Goal: Communication & Community: Answer question/provide support

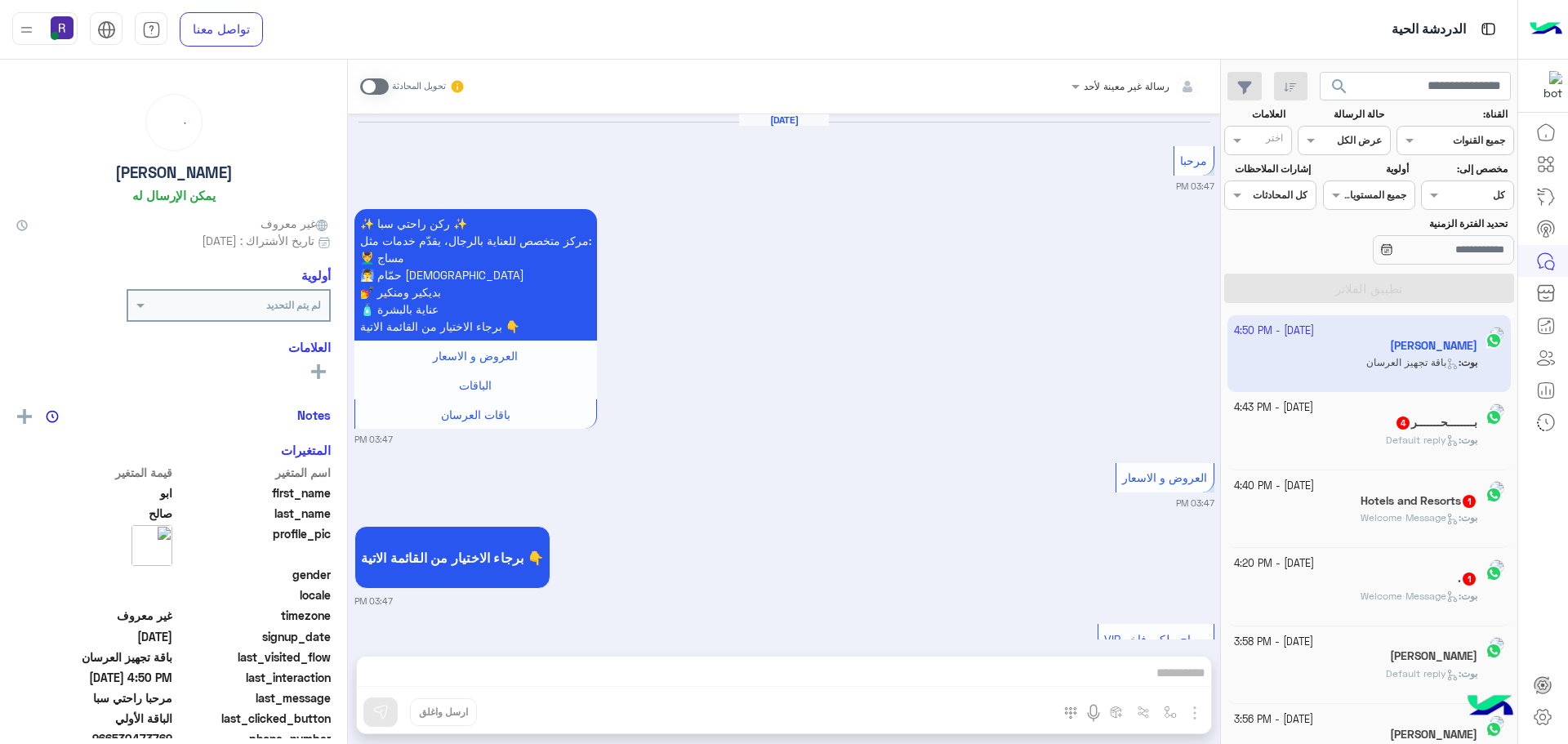
scroll to position [6088, 0]
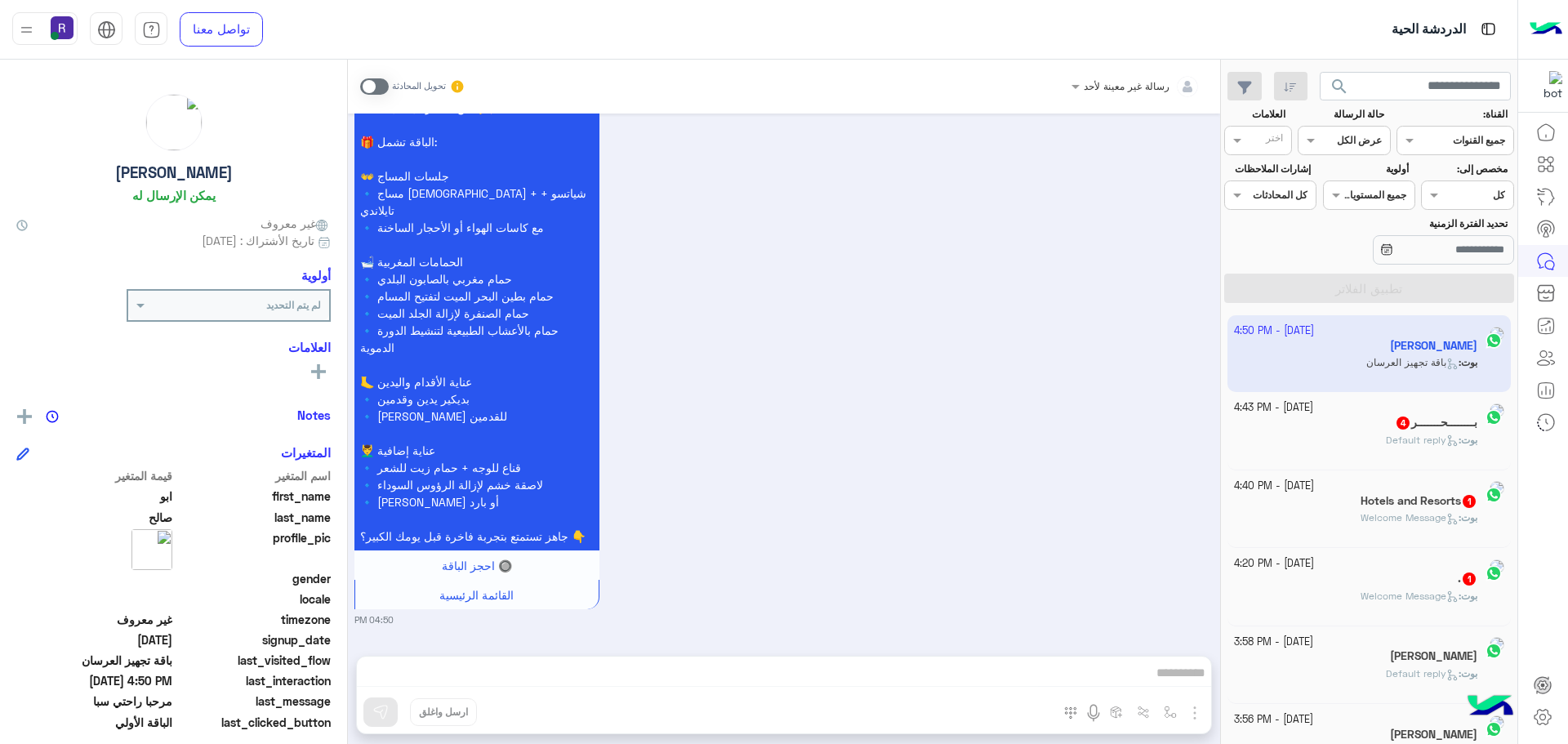
click at [1360, 429] on div "بــــــــحـــــــر 4" at bounding box center [1356, 424] width 244 height 17
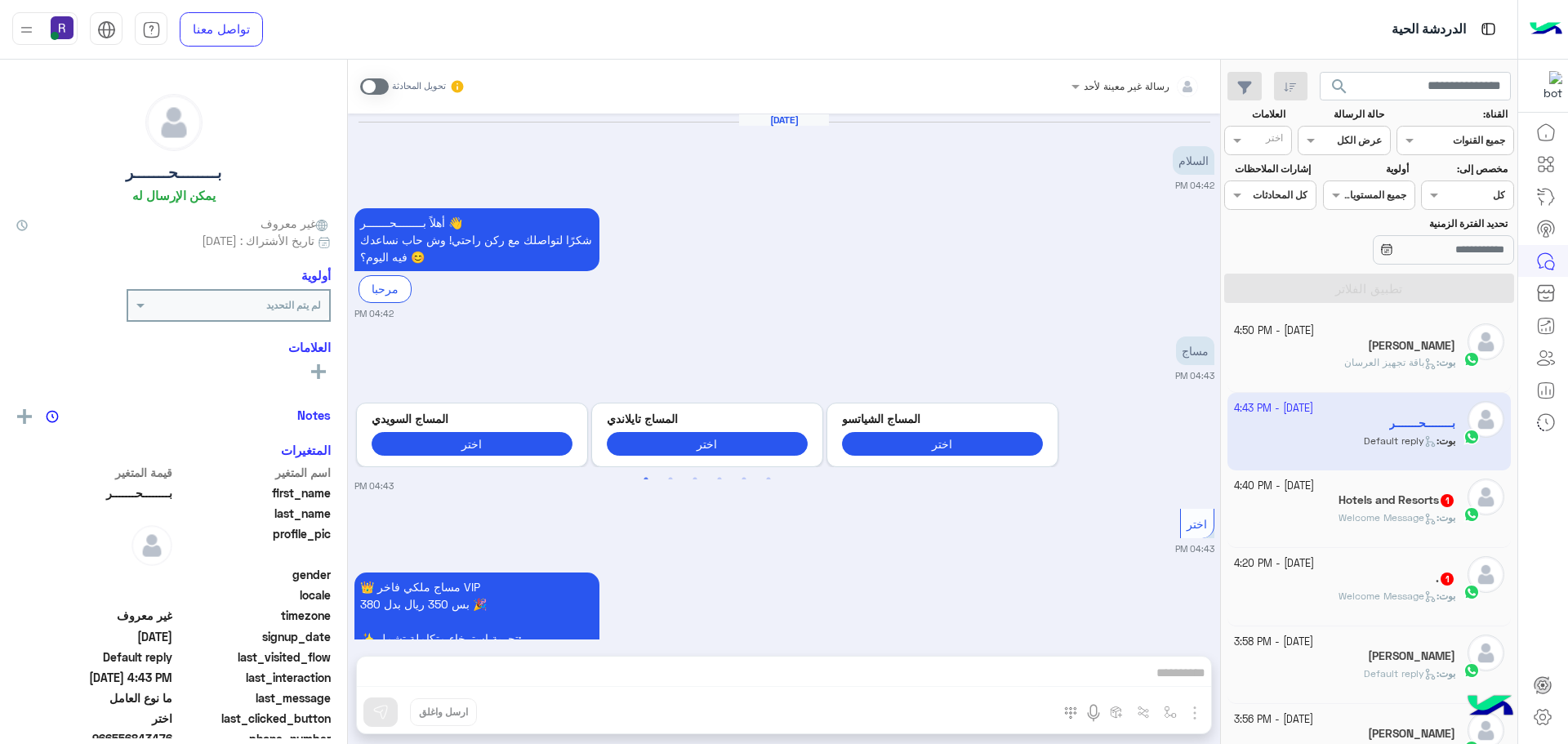
scroll to position [481, 0]
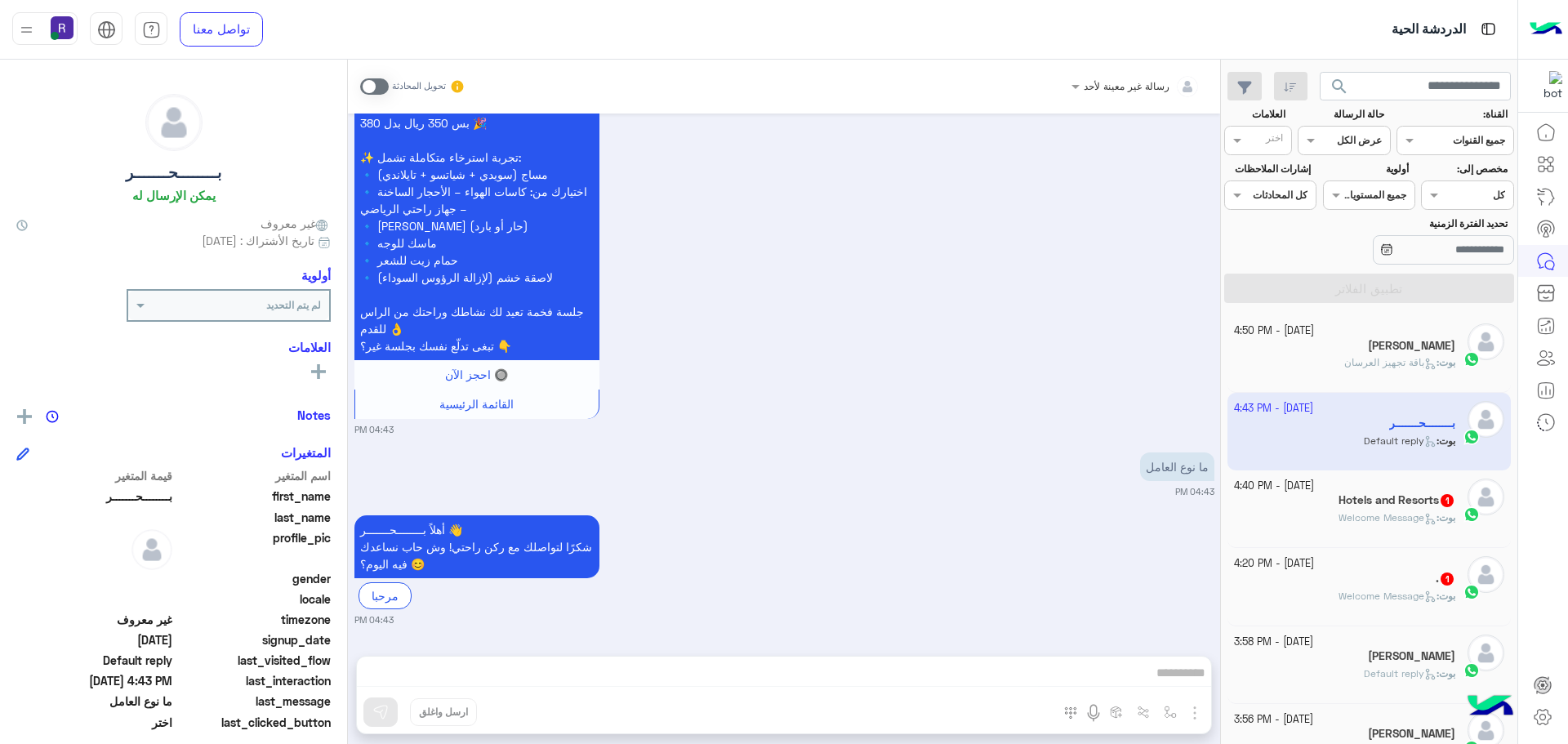
click at [1361, 537] on div "بوت : Welcome Message" at bounding box center [1344, 525] width 222 height 29
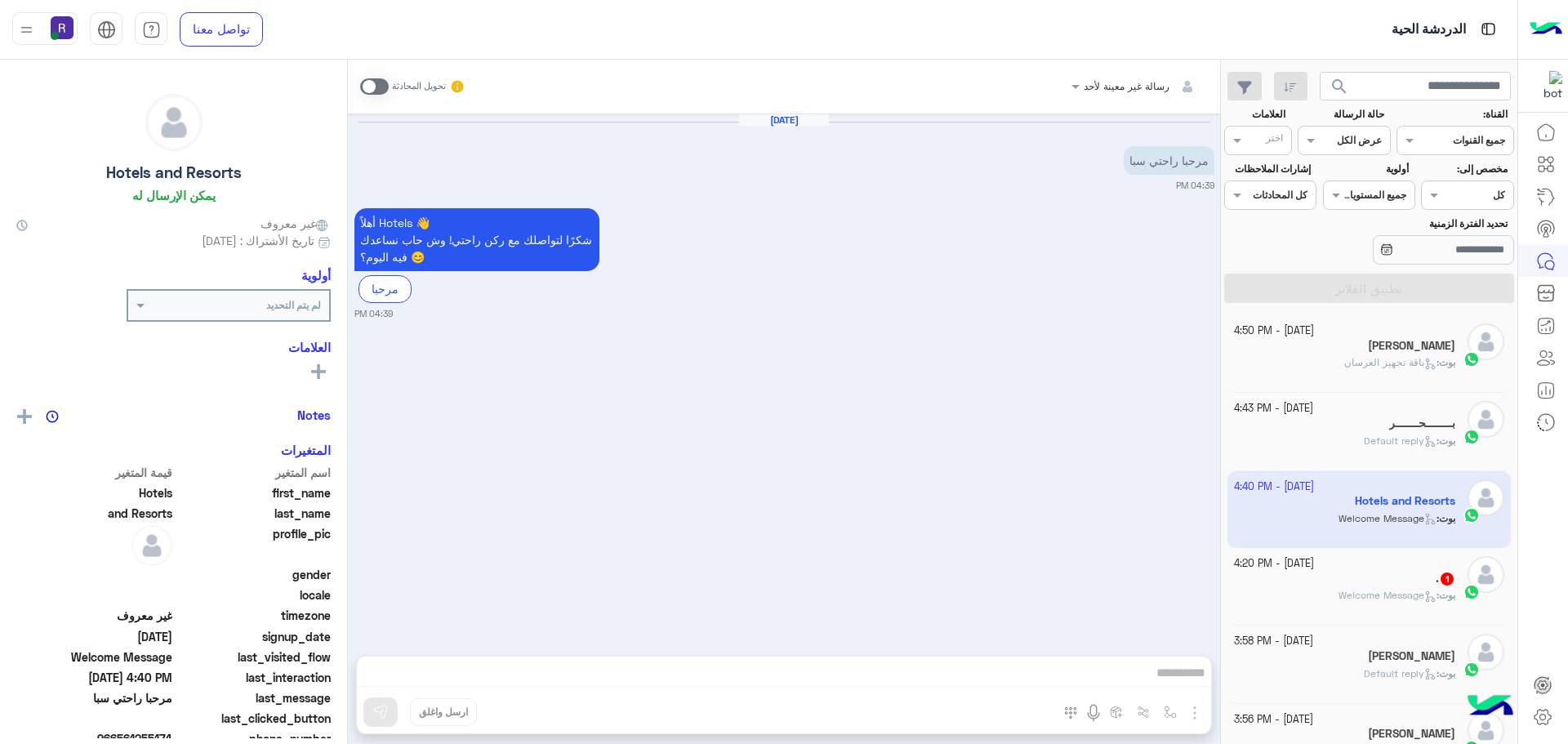
click at [1362, 565] on div "[DATE] - 4:20 PM" at bounding box center [1344, 563] width 222 height 15
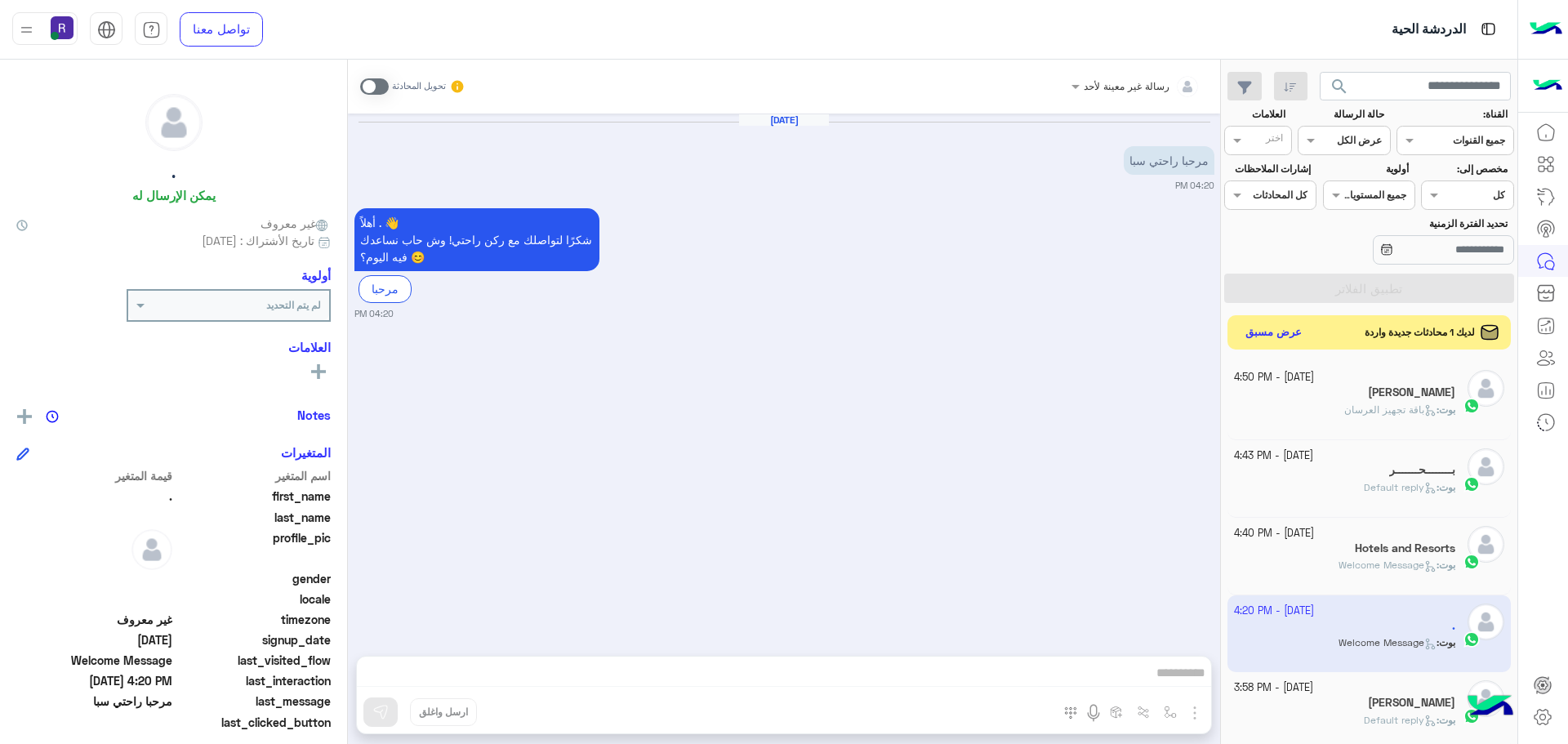
click at [1260, 328] on button "عرض مسبق" at bounding box center [1274, 333] width 69 height 22
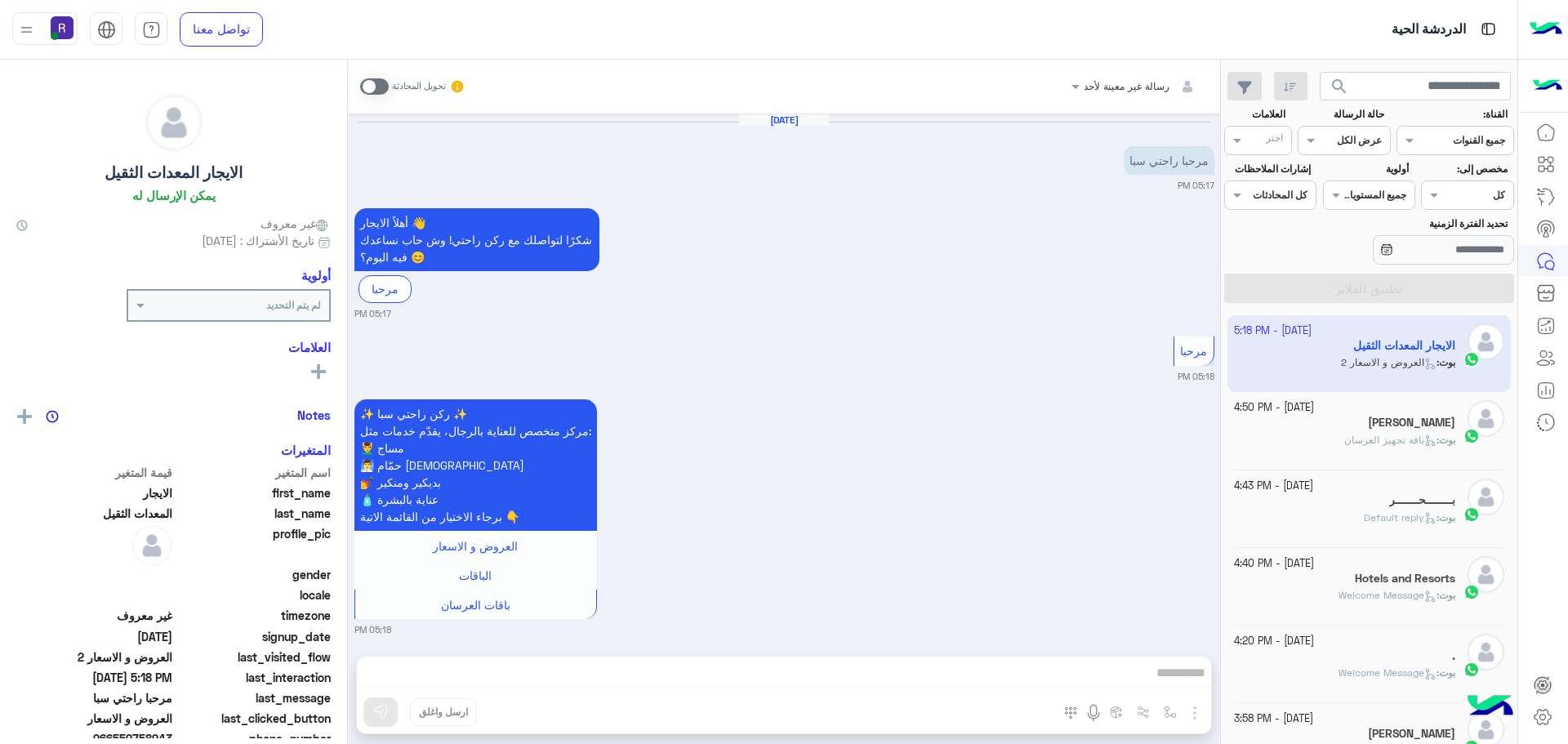
scroll to position [187, 0]
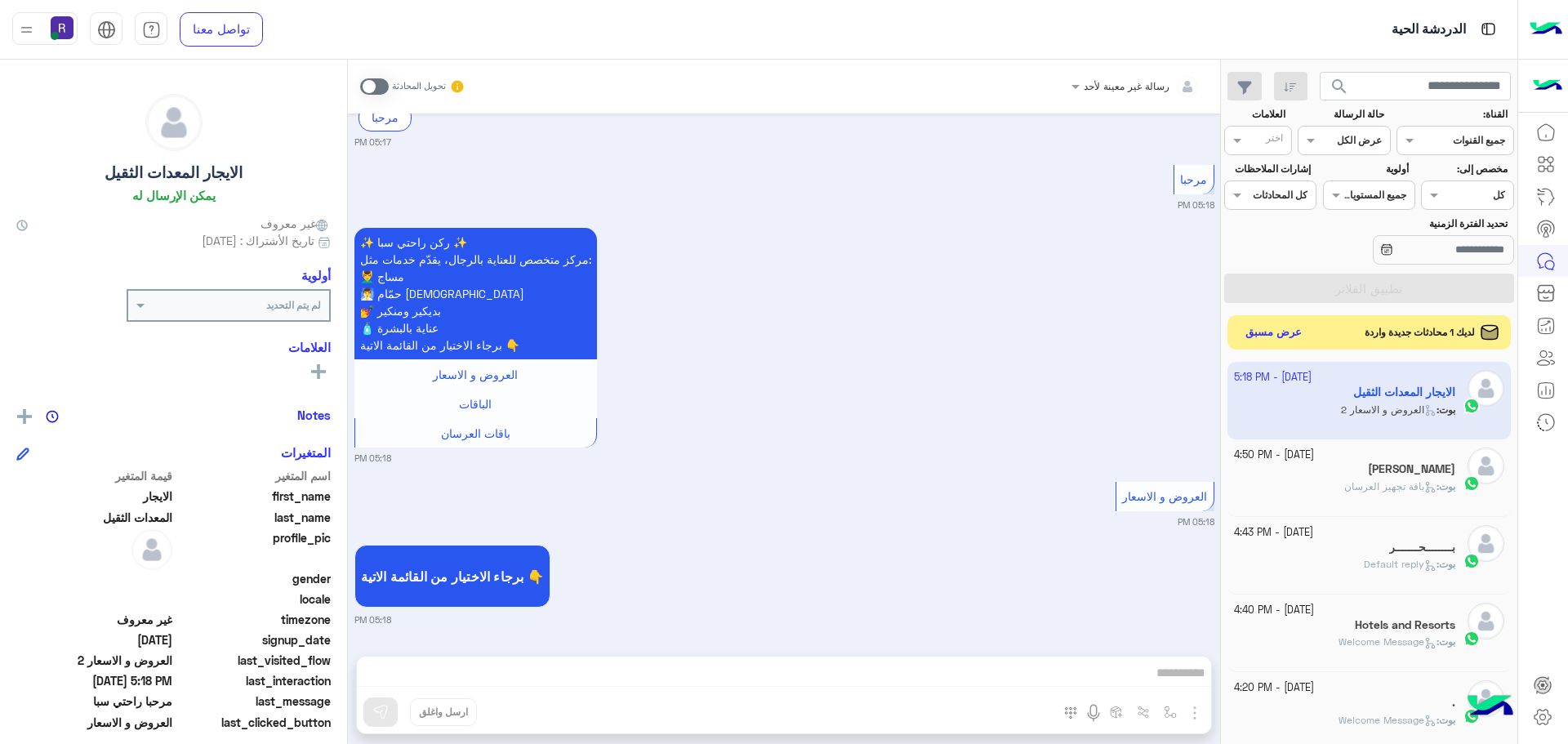
click at [1270, 327] on button "عرض مسبق" at bounding box center [1274, 333] width 69 height 22
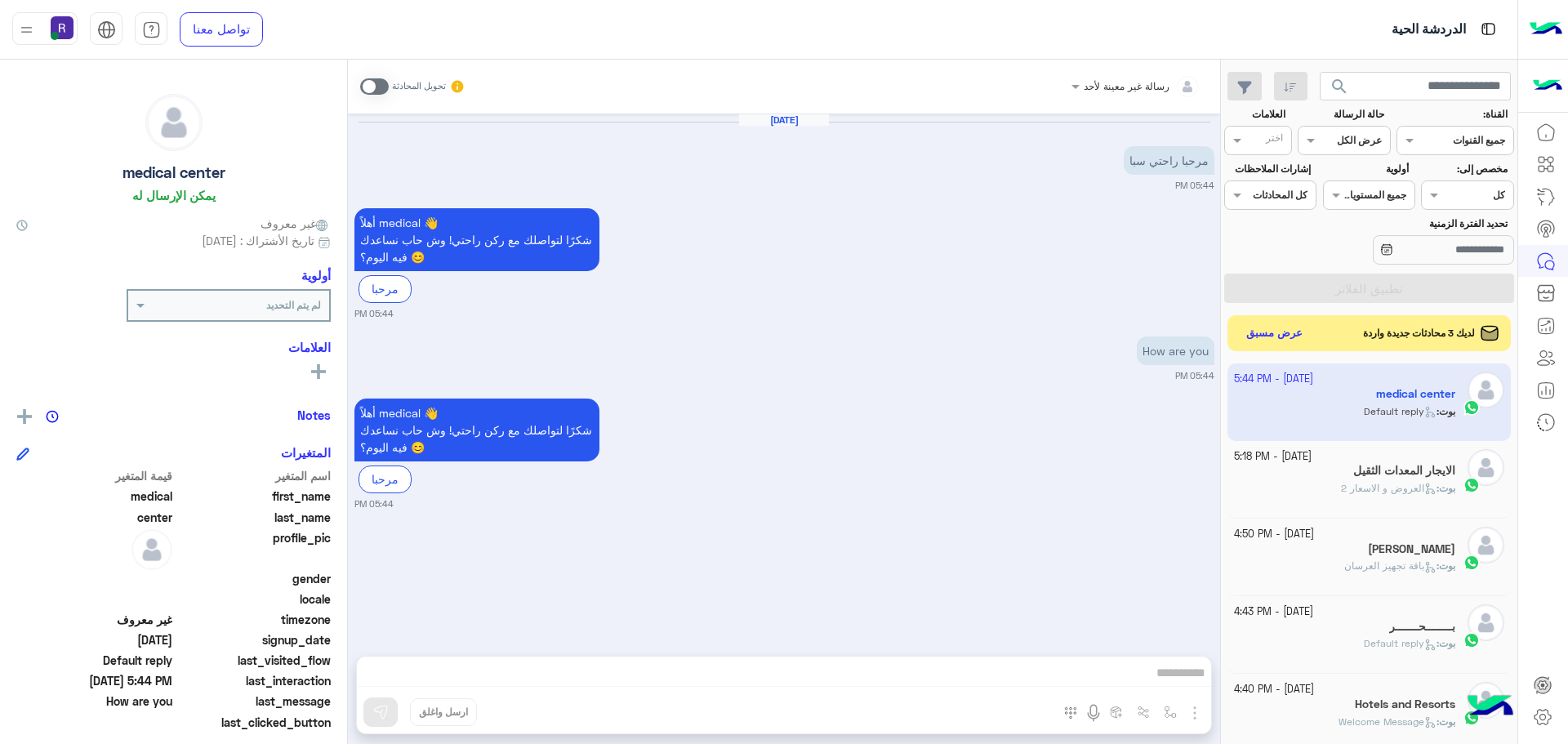
click at [374, 82] on span at bounding box center [375, 87] width 29 height 16
click at [1201, 708] on img "button" at bounding box center [1194, 713] width 20 height 20
click at [1178, 682] on span "الصور" at bounding box center [1163, 677] width 30 height 19
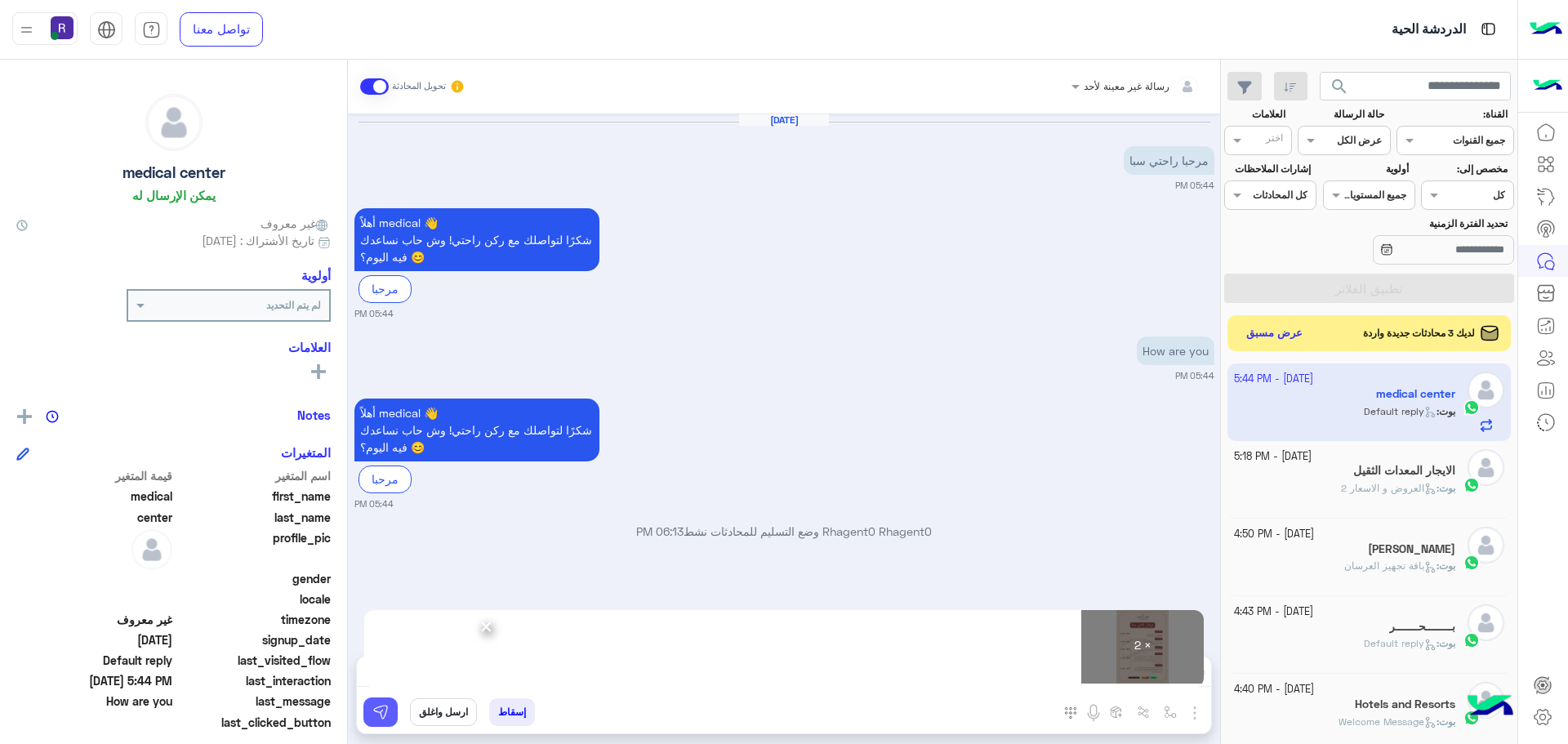
click at [395, 709] on button at bounding box center [380, 712] width 34 height 29
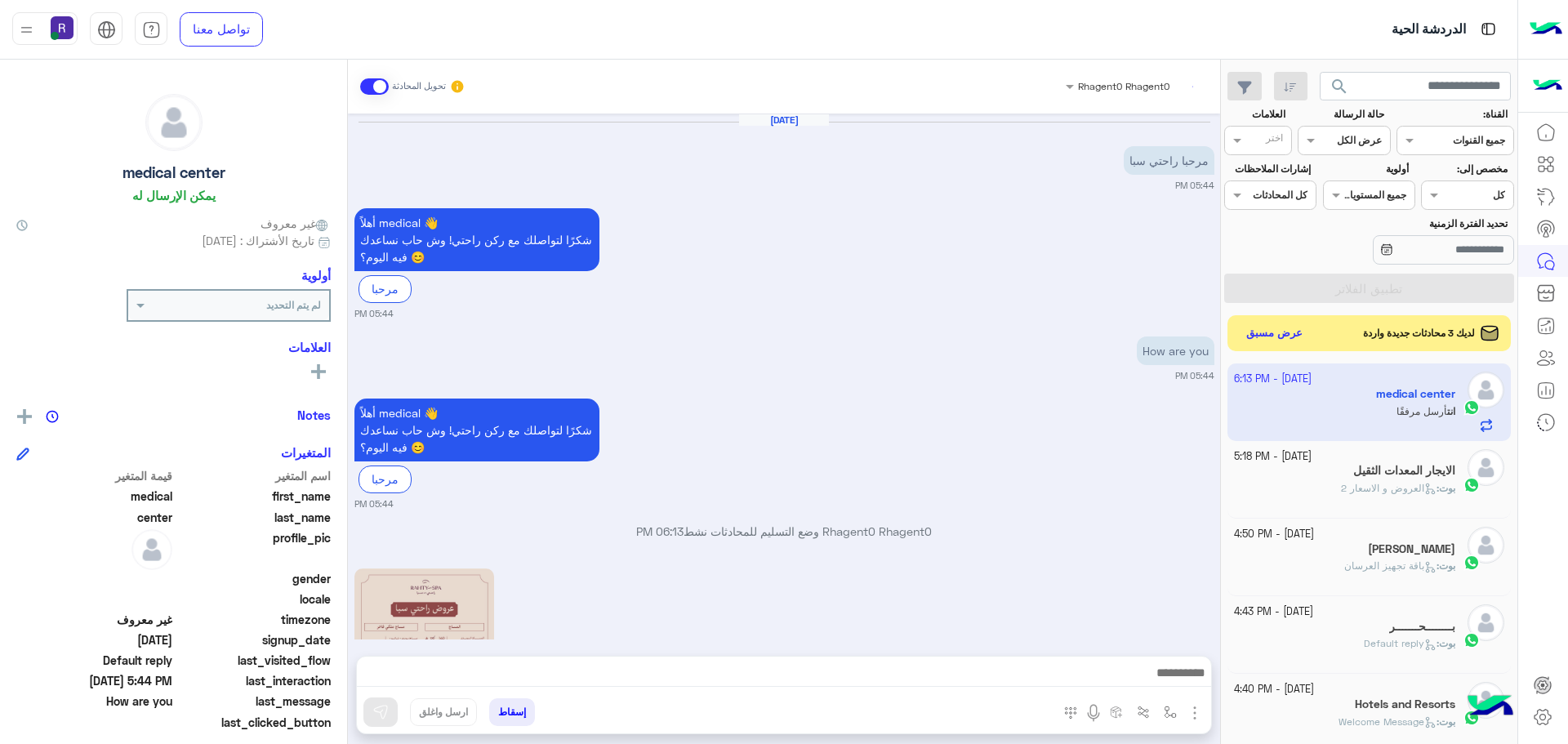
scroll to position [474, 0]
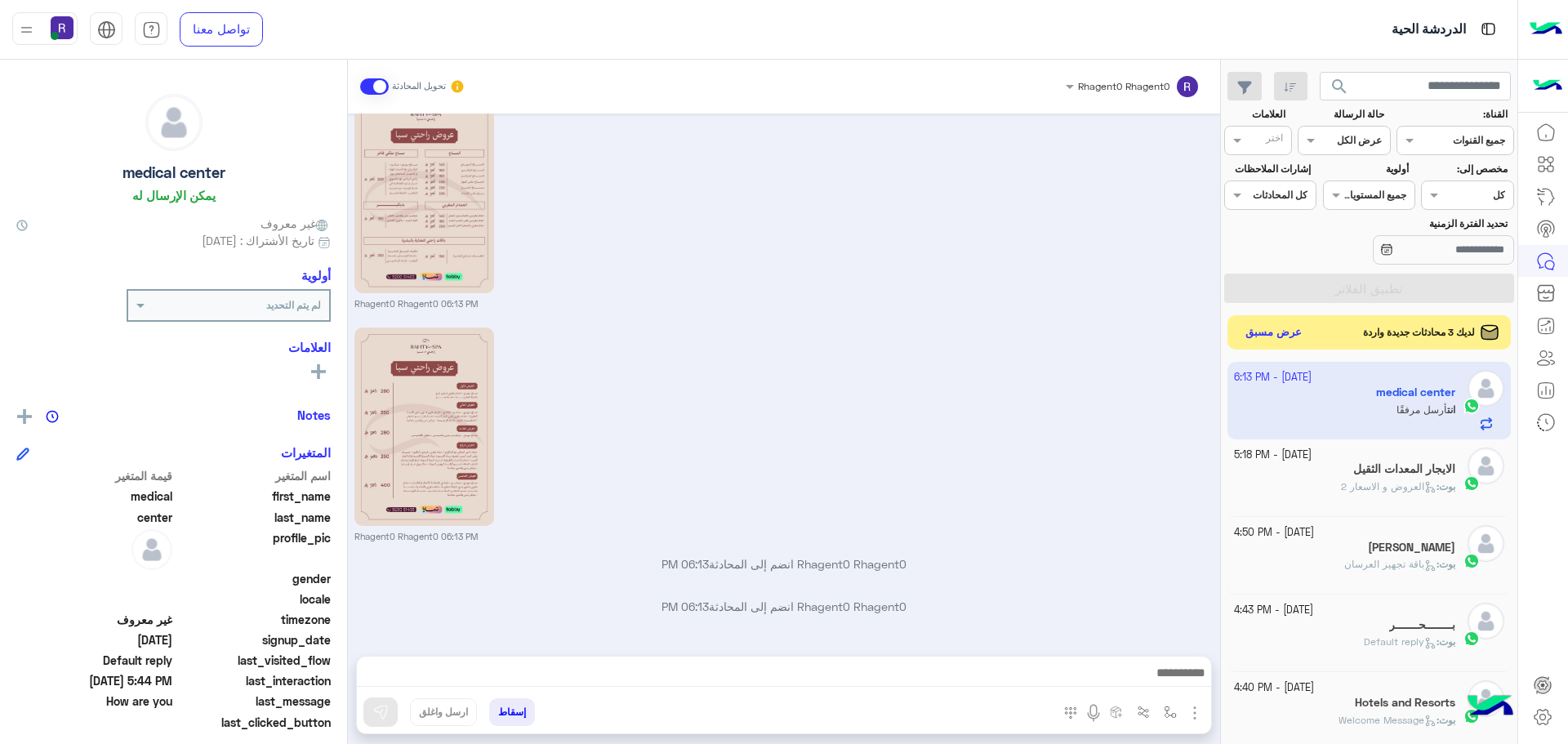
click at [1301, 332] on button "عرض مسبق" at bounding box center [1274, 333] width 69 height 22
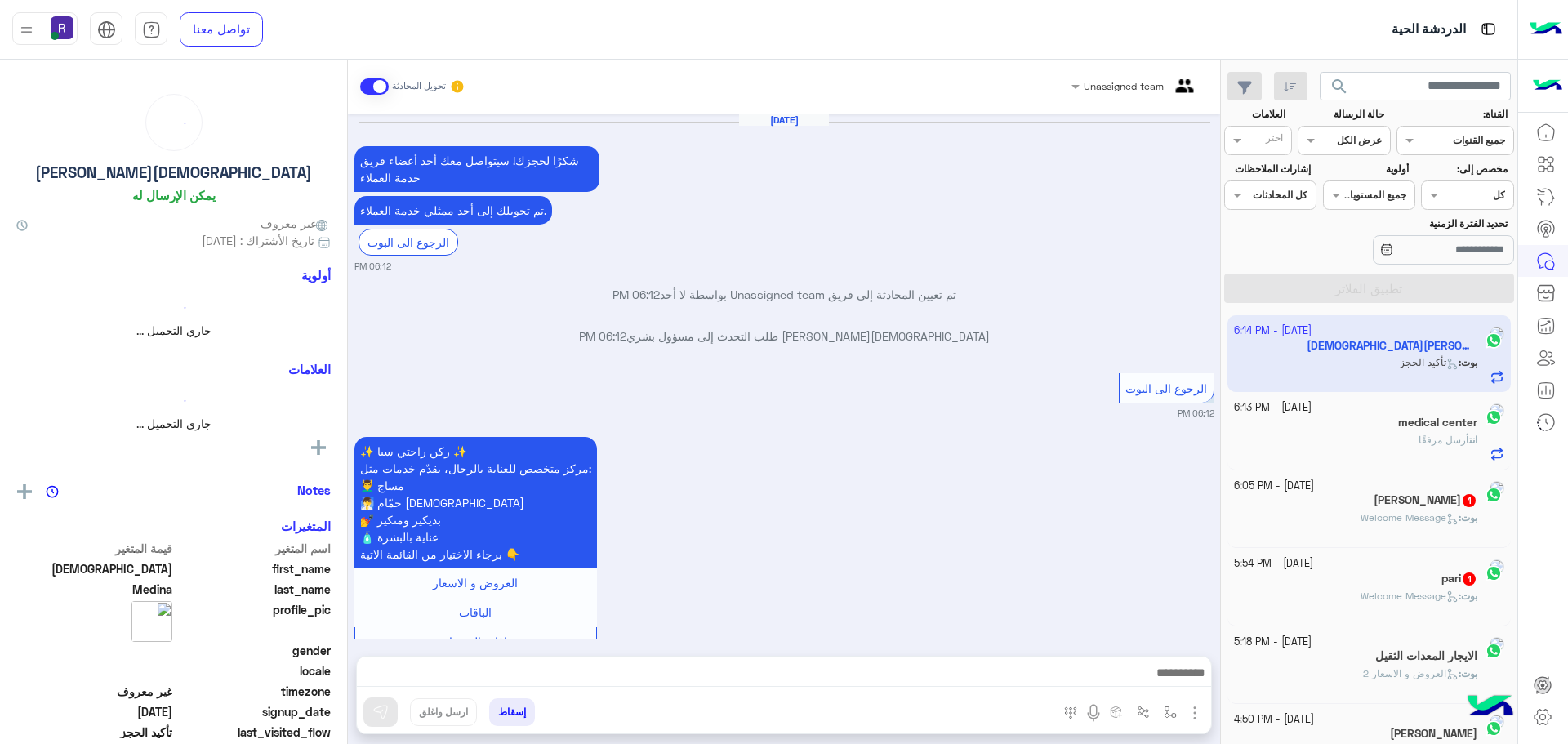
scroll to position [1336, 0]
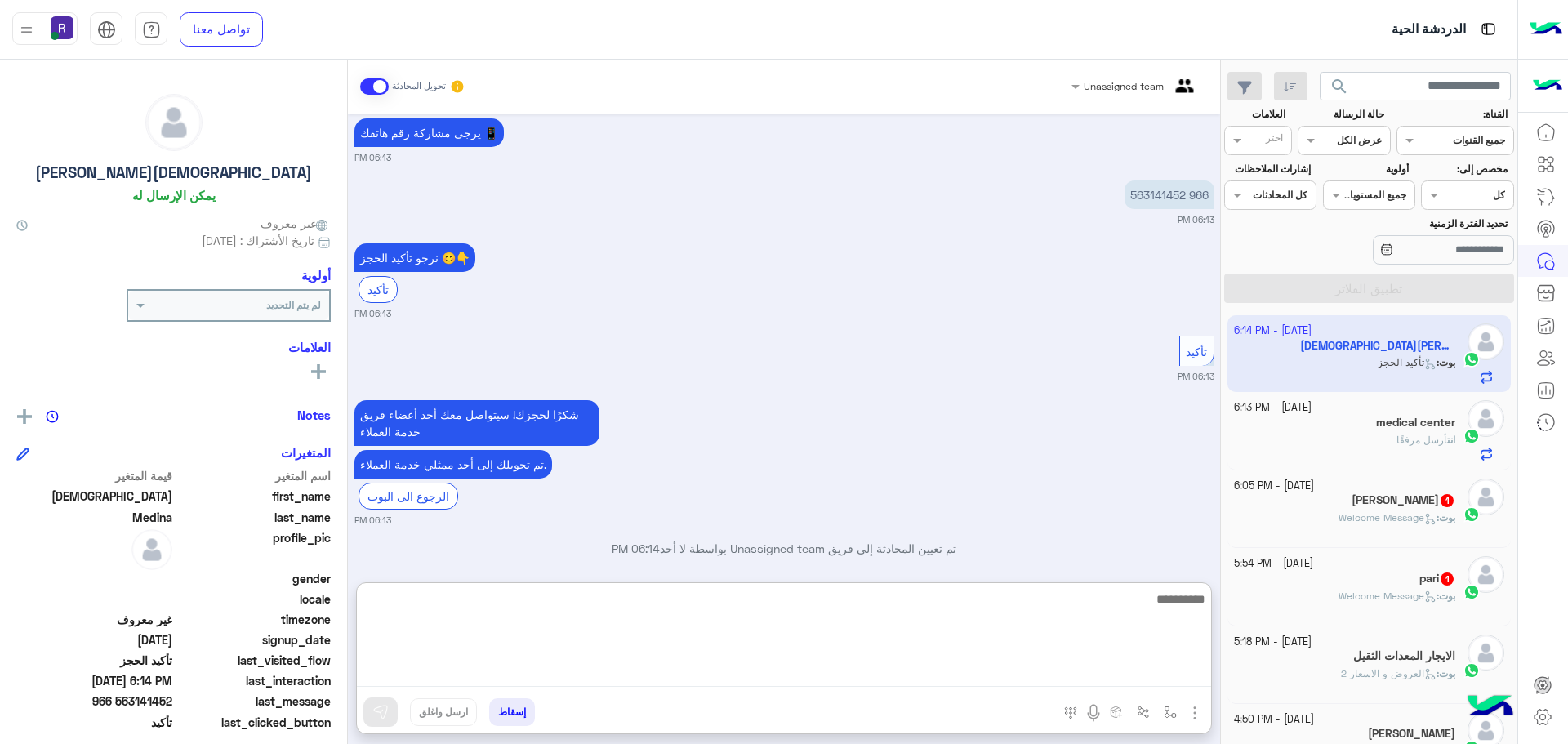
click at [1153, 674] on textarea at bounding box center [784, 638] width 854 height 98
type textarea "**********"
click at [1153, 616] on textarea "**********" at bounding box center [784, 638] width 854 height 98
click at [1152, 612] on textarea "**********" at bounding box center [784, 638] width 854 height 98
type textarea "*****"
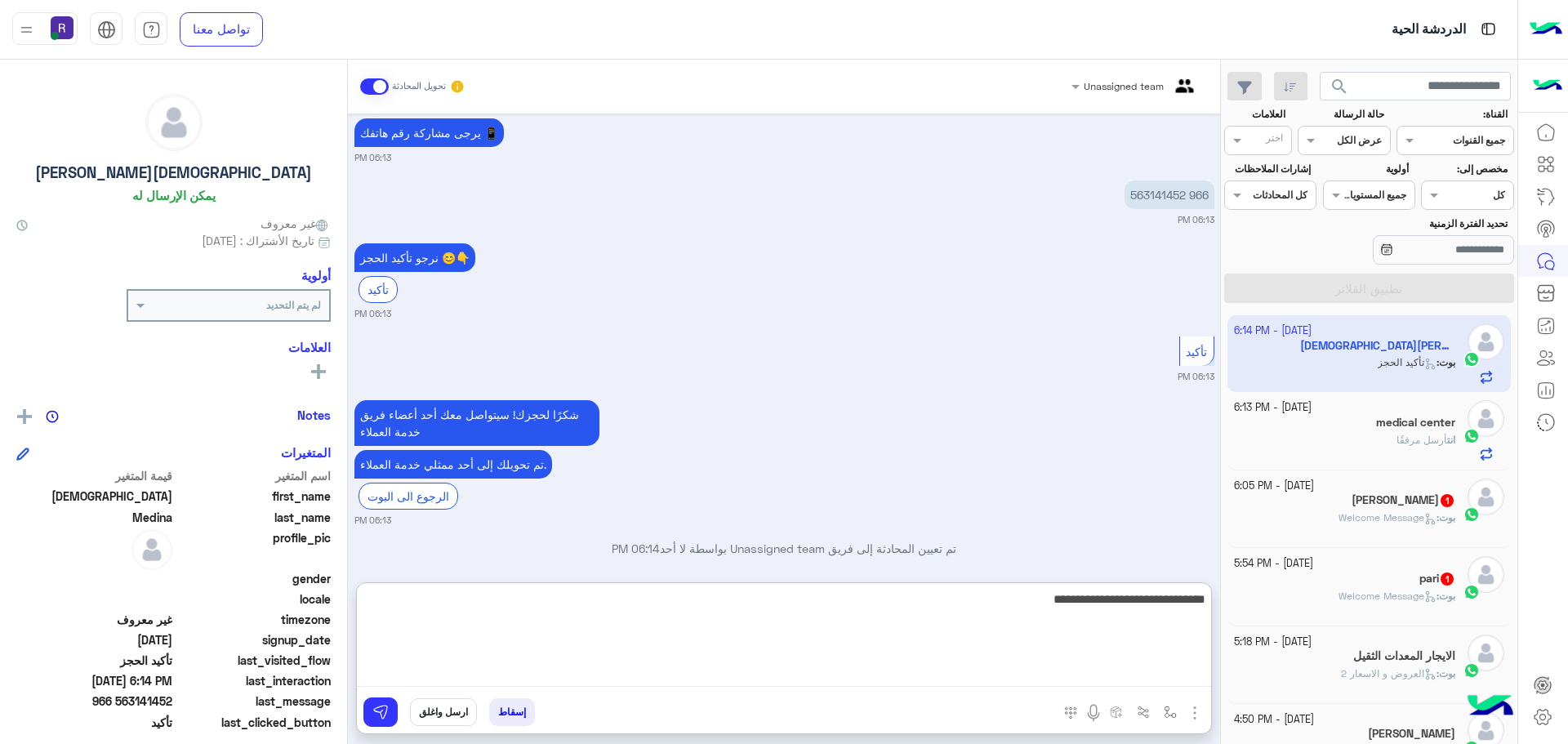
click at [1152, 612] on textarea "**********" at bounding box center [784, 638] width 854 height 98
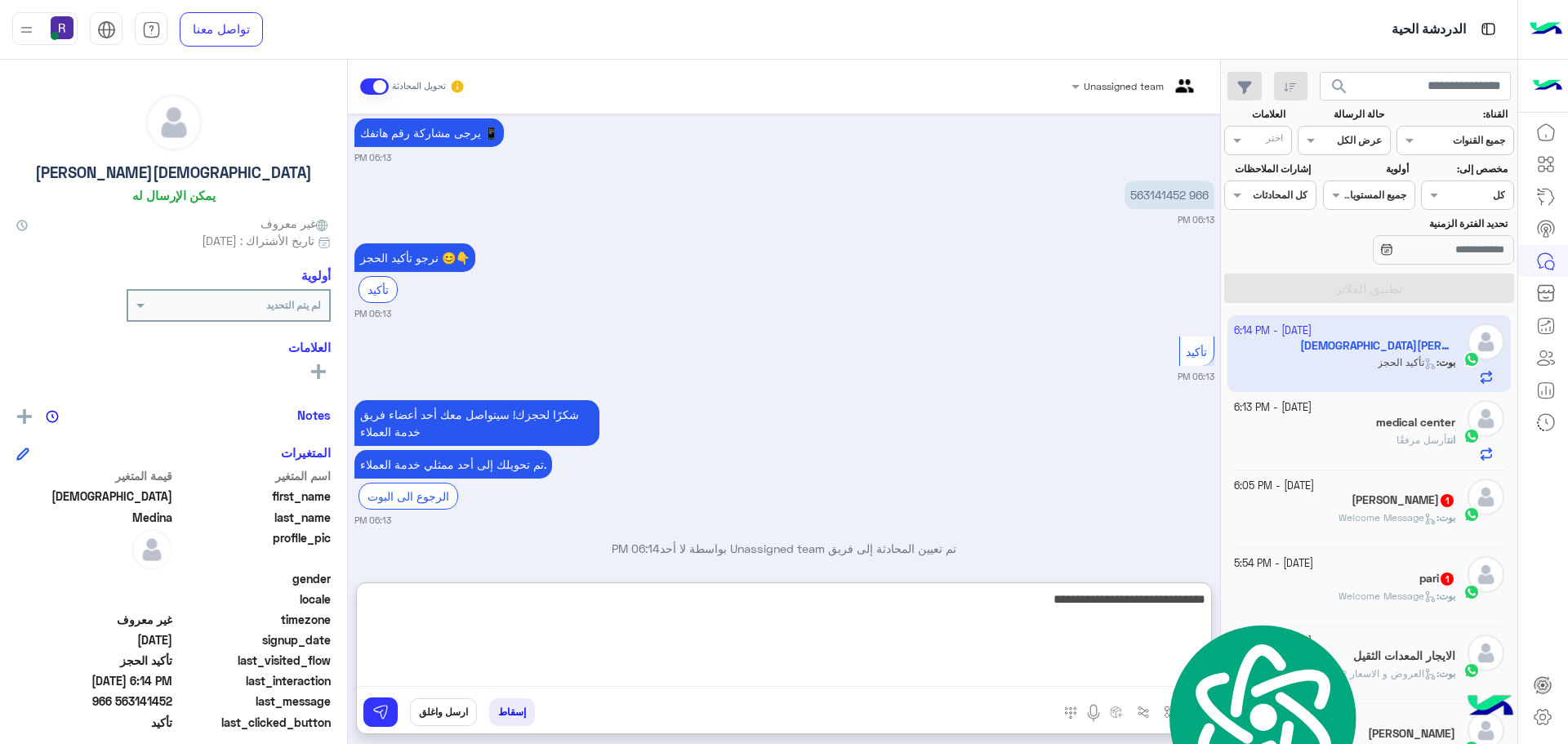
click at [1152, 612] on textarea "**********" at bounding box center [784, 638] width 854 height 98
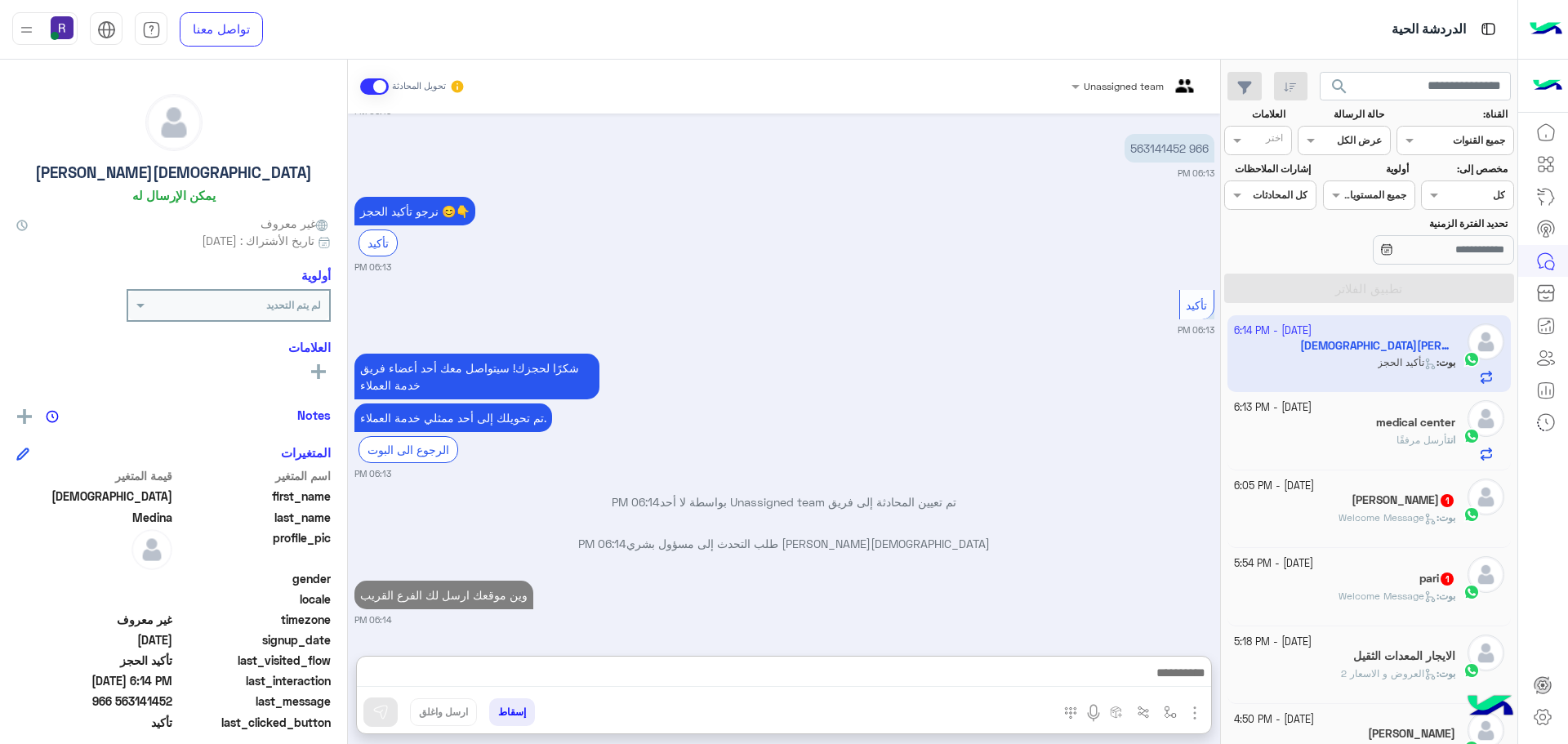
click at [1390, 519] on span "Welcome Message" at bounding box center [1387, 517] width 98 height 12
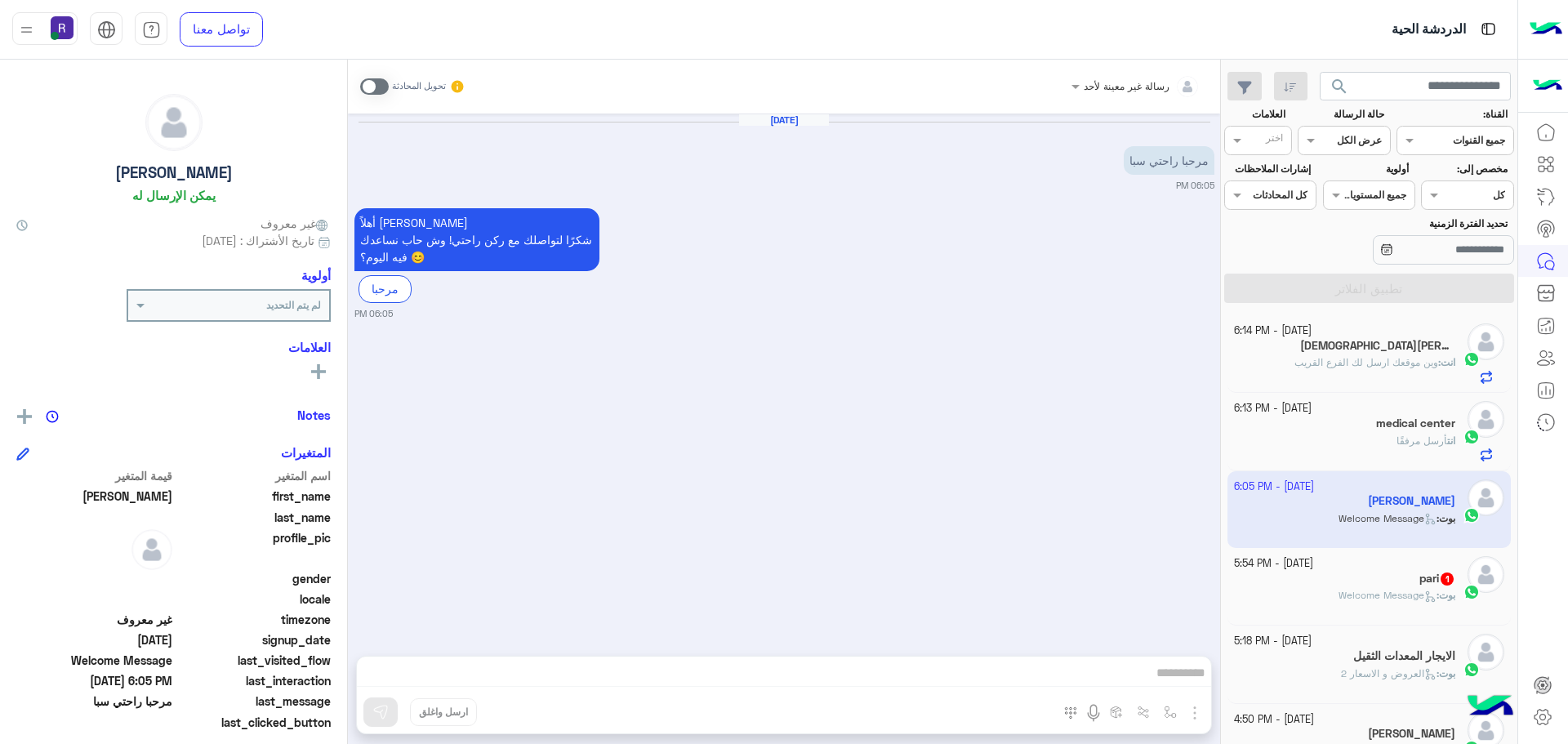
click at [374, 87] on span at bounding box center [375, 87] width 29 height 16
click at [1192, 715] on img "button" at bounding box center [1194, 713] width 20 height 20
click at [1166, 681] on span "الصور" at bounding box center [1163, 677] width 30 height 19
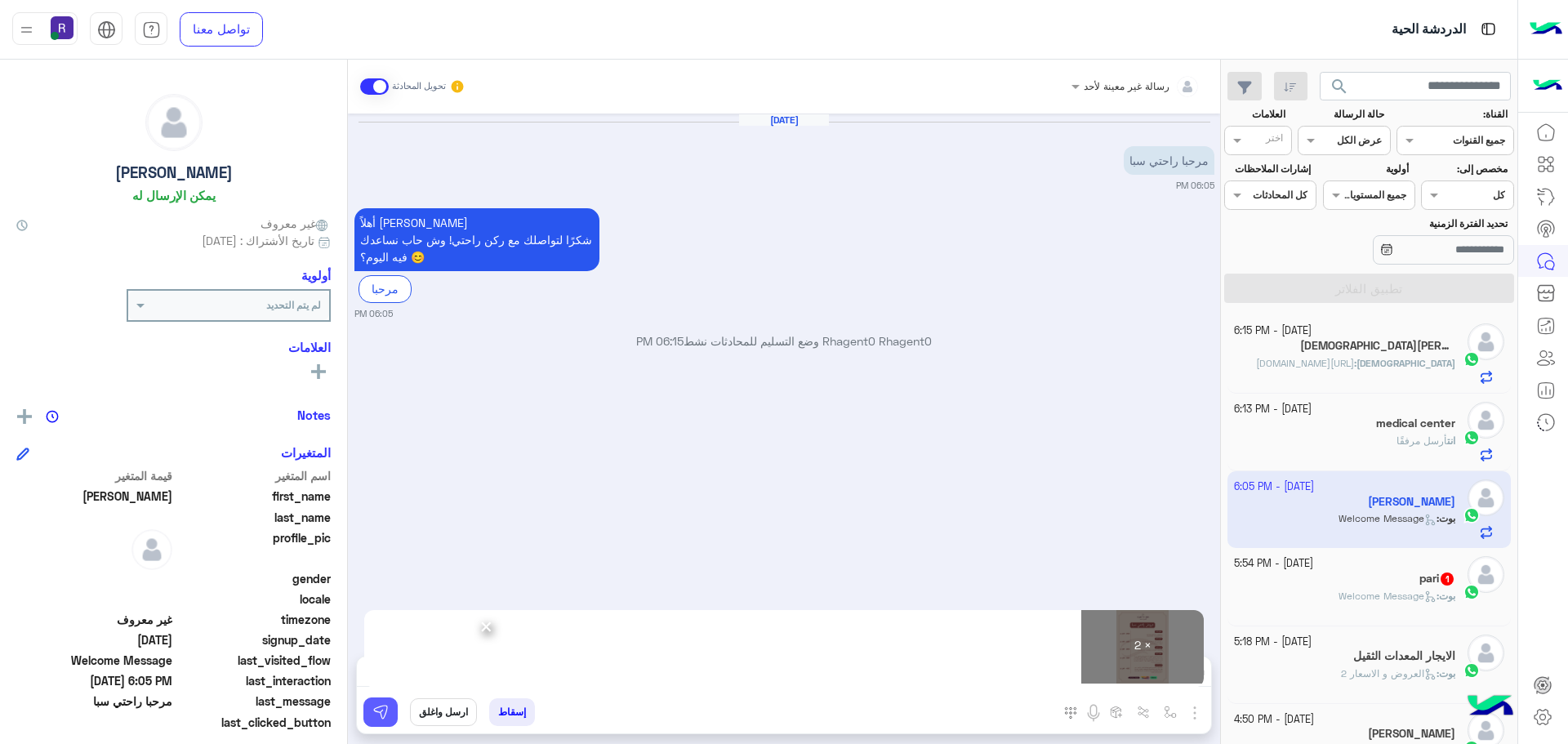
click at [392, 715] on button at bounding box center [380, 712] width 34 height 29
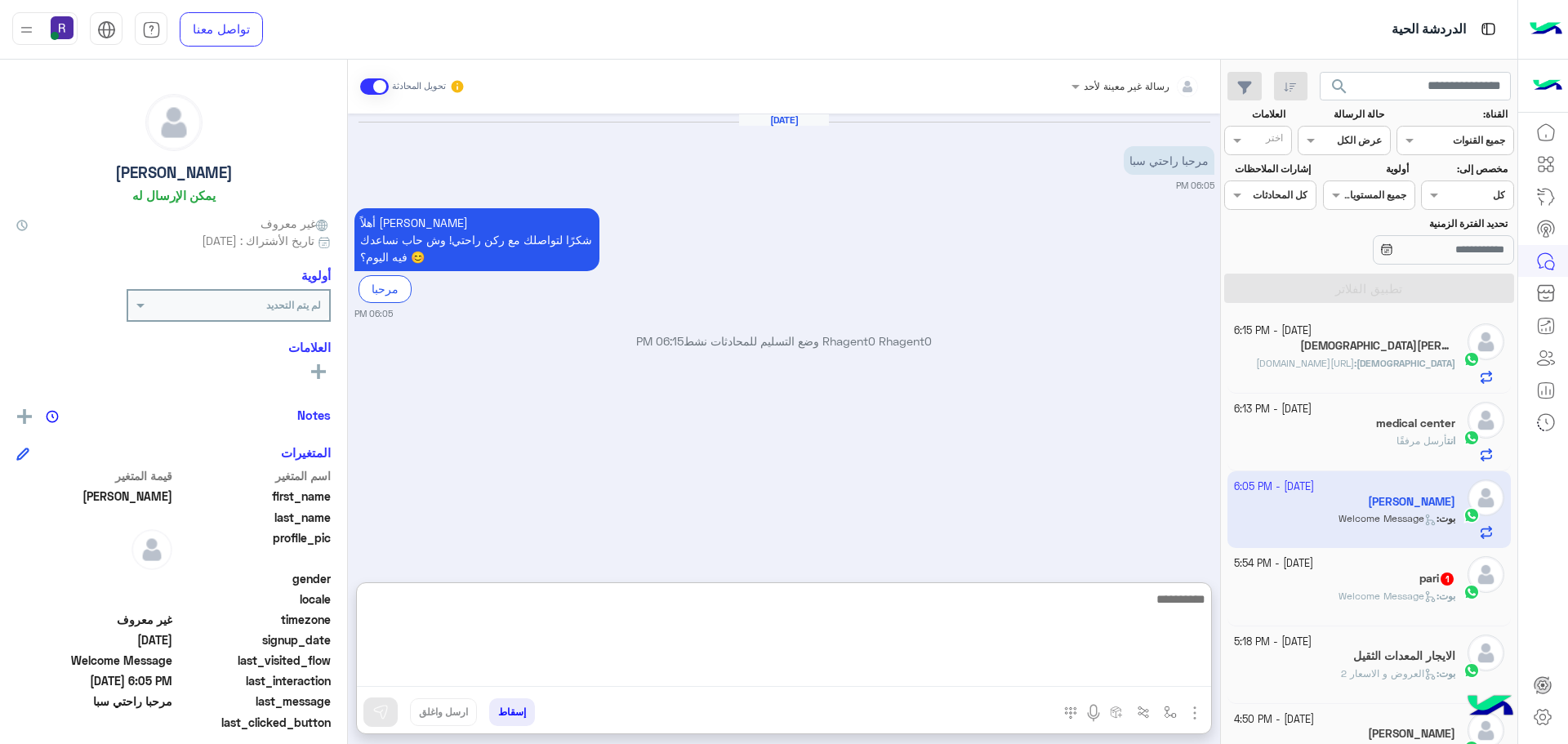
click at [821, 669] on textarea at bounding box center [784, 638] width 854 height 98
paste textarea "**********"
type textarea "**********"
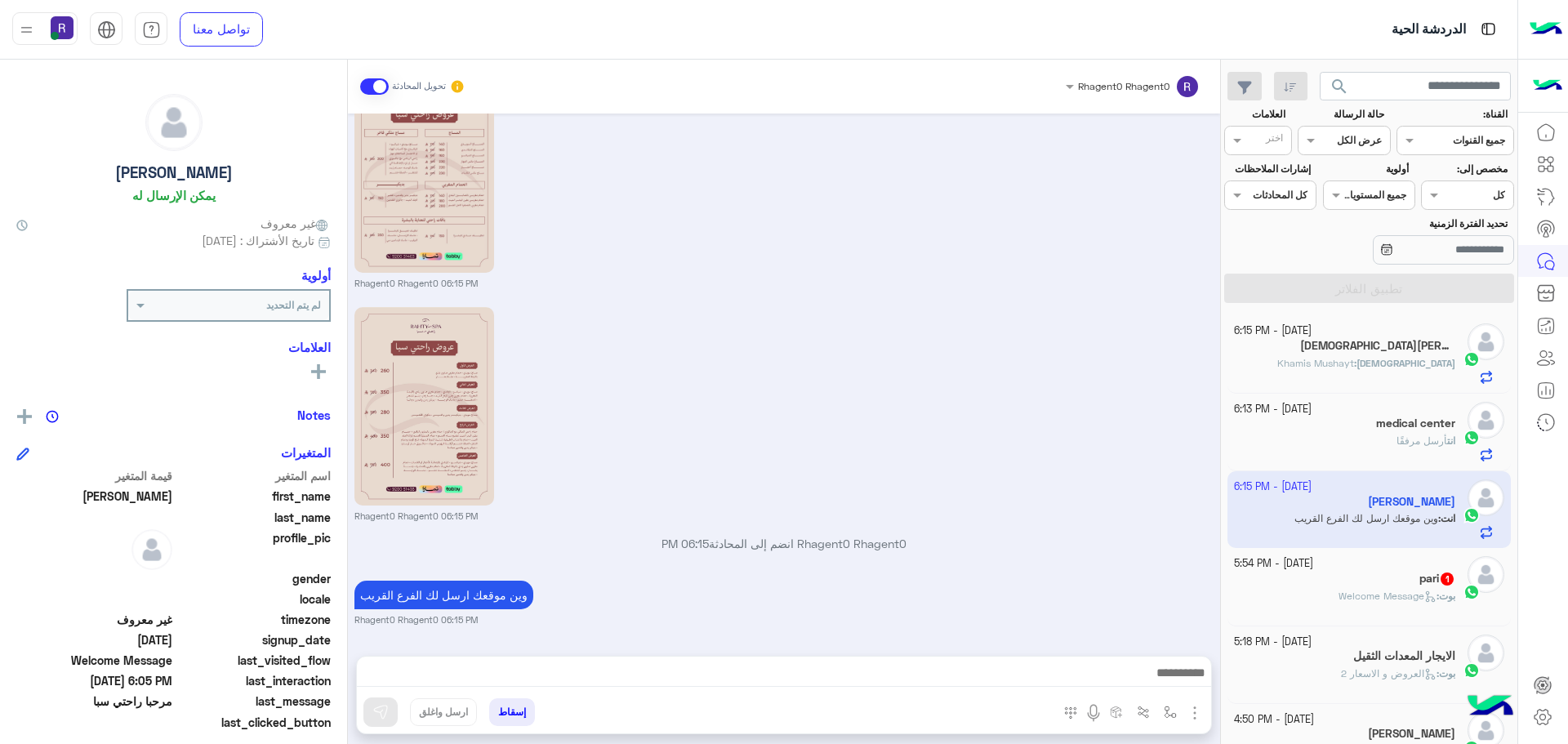
scroll to position [353, 0]
click at [1420, 582] on h5 "pari 1" at bounding box center [1437, 579] width 36 height 14
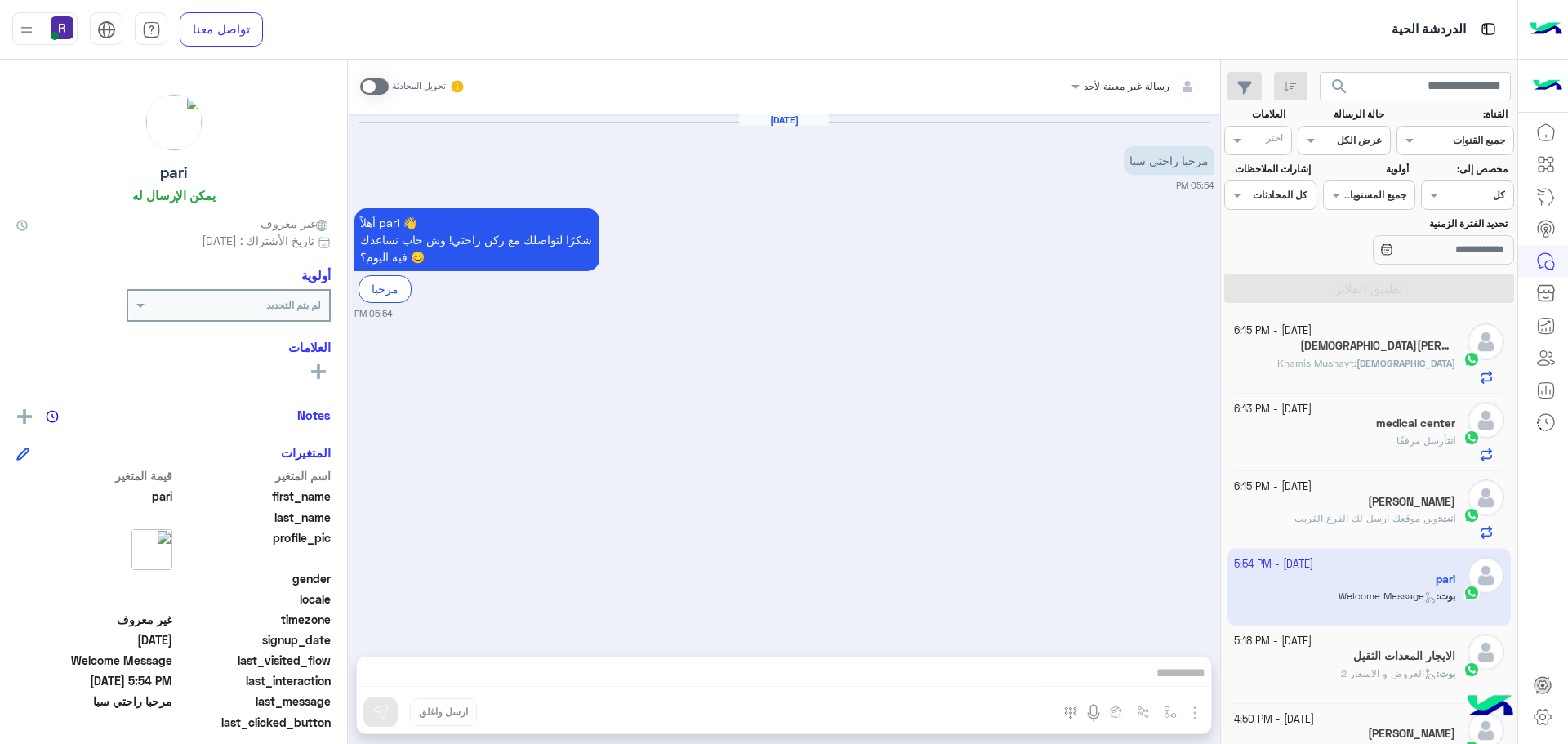
click at [1427, 341] on h5 "Jesus Medina 2" at bounding box center [1377, 346] width 155 height 14
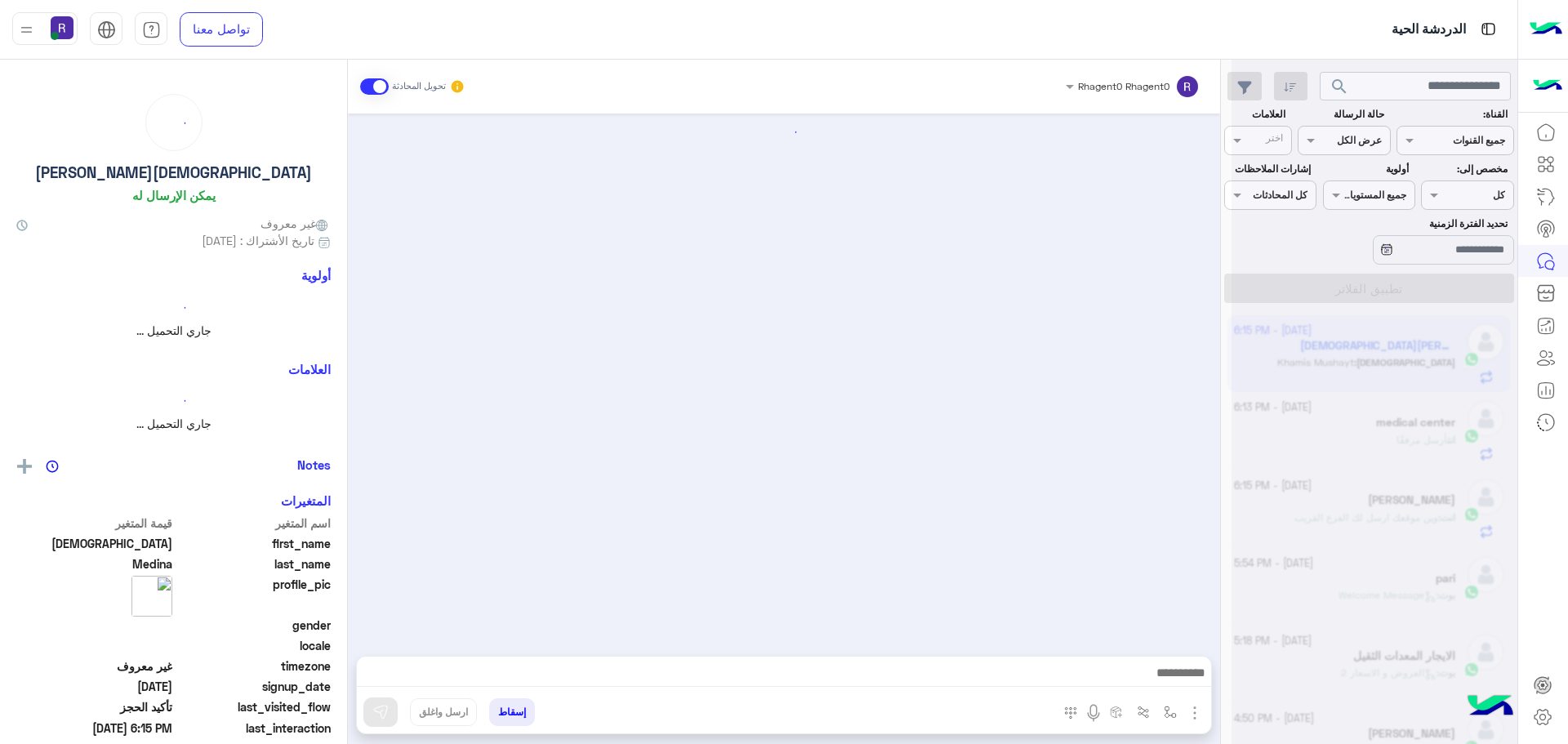
scroll to position [1291, 0]
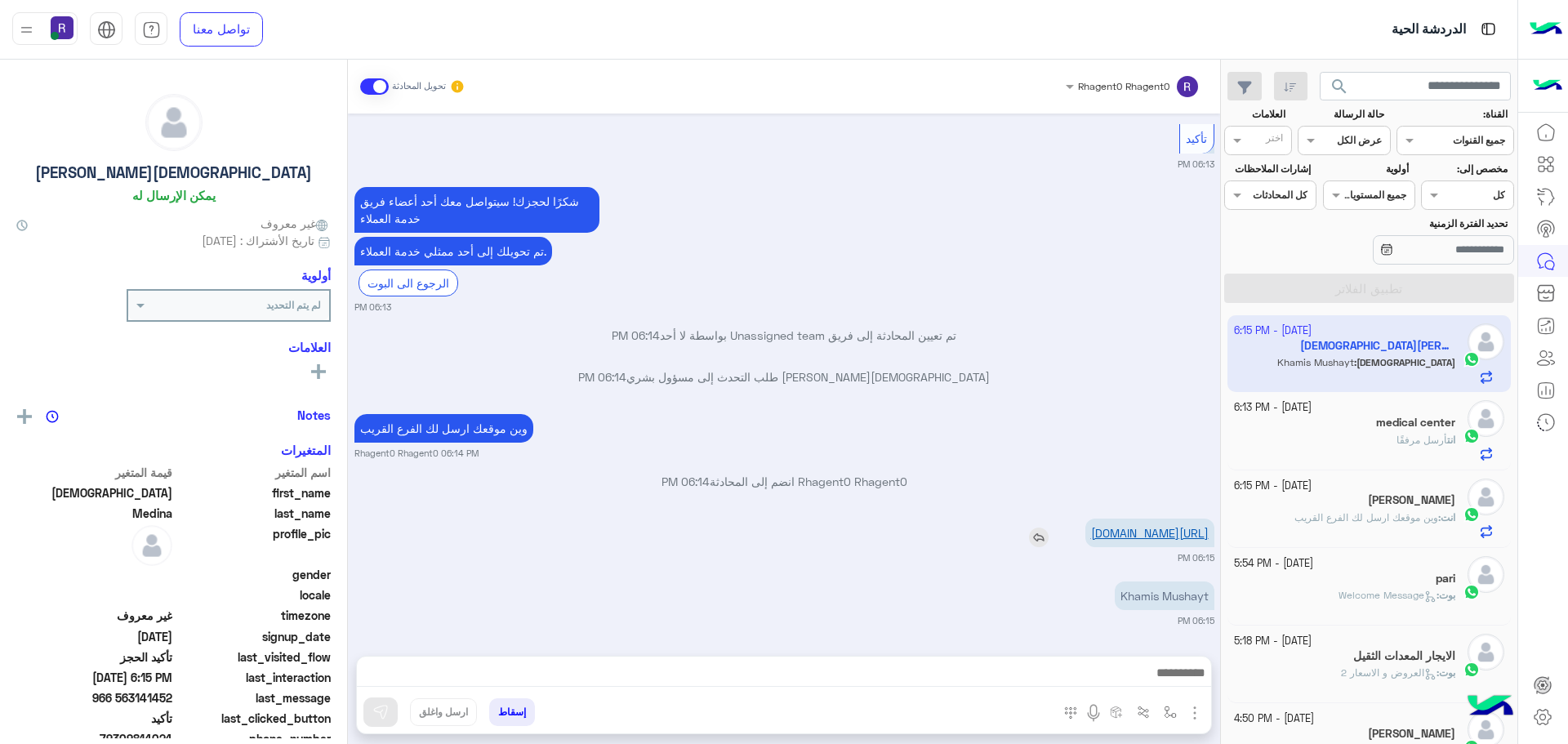
click at [1176, 526] on link "https://maps.app.goo.gl/rJ934m5zBVt2kud5A?g_st=iw" at bounding box center [1150, 533] width 118 height 14
click at [1170, 709] on img "button" at bounding box center [1169, 712] width 13 height 13
click at [1159, 688] on div "أدخل اسم مجموعة الرسائل" at bounding box center [1112, 675] width 140 height 29
type input "****"
click at [1148, 652] on span "خميس مشيط" at bounding box center [1140, 647] width 71 height 14
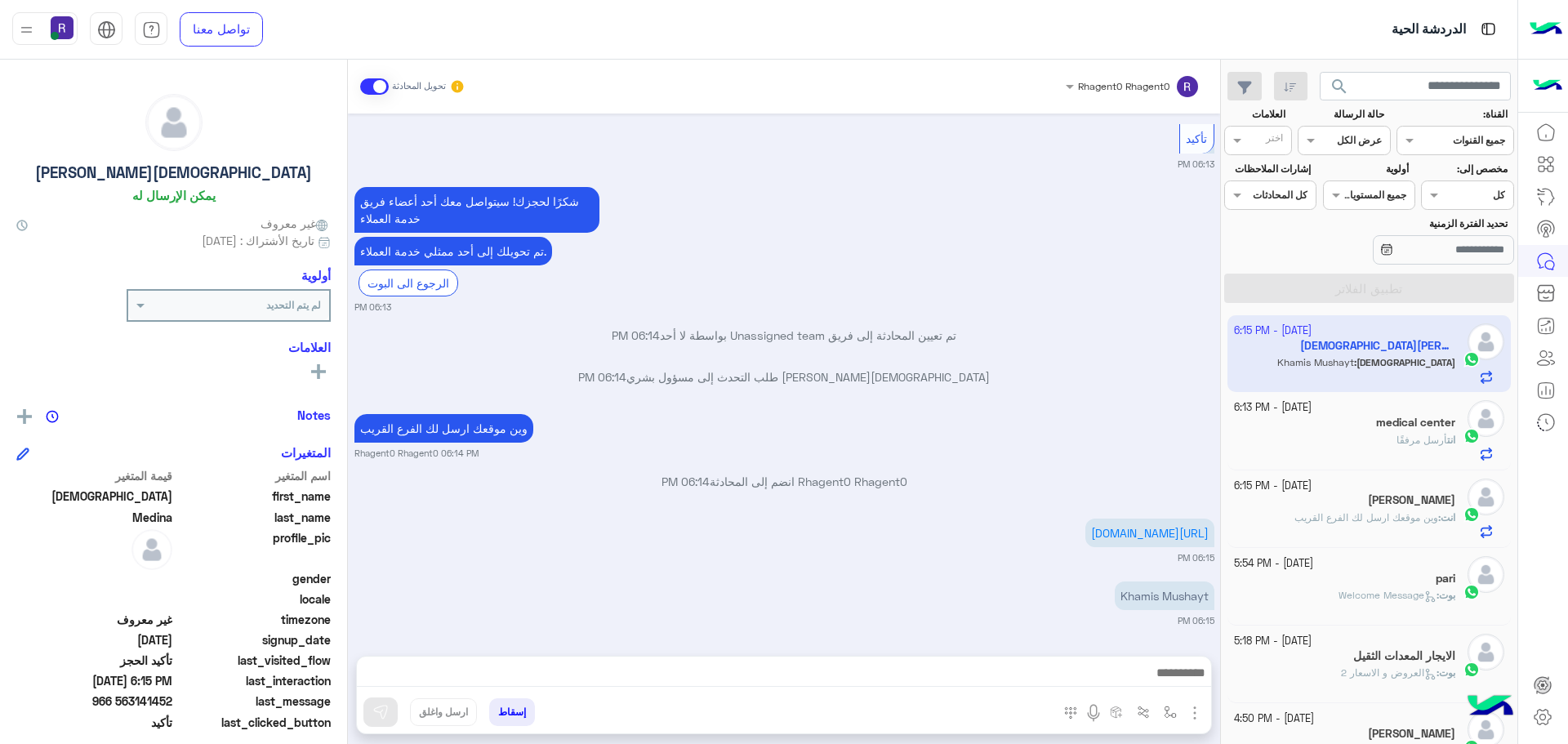
type textarea "*********"
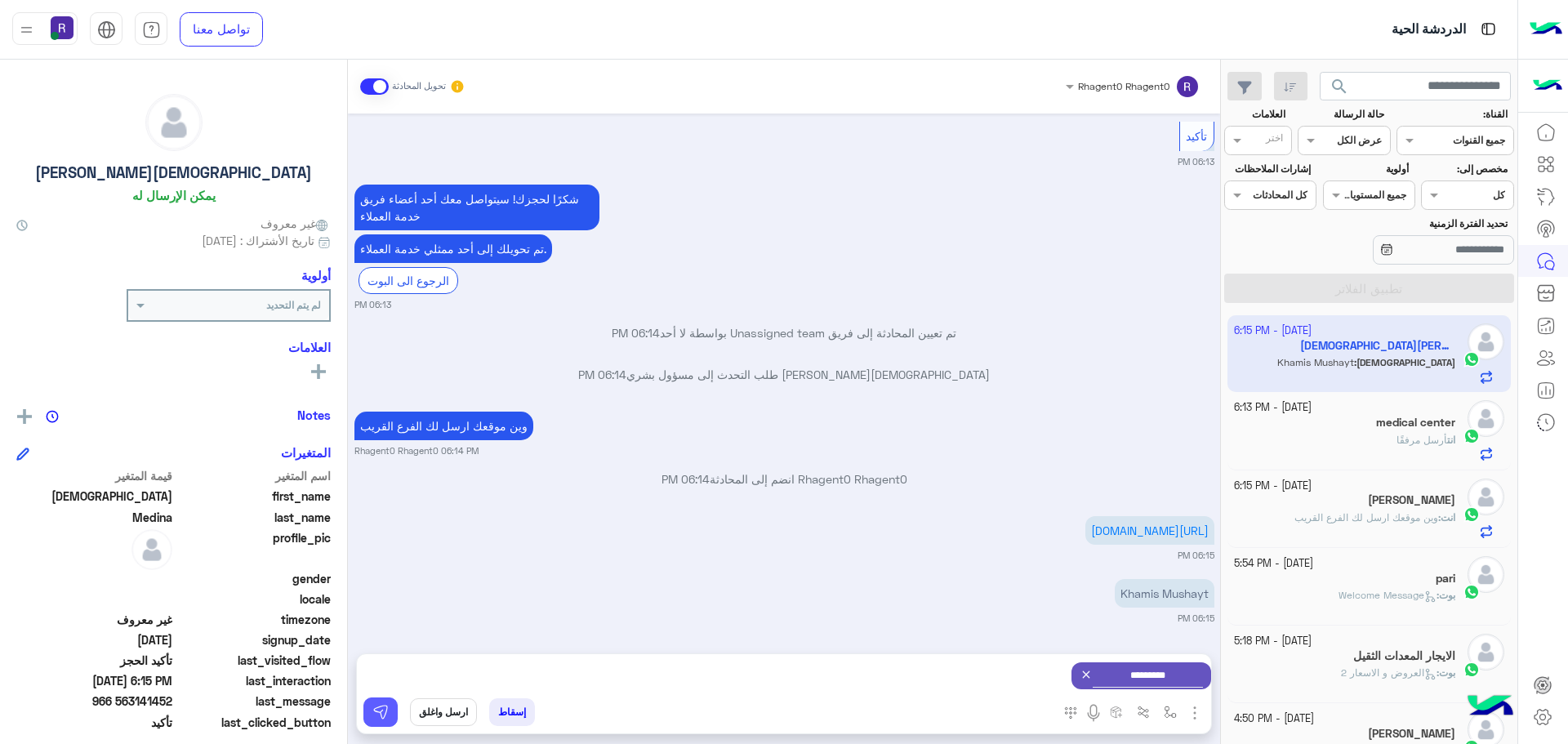
click at [387, 714] on img at bounding box center [380, 712] width 16 height 16
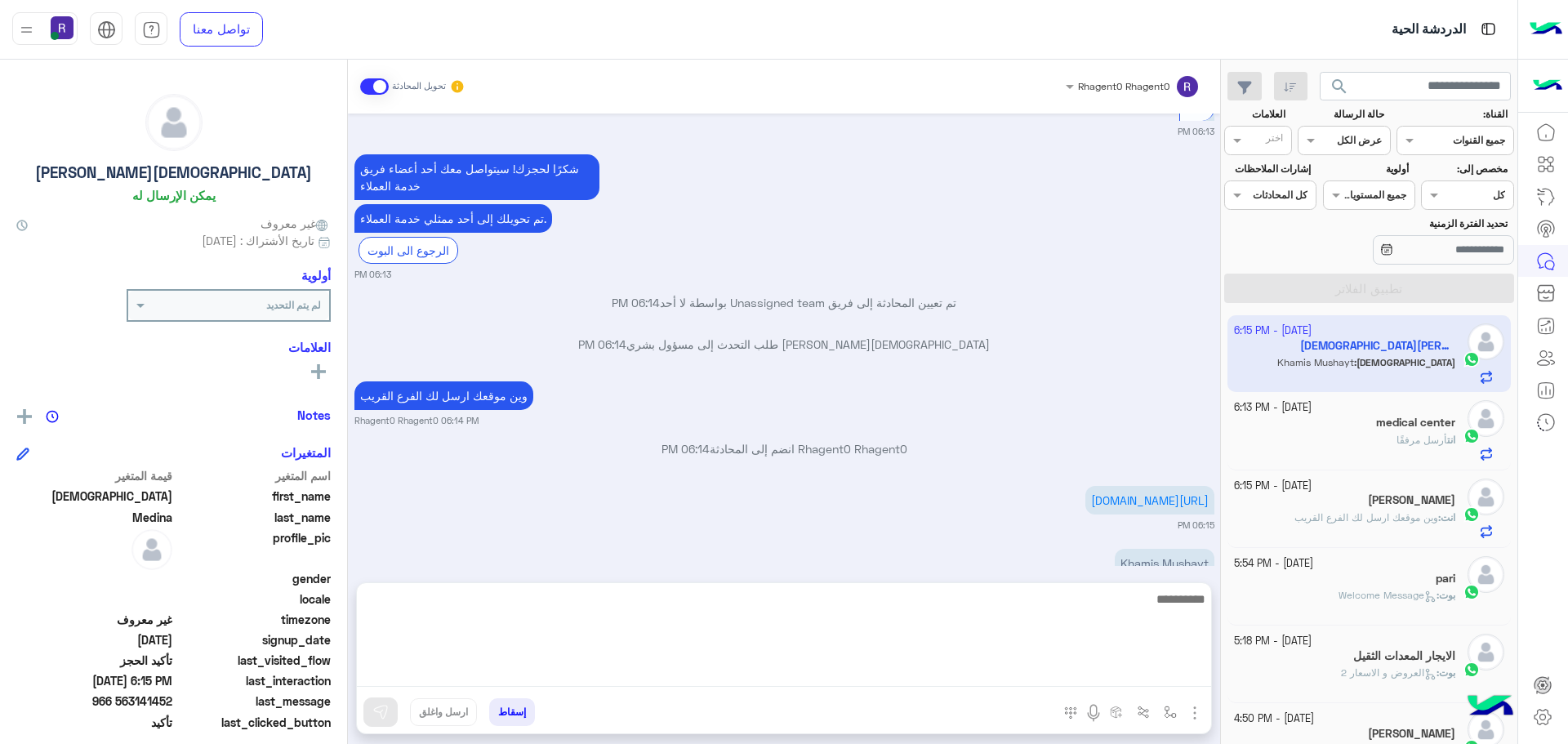
drag, startPoint x: 879, startPoint y: 678, endPoint x: 875, endPoint y: 657, distance: 21.4
click at [879, 677] on textarea at bounding box center [784, 638] width 854 height 98
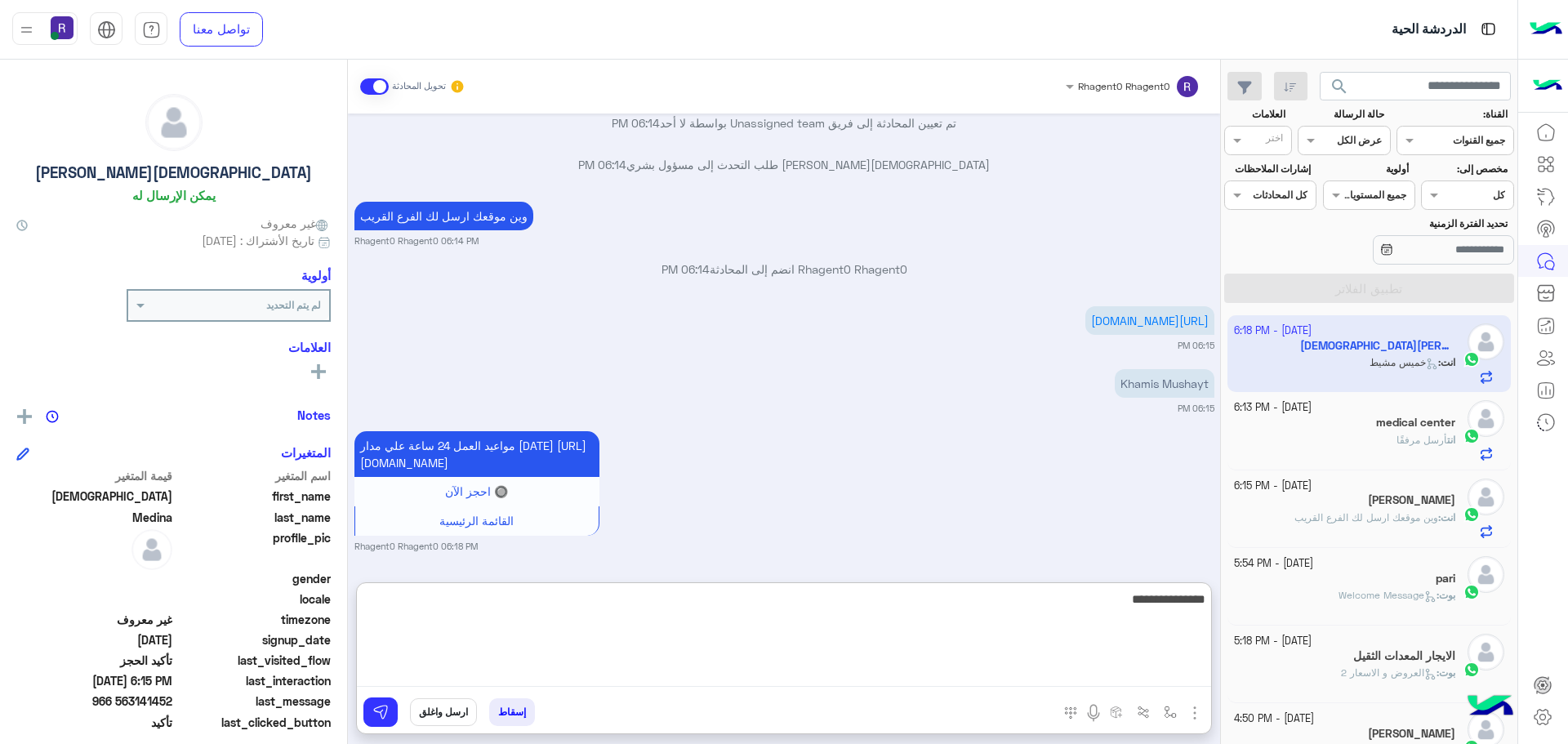
type textarea "**********"
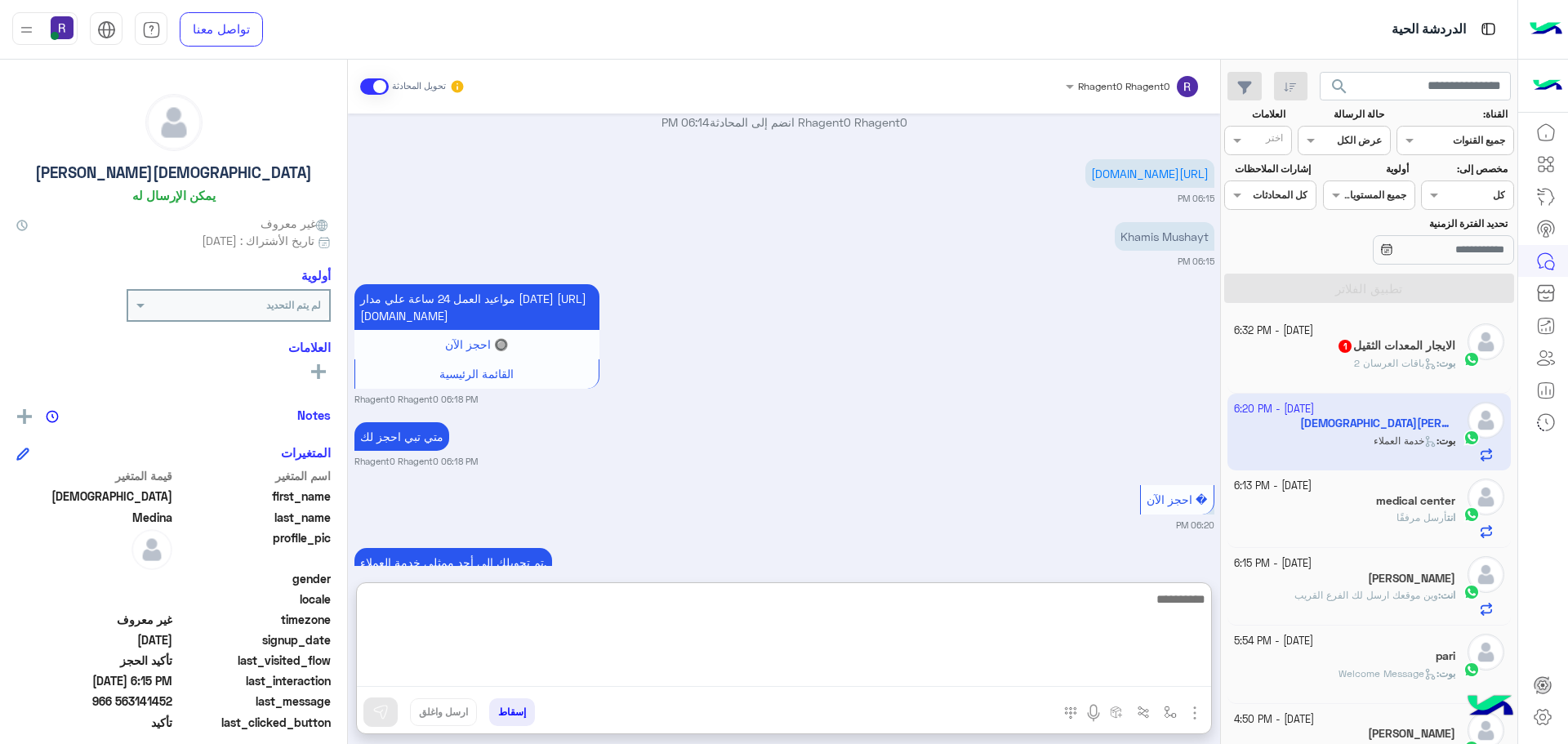
scroll to position [1617, 0]
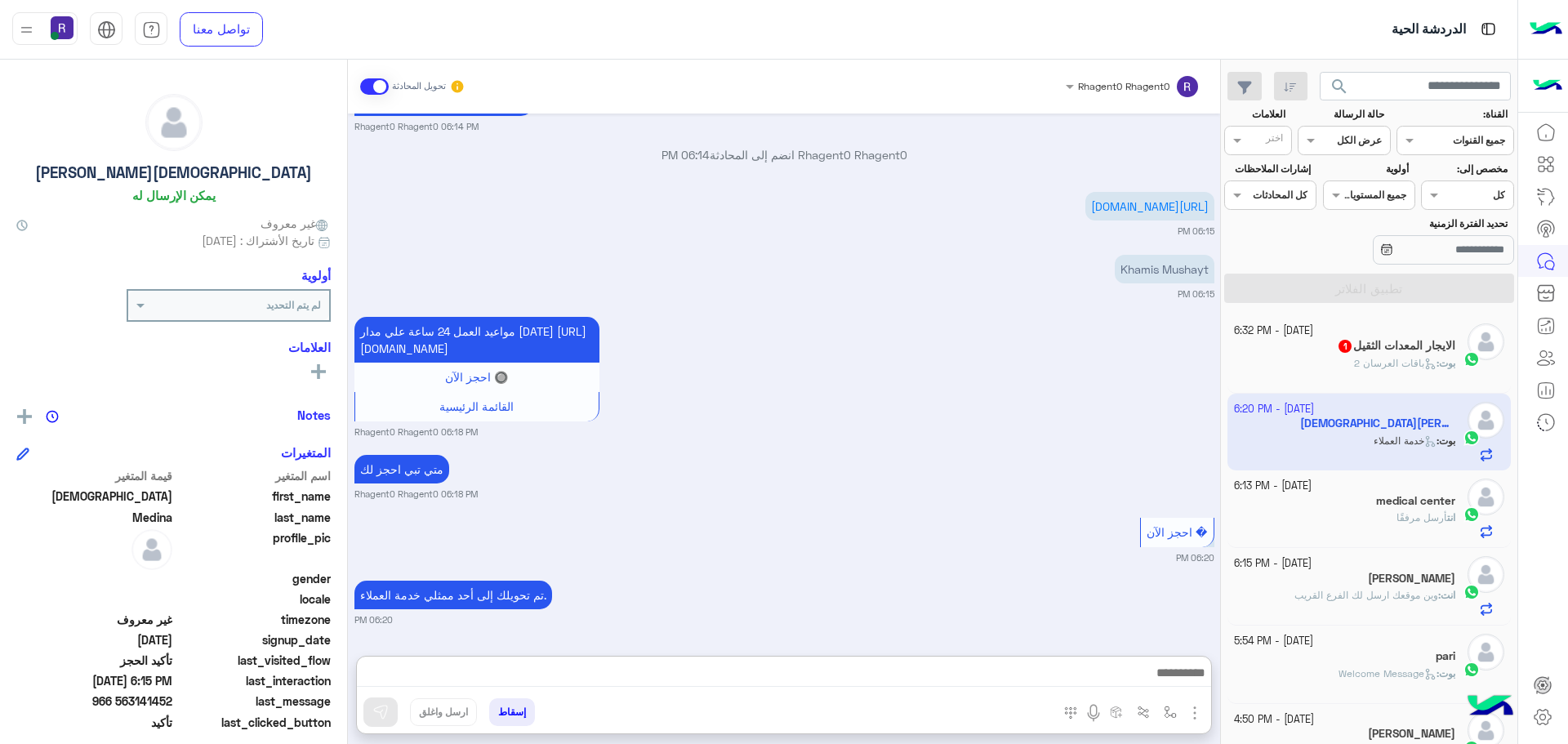
click at [829, 352] on div "مواعيد العمل 24 ساعة علي مدار اليوم https://g.co/kgs/1bYQEEQ 🔘 احجز الآن القائم…" at bounding box center [784, 376] width 860 height 126
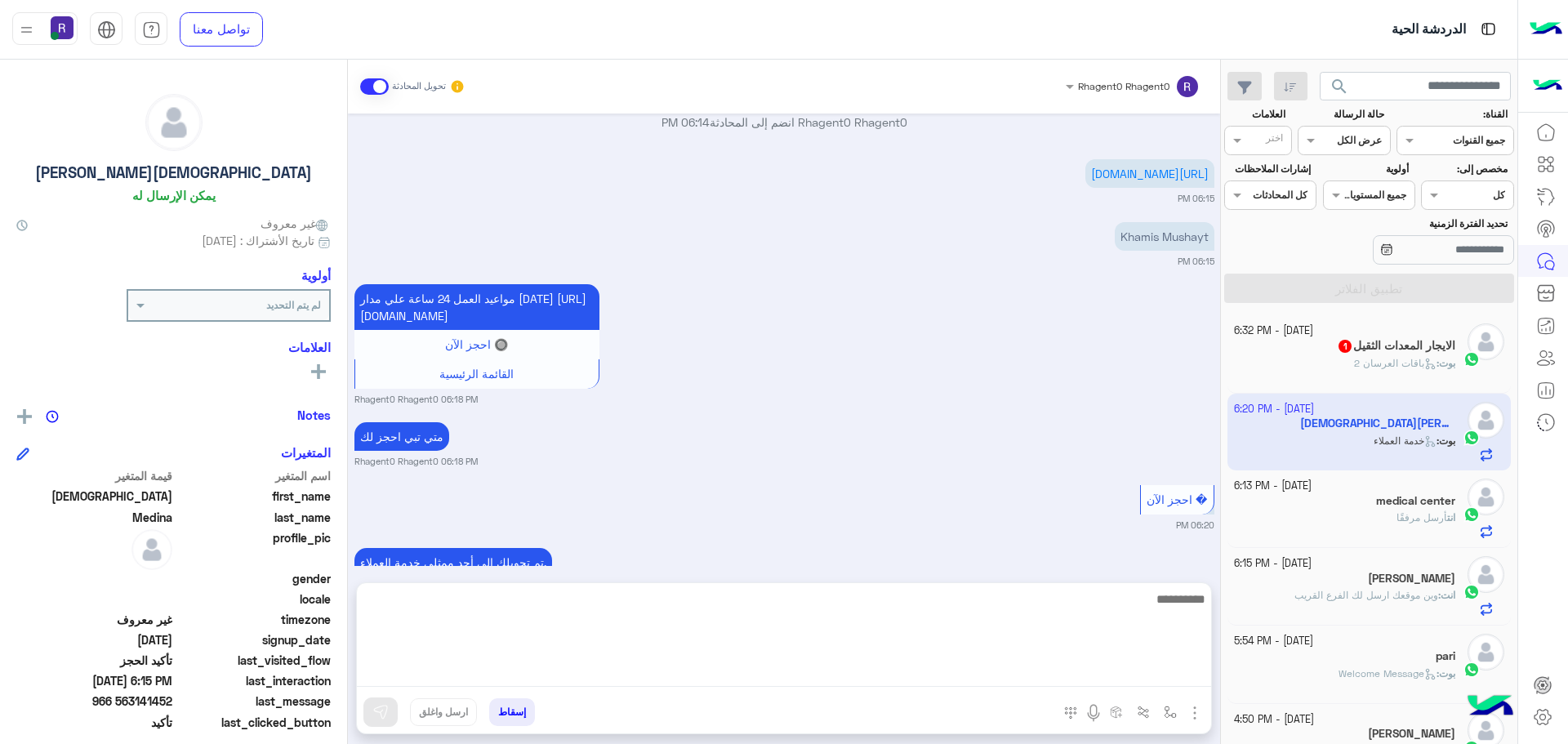
click at [1067, 670] on textarea at bounding box center [784, 638] width 854 height 98
type textarea "**********"
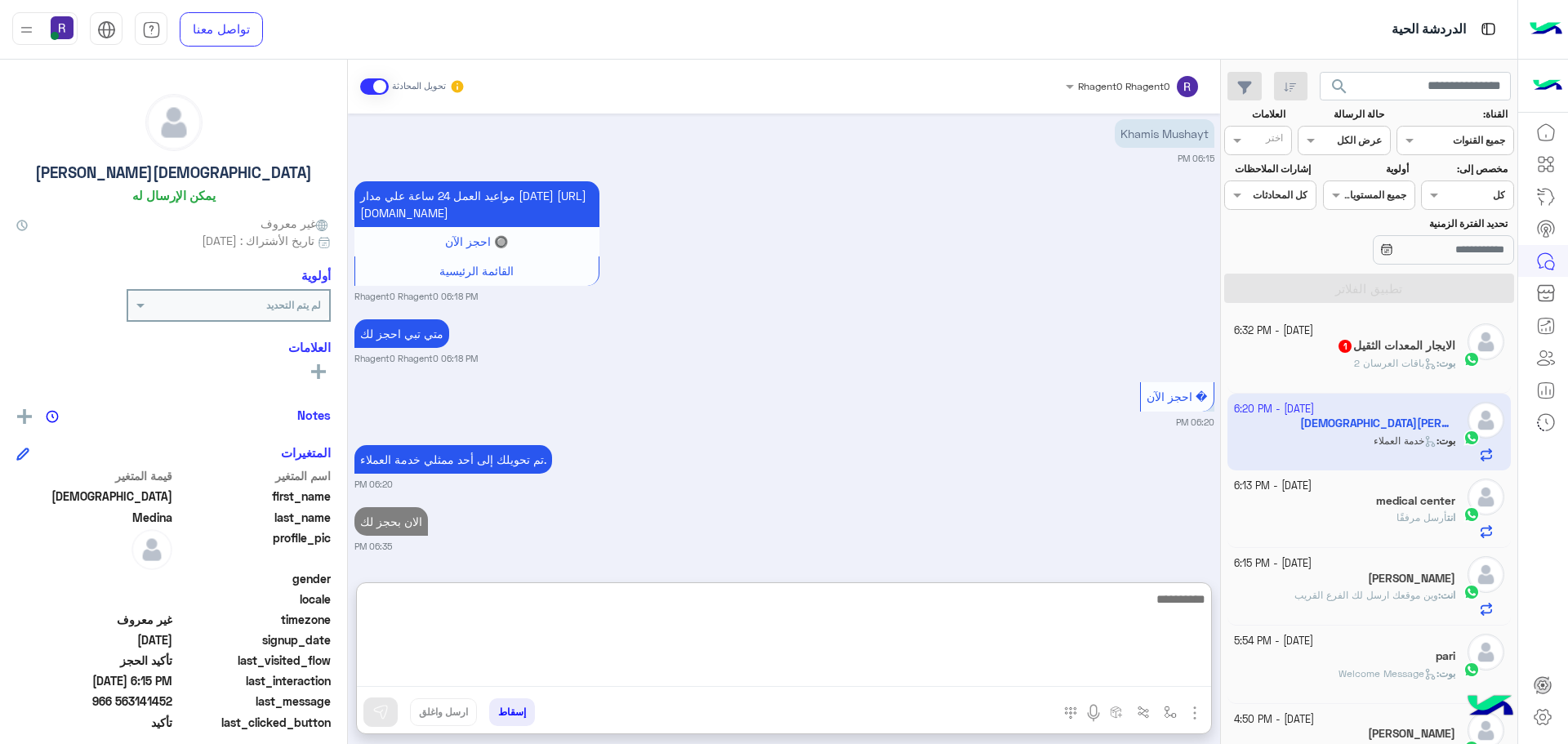
type textarea "*"
type textarea "**"
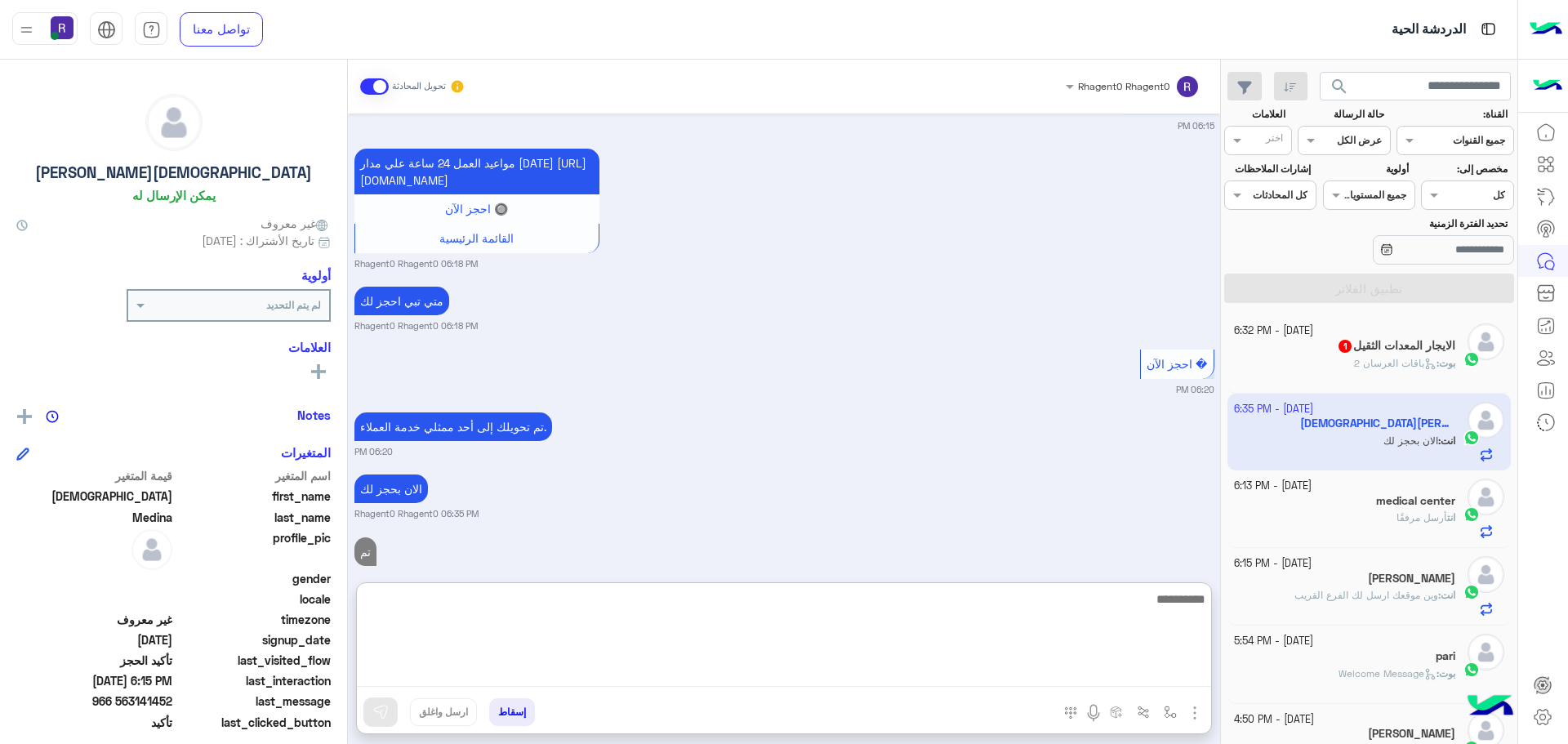
scroll to position [1816, 0]
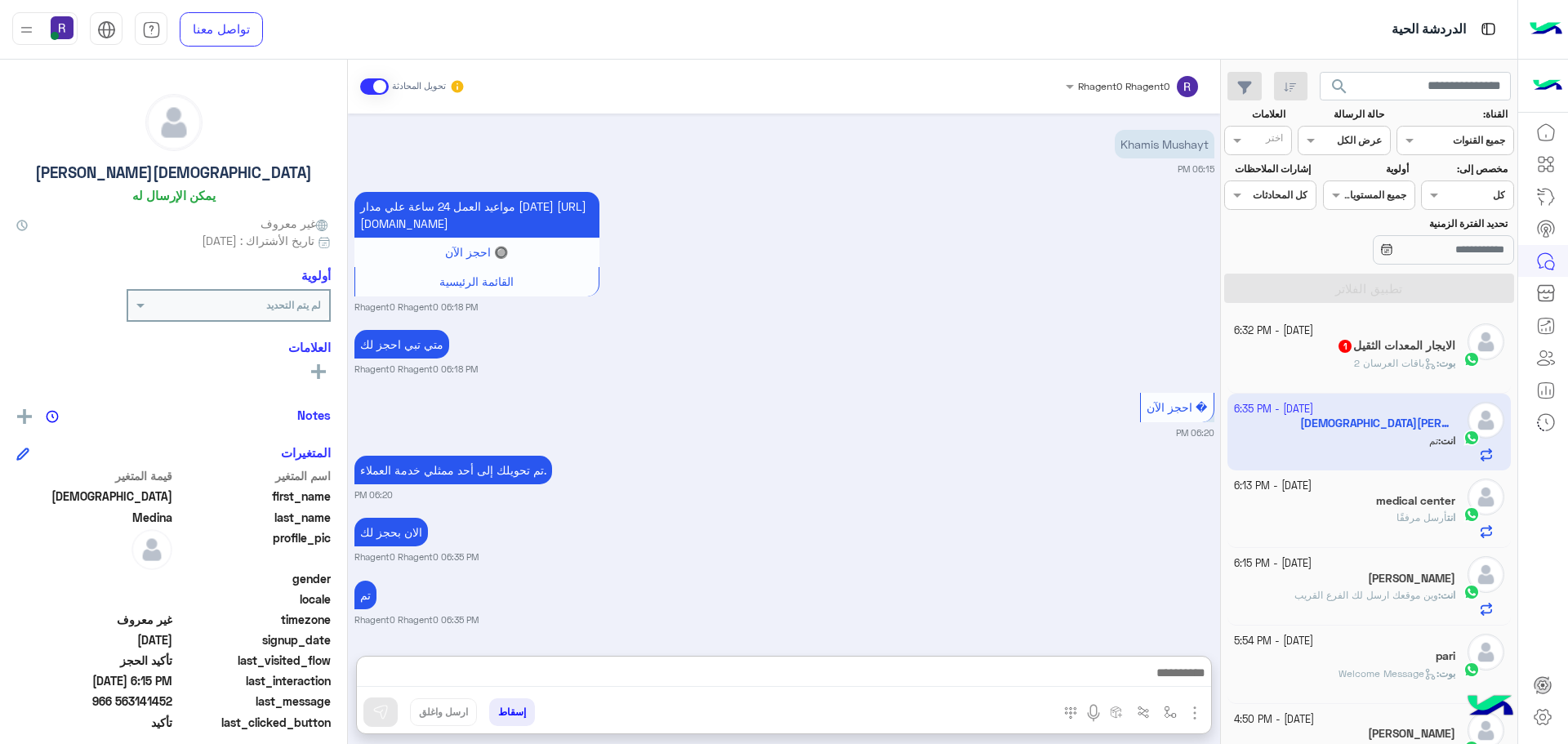
click at [722, 397] on div "Oct 5, 2025 ✨ ركن راحتي سبا ✨ مركز متخصص للعناية بالرجال، يقدّم خدمات مثل: 💆‍♂️…" at bounding box center [784, 376] width 872 height 526
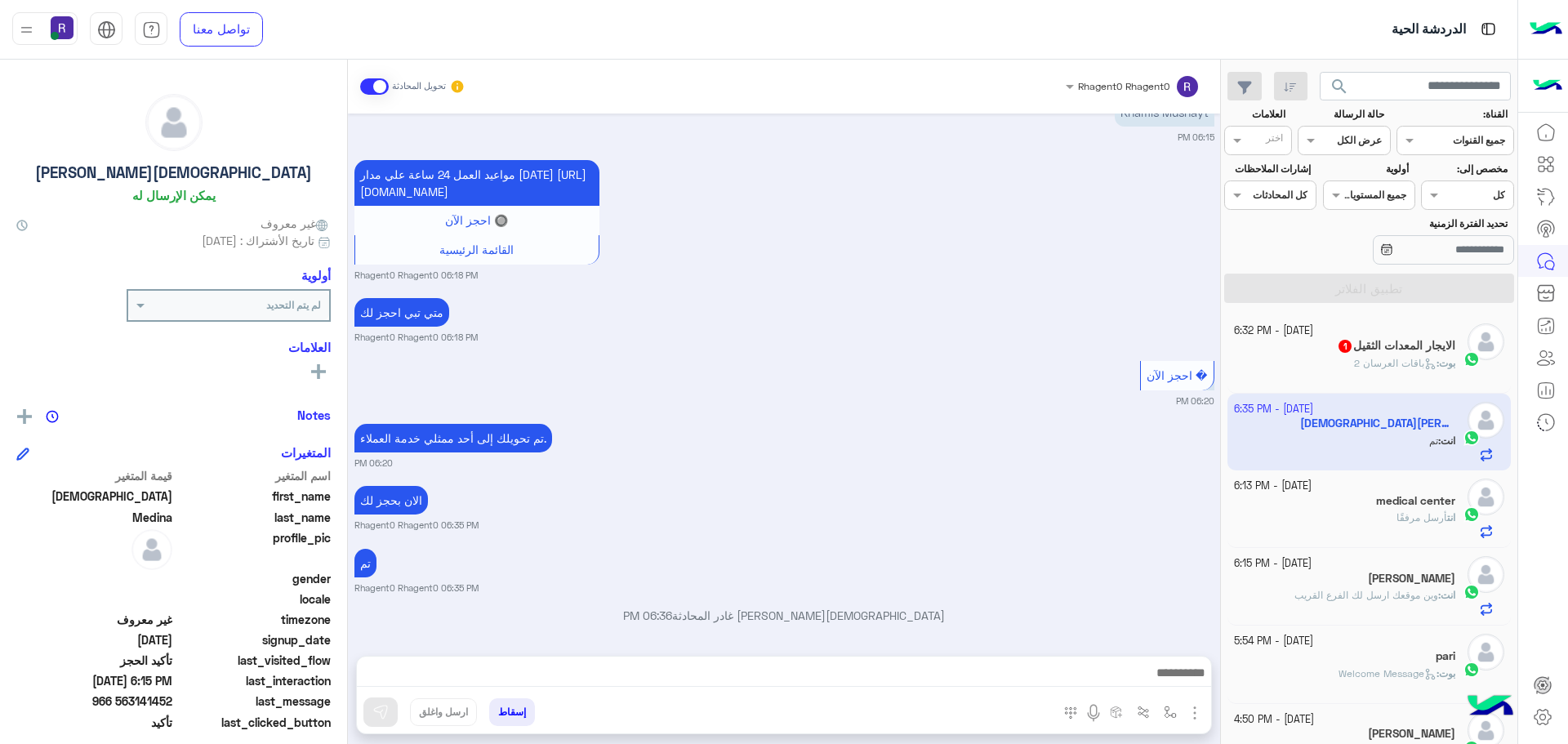
scroll to position [1974, 0]
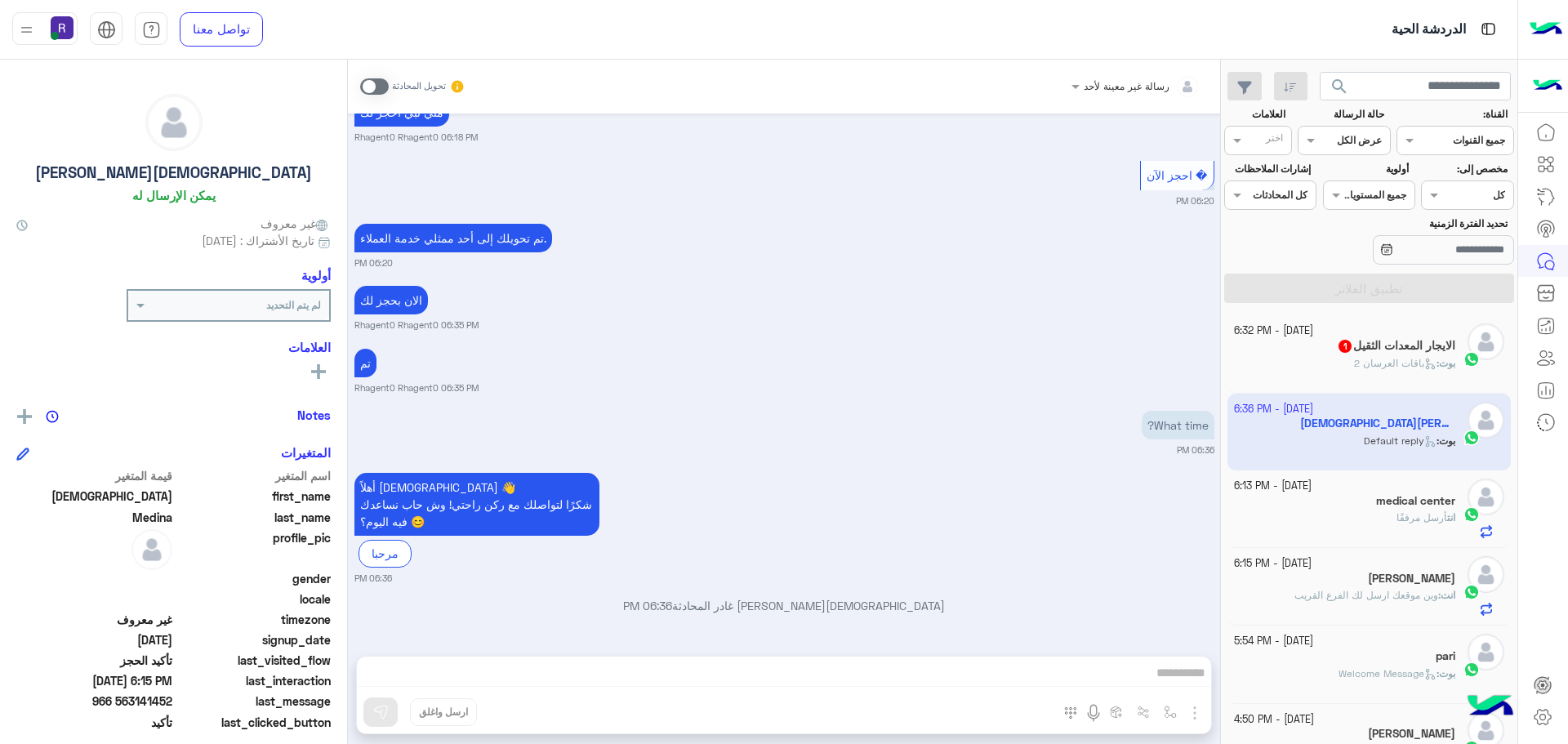
click at [381, 82] on span at bounding box center [375, 87] width 29 height 16
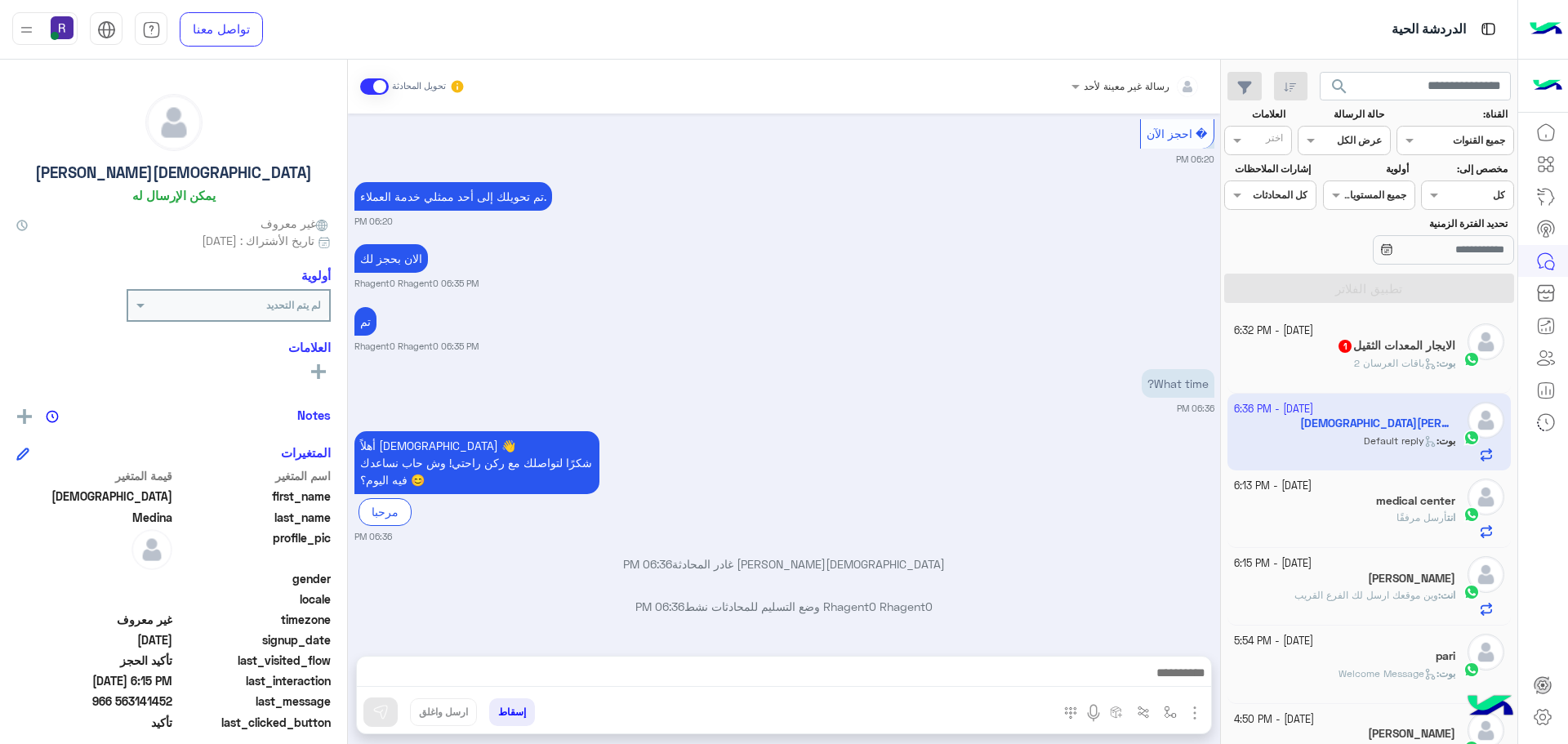
click at [1192, 716] on img "button" at bounding box center [1194, 713] width 20 height 20
click at [1171, 678] on span "الصور" at bounding box center [1163, 677] width 30 height 19
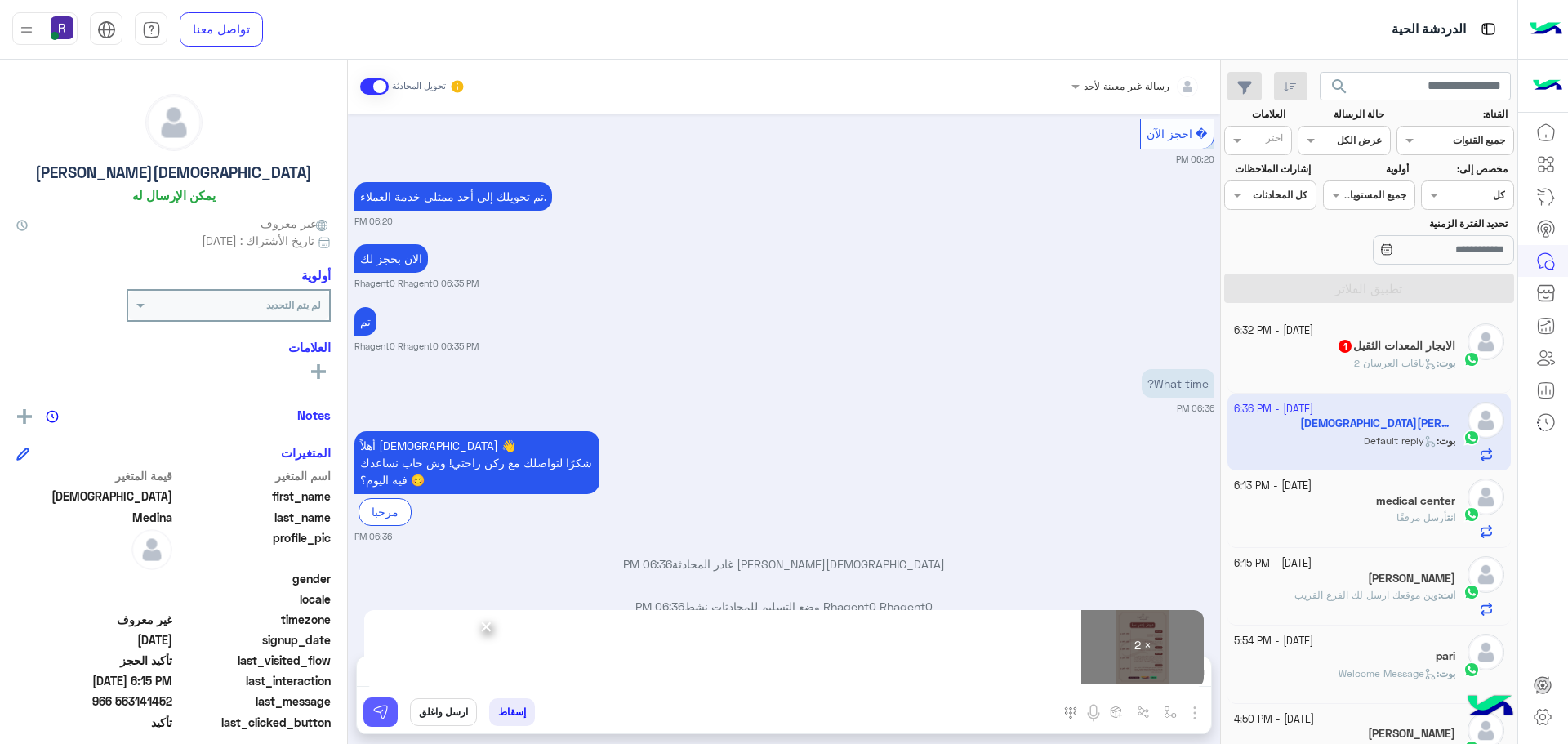
click at [381, 719] on img at bounding box center [380, 712] width 16 height 16
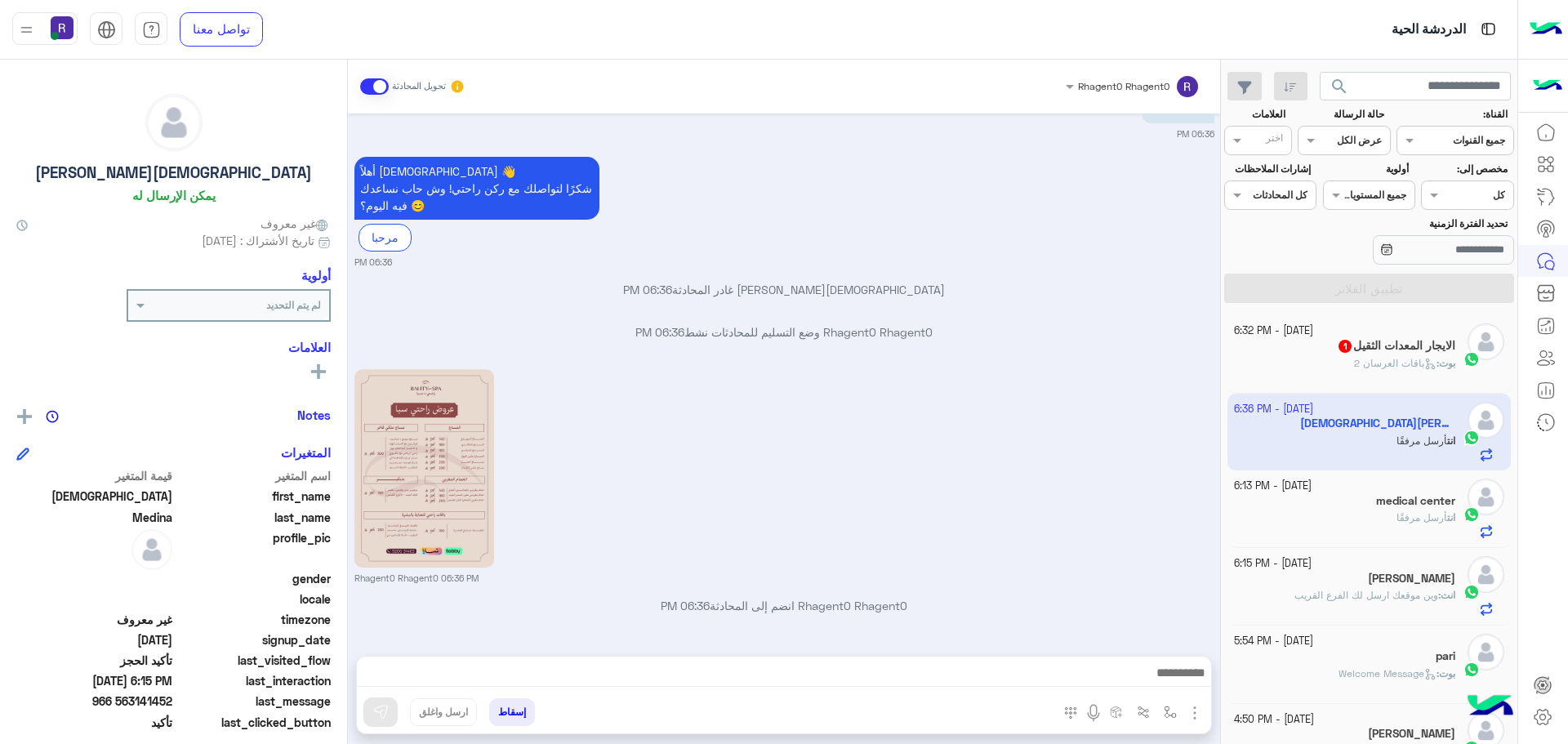
scroll to position [2523, 0]
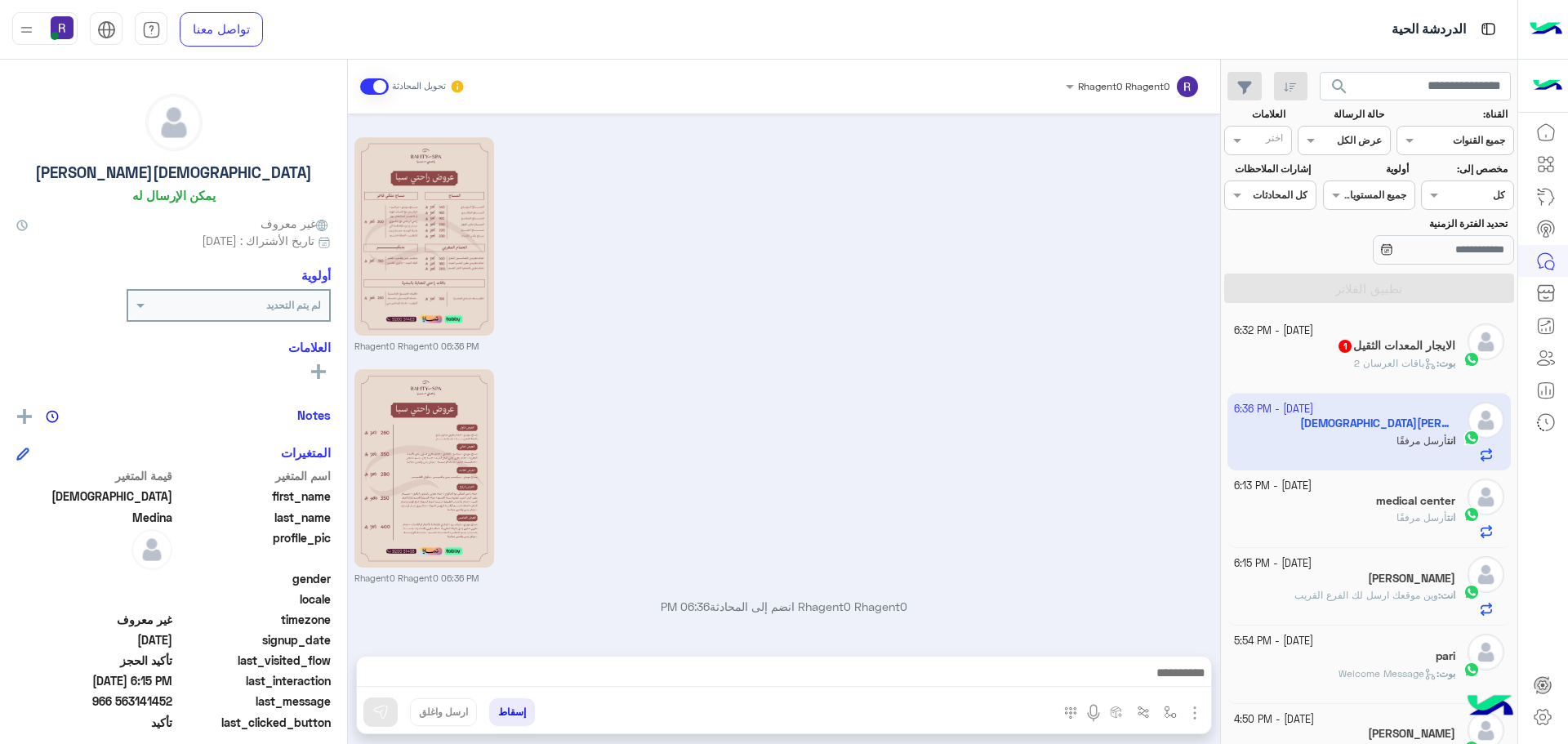
click at [1364, 368] on span "باقات العرسان 2" at bounding box center [1395, 363] width 82 height 12
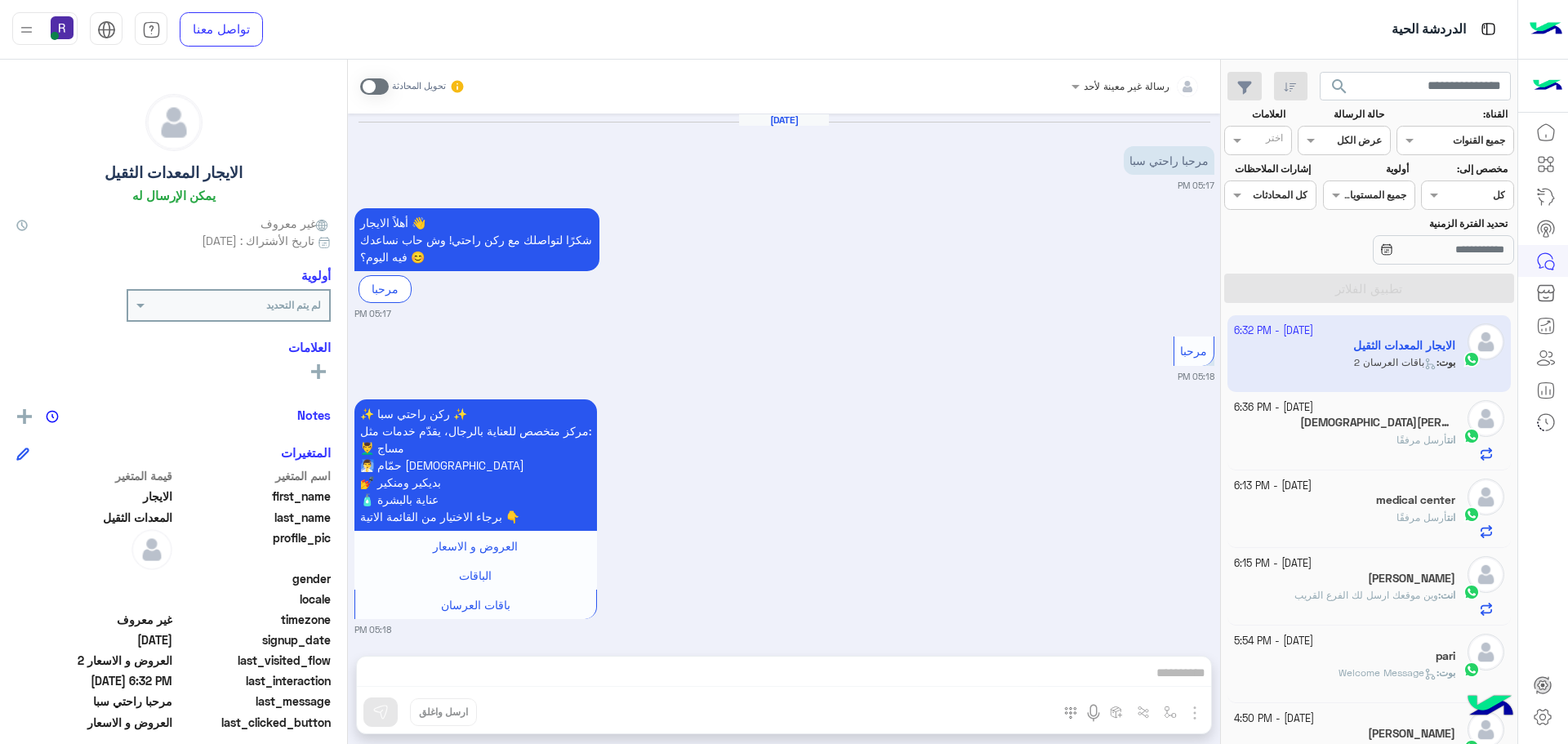
scroll to position [566, 0]
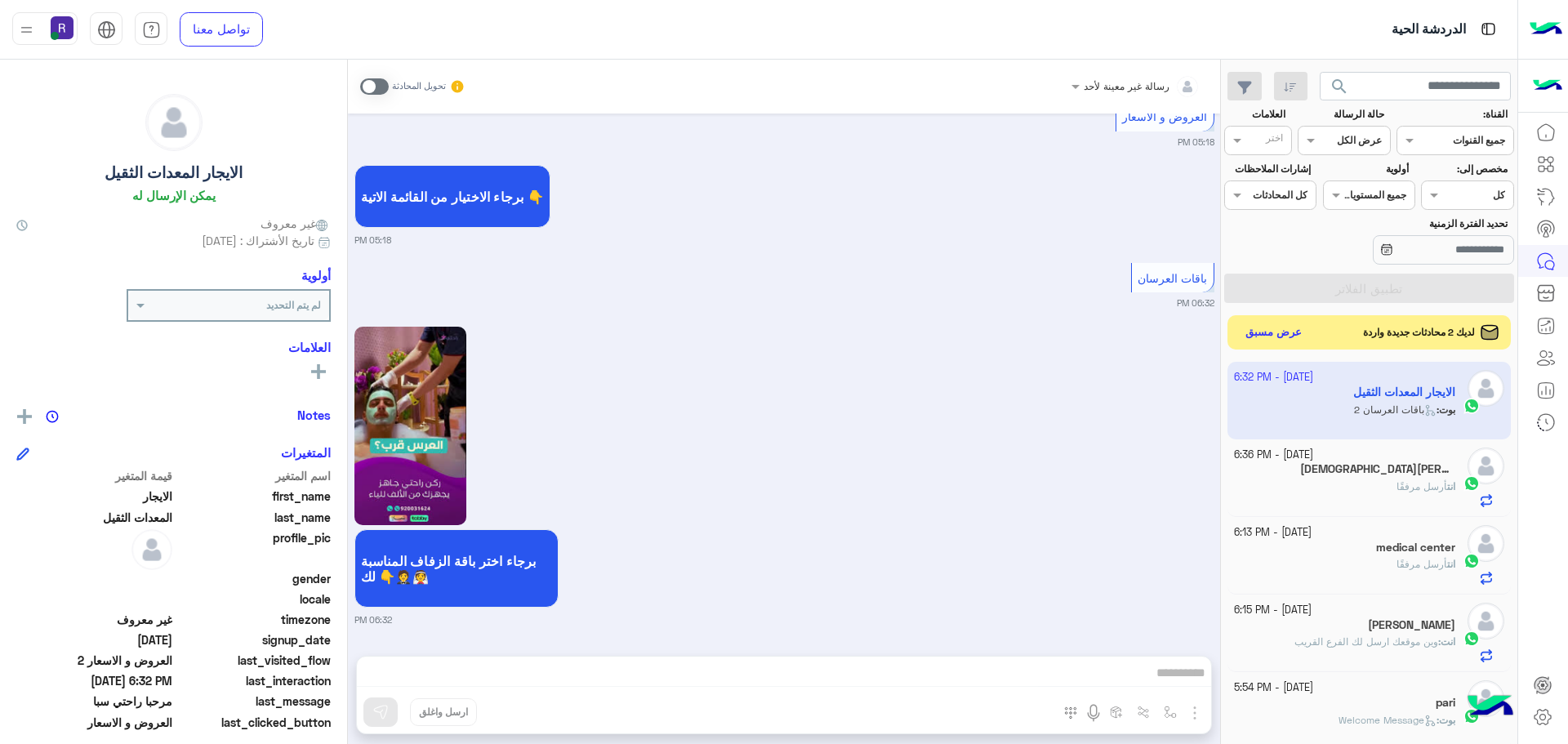
click at [1259, 327] on button "عرض مسبق" at bounding box center [1274, 333] width 69 height 22
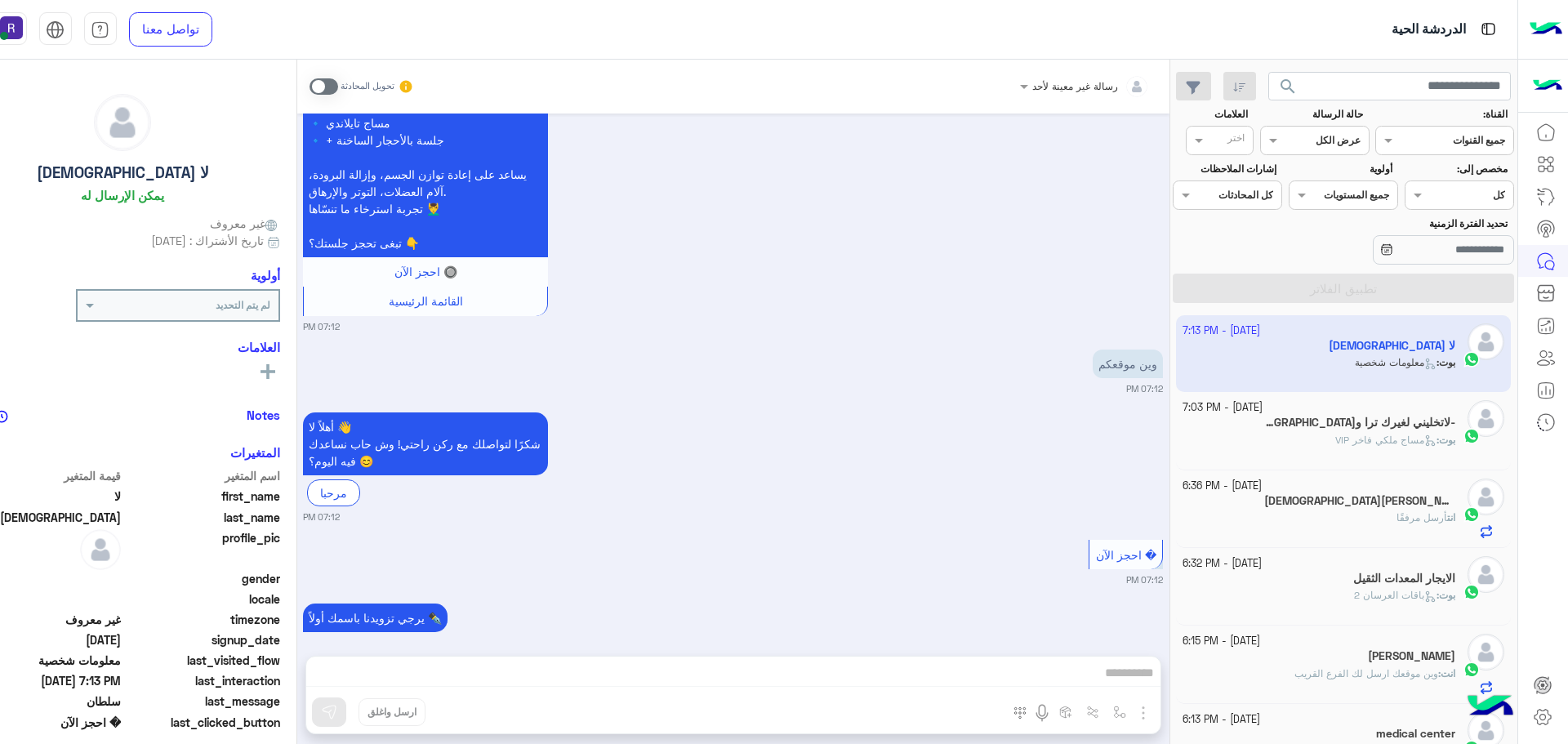
scroll to position [750, 0]
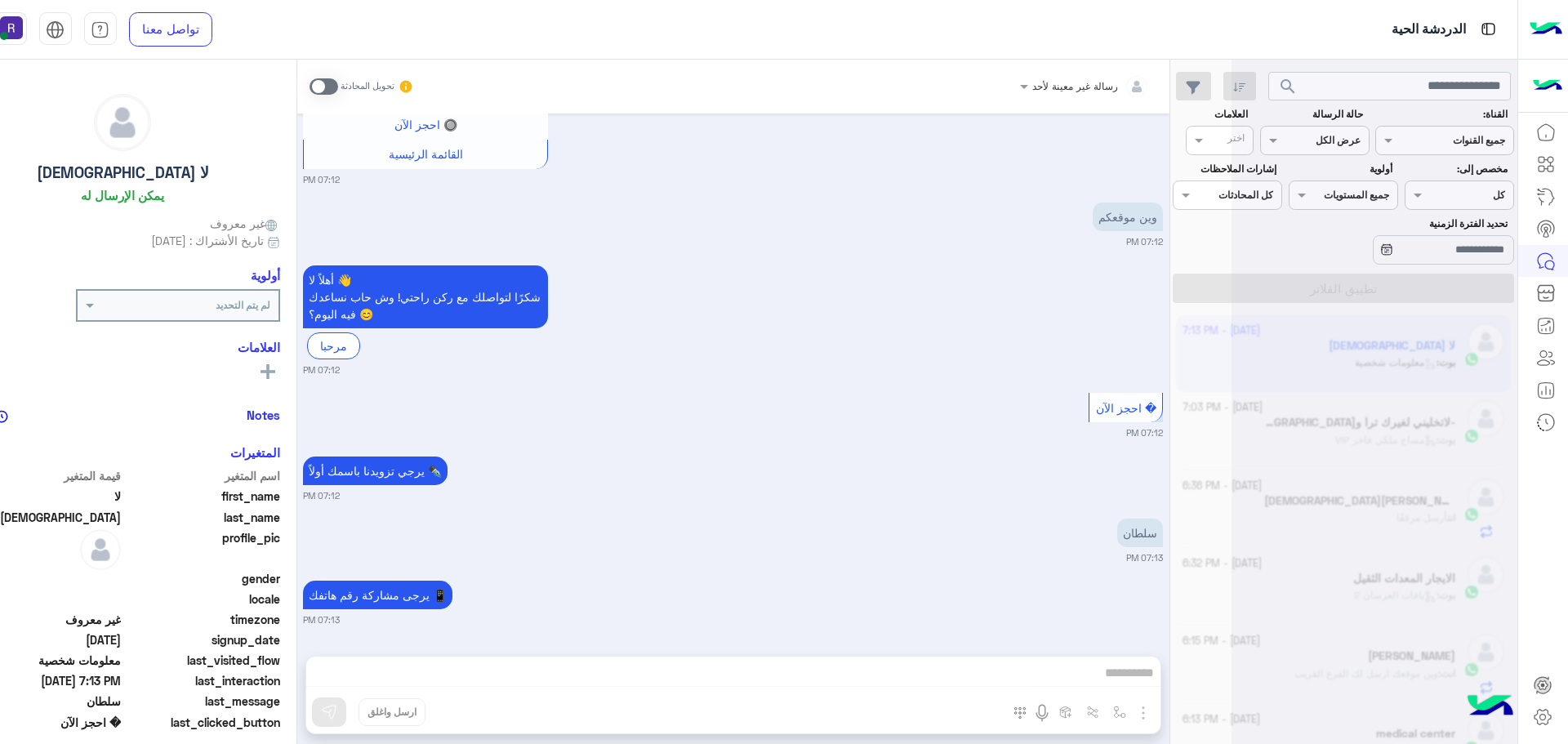
click at [338, 87] on span at bounding box center [324, 87] width 29 height 16
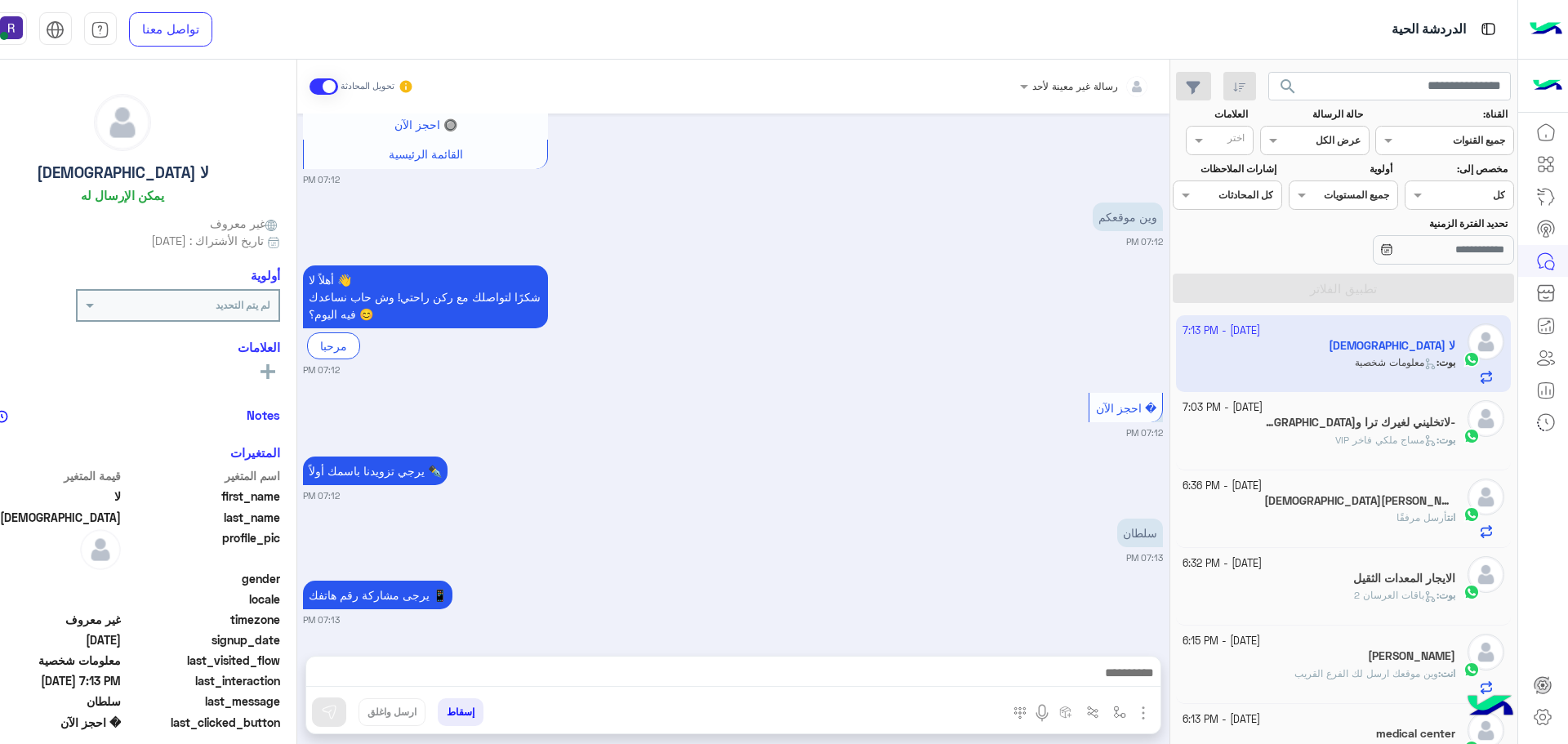
scroll to position [756, 0]
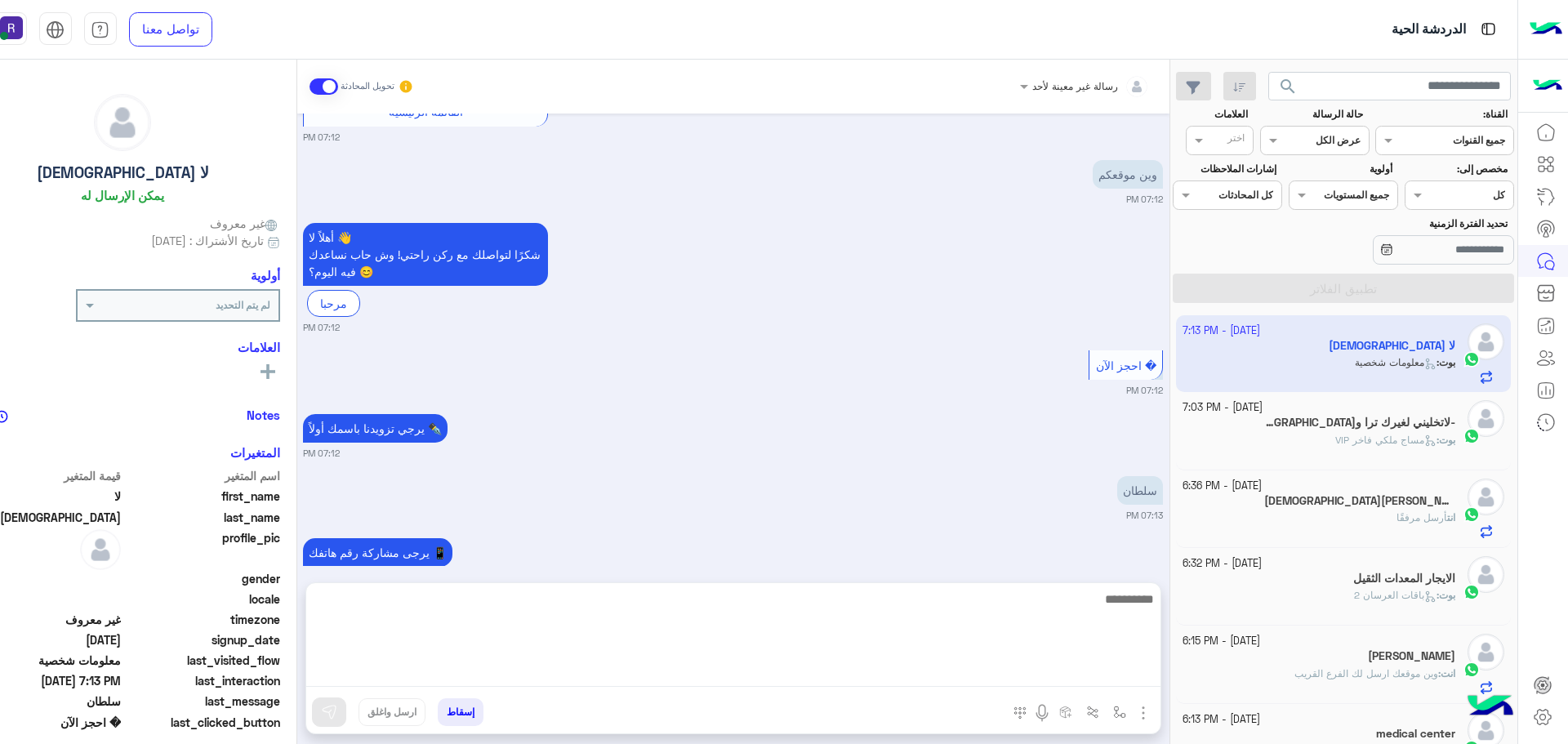
click at [1160, 674] on textarea at bounding box center [733, 638] width 854 height 98
paste textarea "**********"
type textarea "**********"
click at [1154, 599] on textarea "**********" at bounding box center [733, 638] width 854 height 98
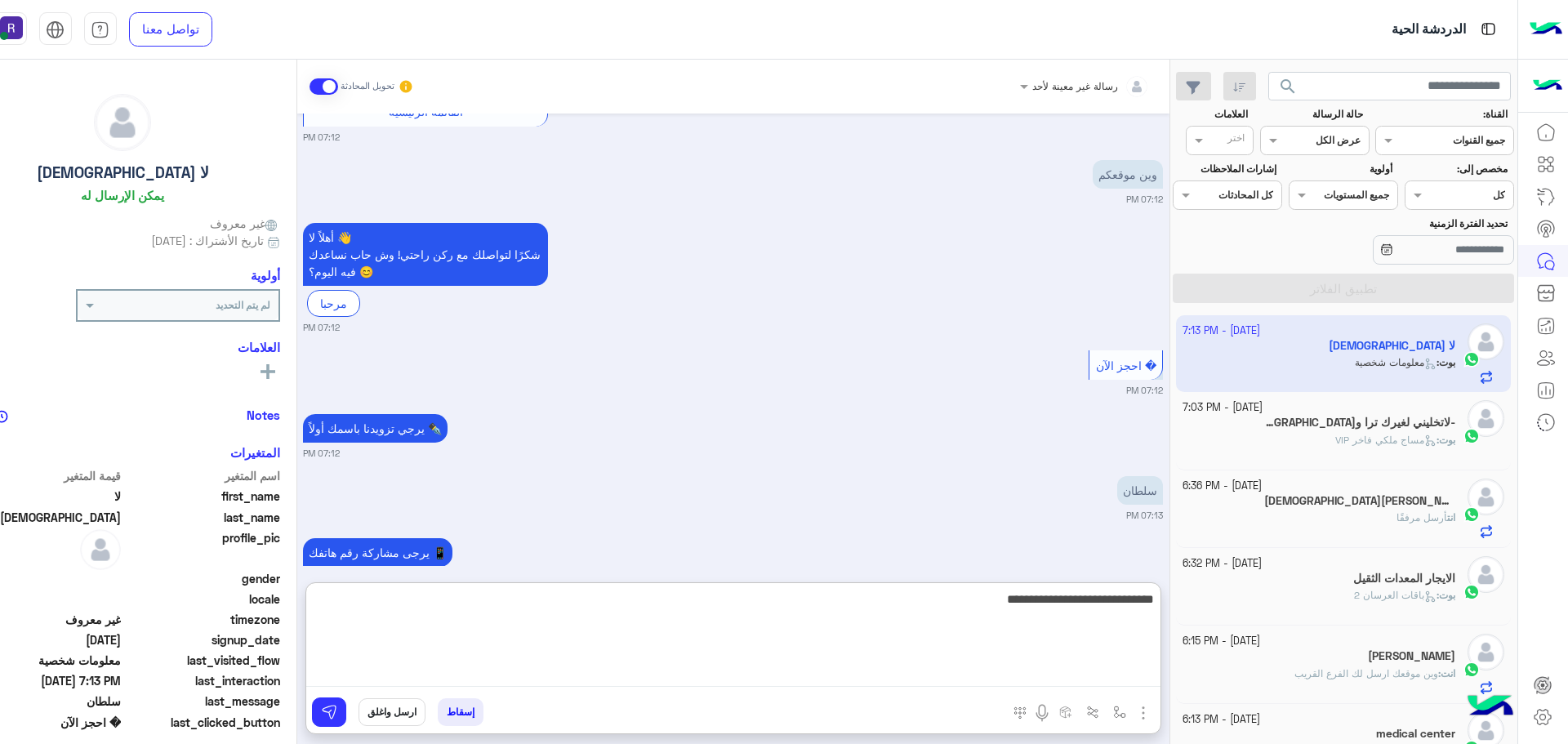
click at [1154, 599] on textarea "**********" at bounding box center [733, 638] width 854 height 98
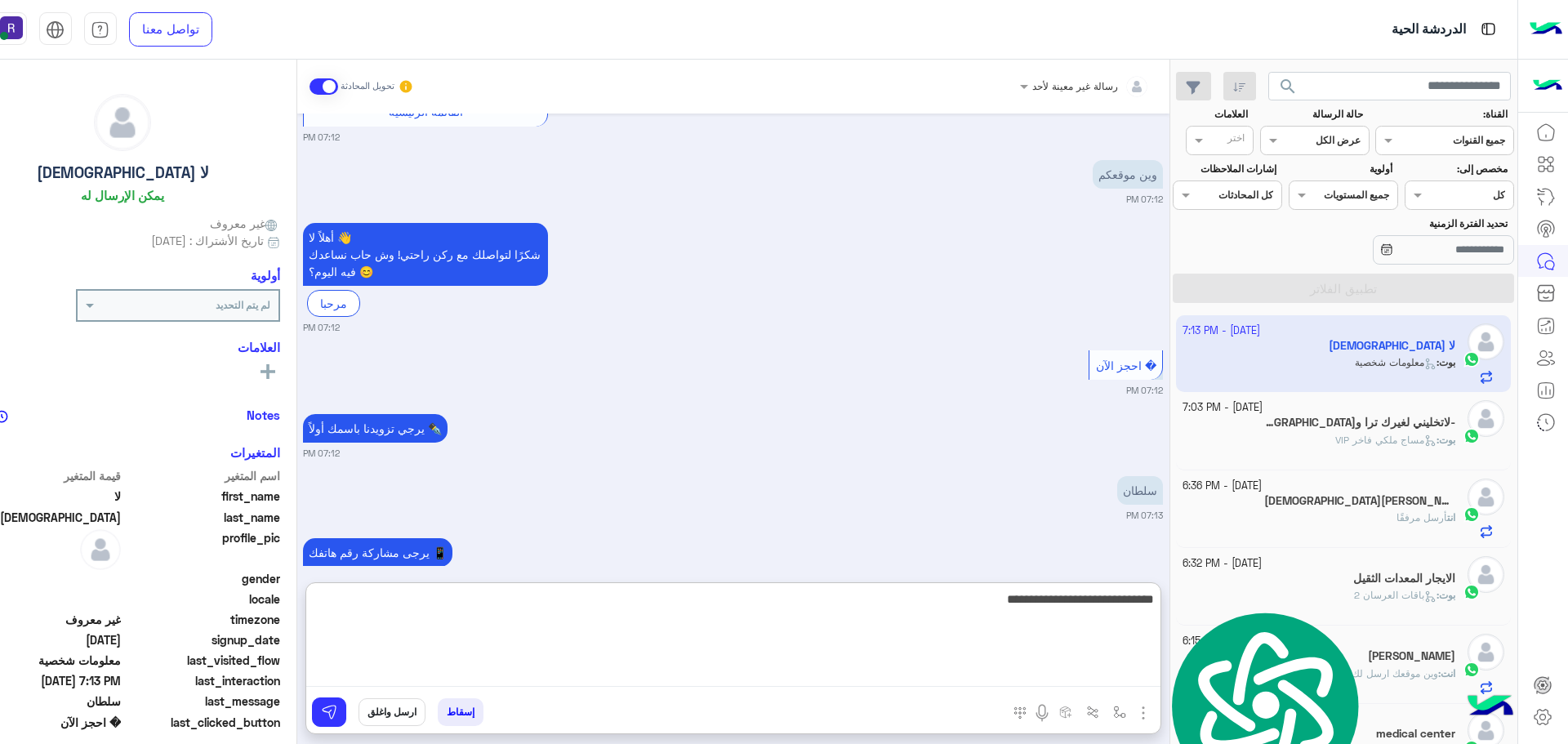
click at [1154, 599] on textarea "**********" at bounding box center [733, 638] width 854 height 98
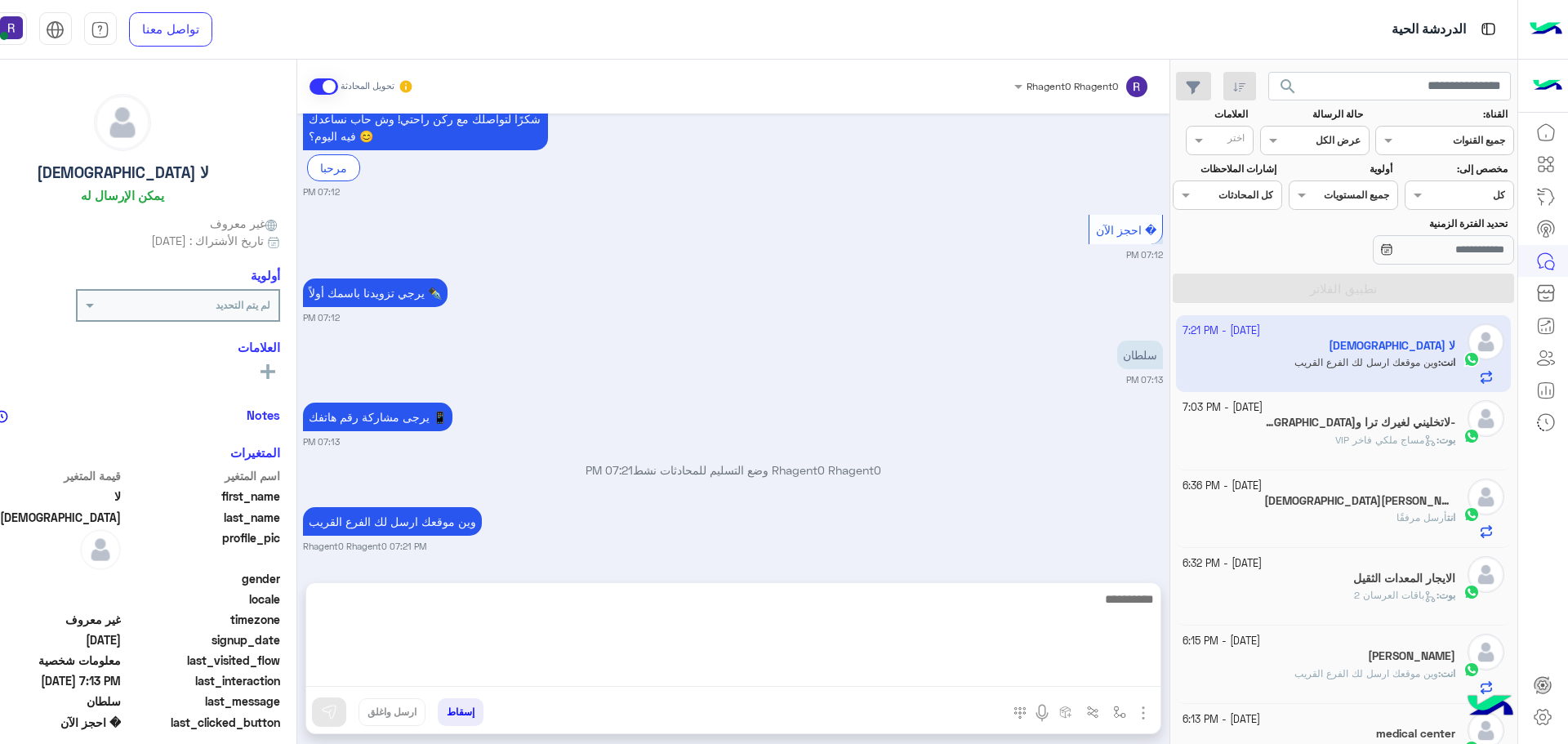
scroll to position [933, 0]
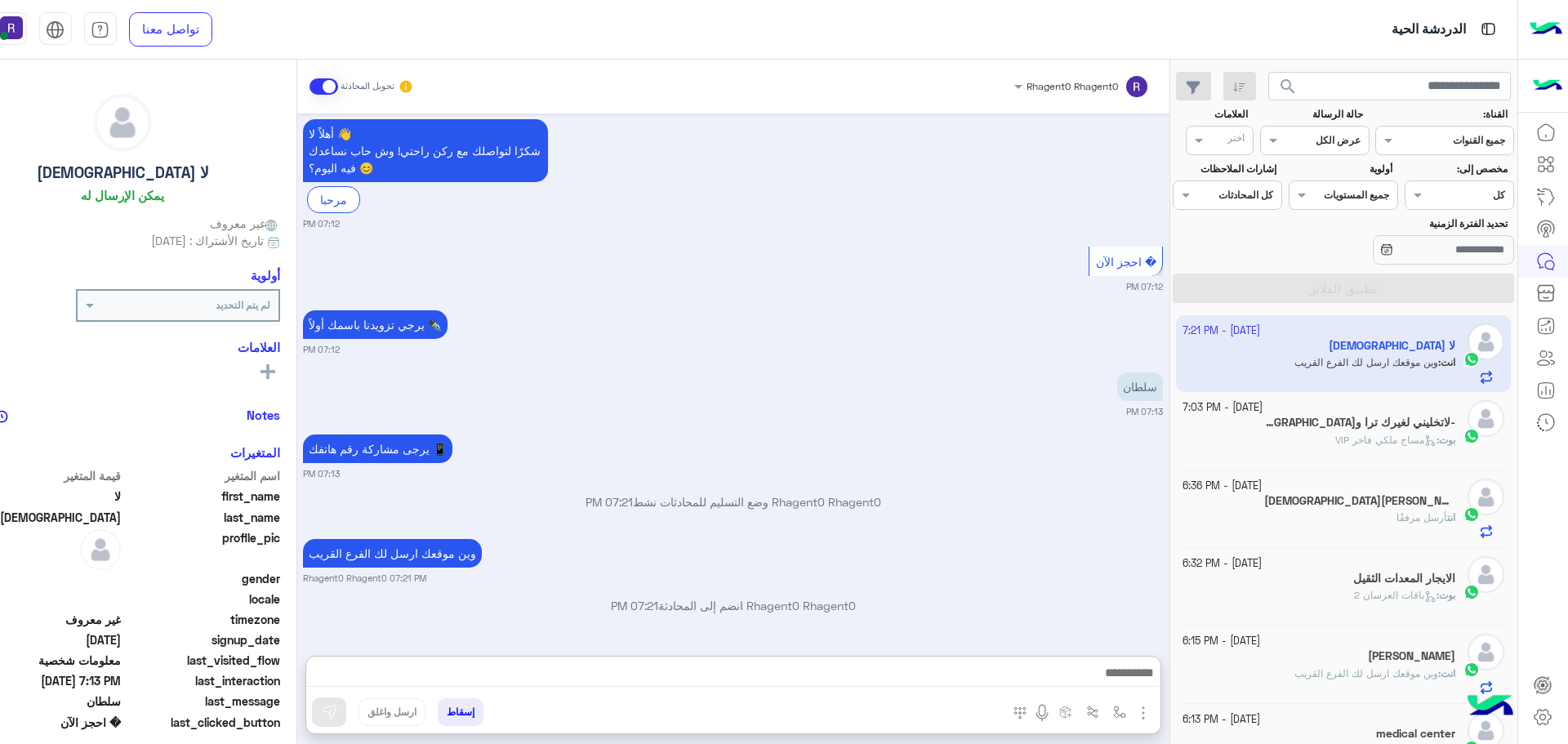
click at [1058, 535] on div "وين موقعك ارسل لك الفرع القريب Rhagent0 Rhagent0 07:21 PM" at bounding box center [733, 560] width 860 height 50
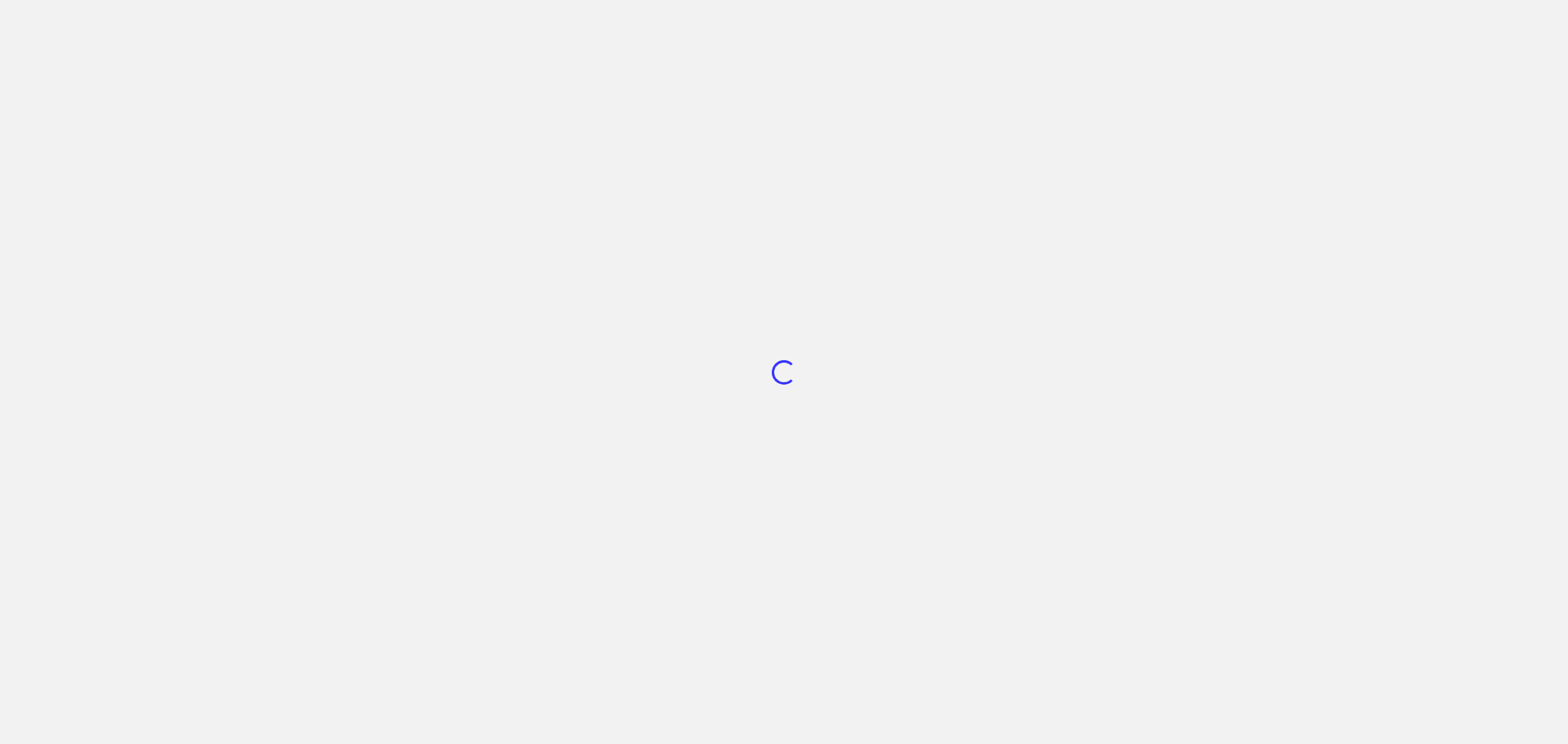
scroll to position [616, 0]
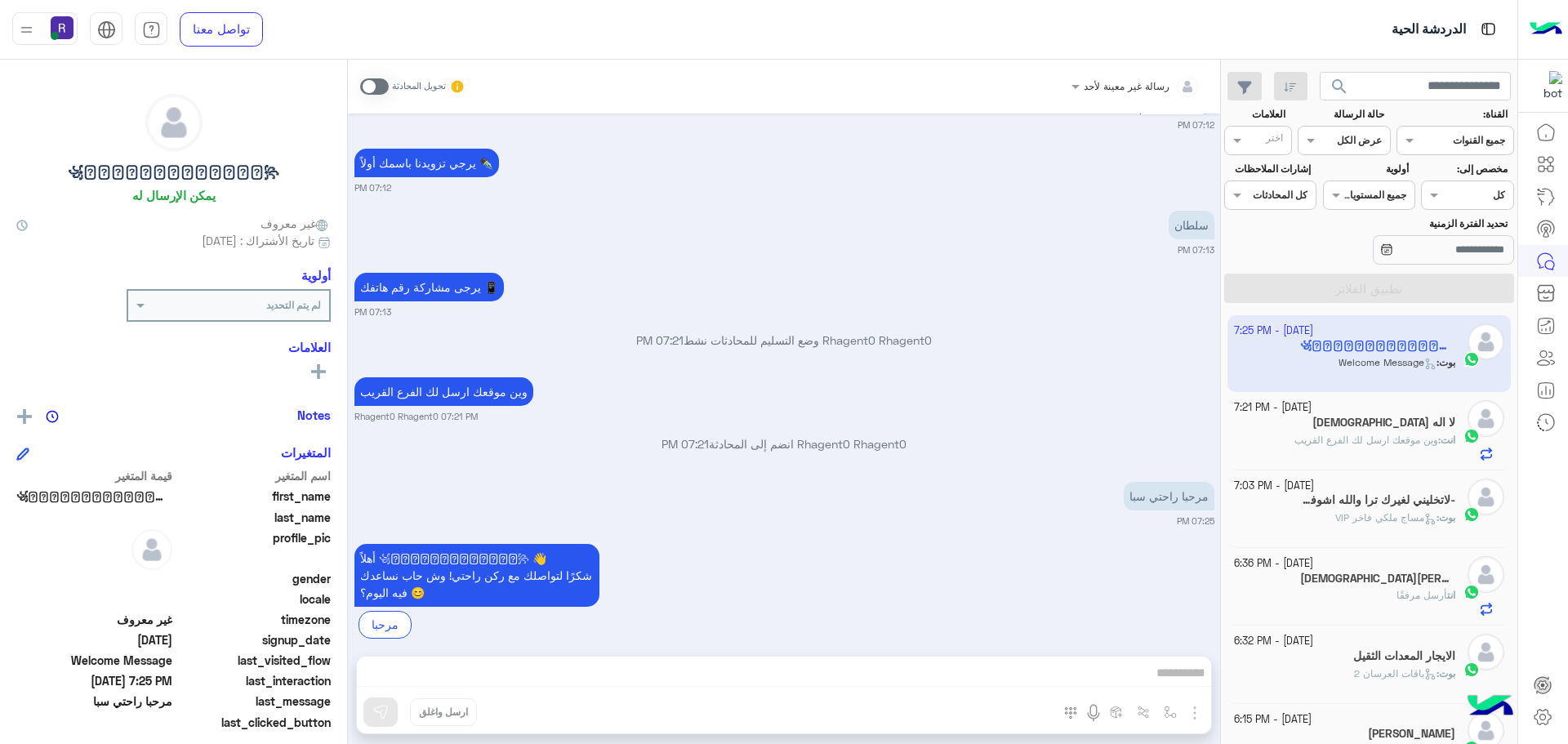
scroll to position [1050, 0]
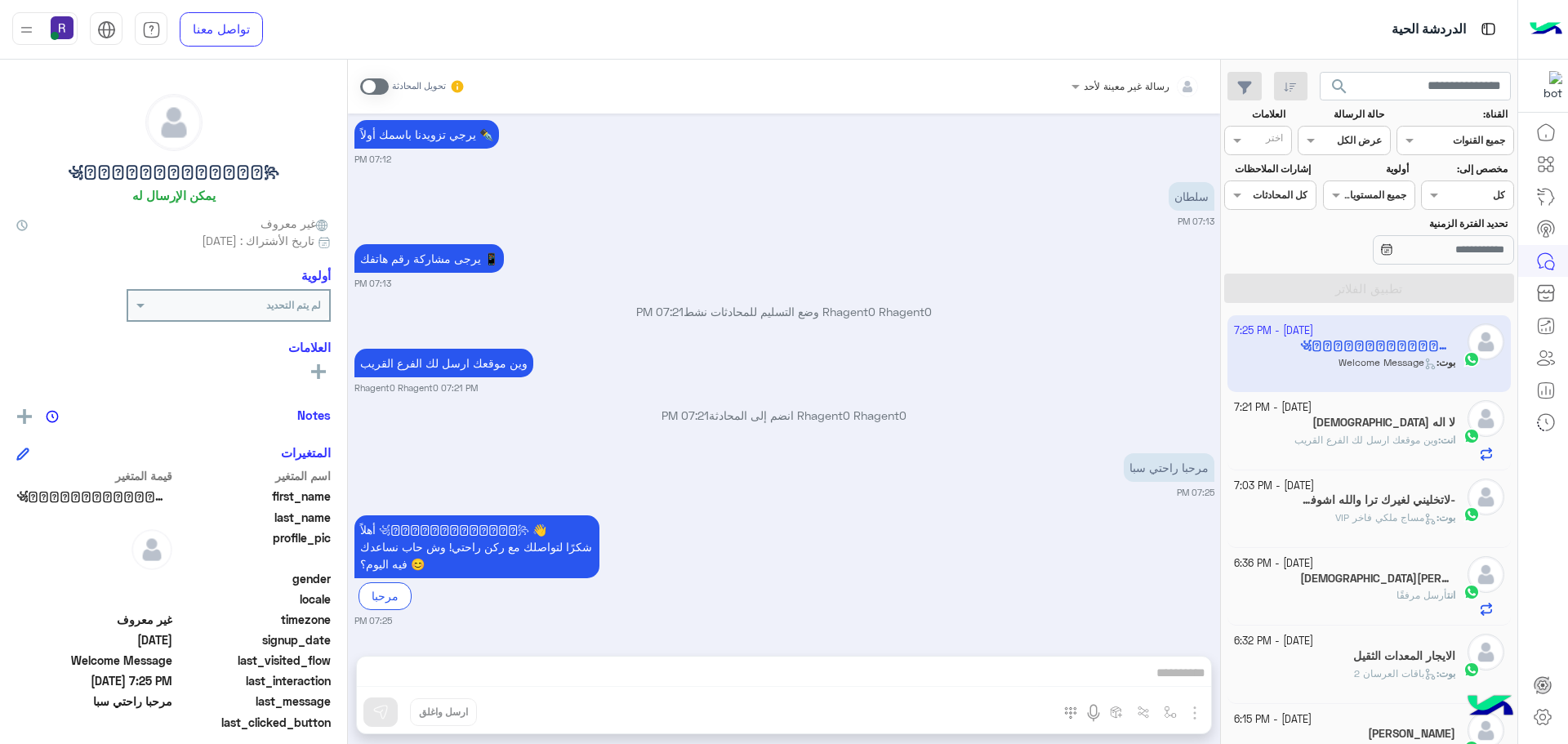
click at [371, 89] on span at bounding box center [375, 87] width 29 height 16
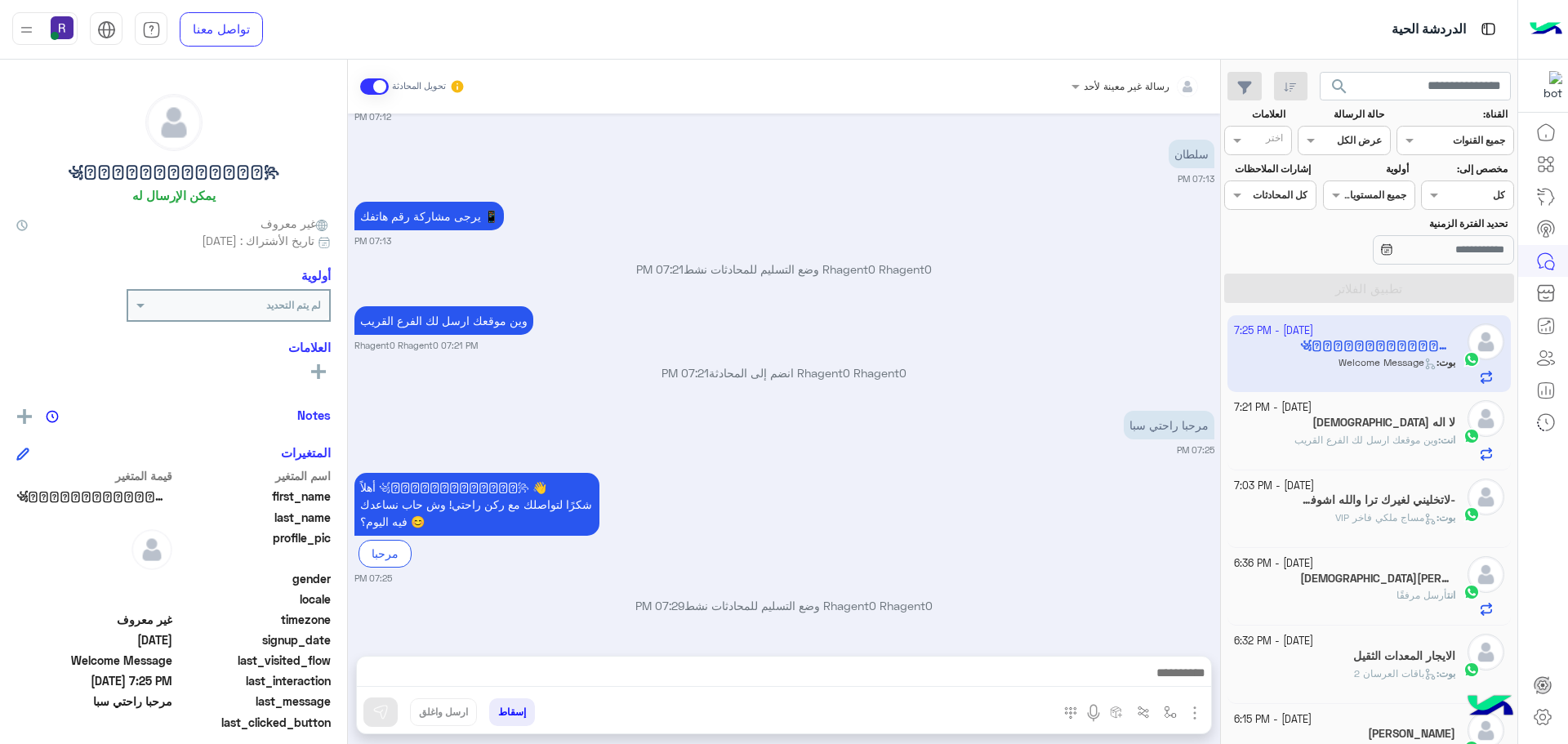
click at [1194, 705] on img "button" at bounding box center [1194, 713] width 20 height 20
click at [1172, 682] on span "الصور" at bounding box center [1163, 677] width 30 height 19
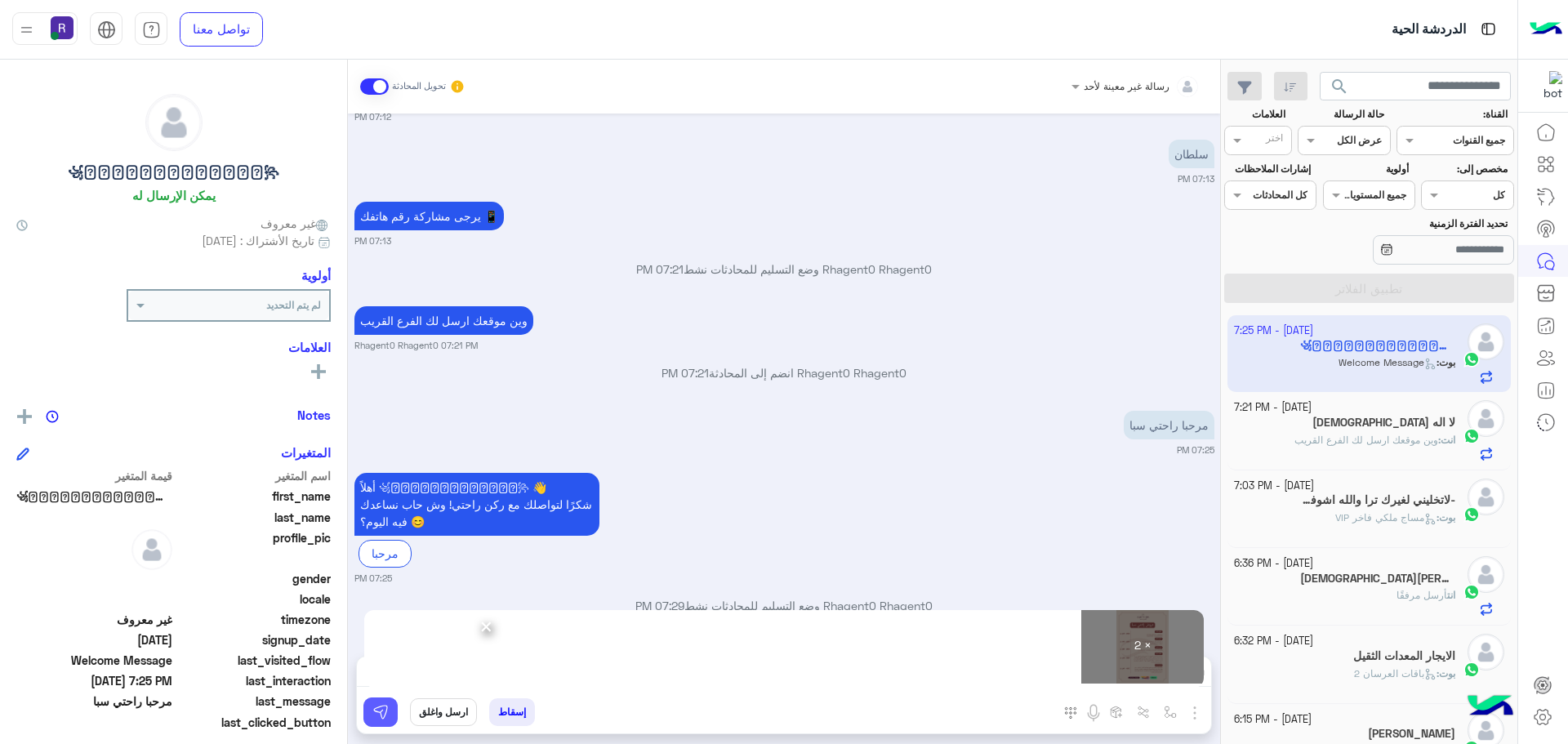
click at [374, 720] on button at bounding box center [380, 712] width 34 height 29
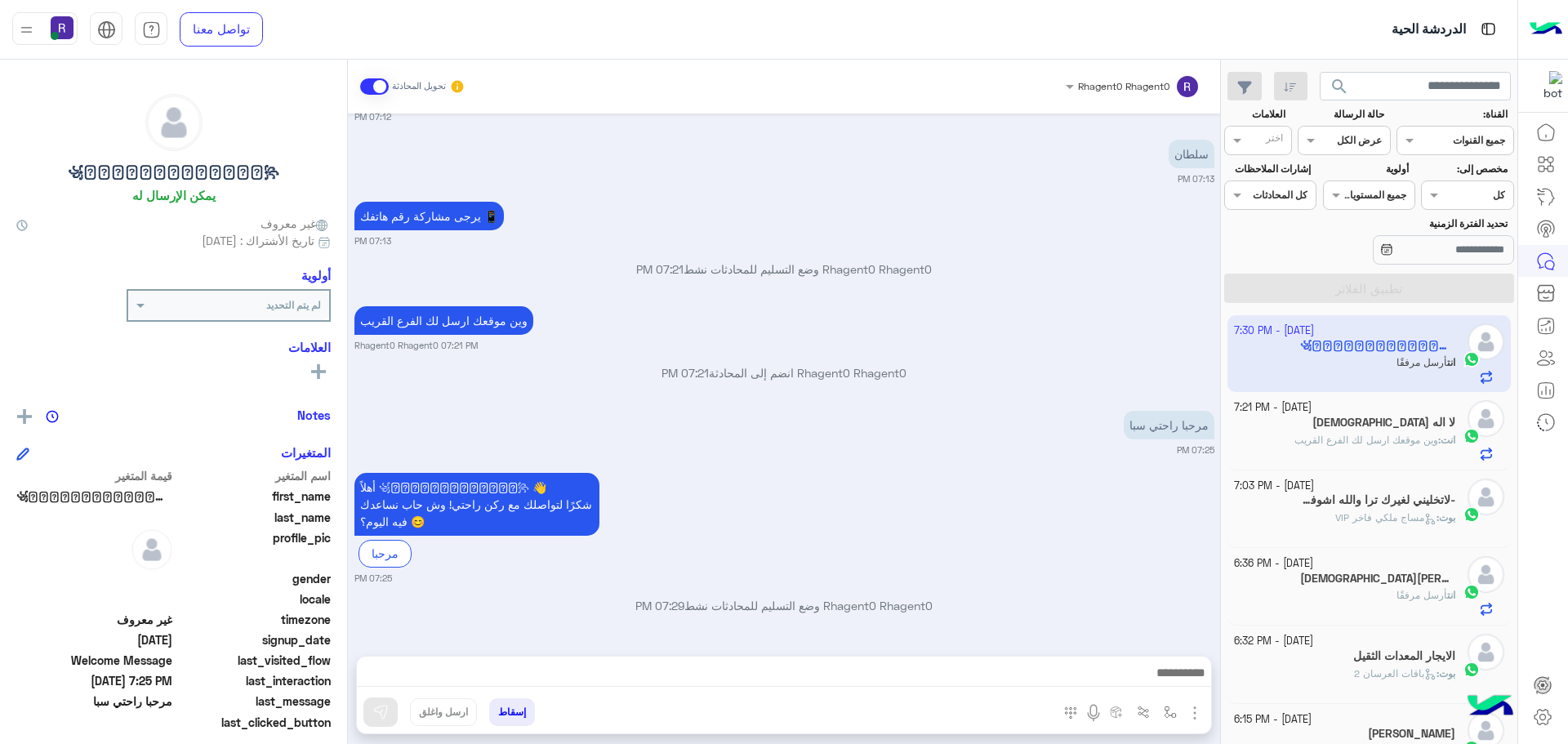
scroll to position [1599, 0]
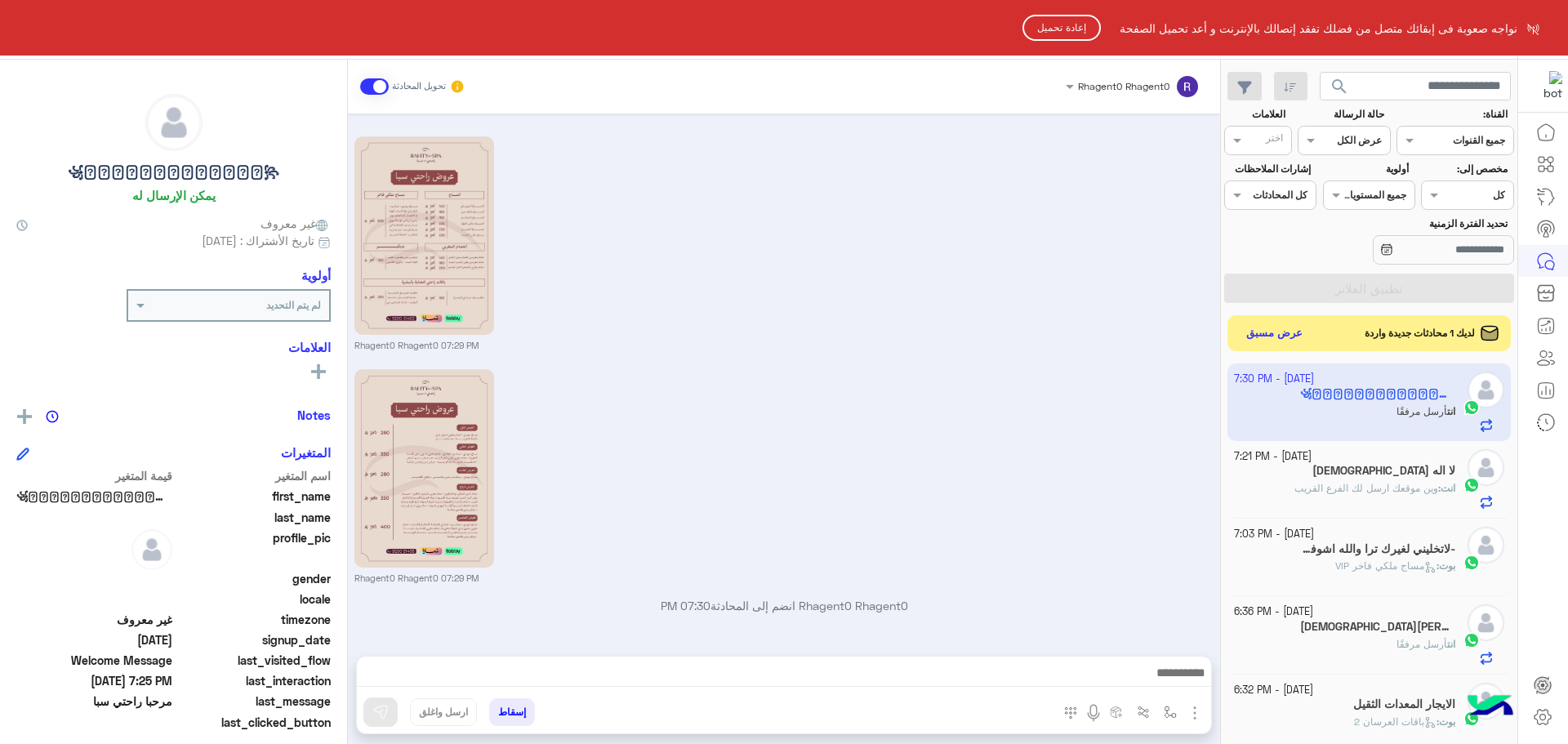
click at [1070, 30] on button "إعادة تحميل" at bounding box center [1061, 27] width 78 height 26
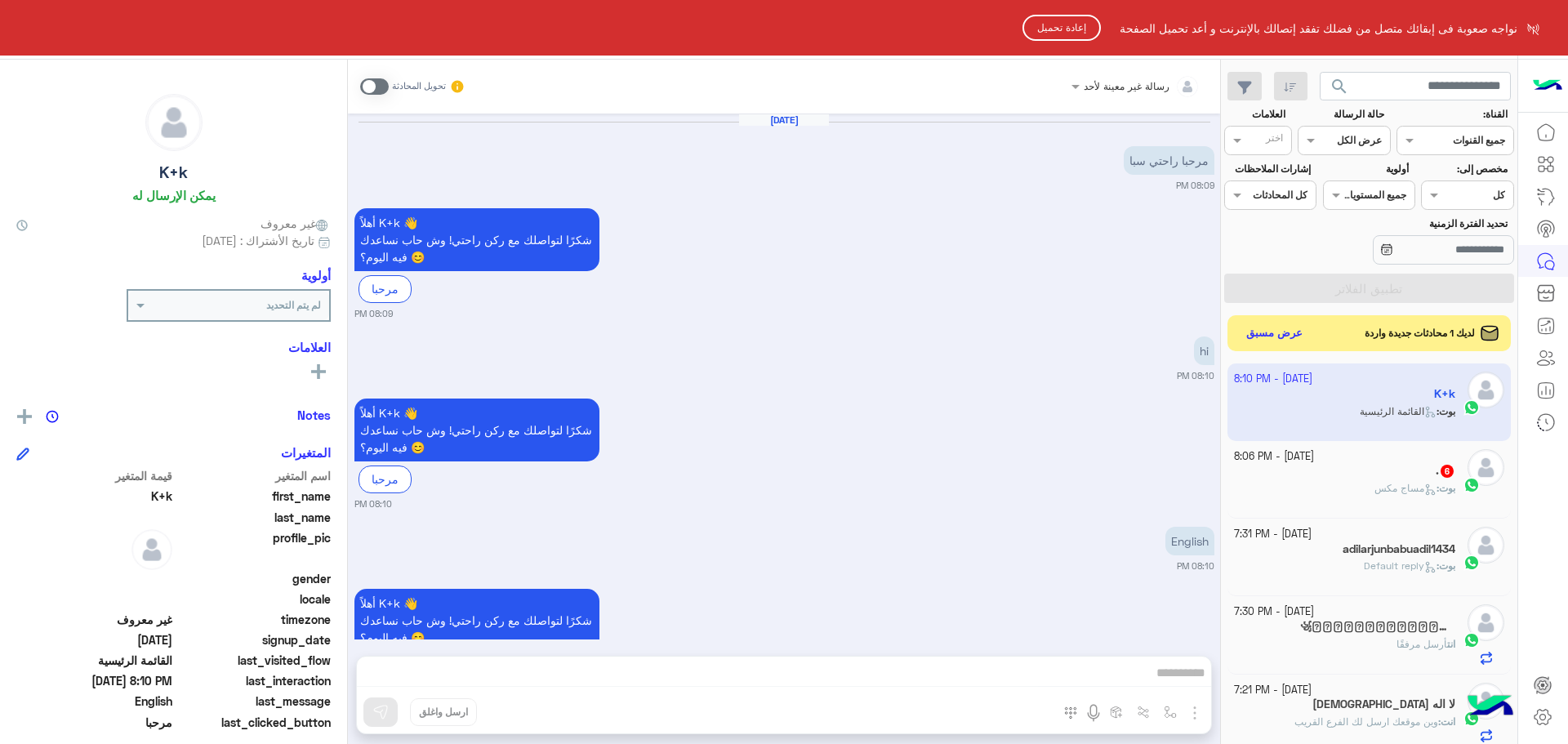
scroll to position [616, 0]
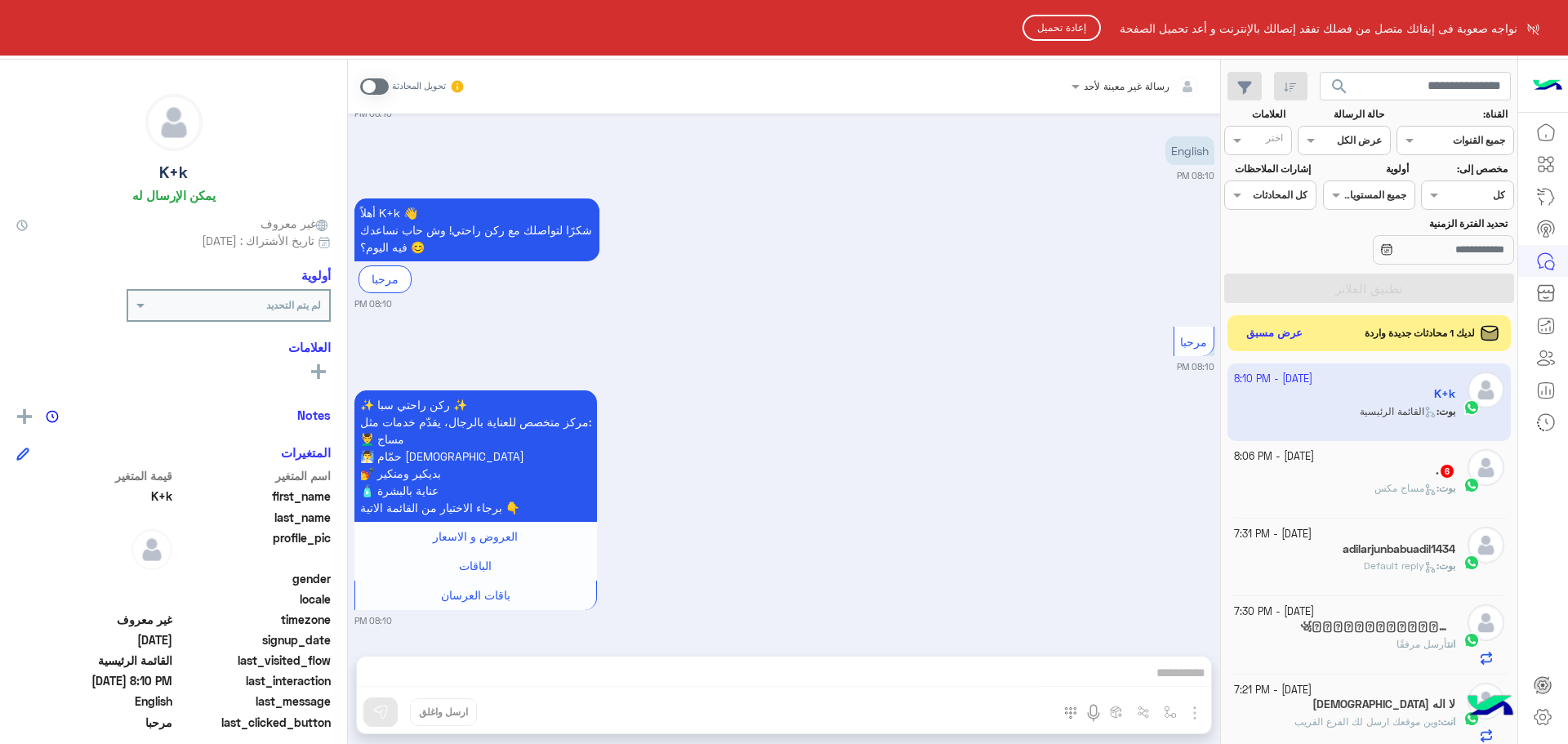
click at [1059, 25] on button "إعادة تحميل" at bounding box center [1061, 27] width 78 height 26
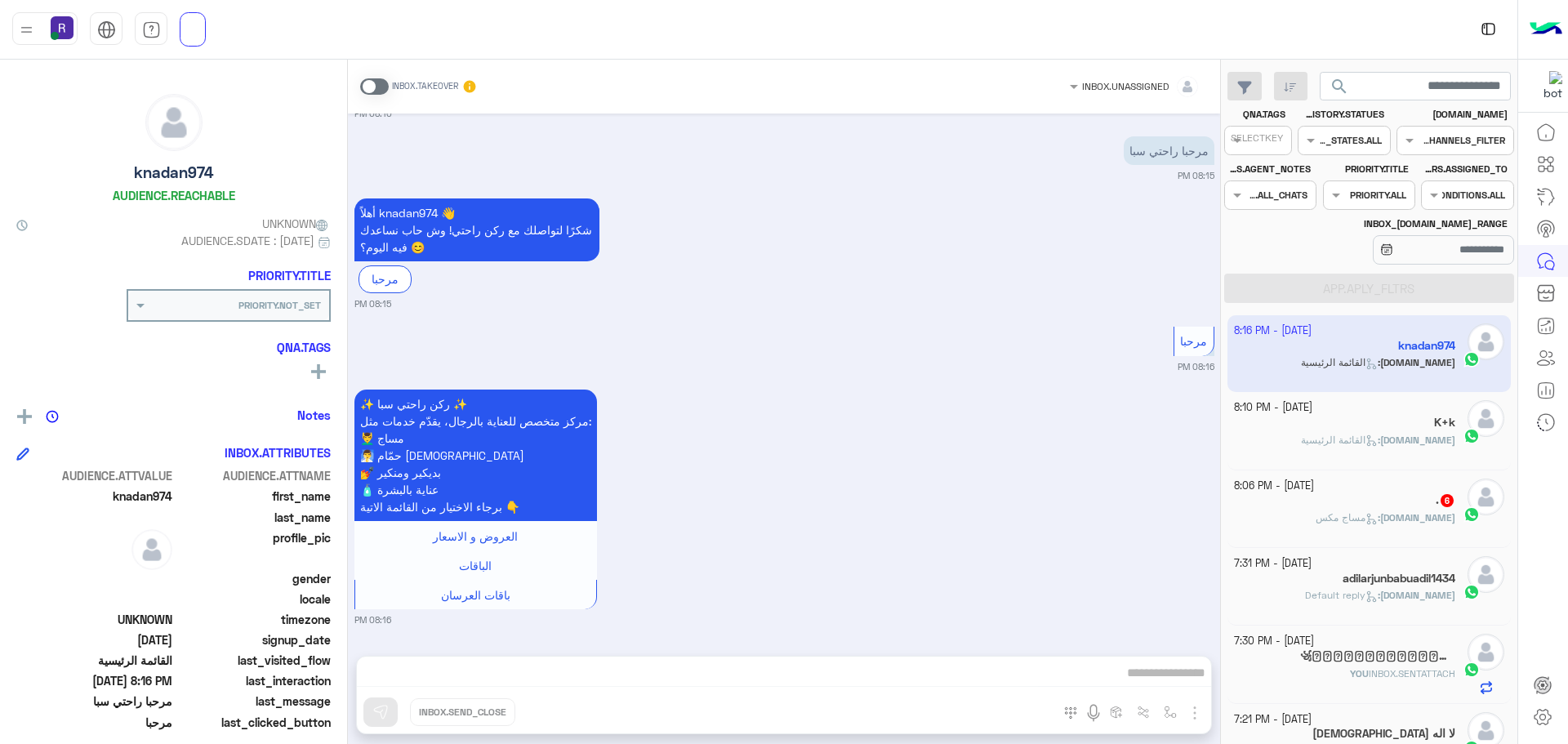
scroll to position [616, 0]
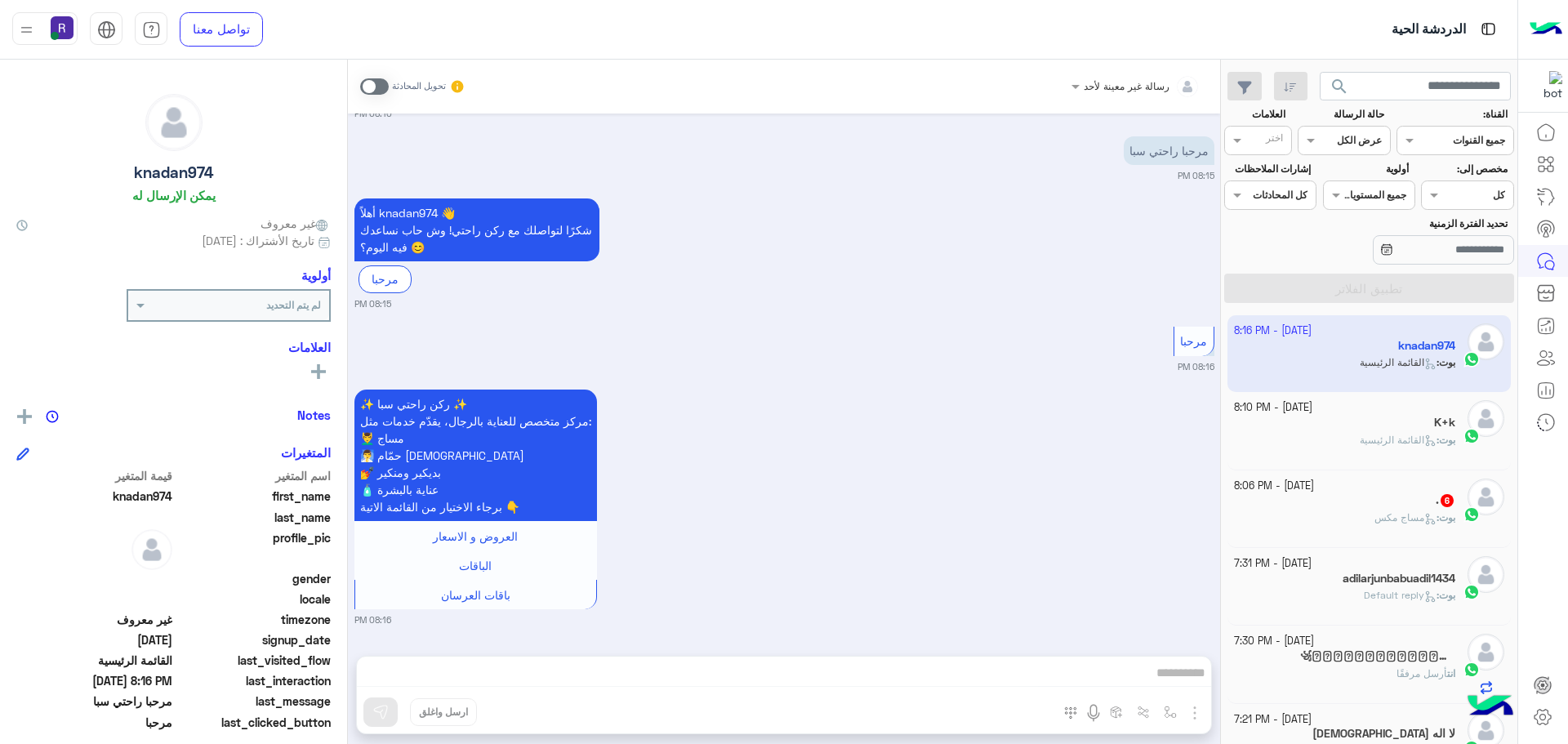
click at [1426, 505] on div ". 6" at bounding box center [1344, 501] width 222 height 17
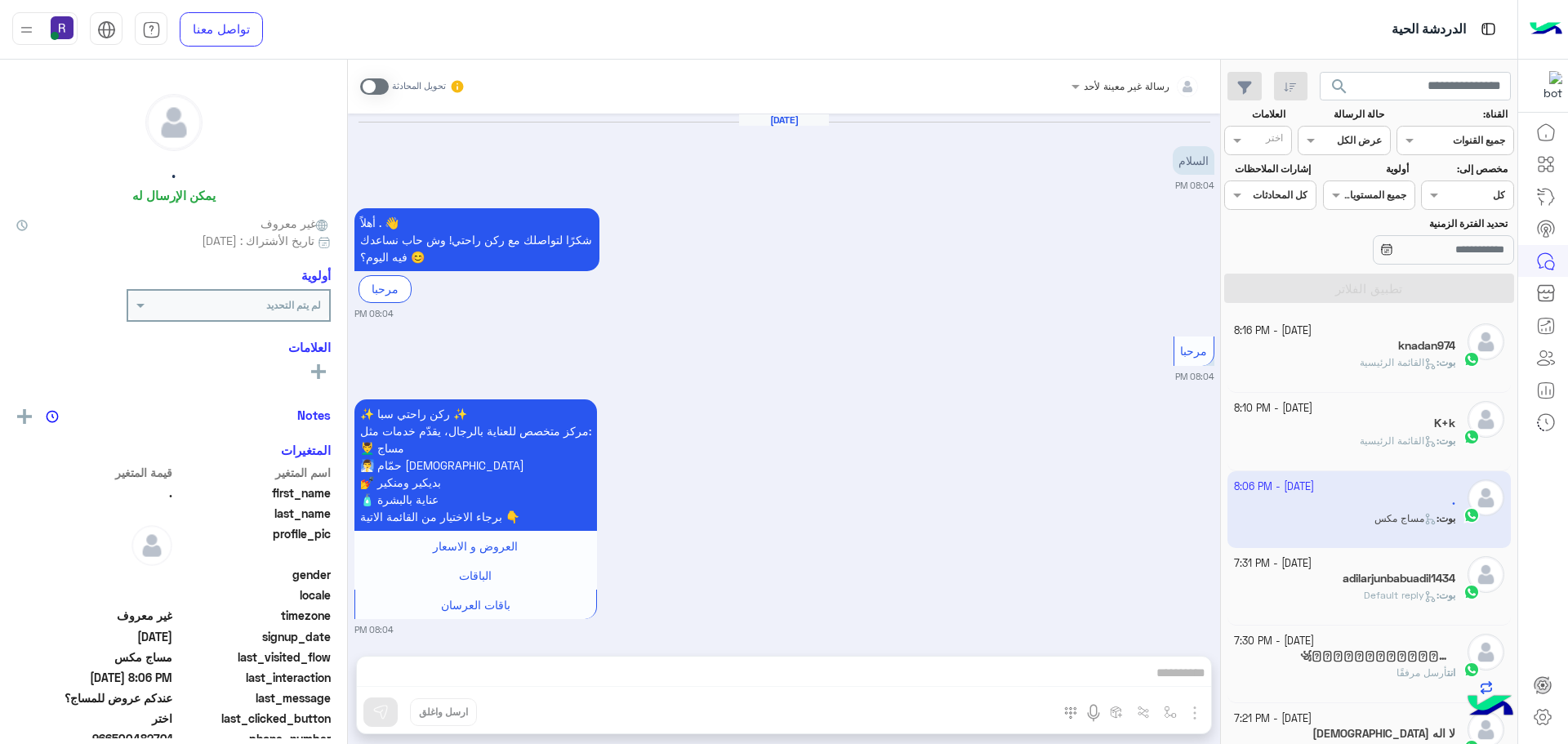
scroll to position [1157, 0]
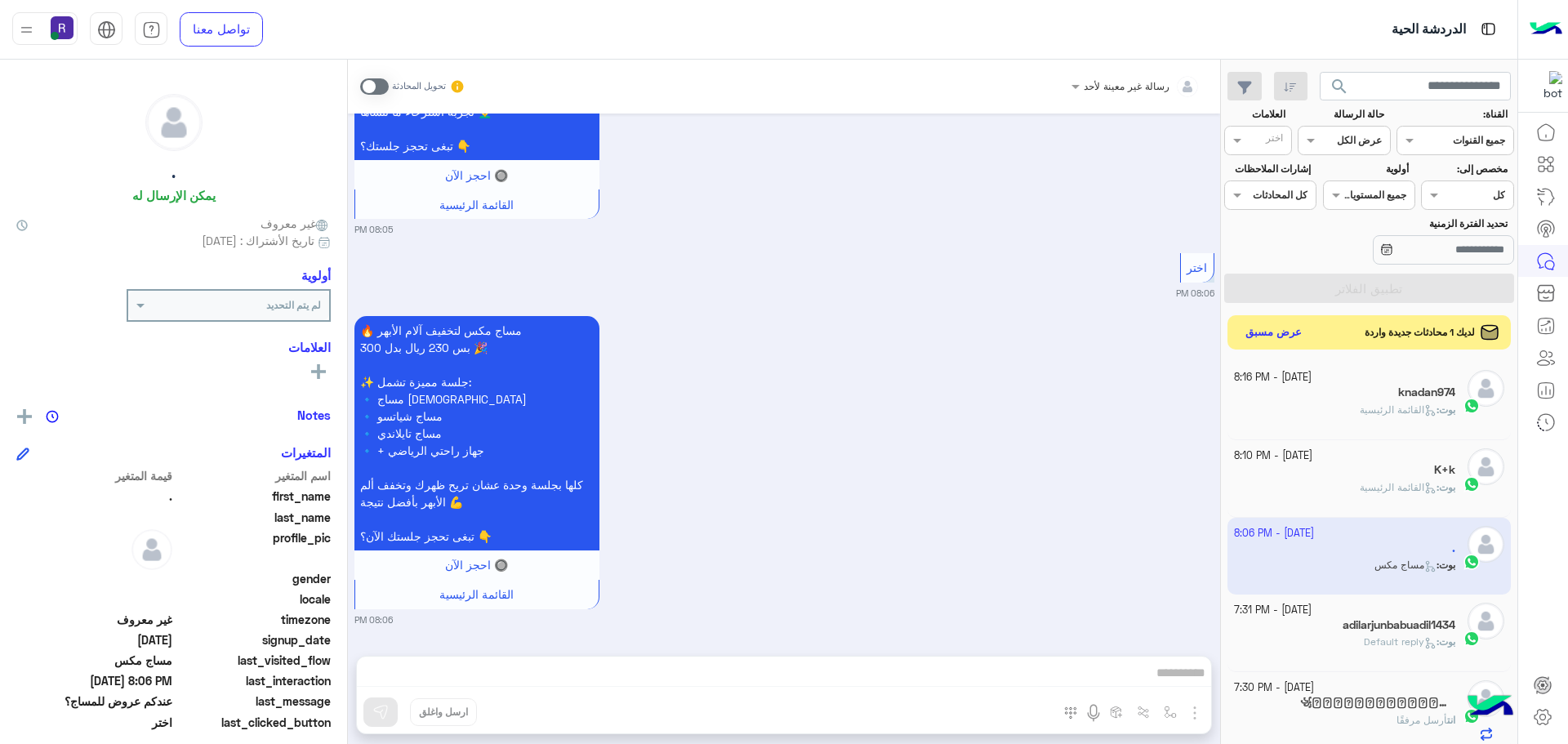
click at [1281, 339] on button "عرض مسبق" at bounding box center [1274, 333] width 69 height 22
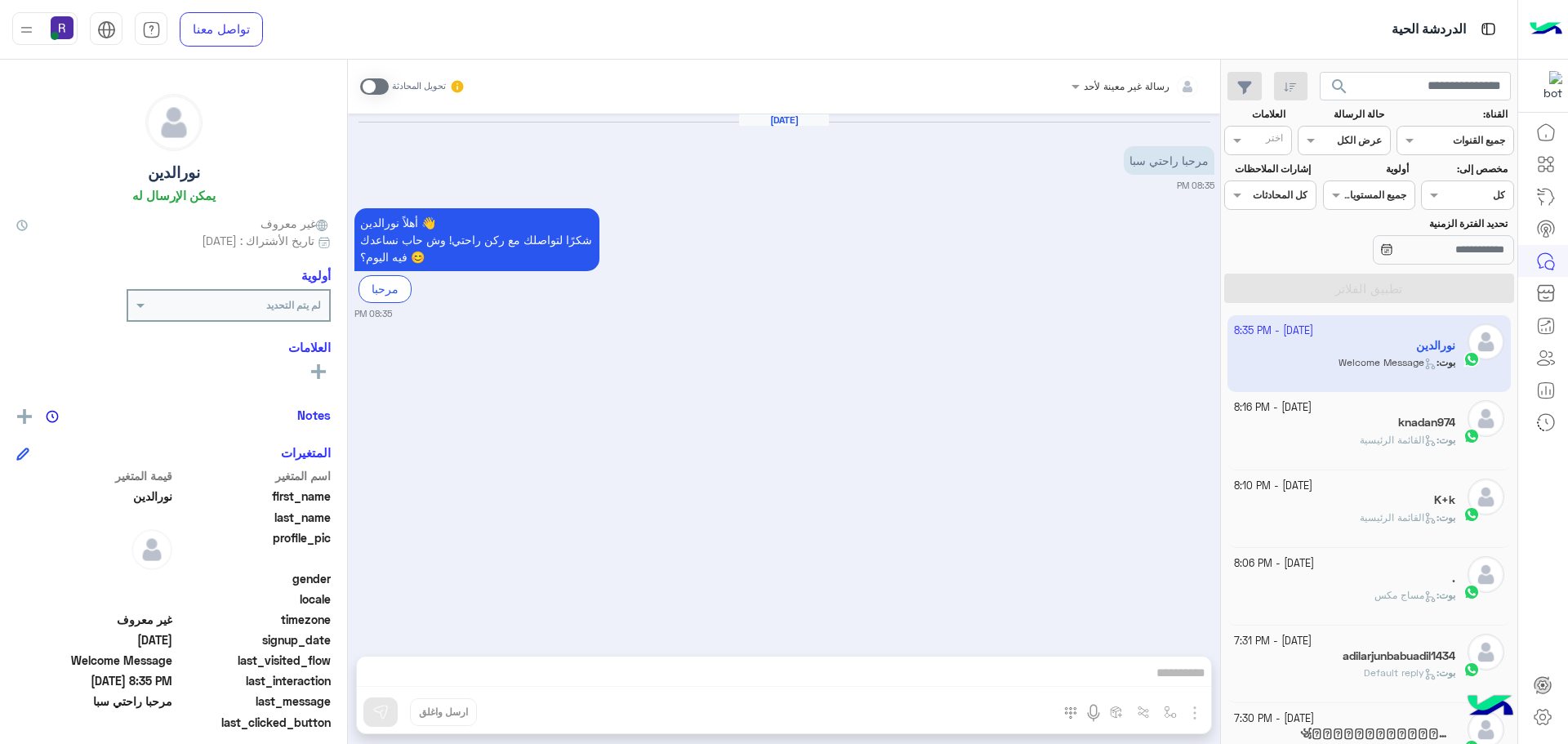
click at [373, 85] on span at bounding box center [375, 87] width 29 height 16
click at [1193, 715] on img "button" at bounding box center [1194, 713] width 20 height 20
click at [1168, 682] on span "الصور" at bounding box center [1163, 677] width 30 height 19
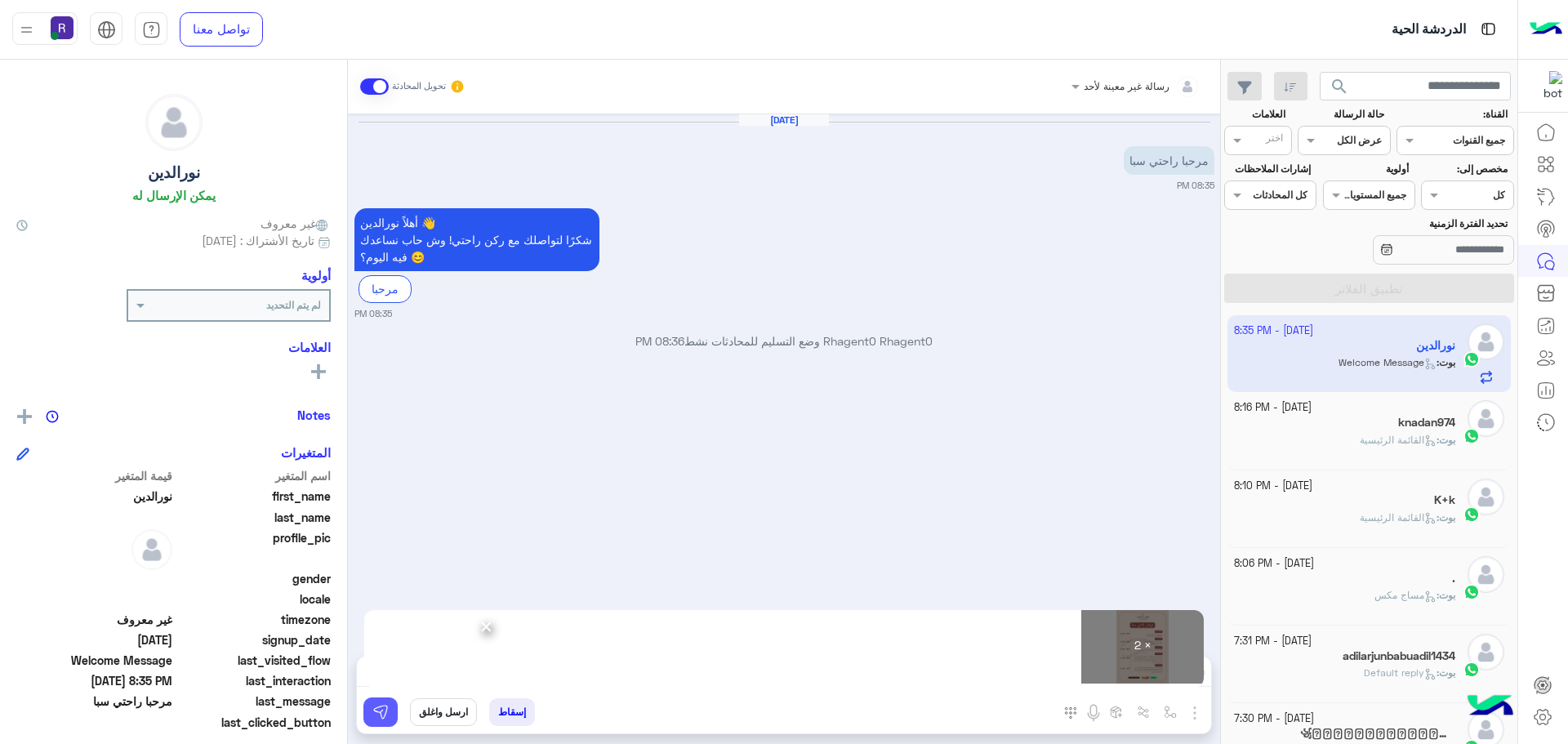
click at [379, 720] on button at bounding box center [380, 712] width 34 height 29
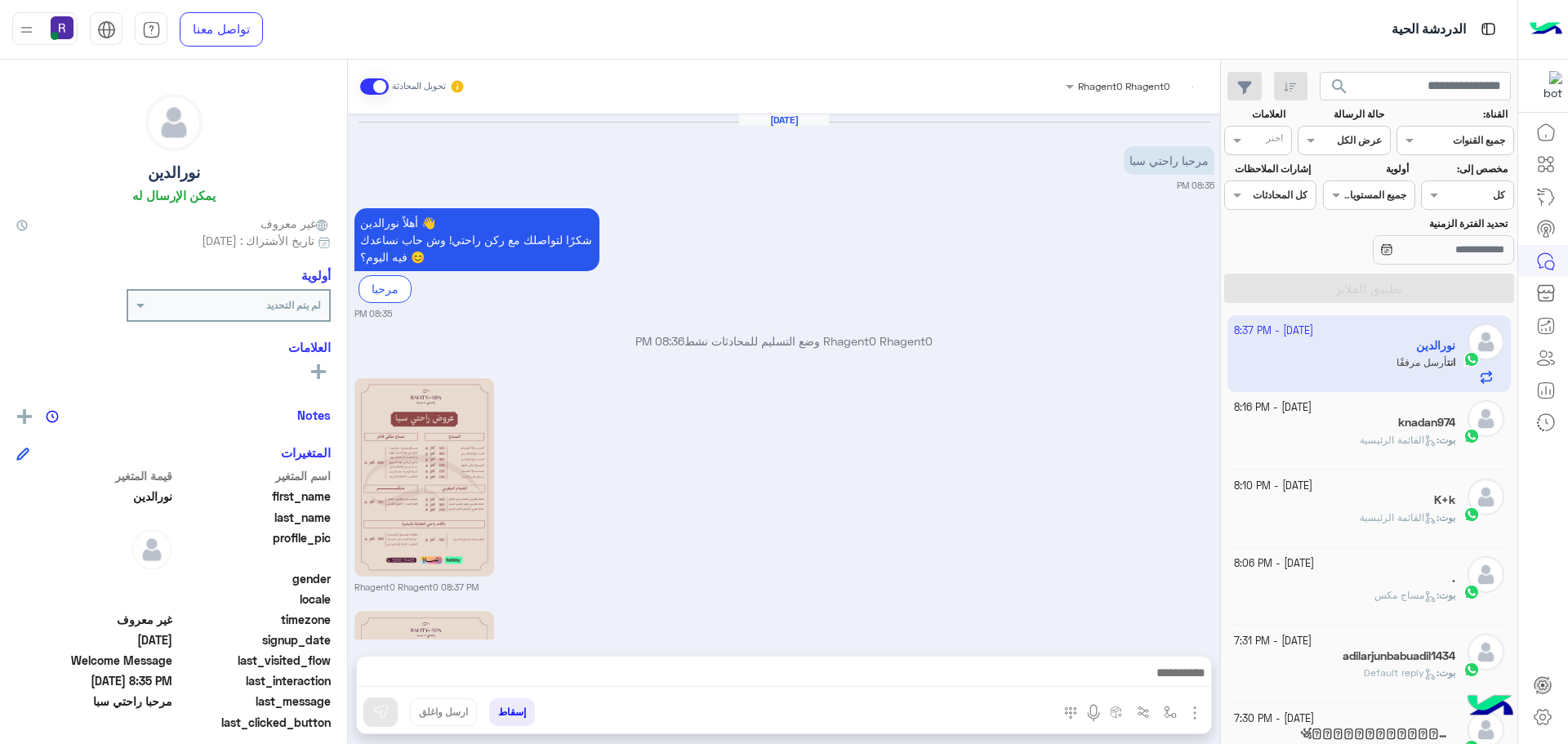
scroll to position [242, 0]
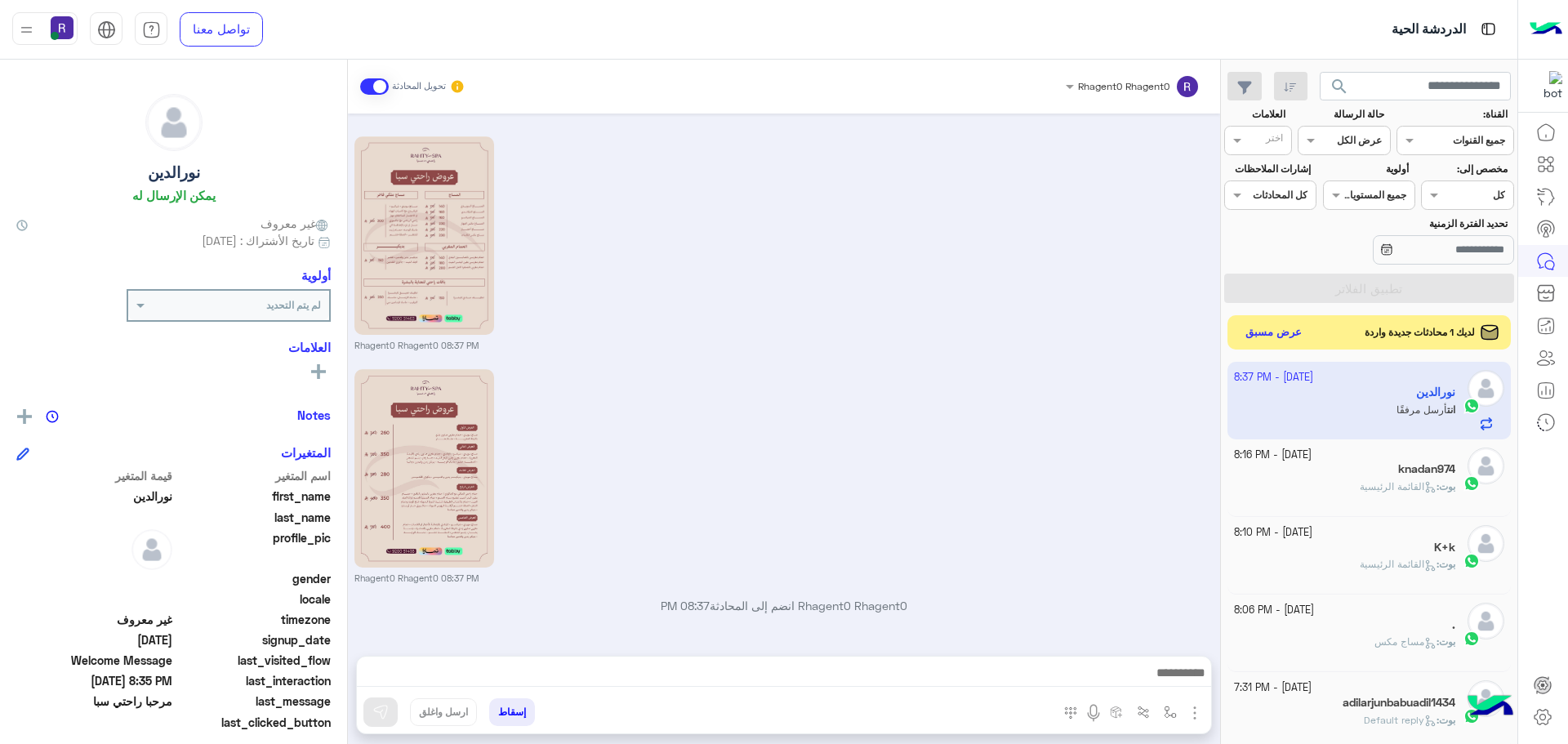
click at [1259, 330] on button "عرض مسبق" at bounding box center [1274, 333] width 69 height 22
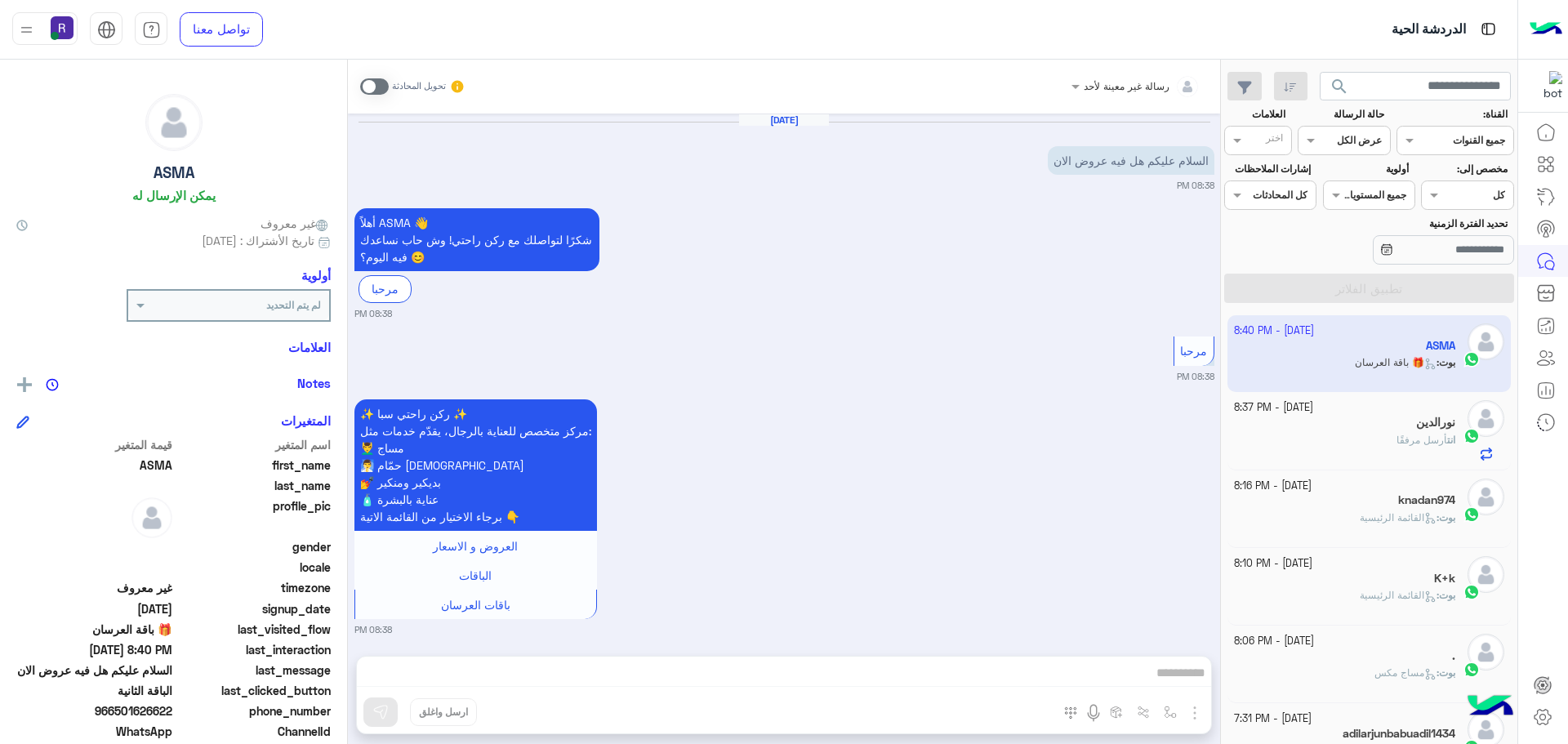
scroll to position [2244, 0]
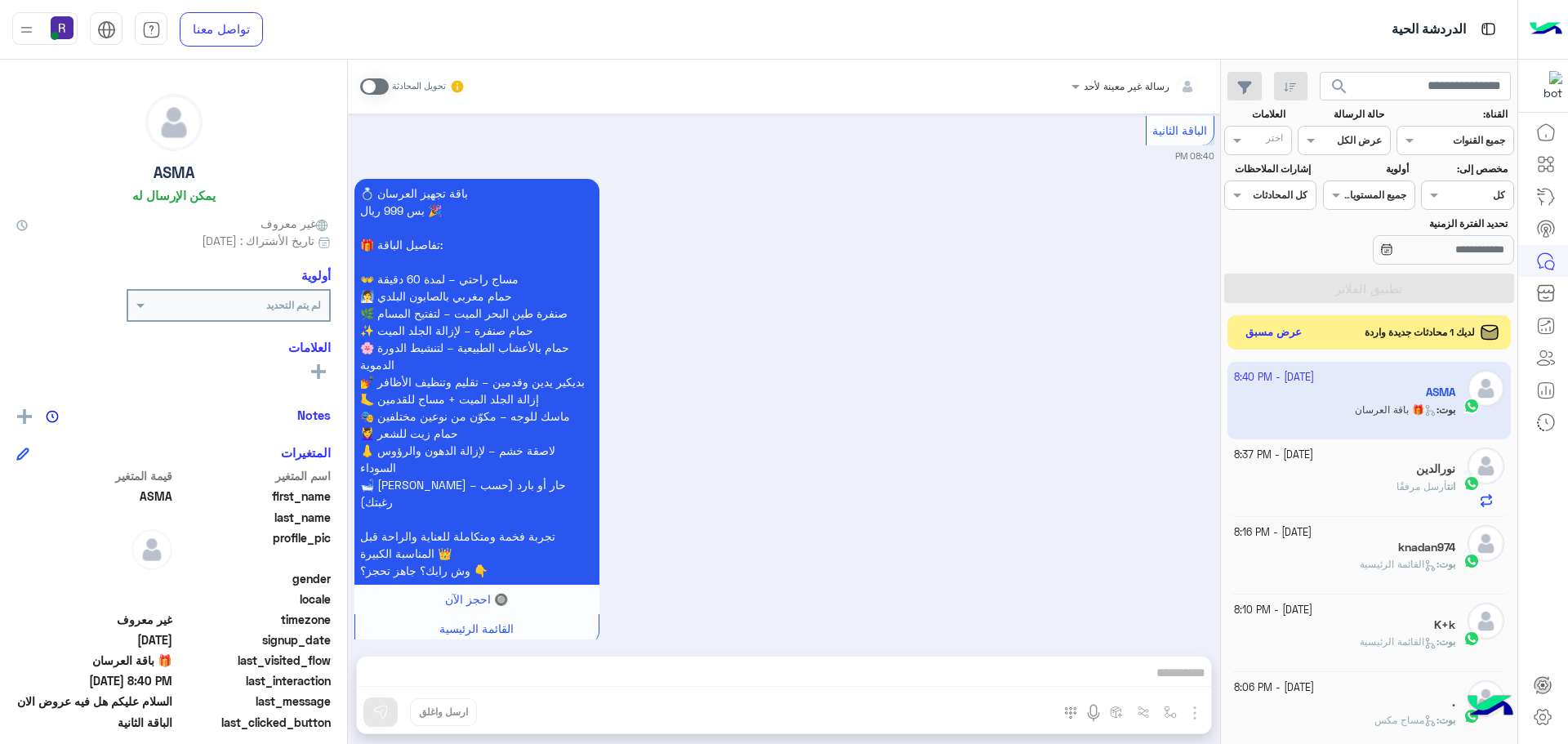
click at [1280, 332] on button "عرض مسبق" at bounding box center [1274, 333] width 69 height 22
click at [1288, 334] on button "عرض مسبق" at bounding box center [1274, 333] width 69 height 22
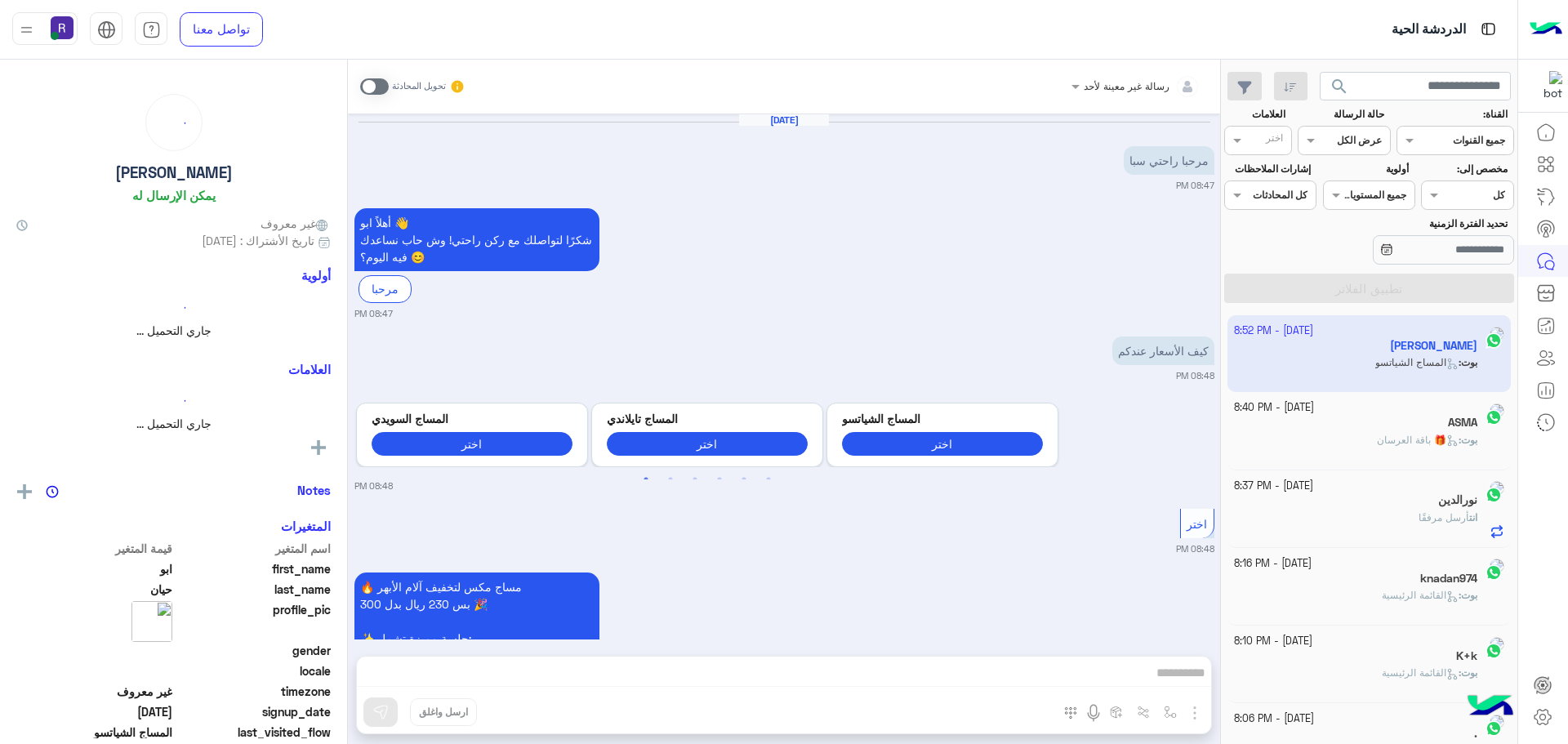
scroll to position [1687, 0]
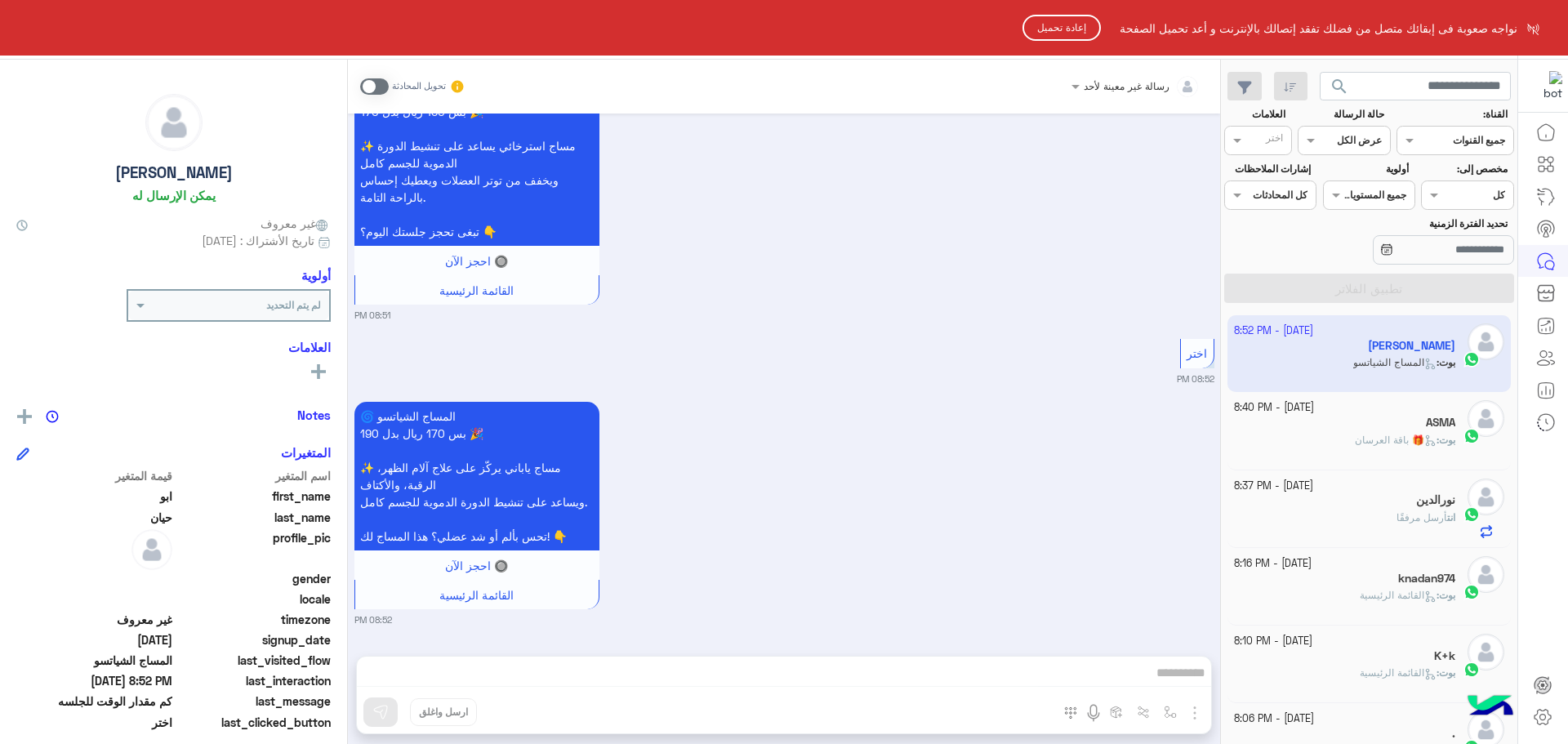
click at [1052, 24] on button "إعادة تحميل" at bounding box center [1061, 27] width 78 height 26
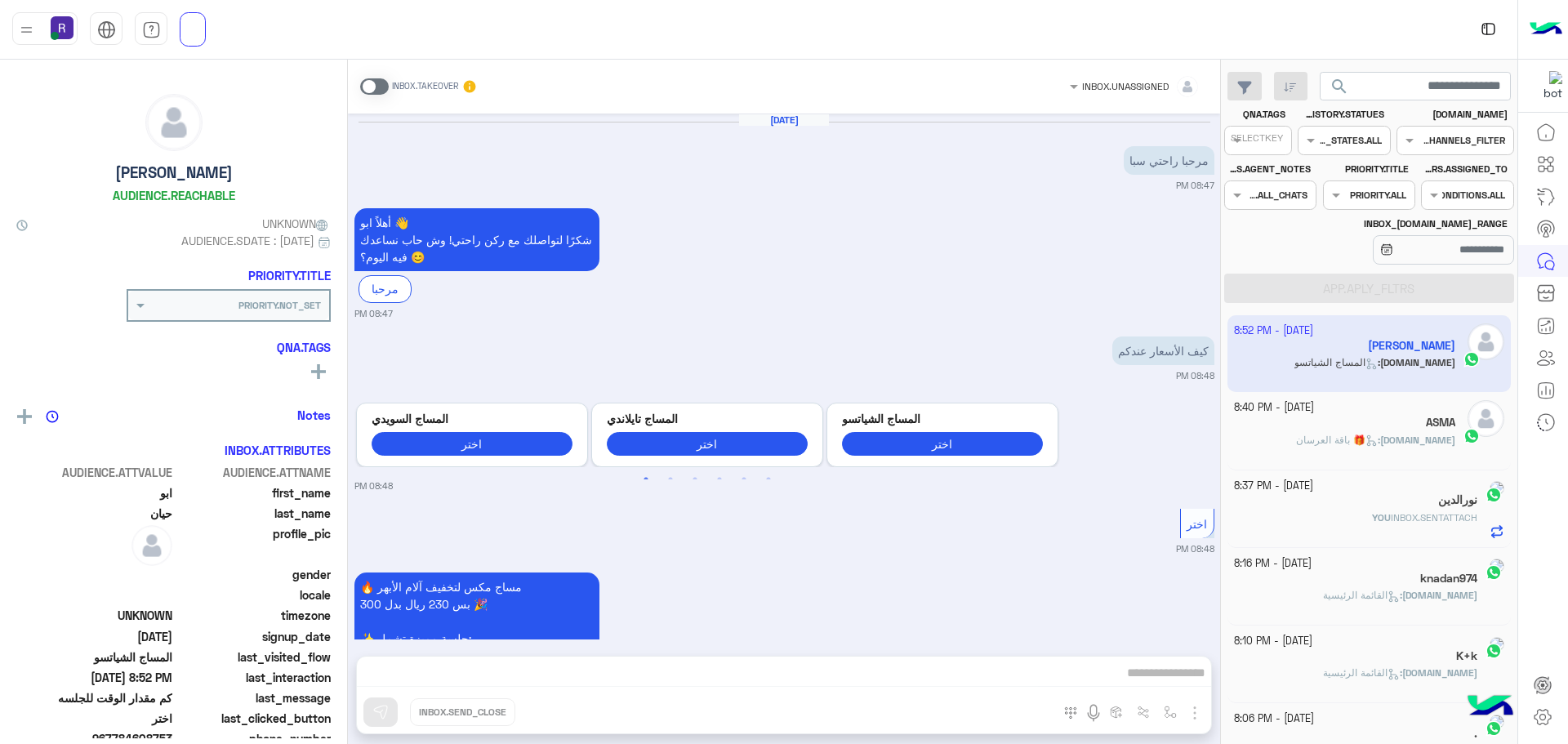
scroll to position [1687, 0]
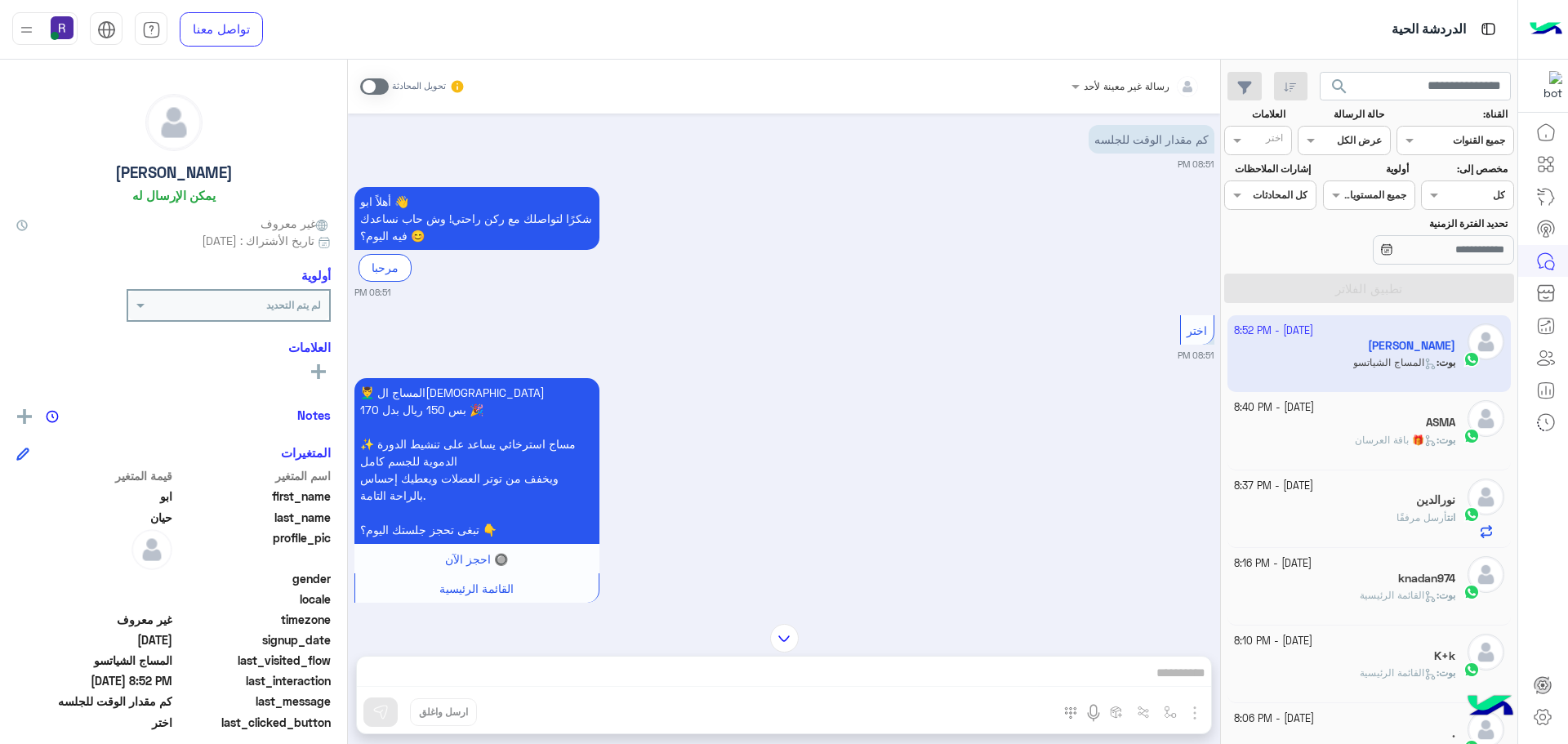
scroll to position [1687, 0]
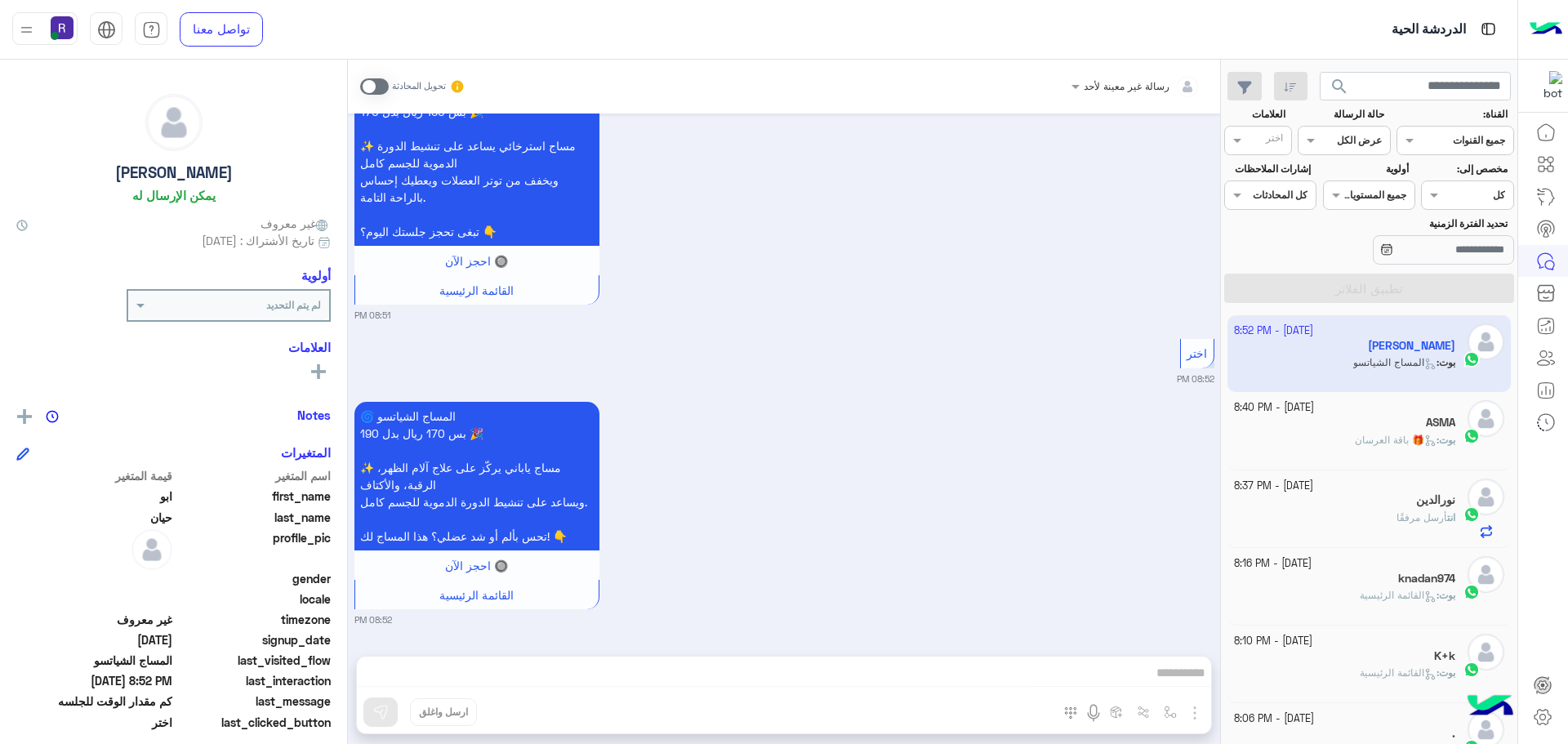
click at [373, 83] on span at bounding box center [375, 87] width 29 height 16
click at [369, 80] on span at bounding box center [375, 87] width 29 height 16
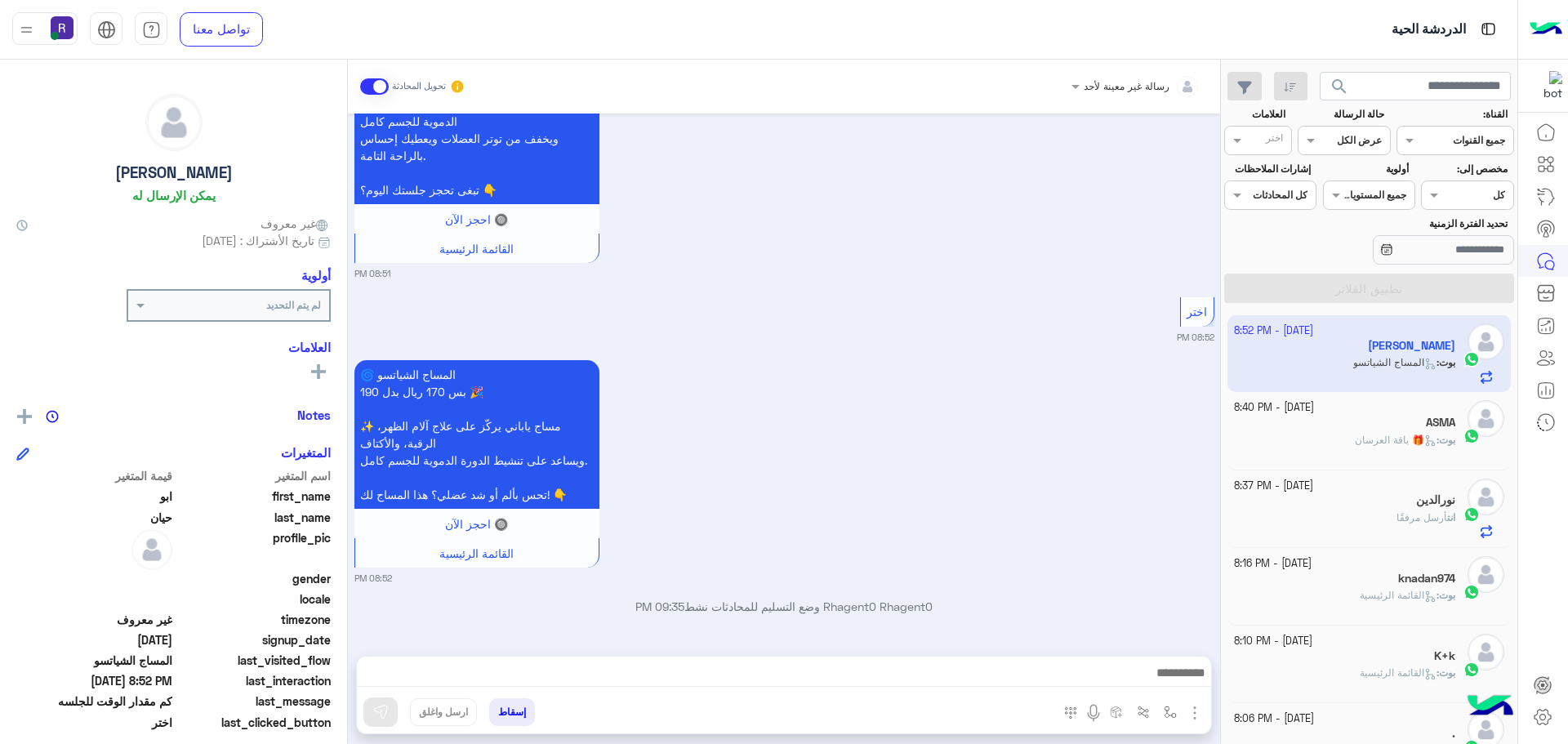
scroll to position [1771, 0]
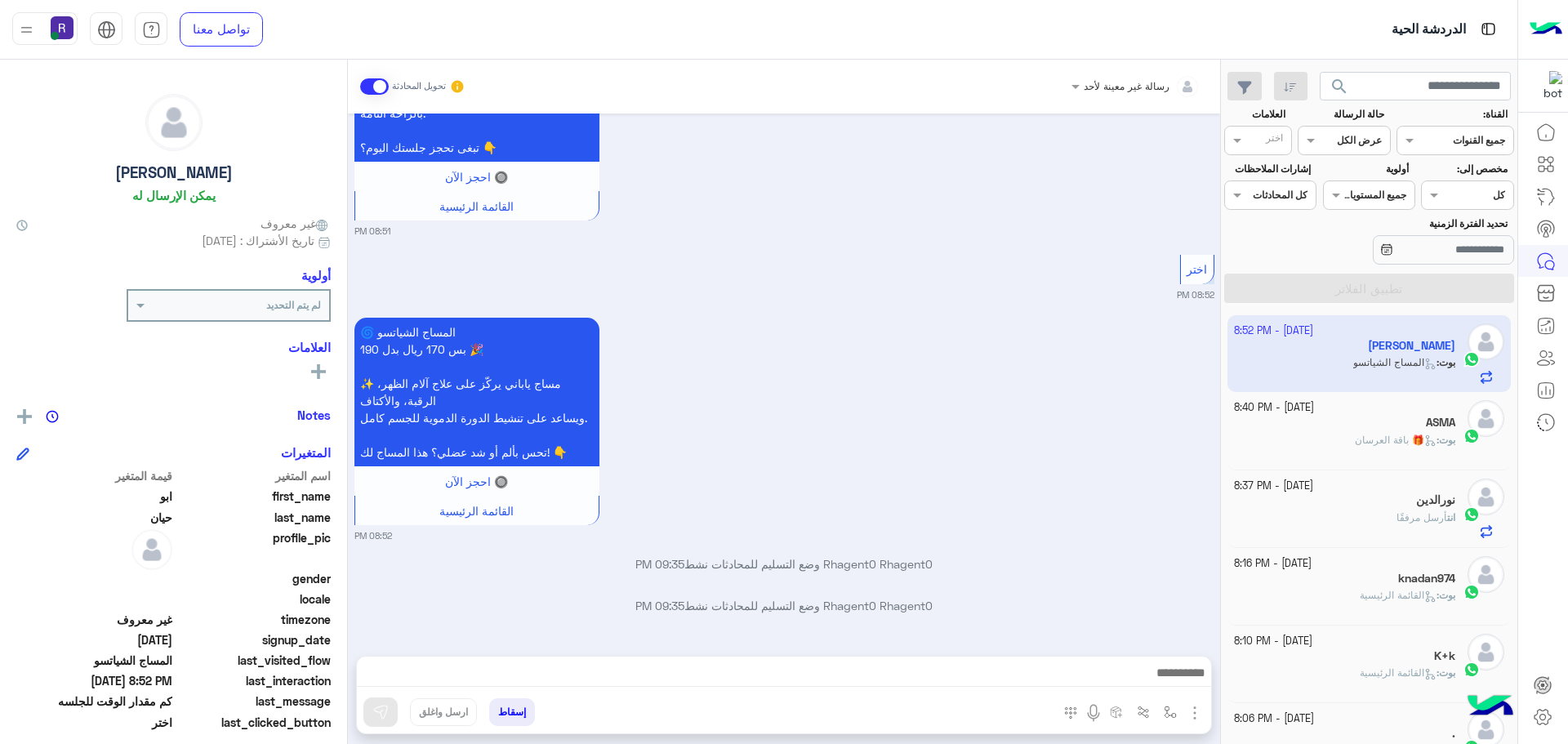
click at [1194, 715] on img "button" at bounding box center [1194, 713] width 20 height 20
click at [1159, 675] on span "الصور" at bounding box center [1163, 677] width 30 height 19
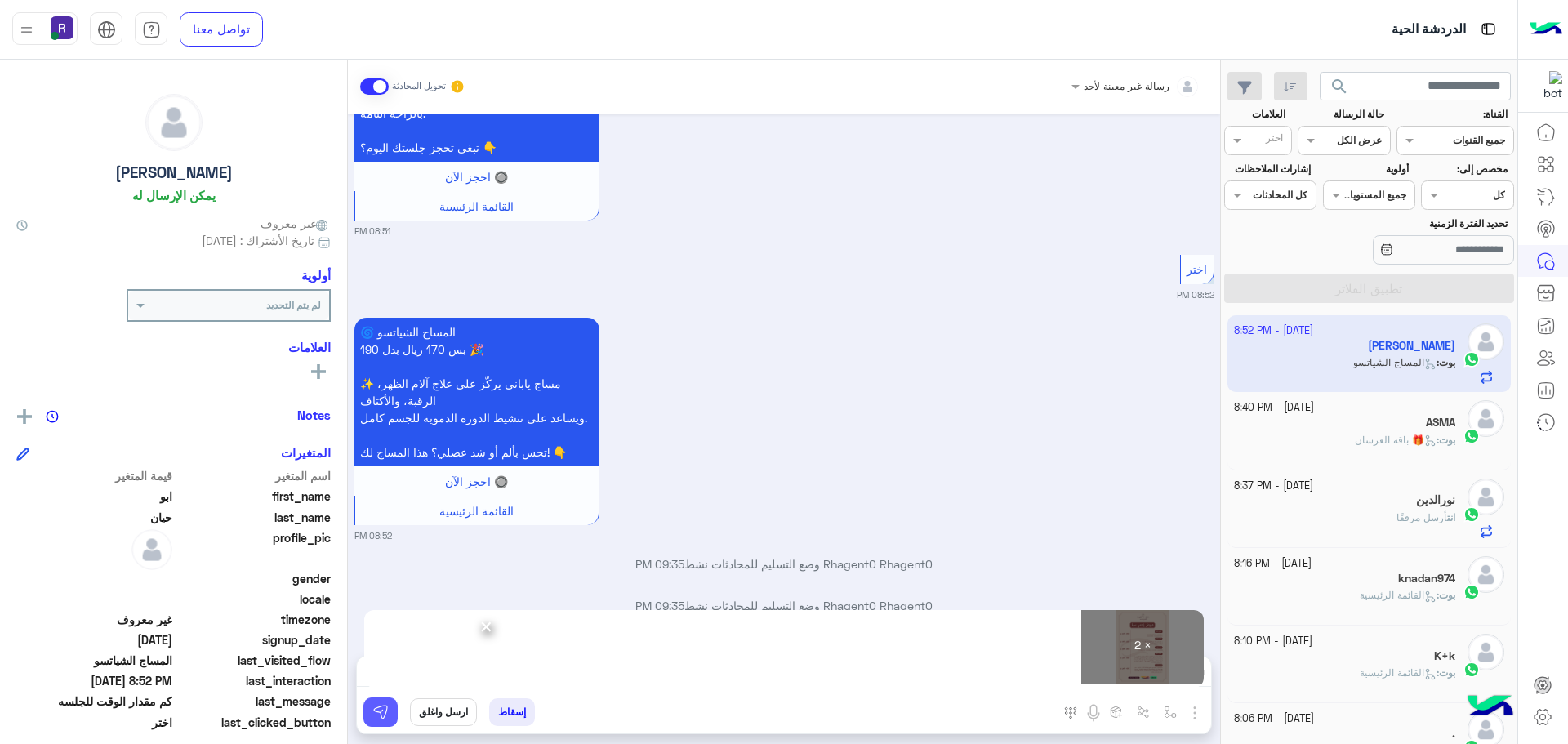
click at [386, 703] on button at bounding box center [380, 712] width 34 height 29
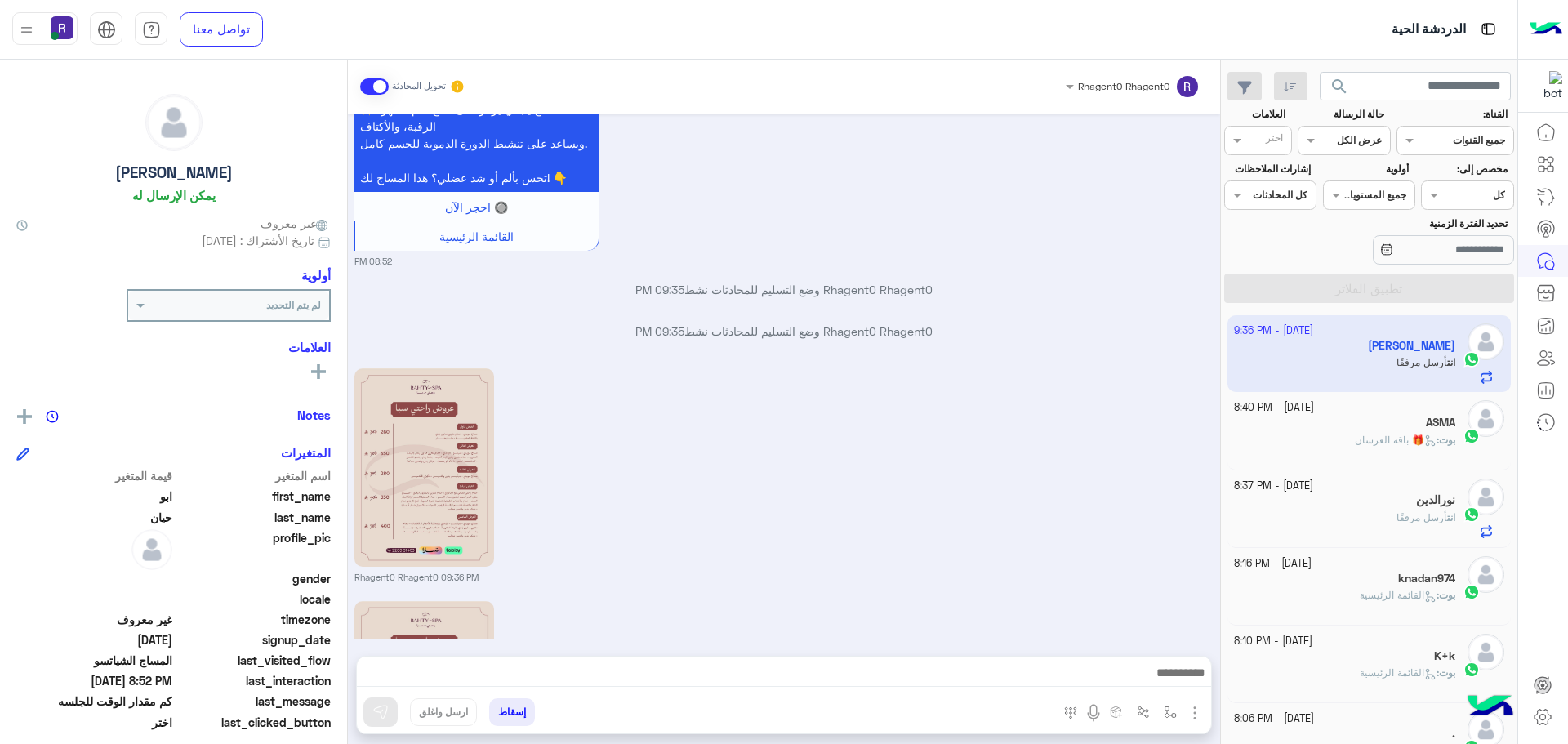
scroll to position [2277, 0]
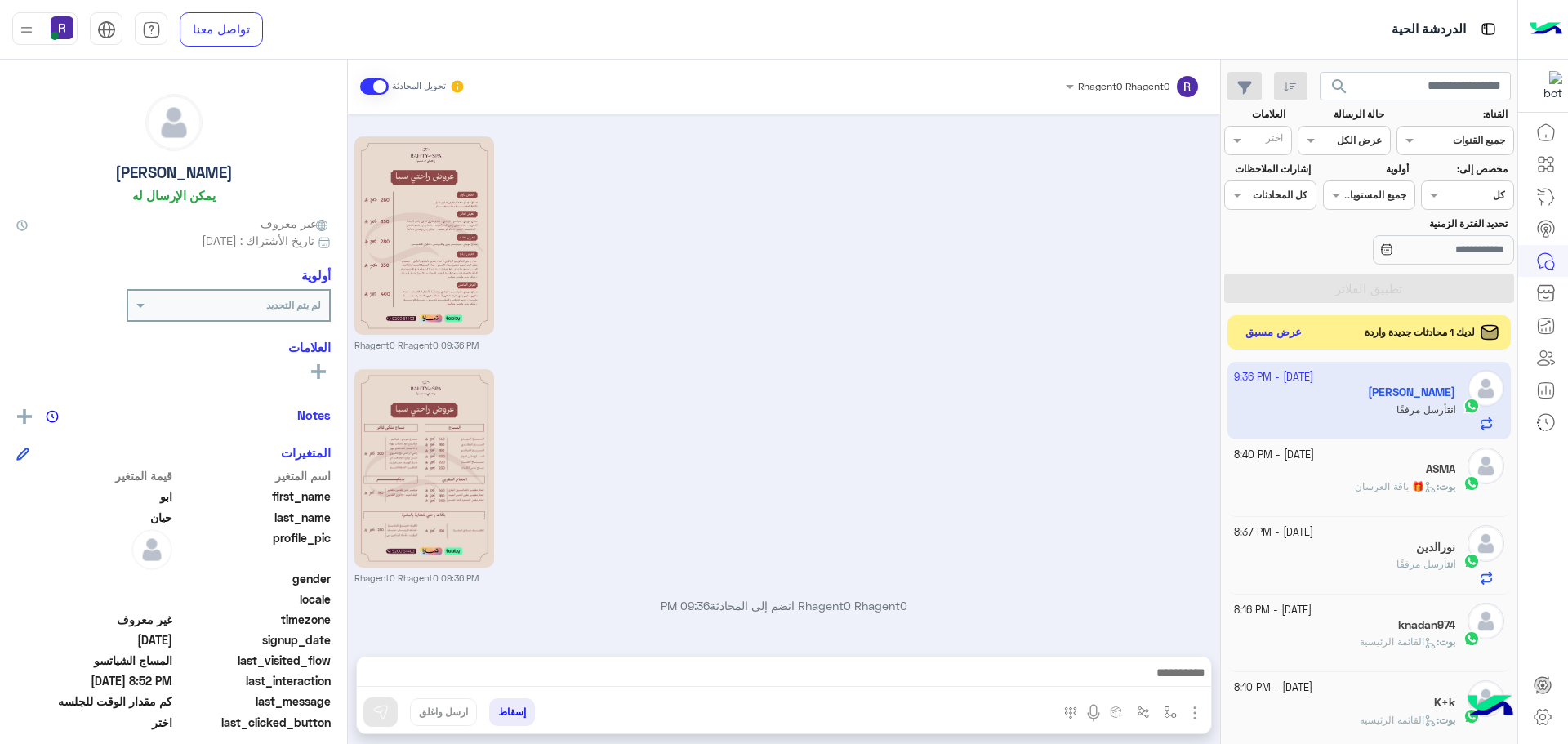
click at [1271, 333] on button "عرض مسبق" at bounding box center [1274, 333] width 69 height 22
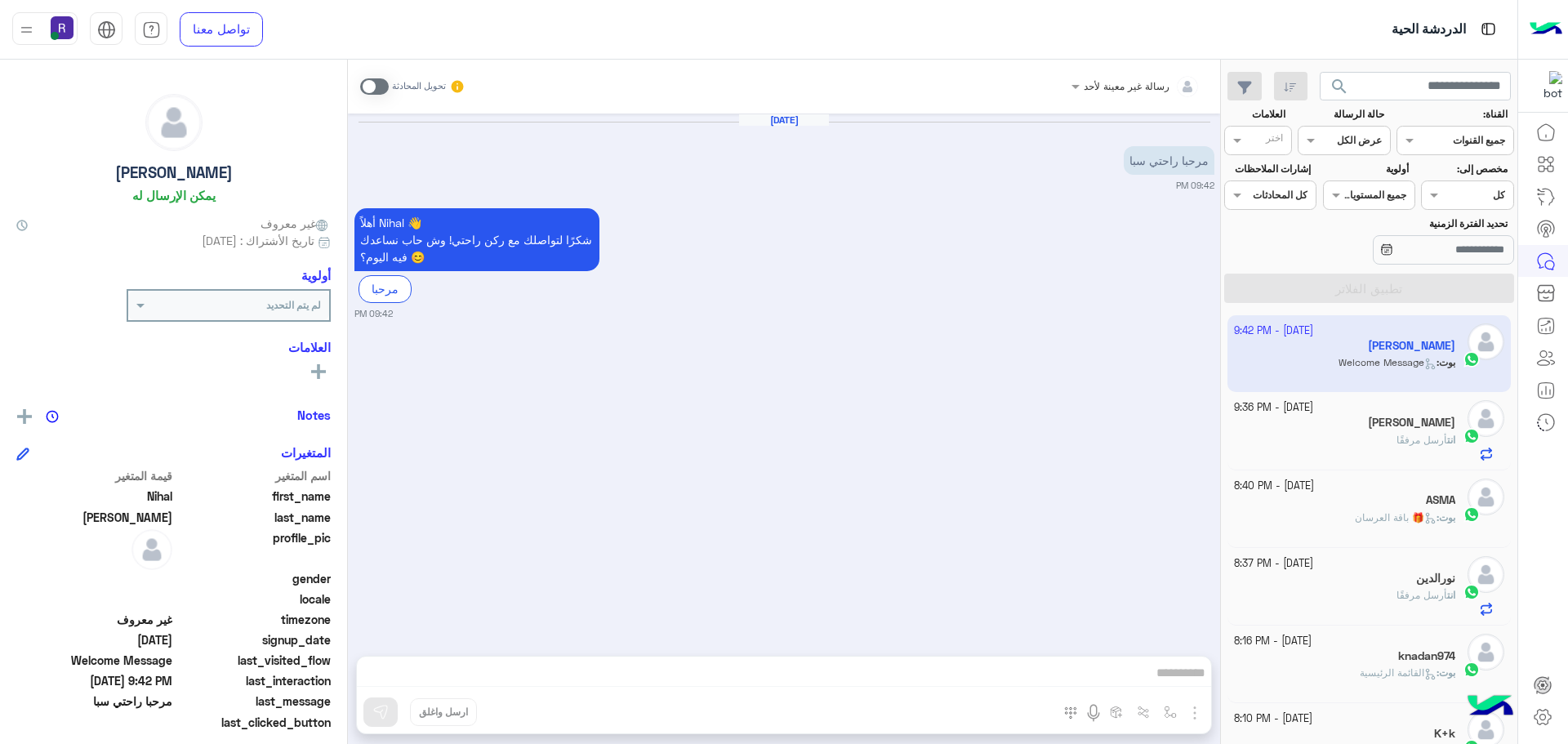
click at [374, 87] on span at bounding box center [375, 87] width 29 height 16
click at [1184, 711] on img "button" at bounding box center [1194, 713] width 20 height 20
click at [1153, 666] on button "الصور" at bounding box center [1169, 677] width 70 height 33
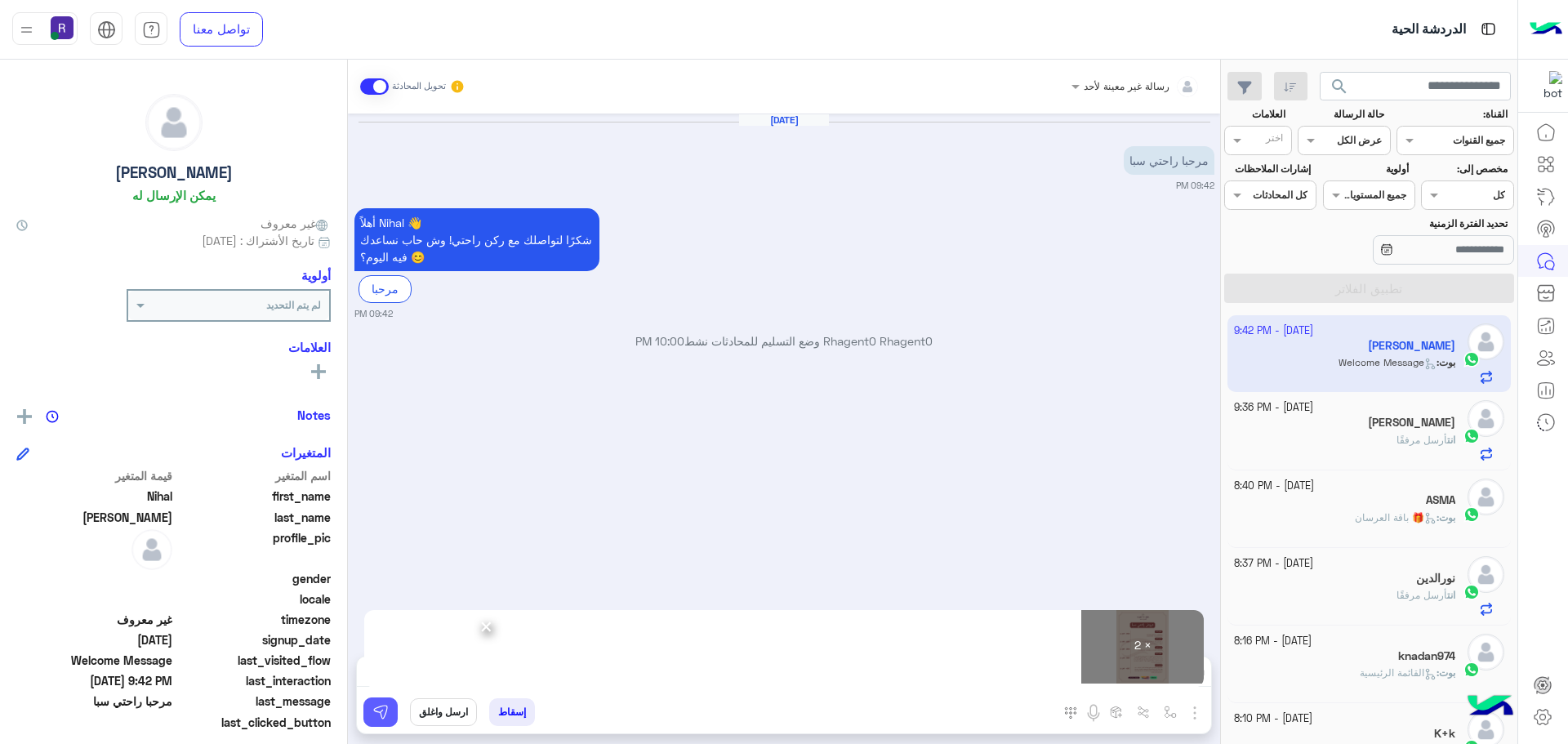
click at [380, 707] on img at bounding box center [380, 712] width 16 height 16
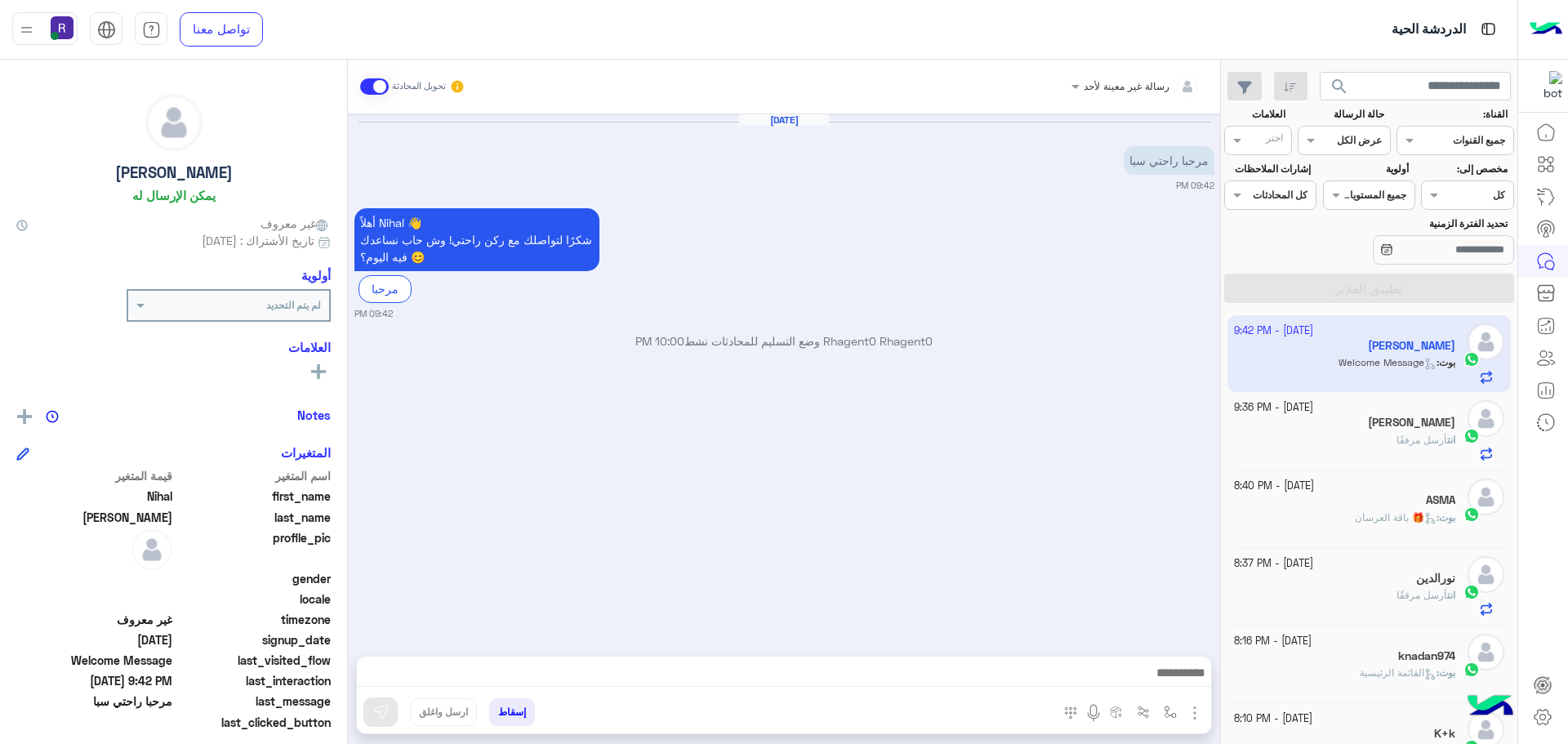
drag, startPoint x: 901, startPoint y: 420, endPoint x: 945, endPoint y: 374, distance: 63.7
click at [902, 420] on div "Oct 5, 2025 مرحبا راحتي سبا 09:42 PM أهلاً Nihal 👋 شكرًا لتواصلك مع ركن راحتي! …" at bounding box center [784, 376] width 872 height 526
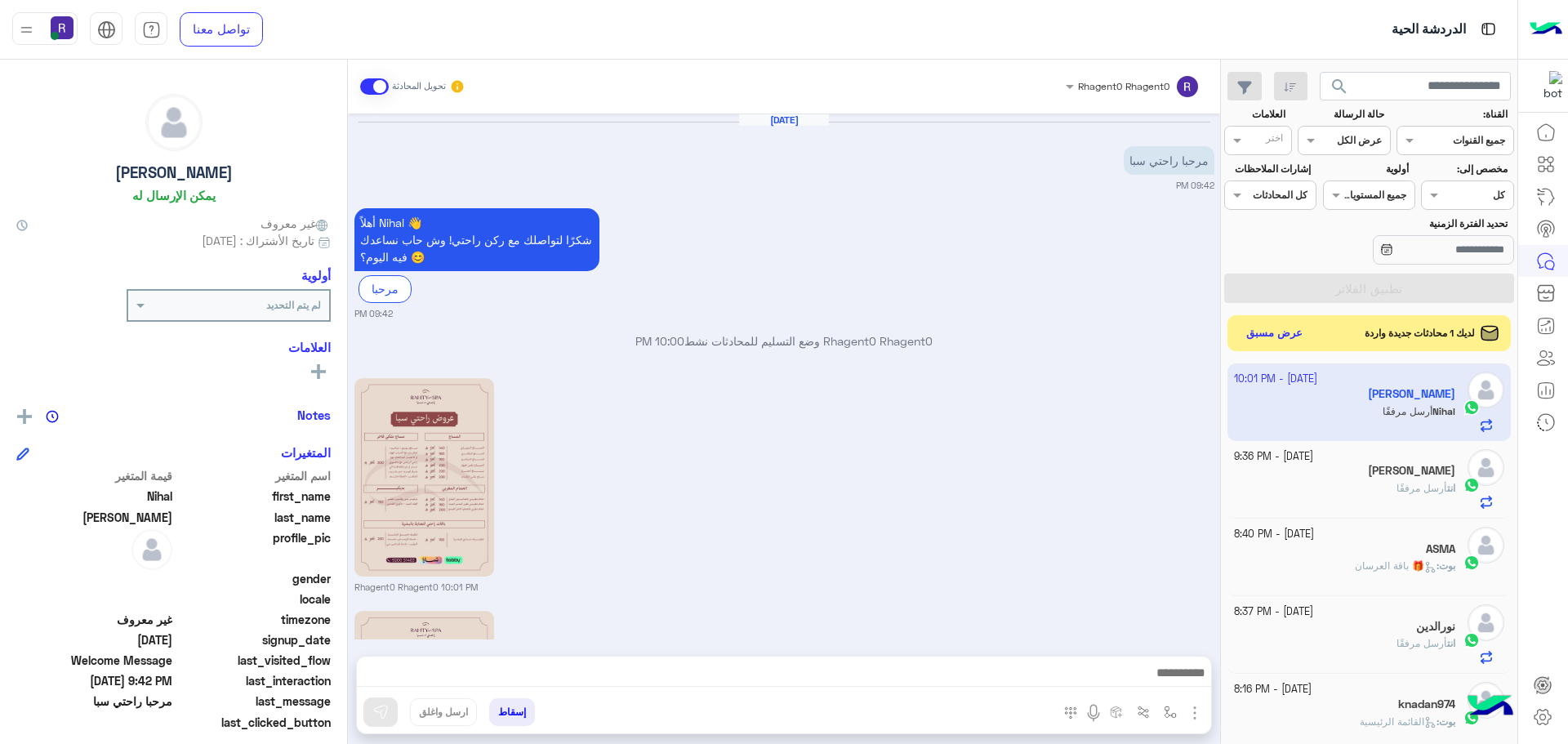
scroll to position [304, 0]
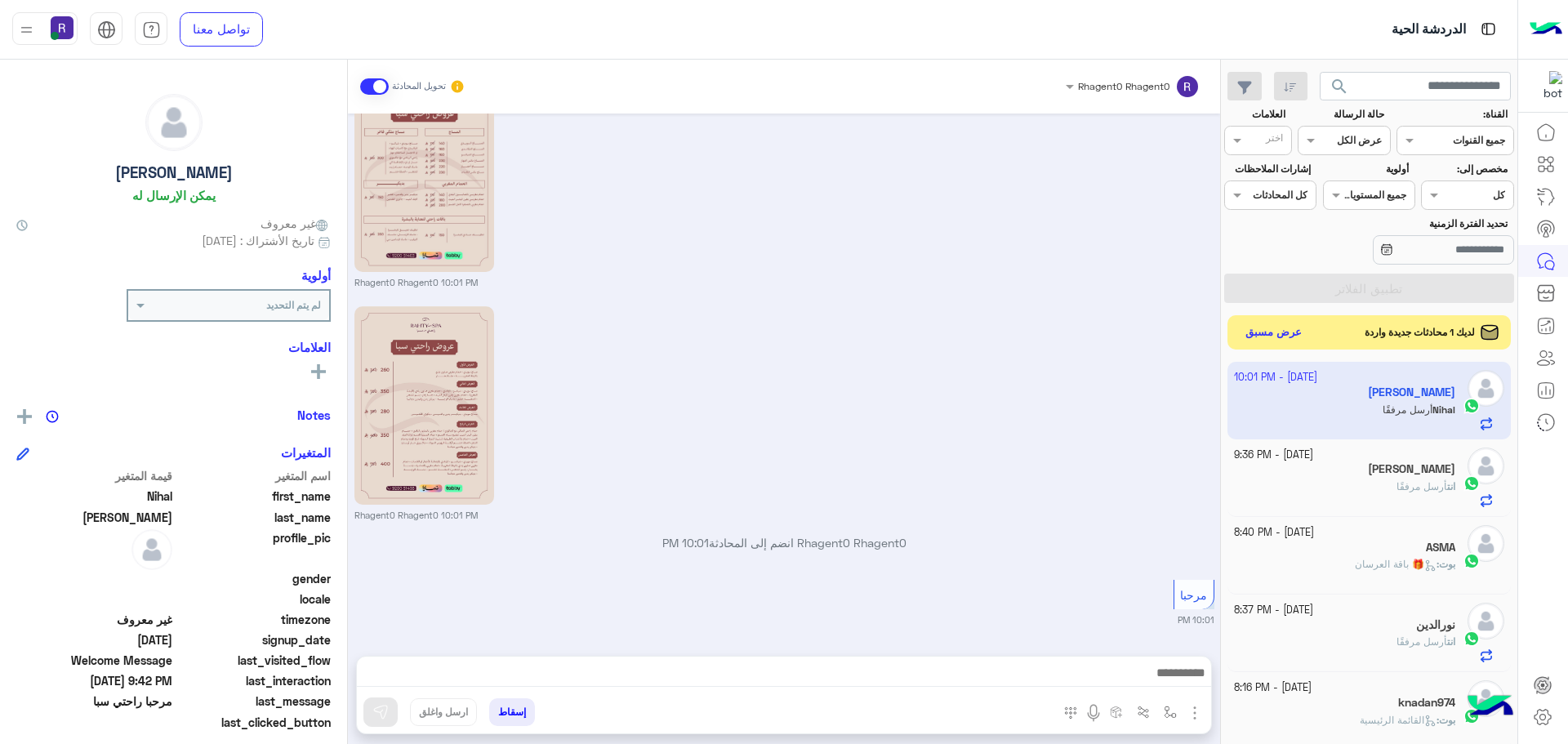
click at [1258, 328] on button "عرض مسبق" at bounding box center [1274, 333] width 69 height 22
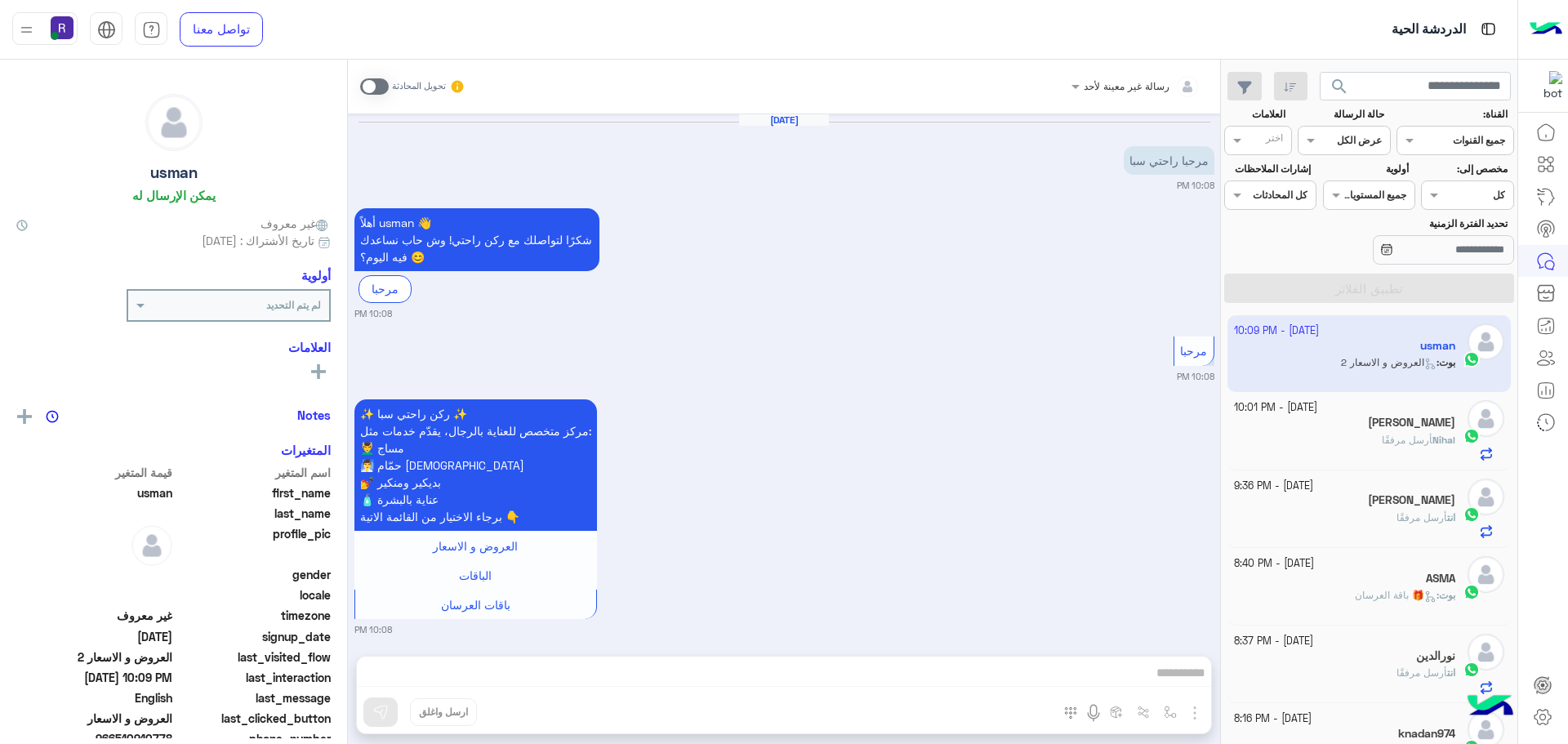
scroll to position [377, 0]
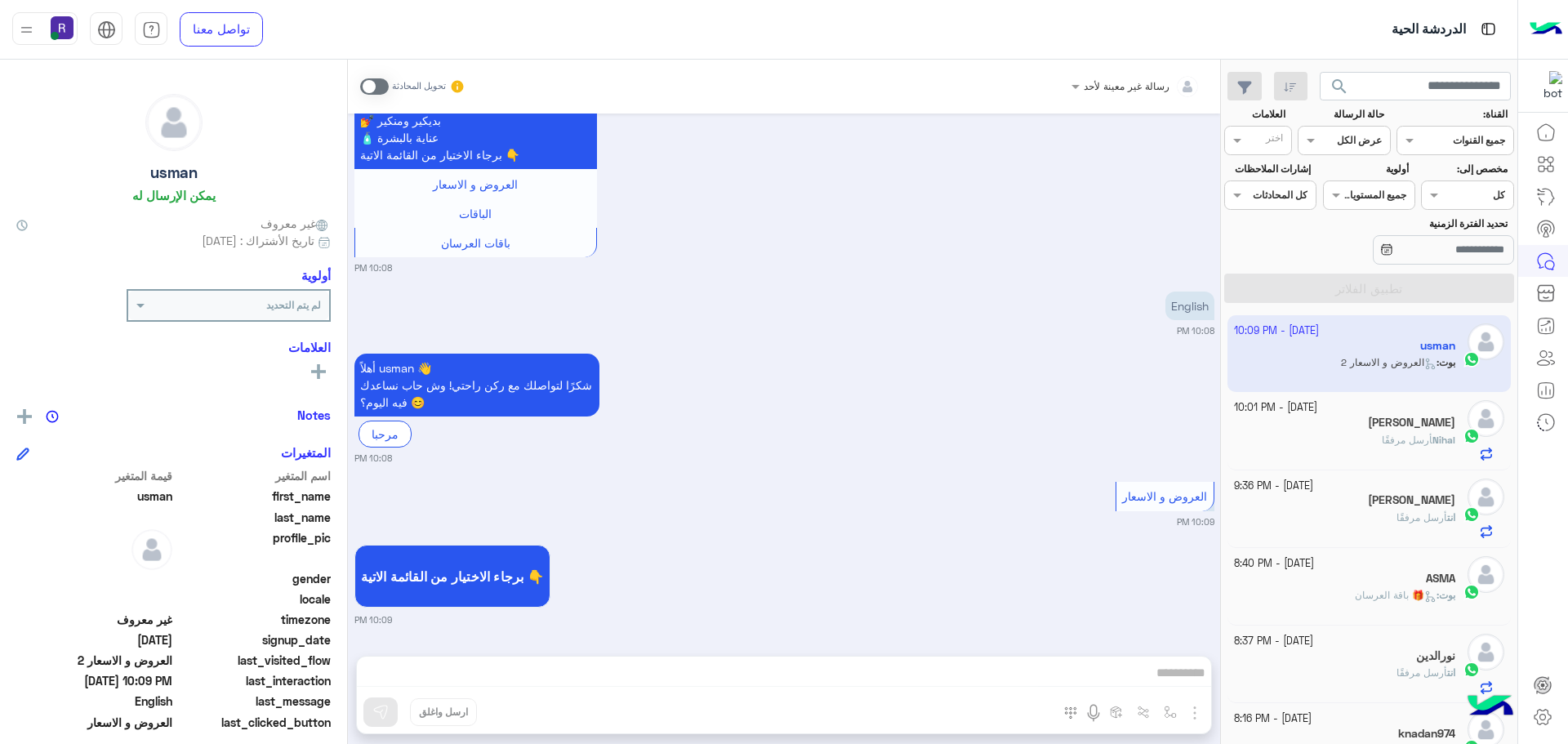
click at [375, 91] on span at bounding box center [375, 87] width 29 height 16
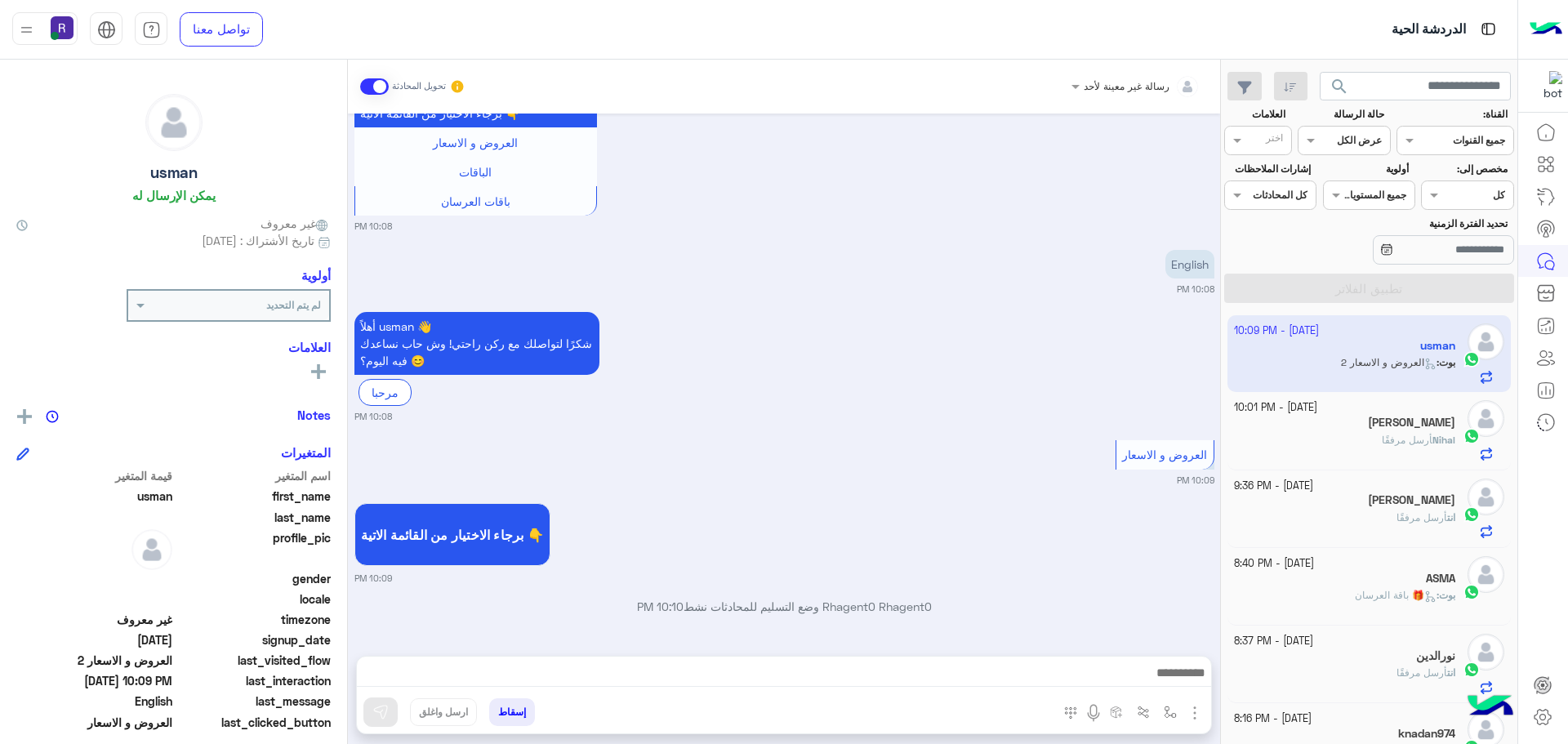
click at [1193, 712] on img "button" at bounding box center [1194, 713] width 20 height 20
click at [1163, 689] on button "الصور" at bounding box center [1169, 677] width 70 height 33
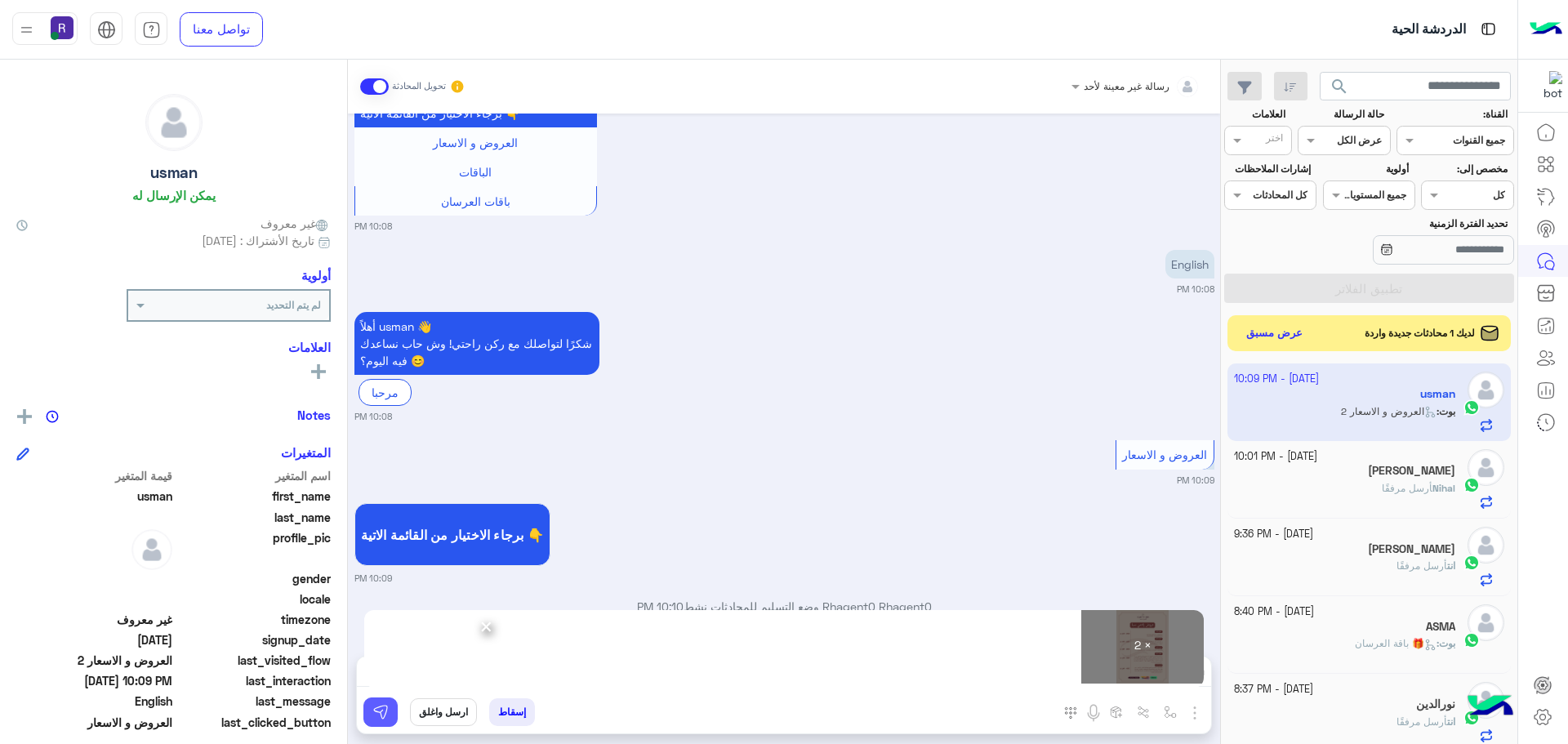
click at [372, 715] on img at bounding box center [380, 712] width 16 height 16
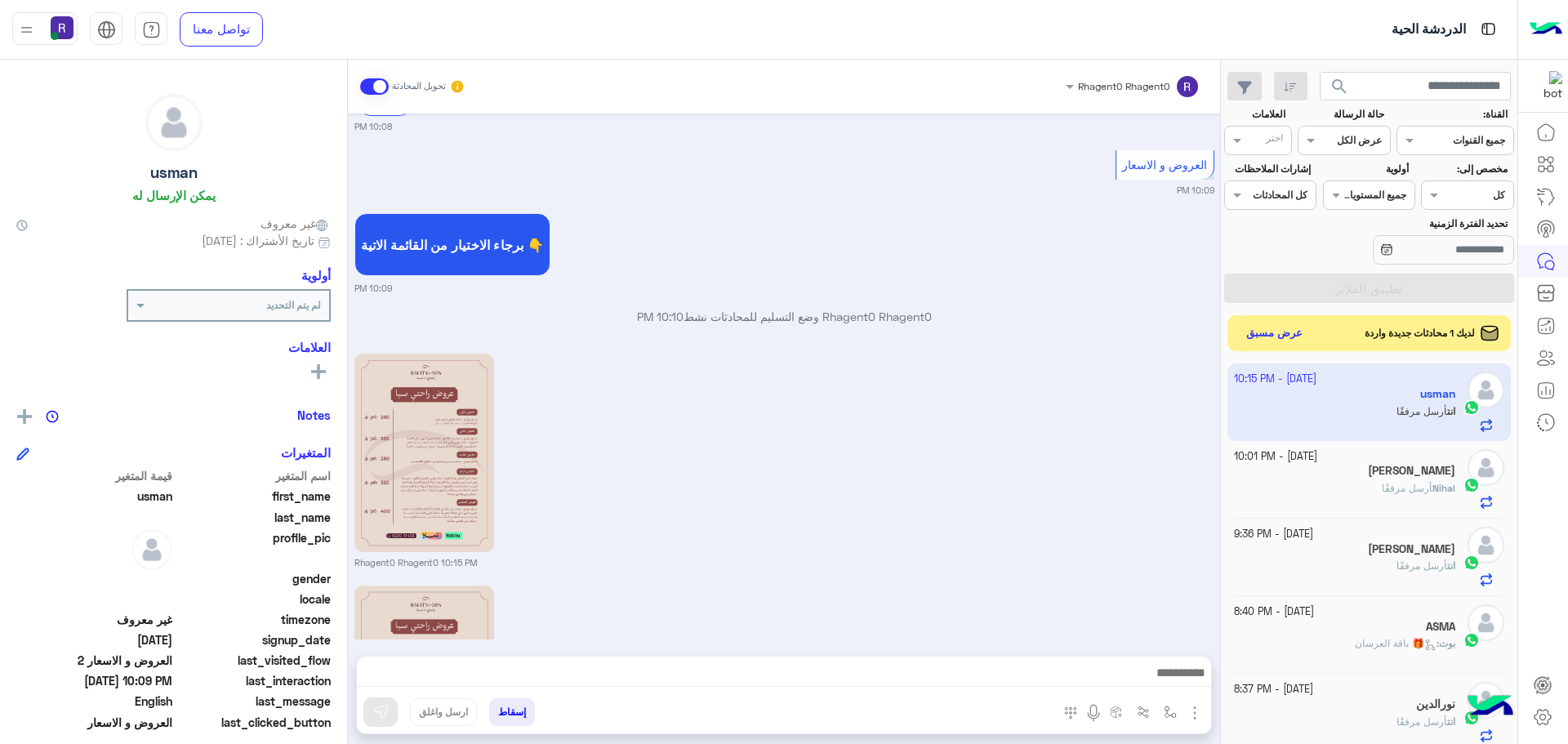
scroll to position [925, 0]
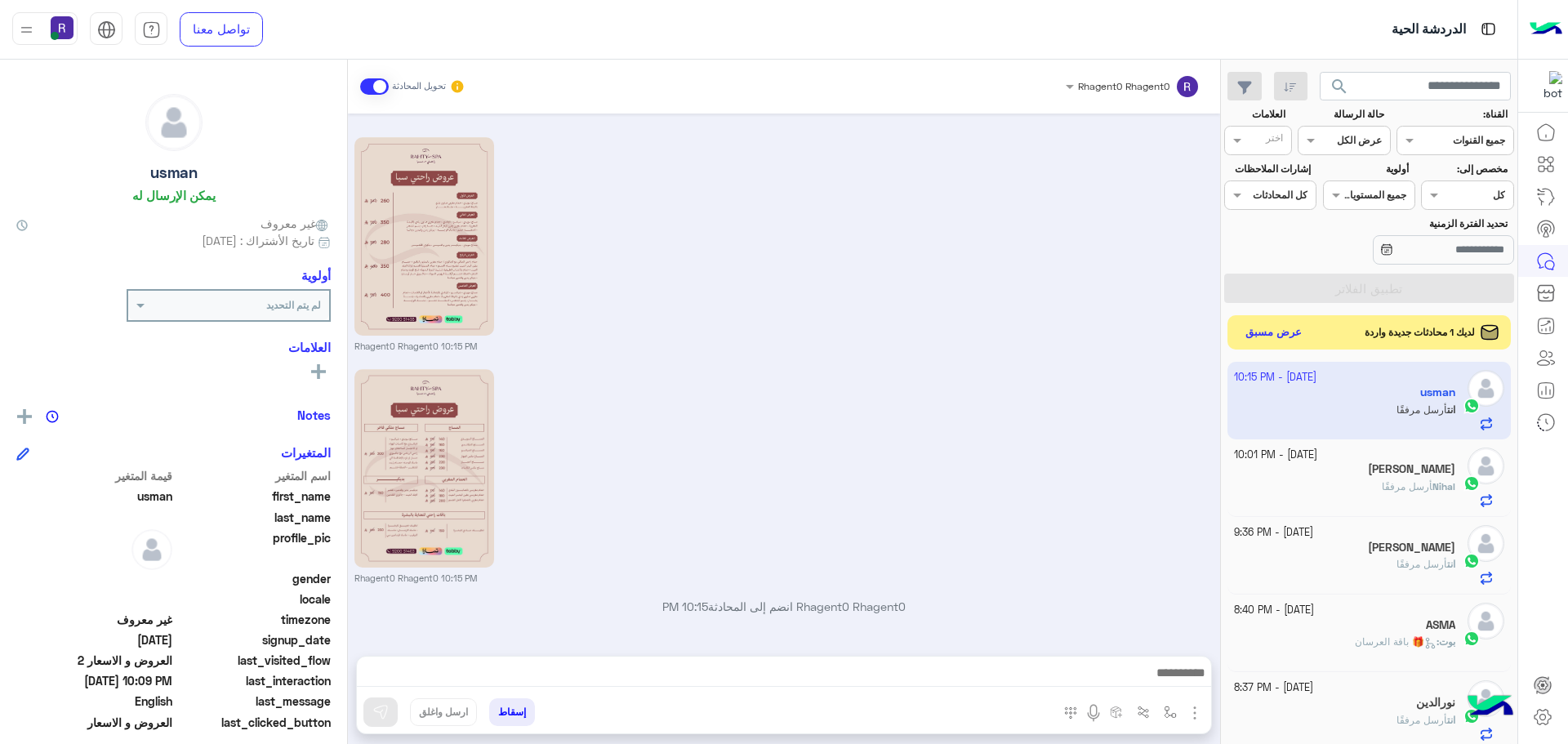
click at [1259, 340] on button "عرض مسبق" at bounding box center [1274, 333] width 69 height 22
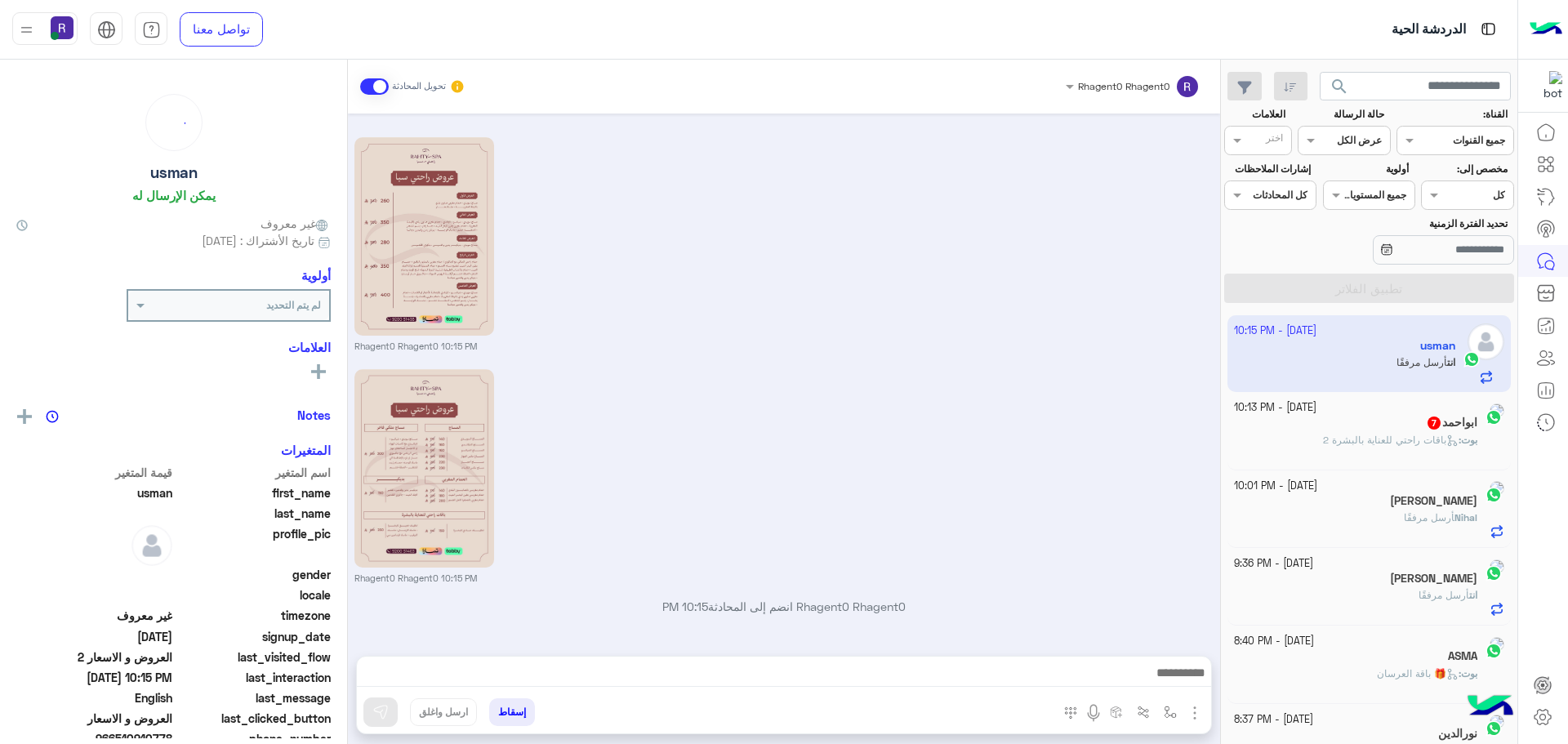
click at [1384, 420] on div "ابواحمد 7" at bounding box center [1356, 424] width 244 height 17
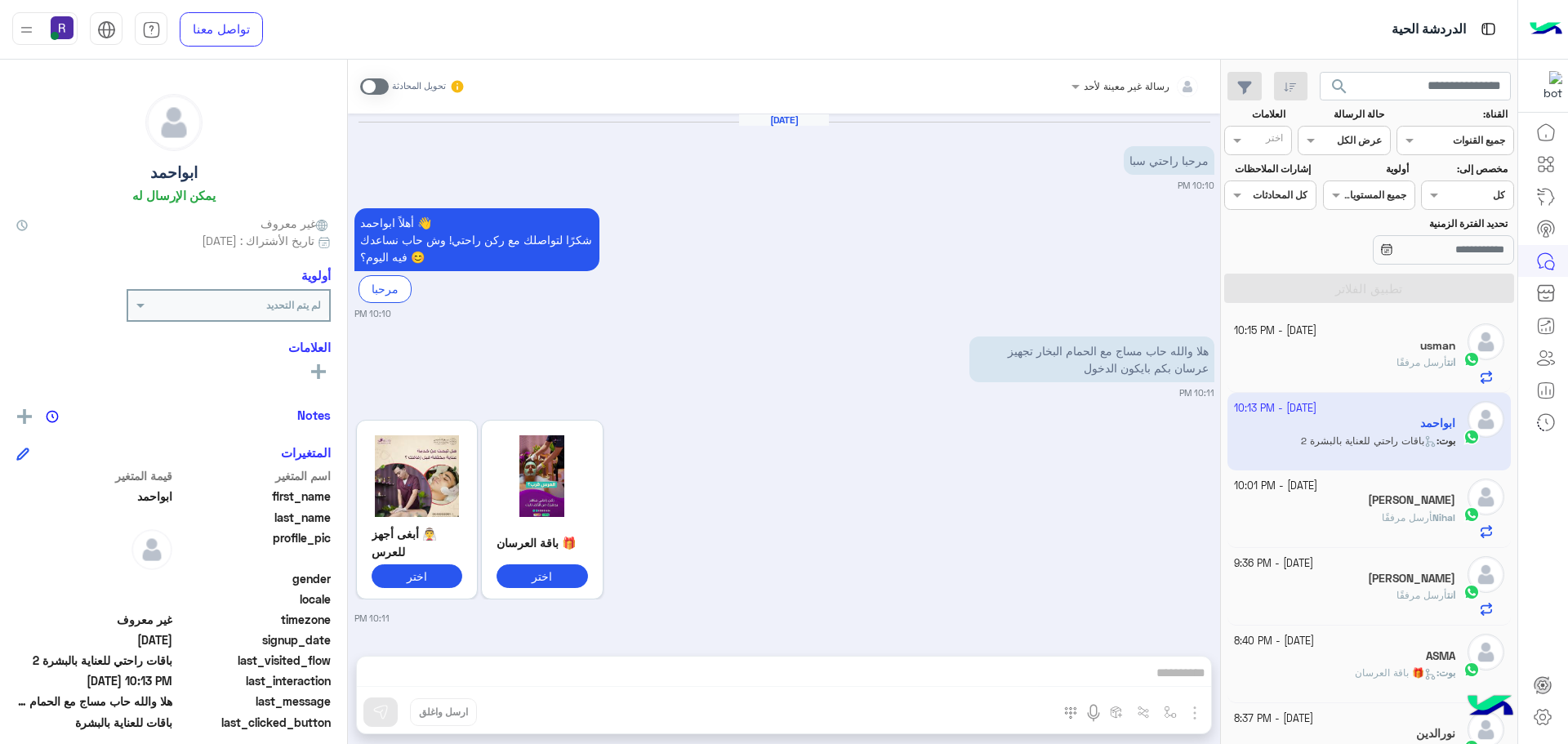
scroll to position [1840, 0]
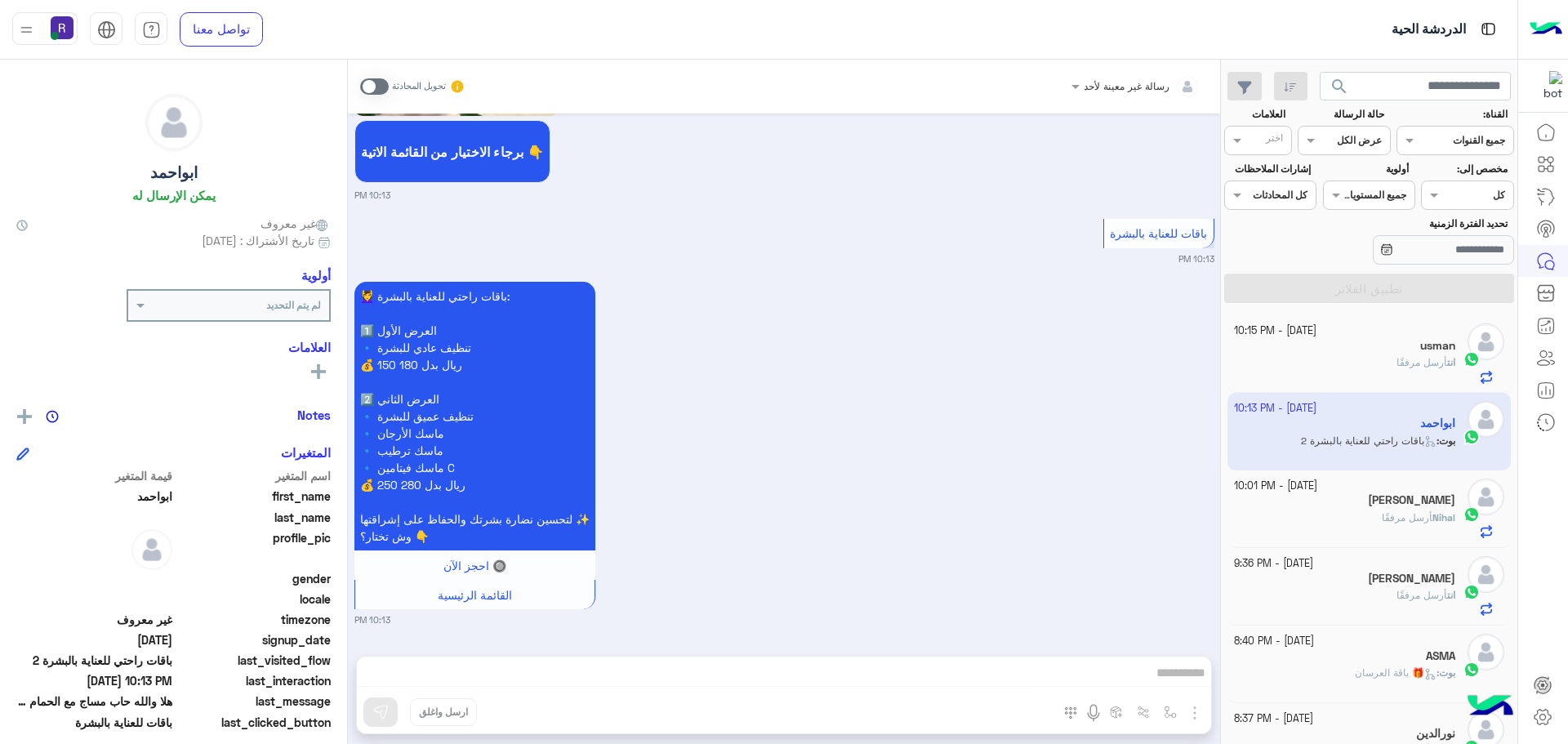
click at [377, 79] on span at bounding box center [375, 87] width 29 height 16
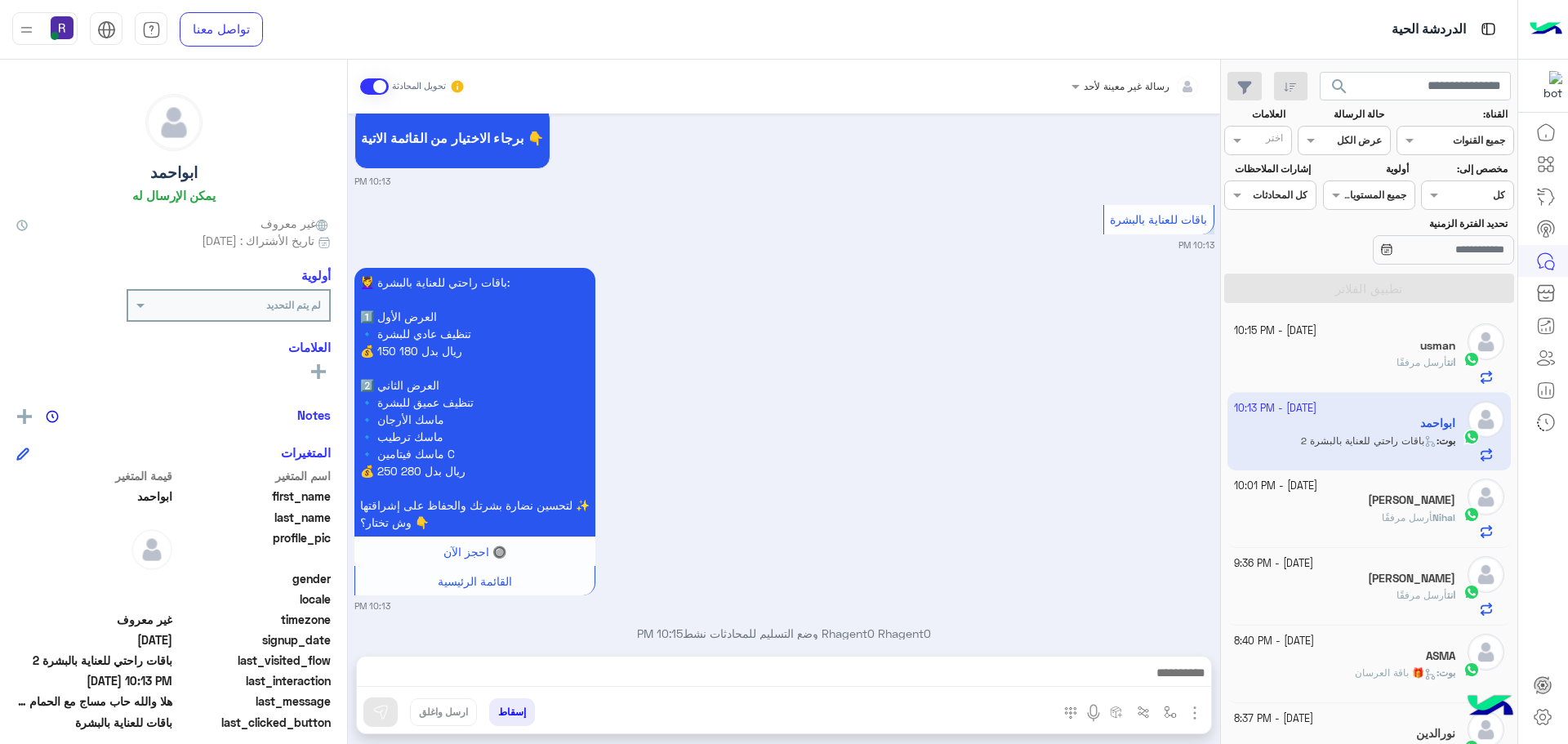
scroll to position [1882, 0]
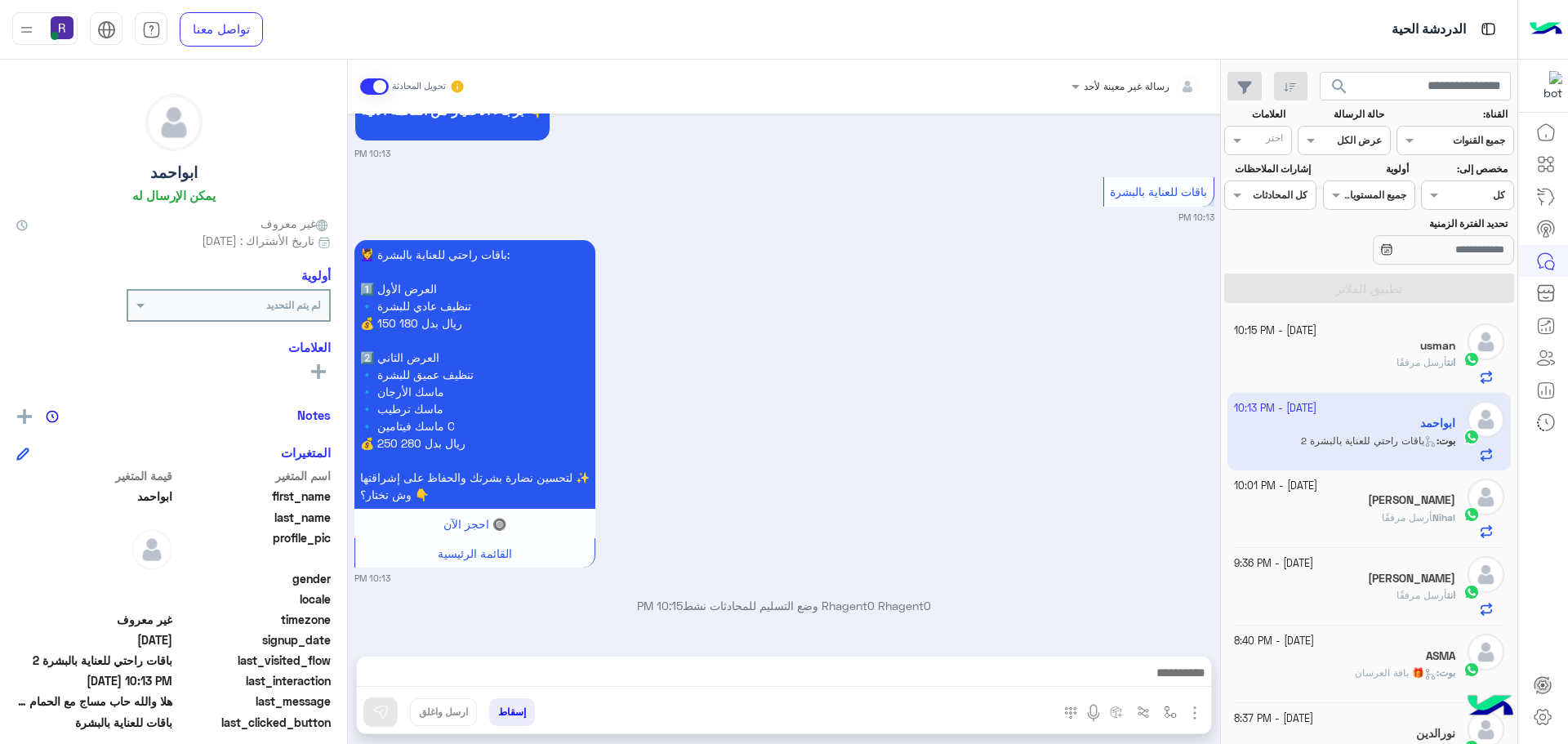
click at [1193, 703] on img "button" at bounding box center [1194, 713] width 20 height 20
click at [1159, 674] on span "الصور" at bounding box center [1163, 677] width 30 height 19
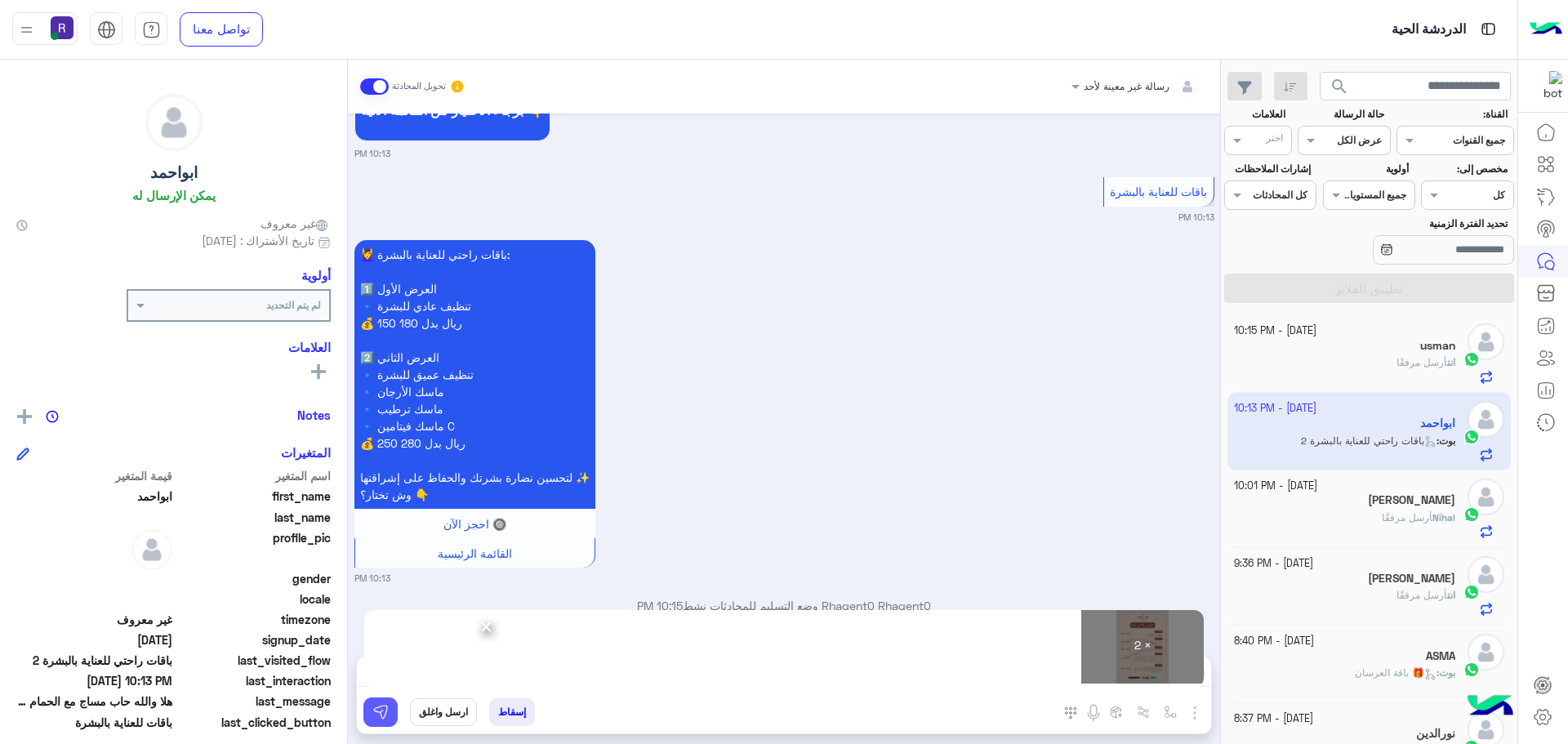
click at [394, 705] on button at bounding box center [380, 712] width 34 height 29
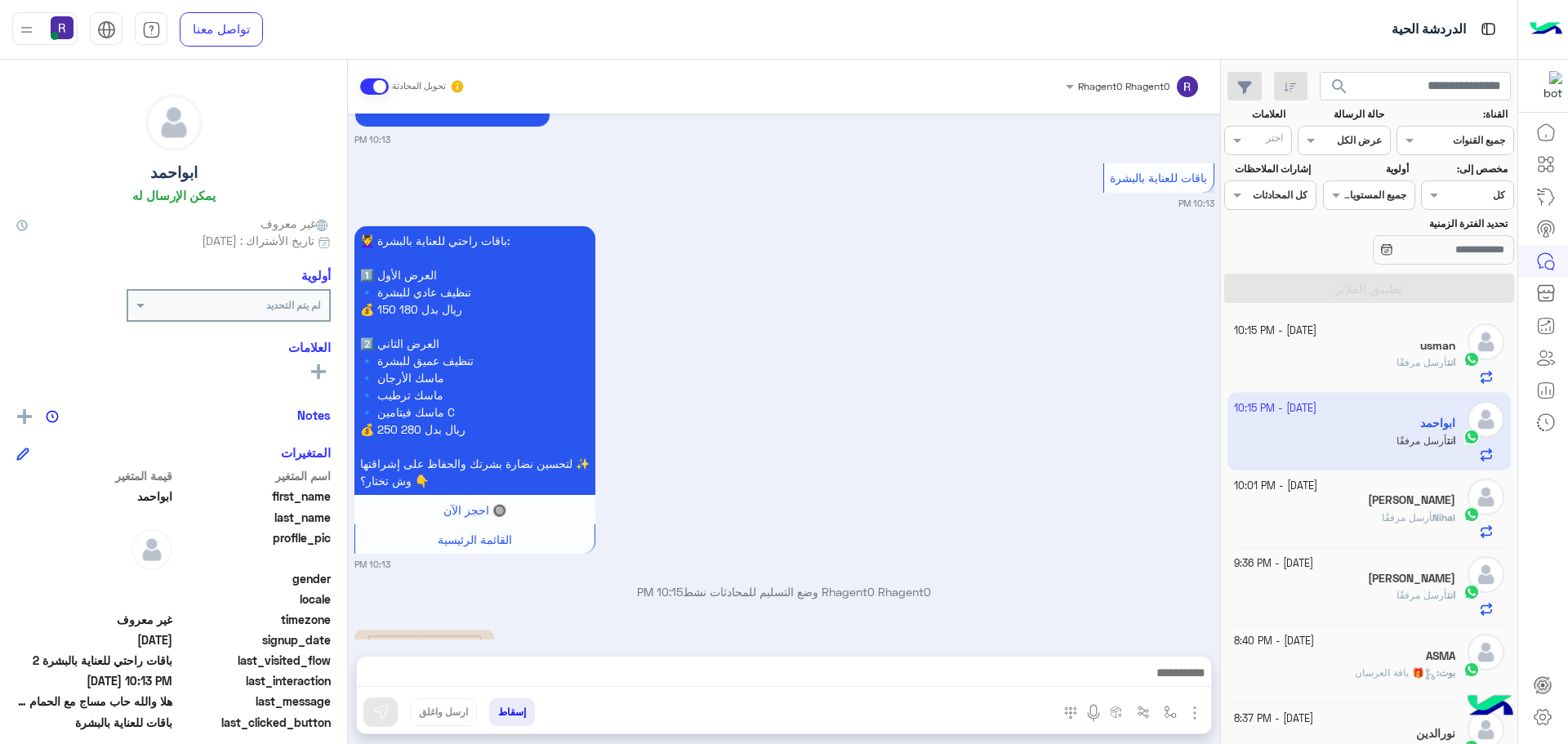
scroll to position [2389, 0]
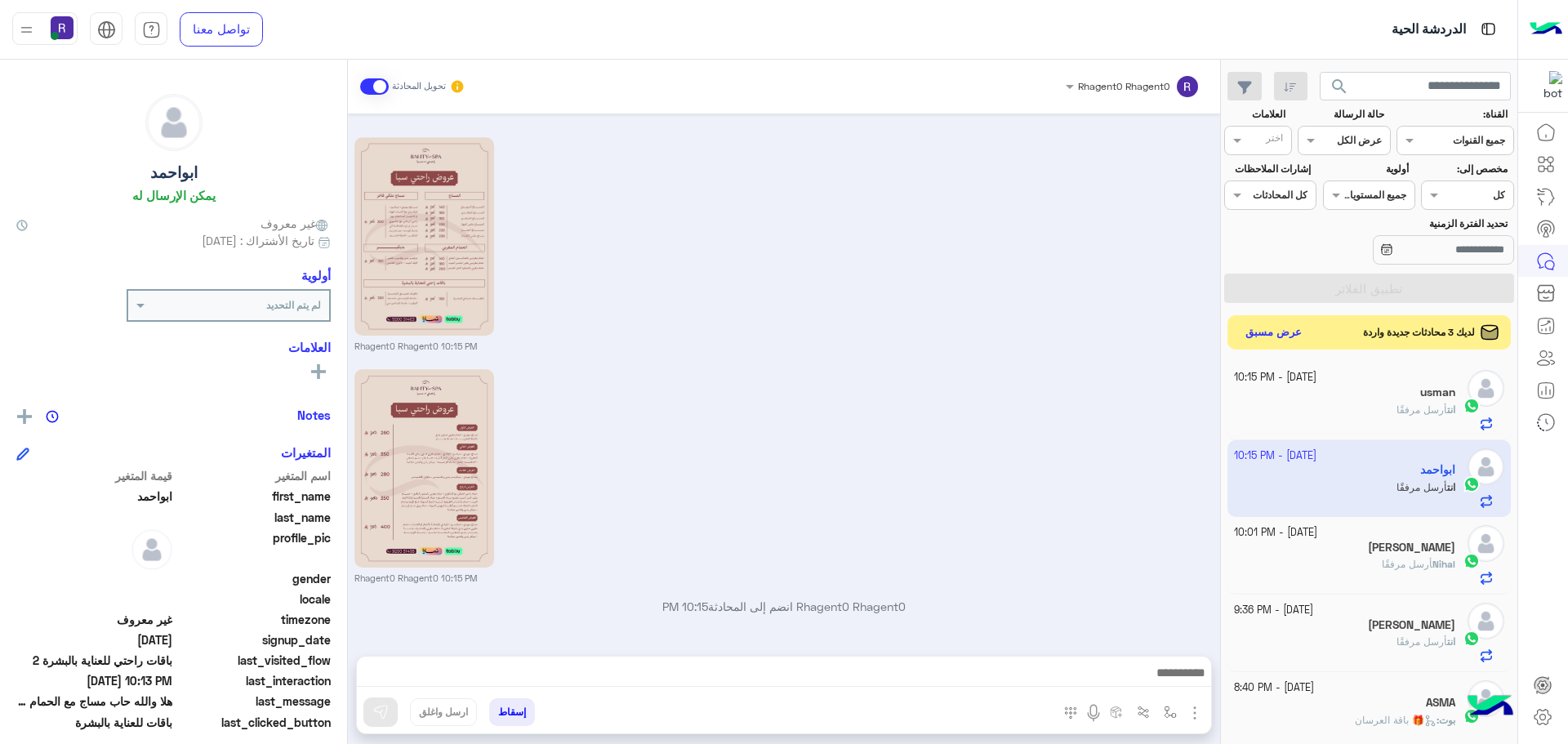
click at [1271, 333] on button "عرض مسبق" at bounding box center [1274, 333] width 69 height 22
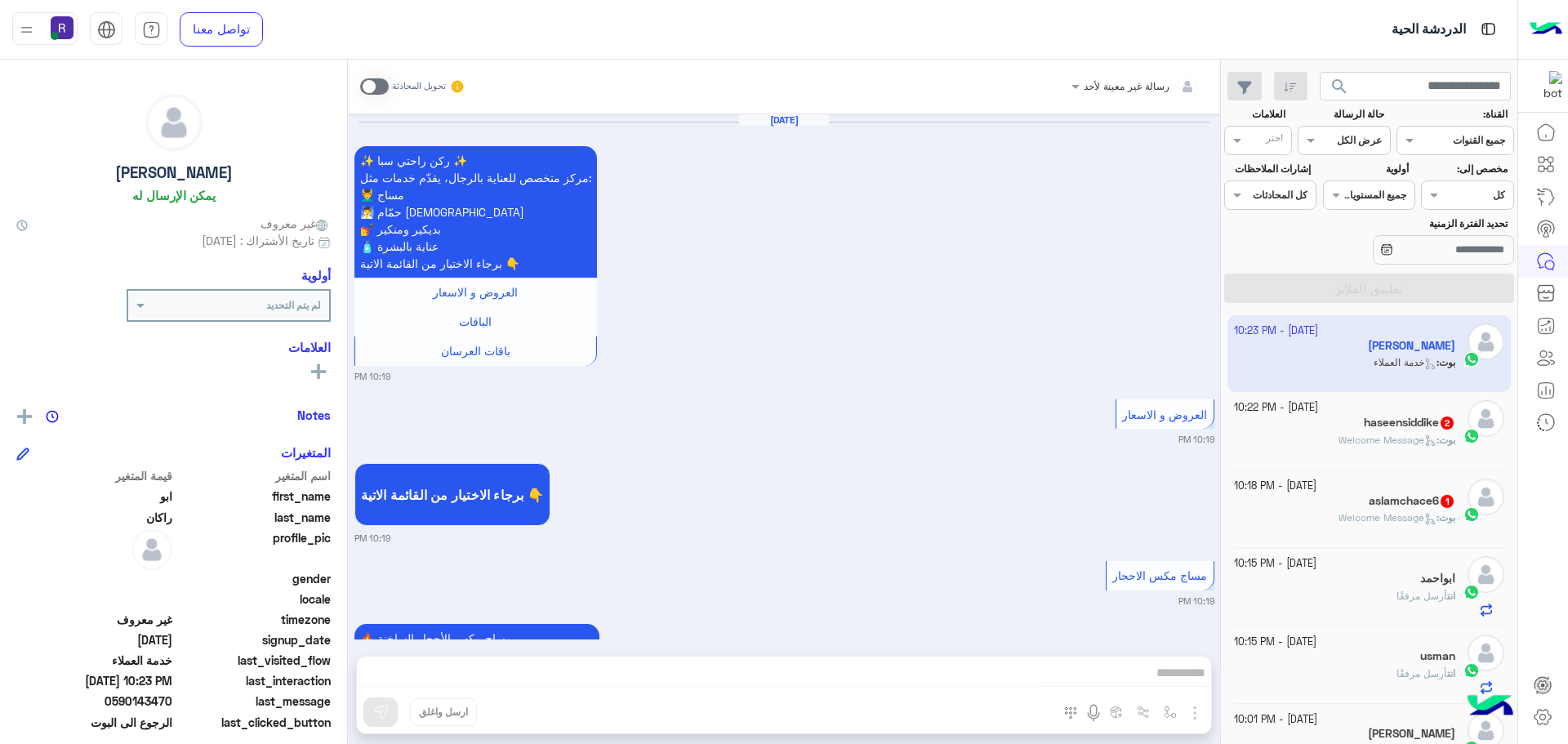
scroll to position [1713, 0]
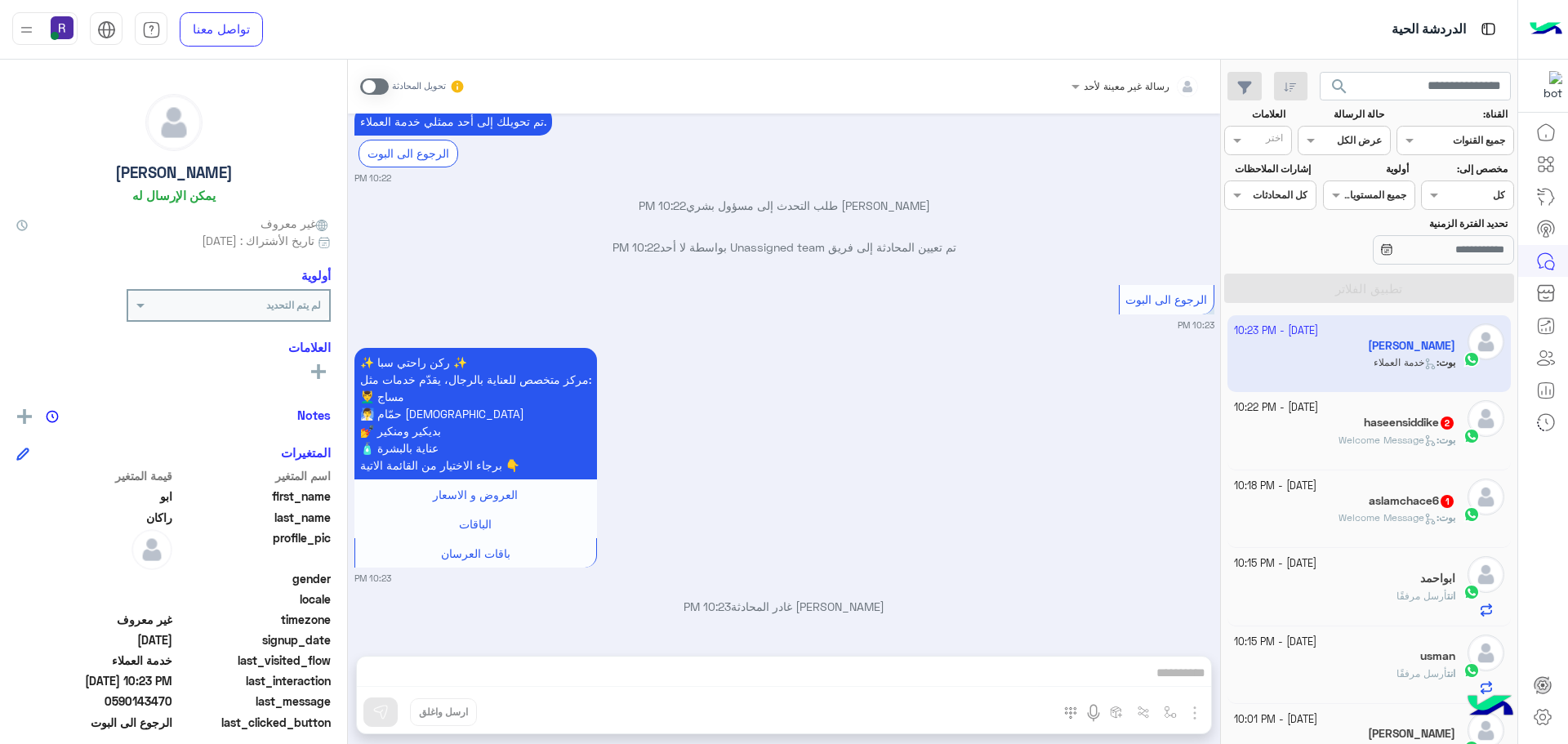
click at [372, 93] on span at bounding box center [375, 87] width 29 height 16
click at [823, 671] on div "رسالة غير معينة لأحد تحويل المحادثة Oct 5, 2025 ✨ ركن راحتي سبا ✨ مركز متخصص لل…" at bounding box center [784, 405] width 872 height 690
click at [364, 86] on span at bounding box center [375, 87] width 29 height 16
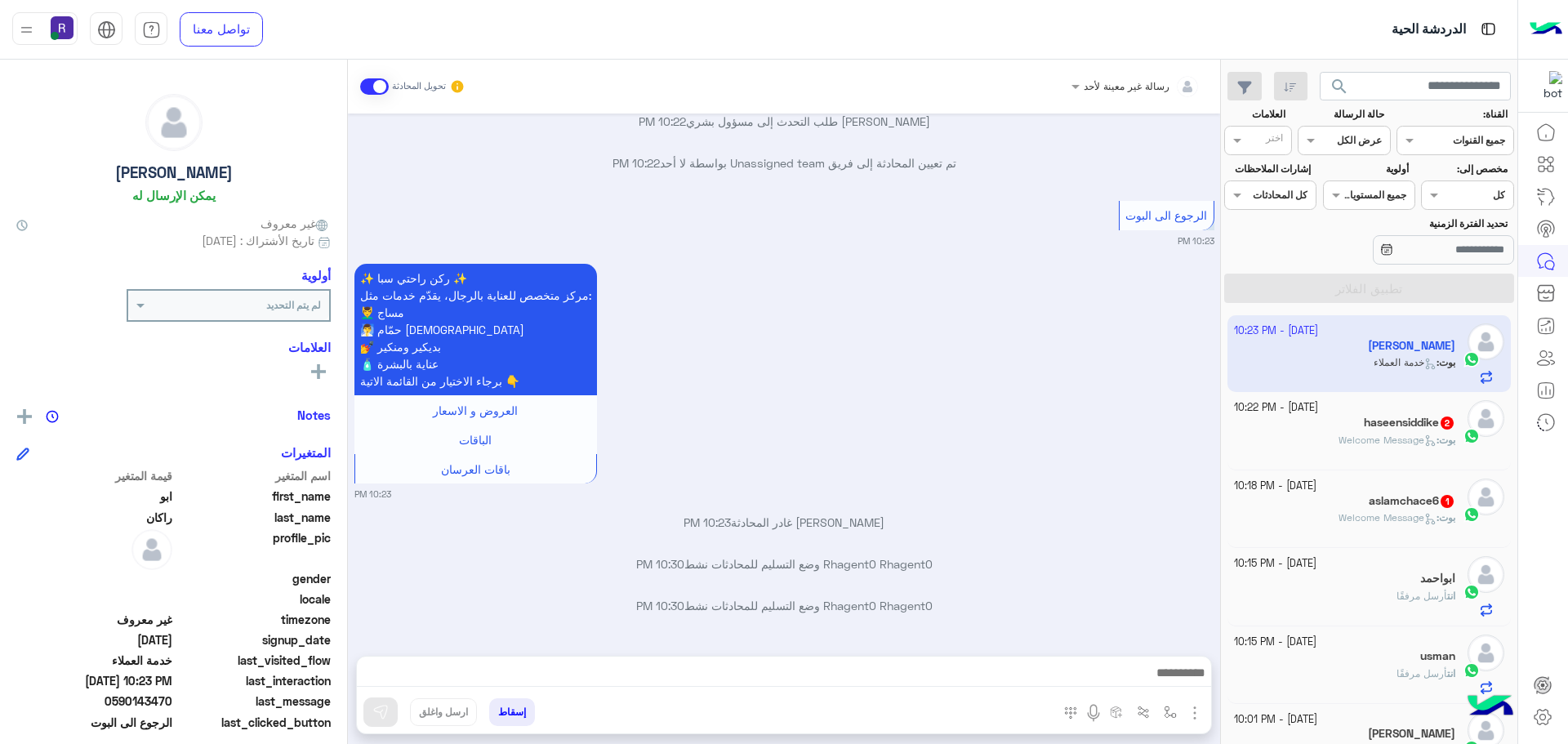
click at [1135, 661] on div at bounding box center [784, 677] width 854 height 41
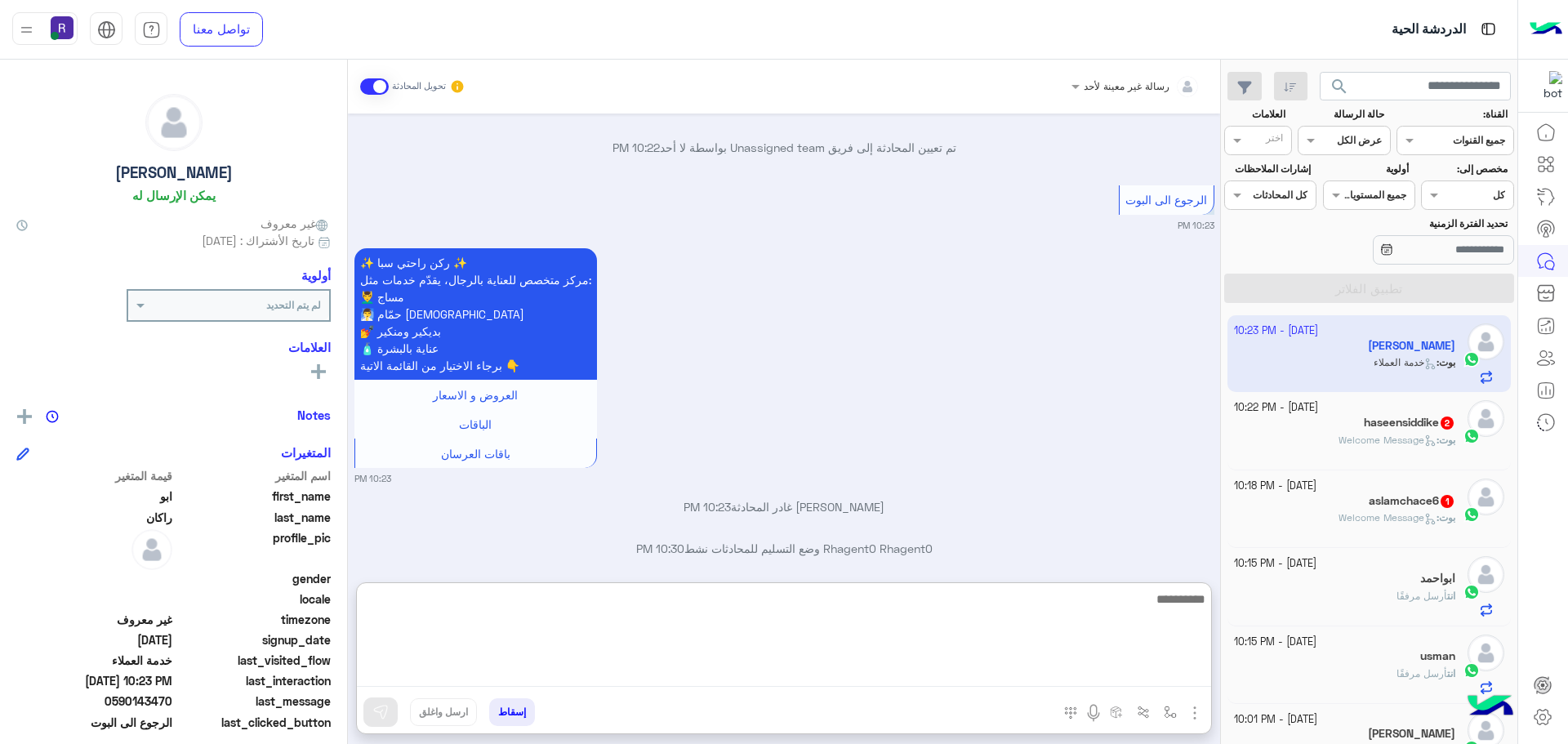
click at [1143, 671] on textarea at bounding box center [784, 638] width 854 height 98
paste textarea "**********"
type textarea "**********"
click at [1116, 595] on textarea "**********" at bounding box center [784, 638] width 854 height 98
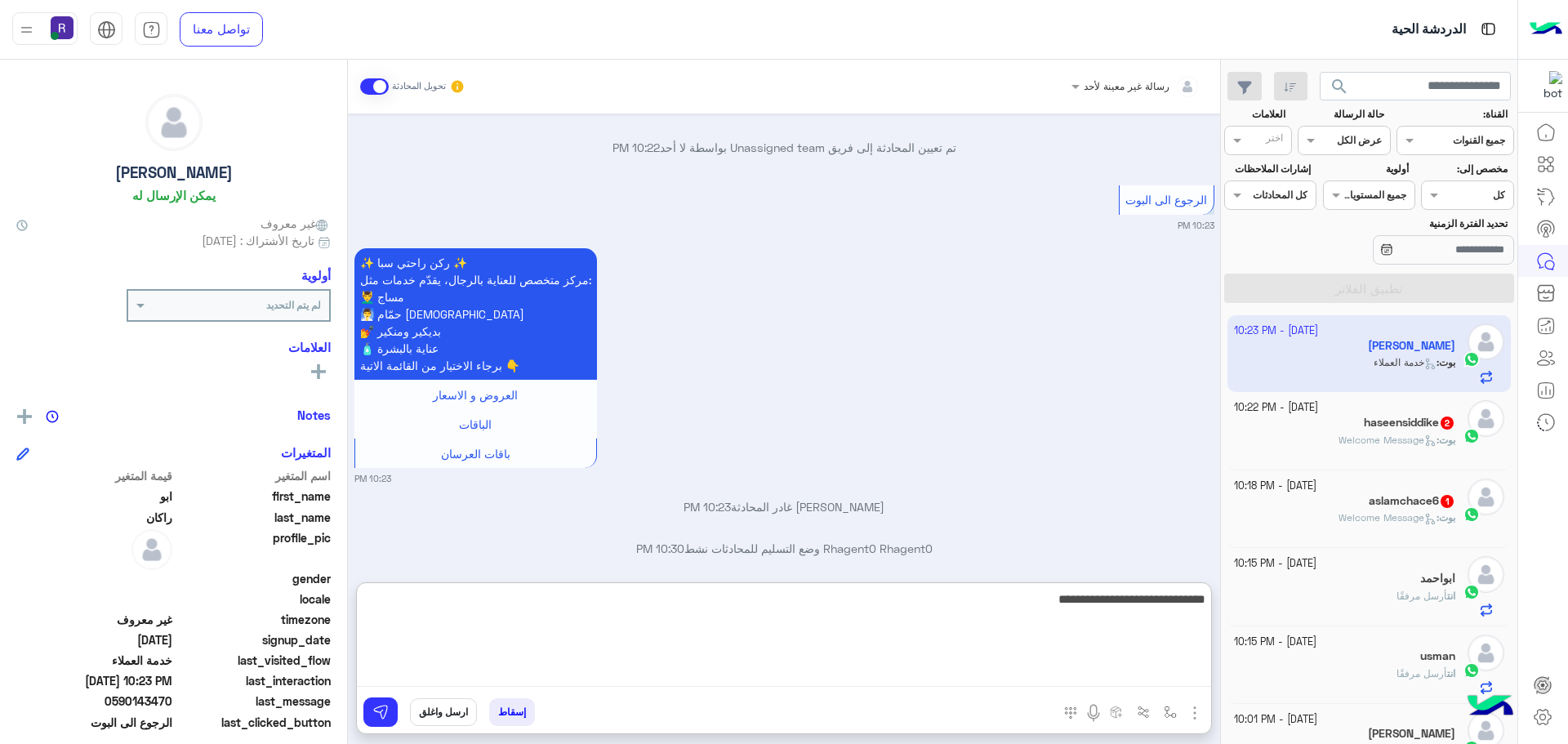
click at [1116, 595] on textarea "**********" at bounding box center [784, 638] width 854 height 98
type textarea "**********"
click at [1116, 595] on textarea "**********" at bounding box center [784, 638] width 854 height 98
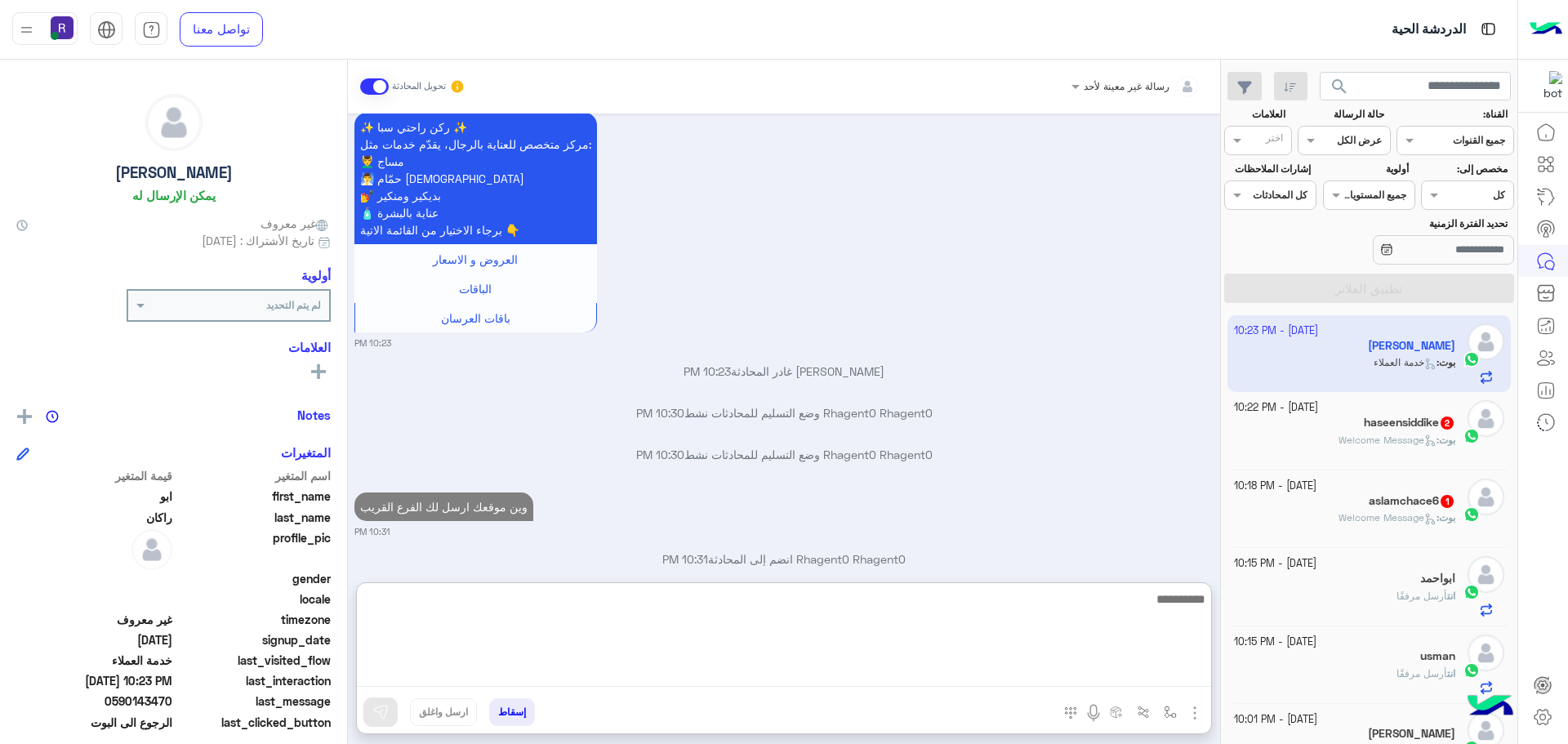
scroll to position [1974, 0]
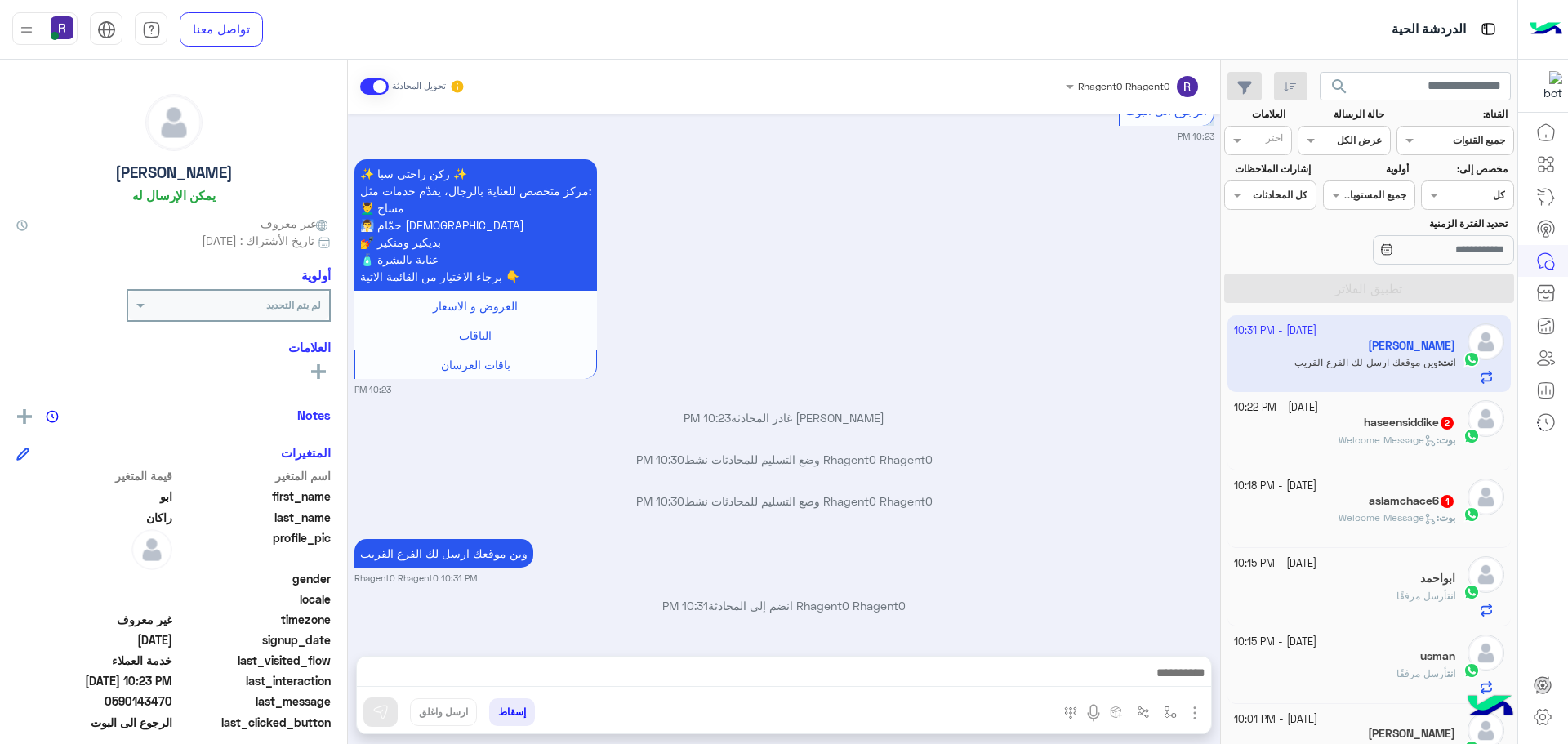
click at [1424, 417] on h5 "haseensiddike 2" at bounding box center [1409, 423] width 92 height 14
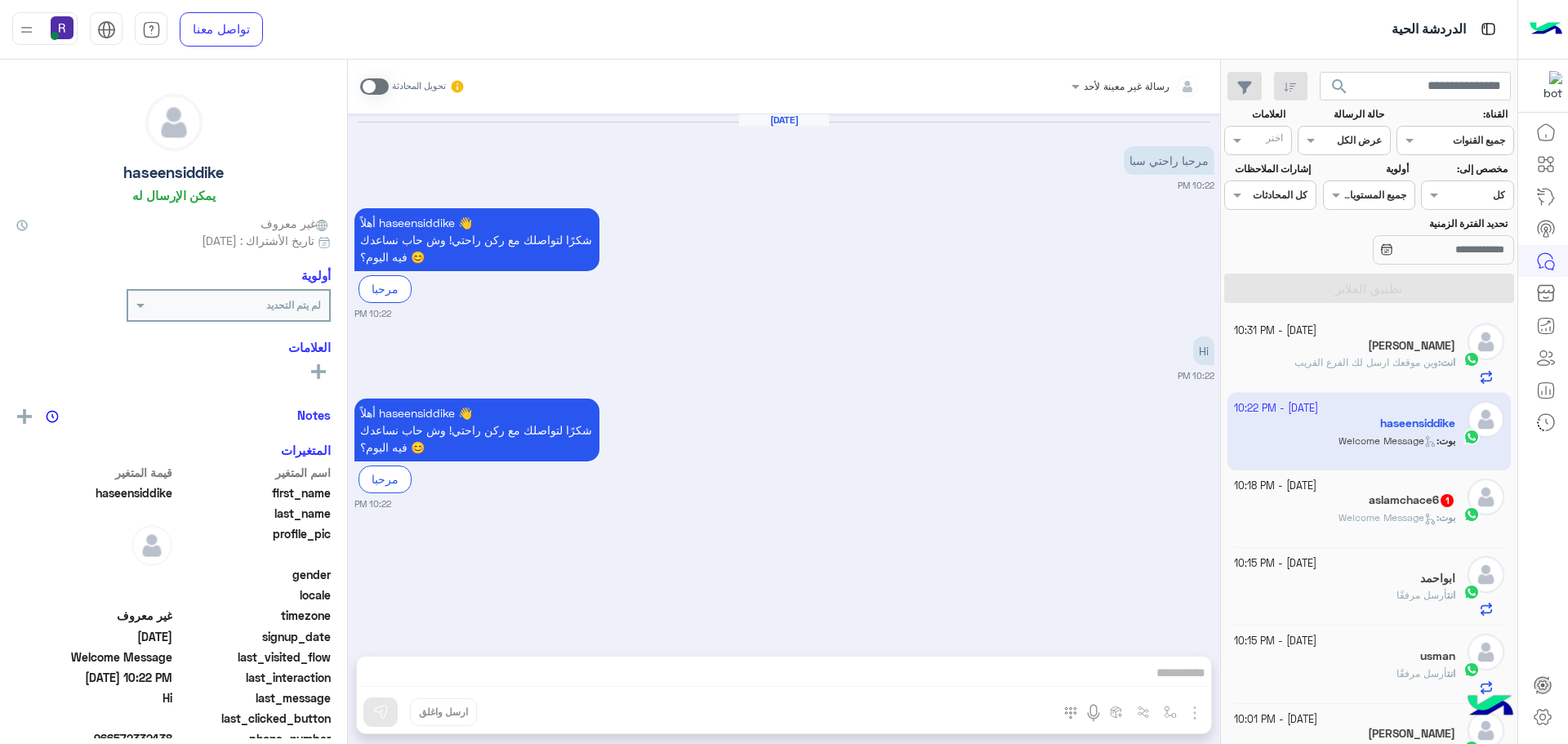
click at [374, 86] on span at bounding box center [375, 87] width 29 height 16
click at [1195, 719] on img "button" at bounding box center [1194, 713] width 20 height 20
click at [1177, 682] on button "الصور" at bounding box center [1169, 677] width 70 height 33
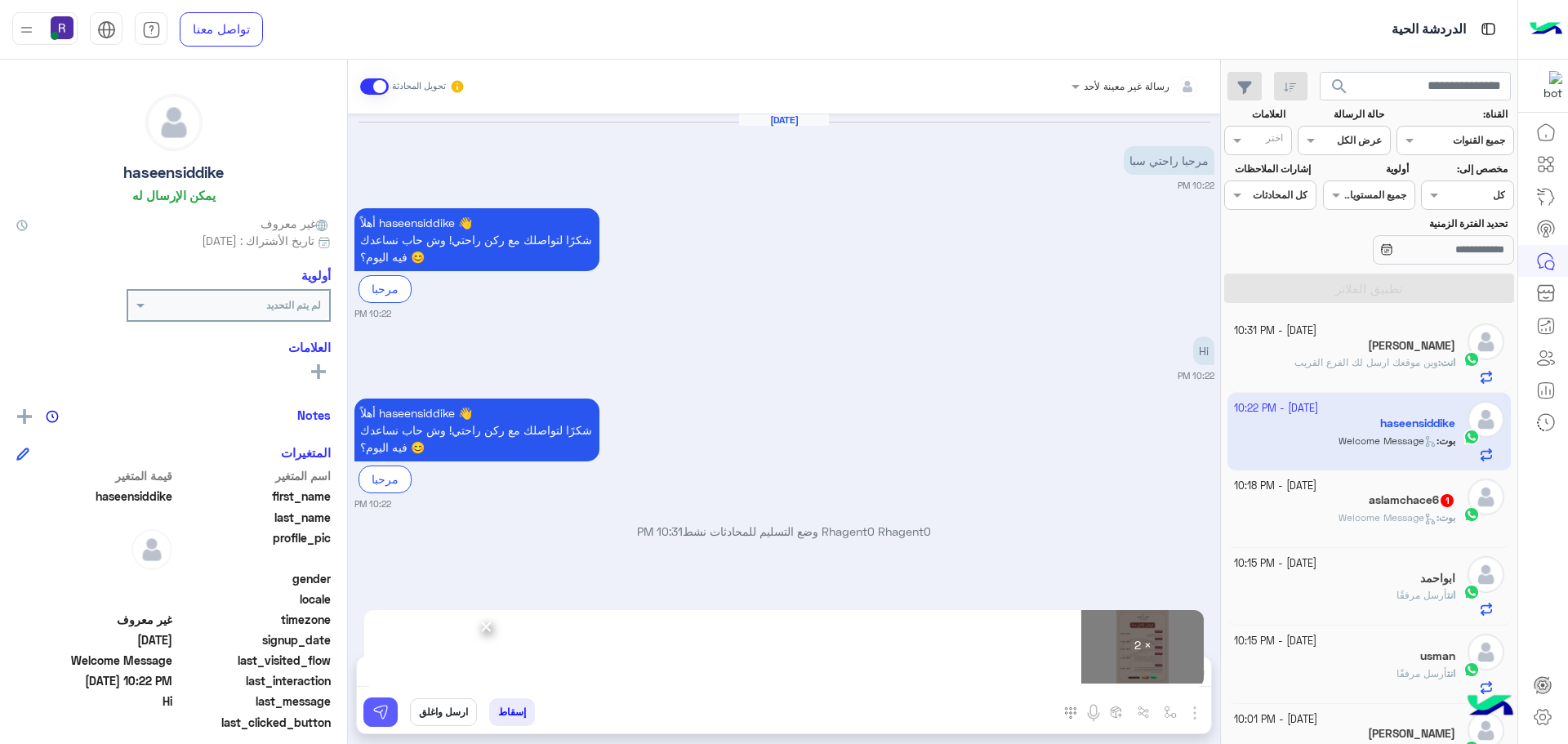
click at [377, 723] on button at bounding box center [380, 712] width 34 height 29
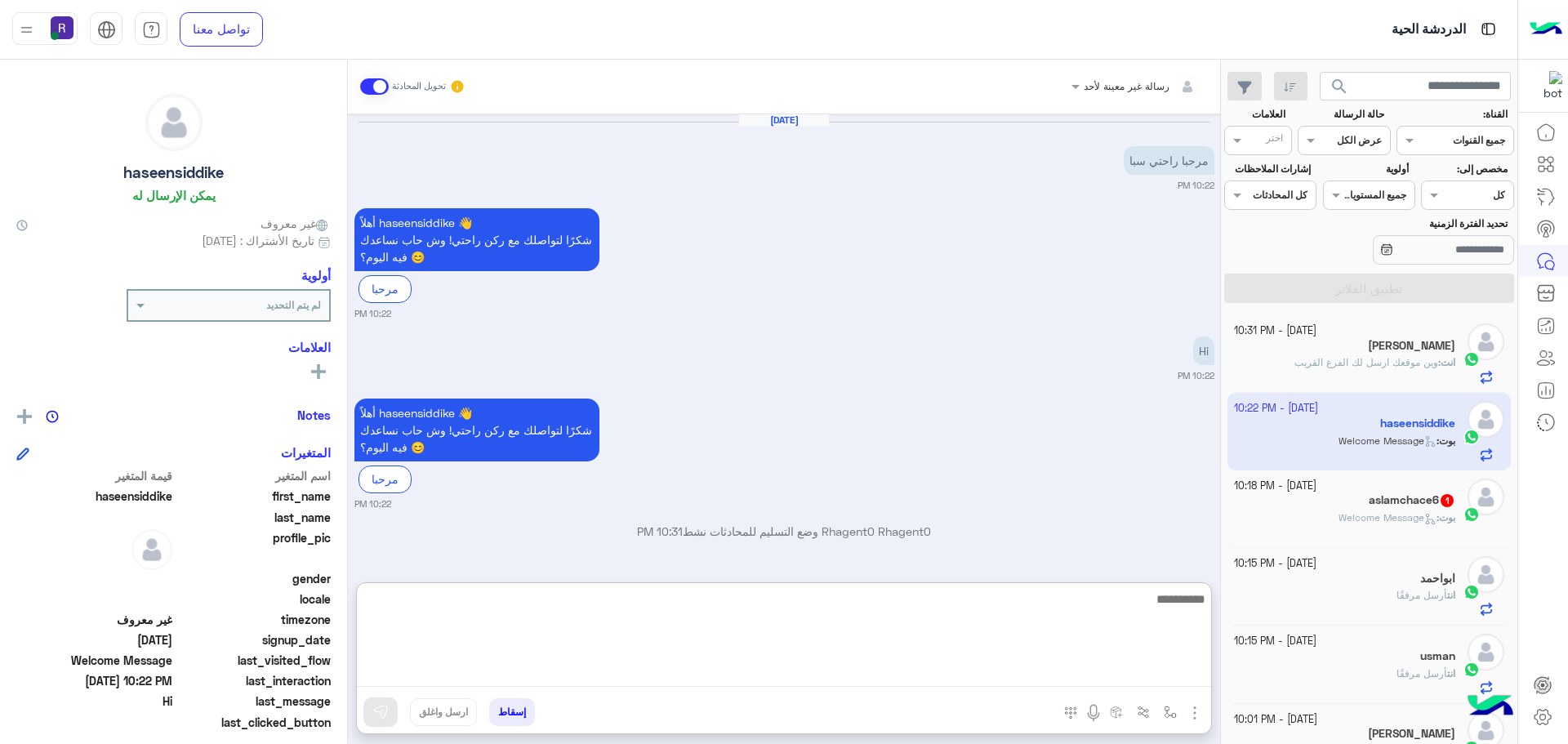
click at [1188, 678] on textarea at bounding box center [784, 638] width 854 height 98
paste textarea "**********"
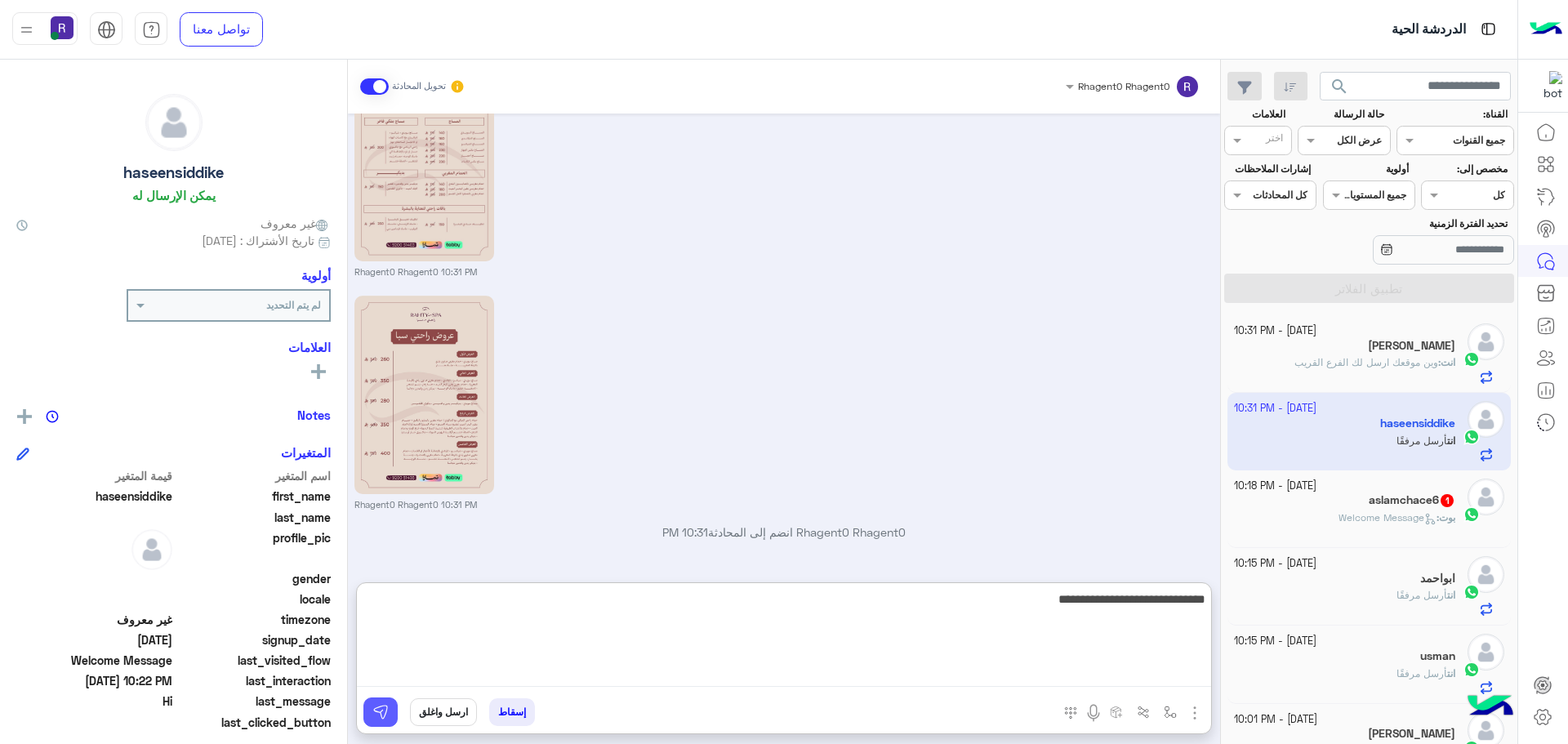
type textarea "**********"
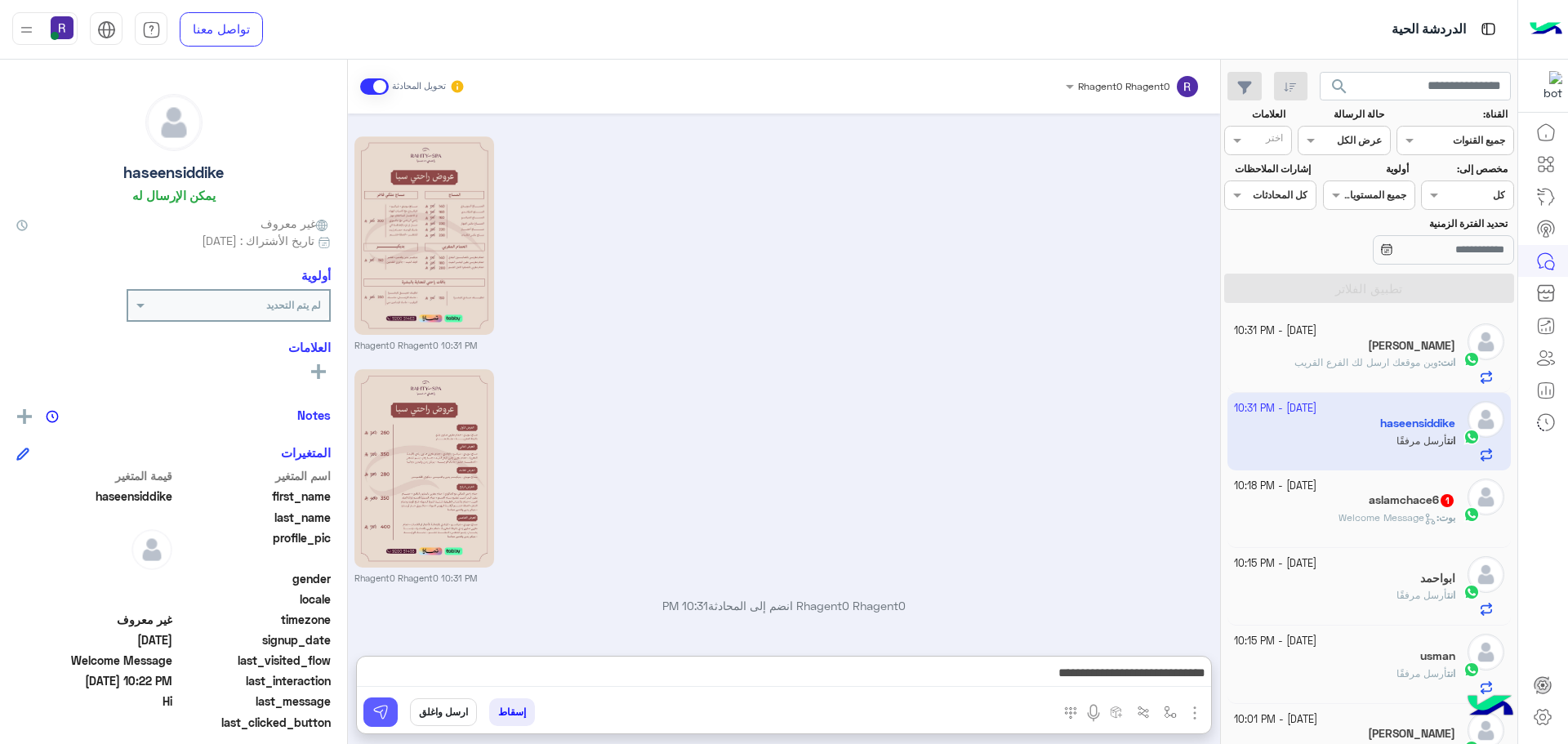
click at [384, 711] on img at bounding box center [380, 712] width 16 height 16
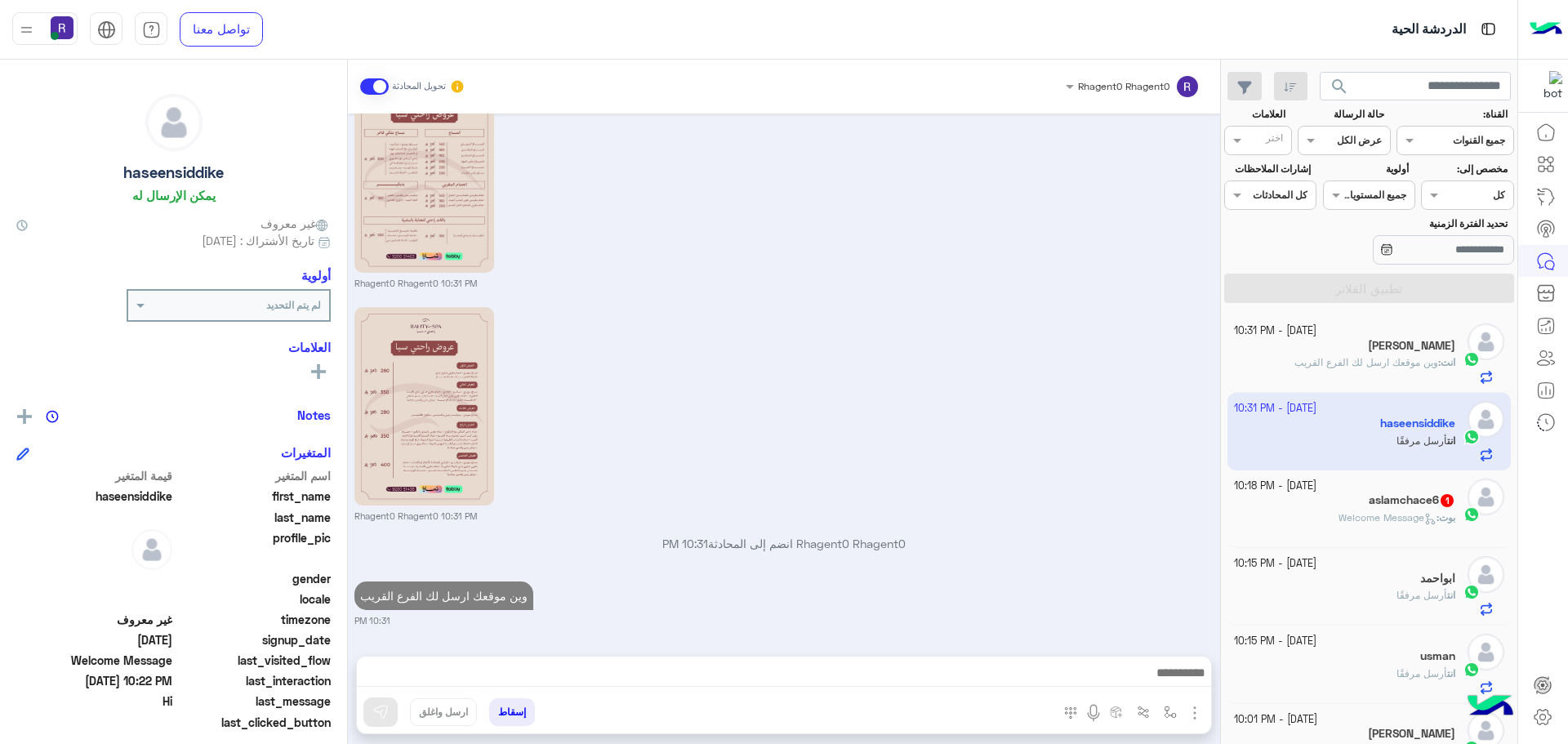
scroll to position [494, 0]
click at [1391, 516] on span "Welcome Message" at bounding box center [1387, 517] width 98 height 12
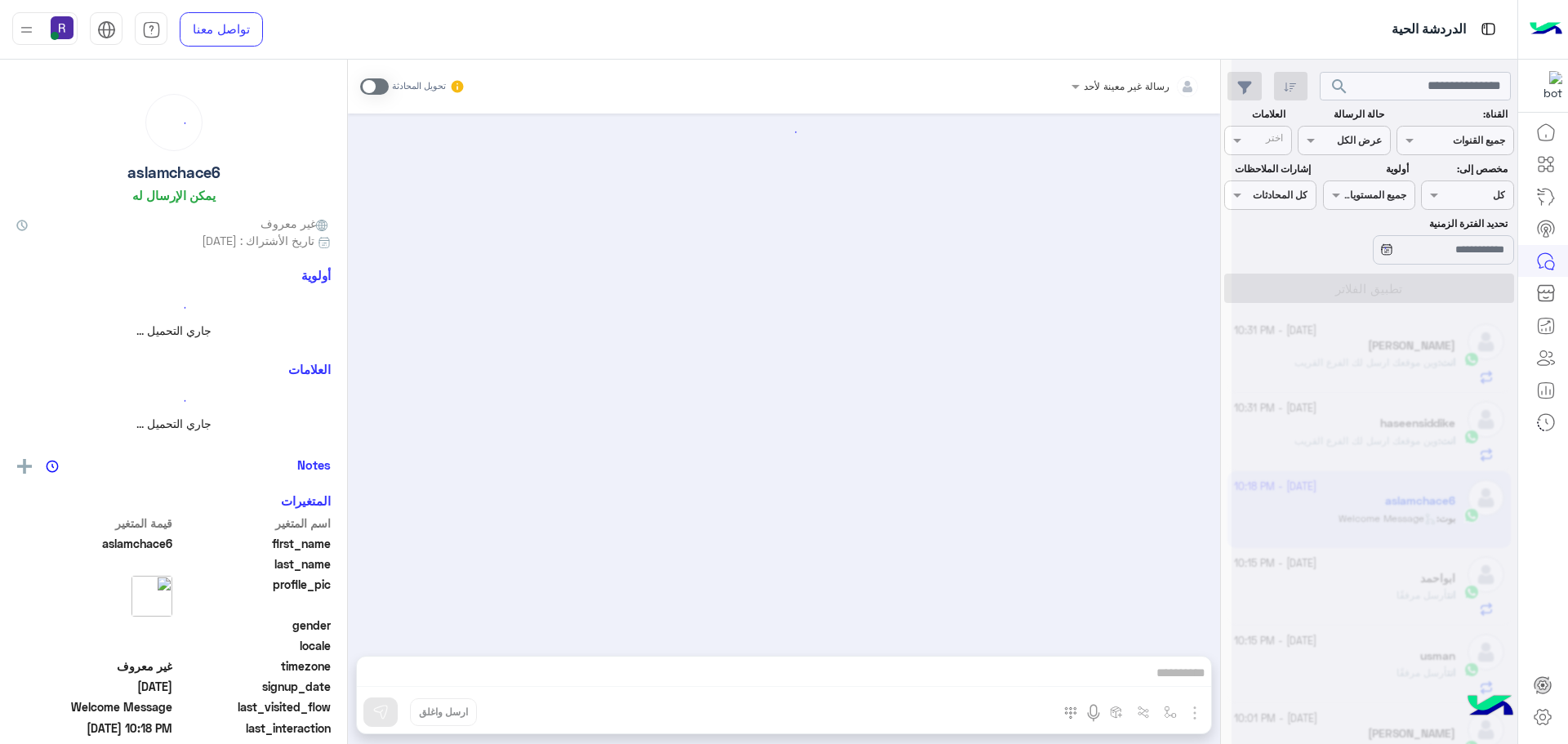
scroll to position [1498, 0]
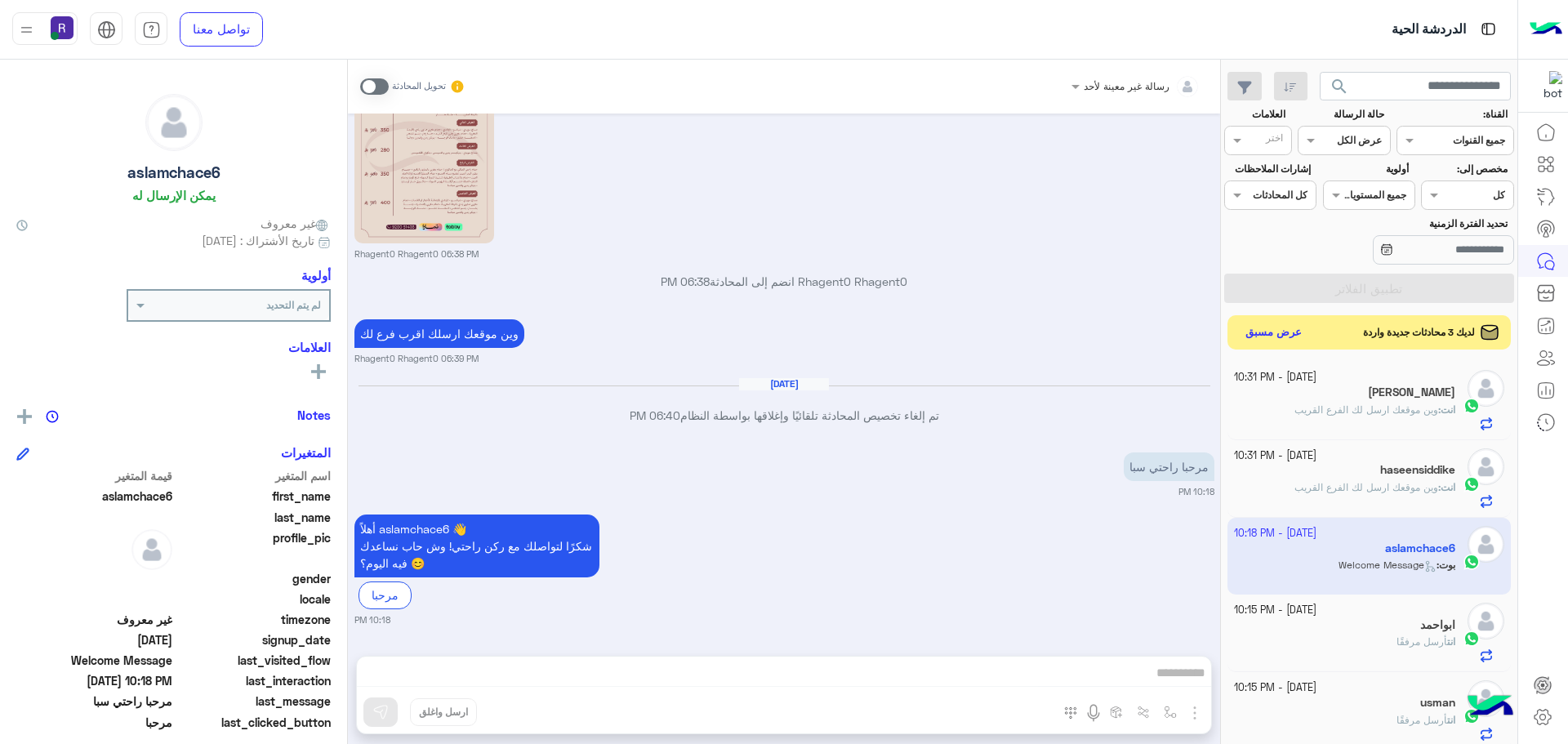
click at [1279, 331] on button "عرض مسبق" at bounding box center [1274, 333] width 69 height 22
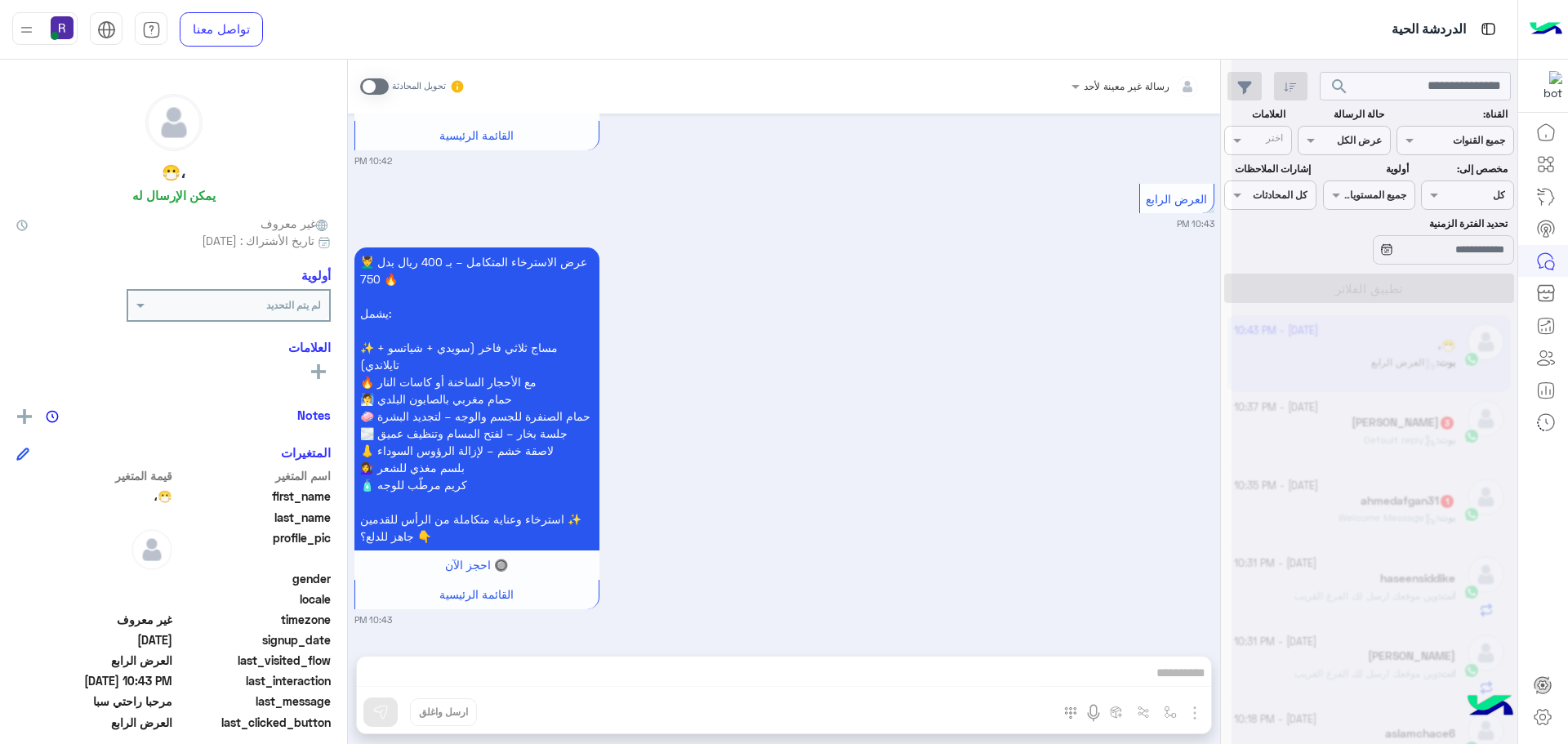
scroll to position [2422, 0]
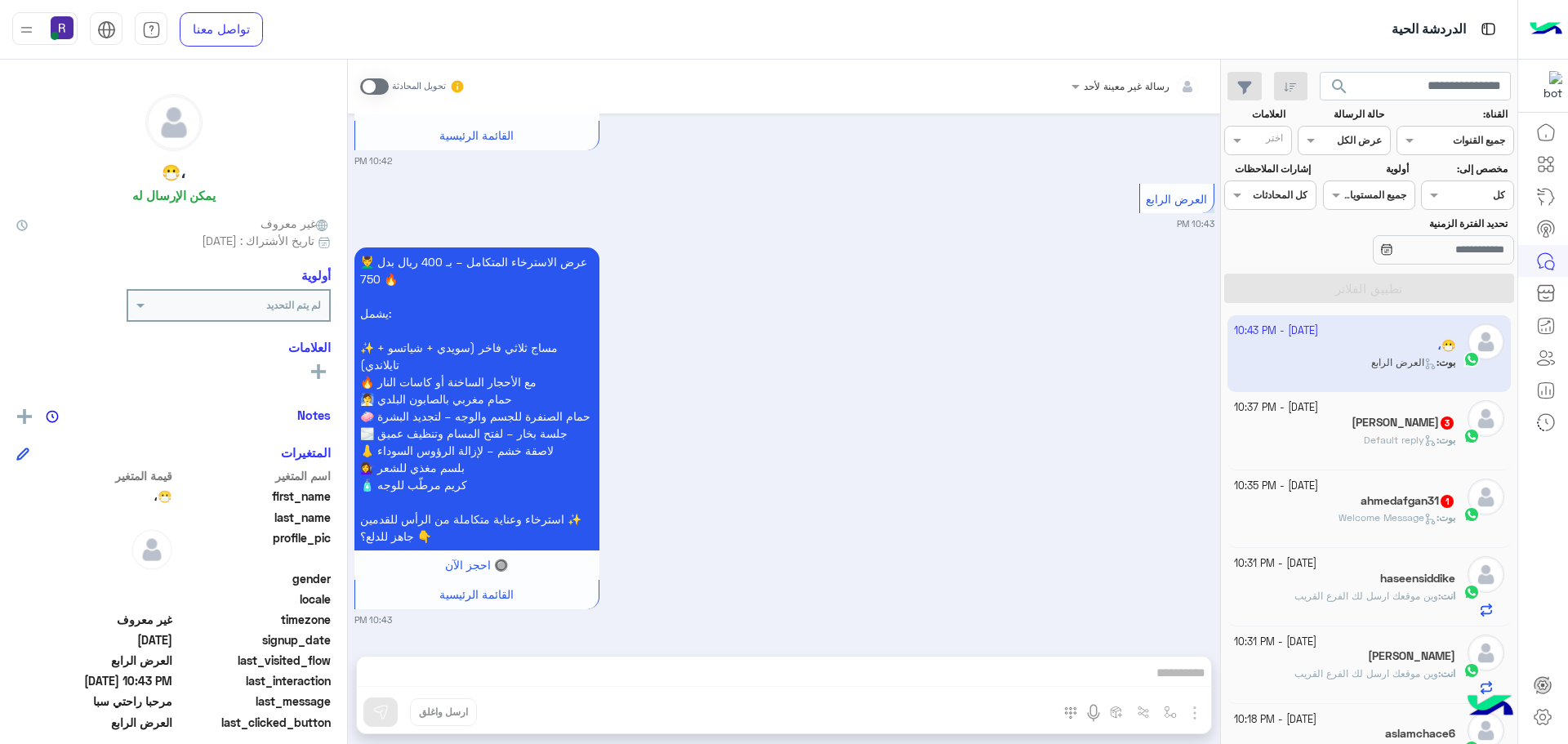
click at [1333, 442] on div "بوت : Default reply" at bounding box center [1344, 447] width 222 height 29
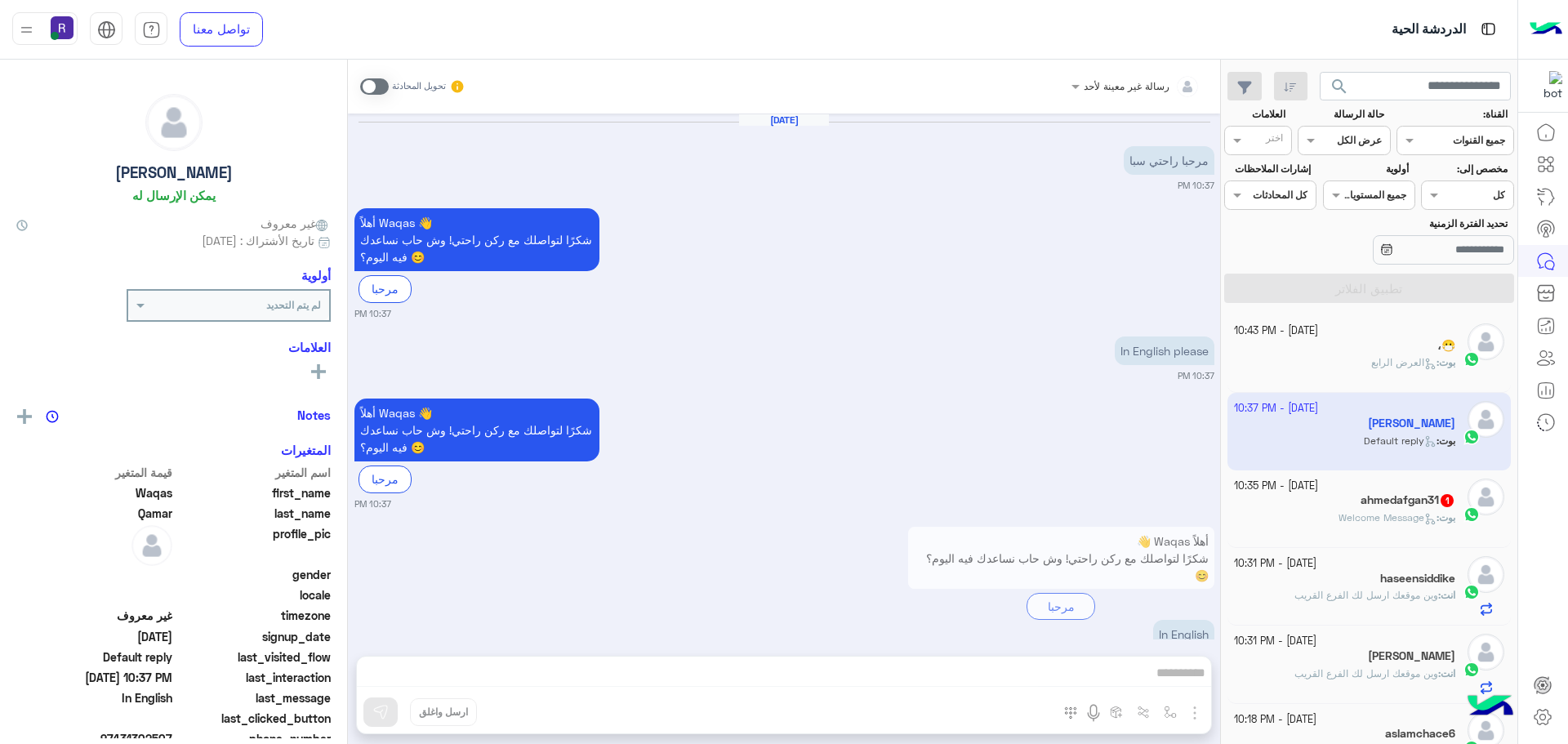
scroll to position [168, 0]
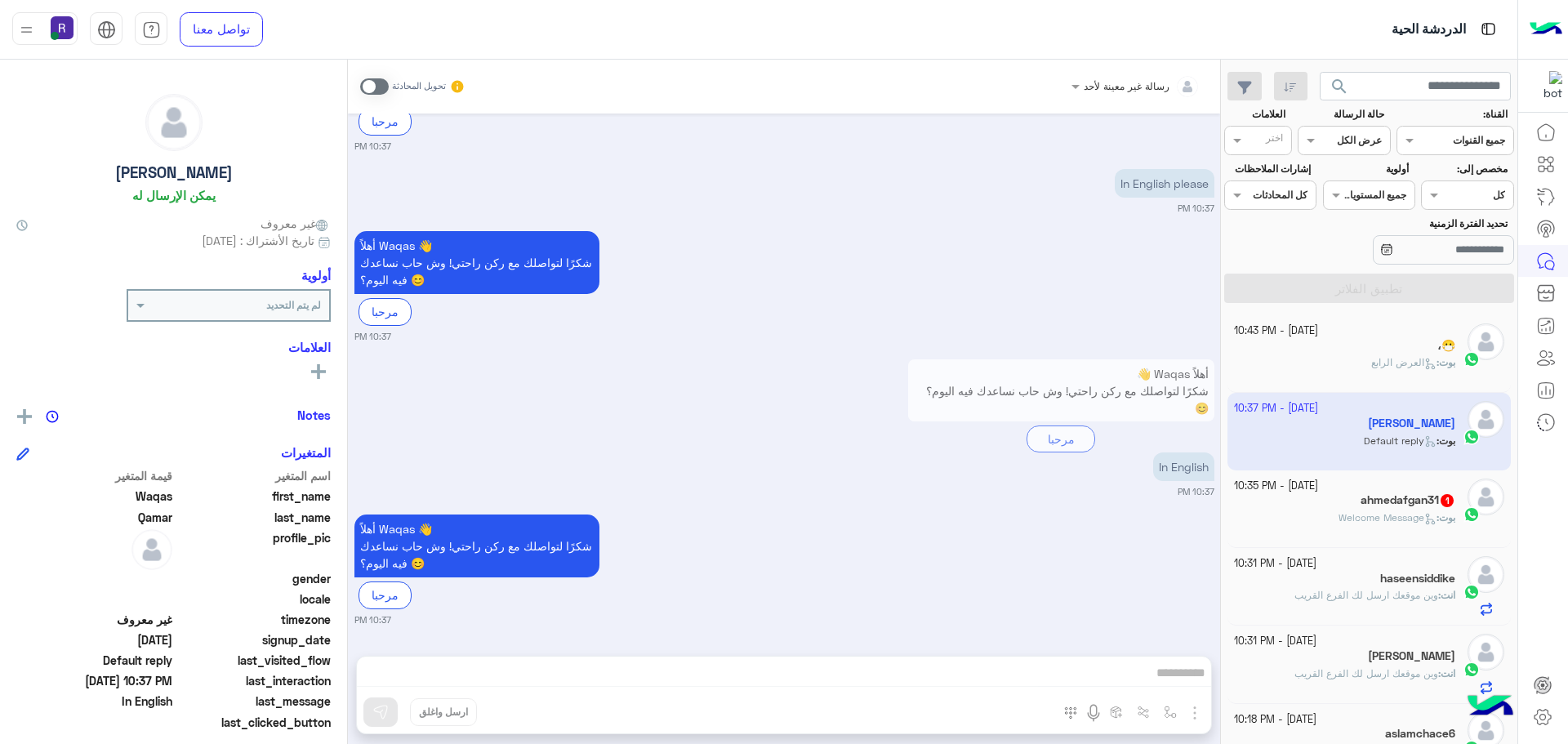
click at [1458, 492] on div "5 October - 10:35 PM ahmedafgan31 1 بوت : Welcome Message" at bounding box center [1369, 508] width 271 height 61
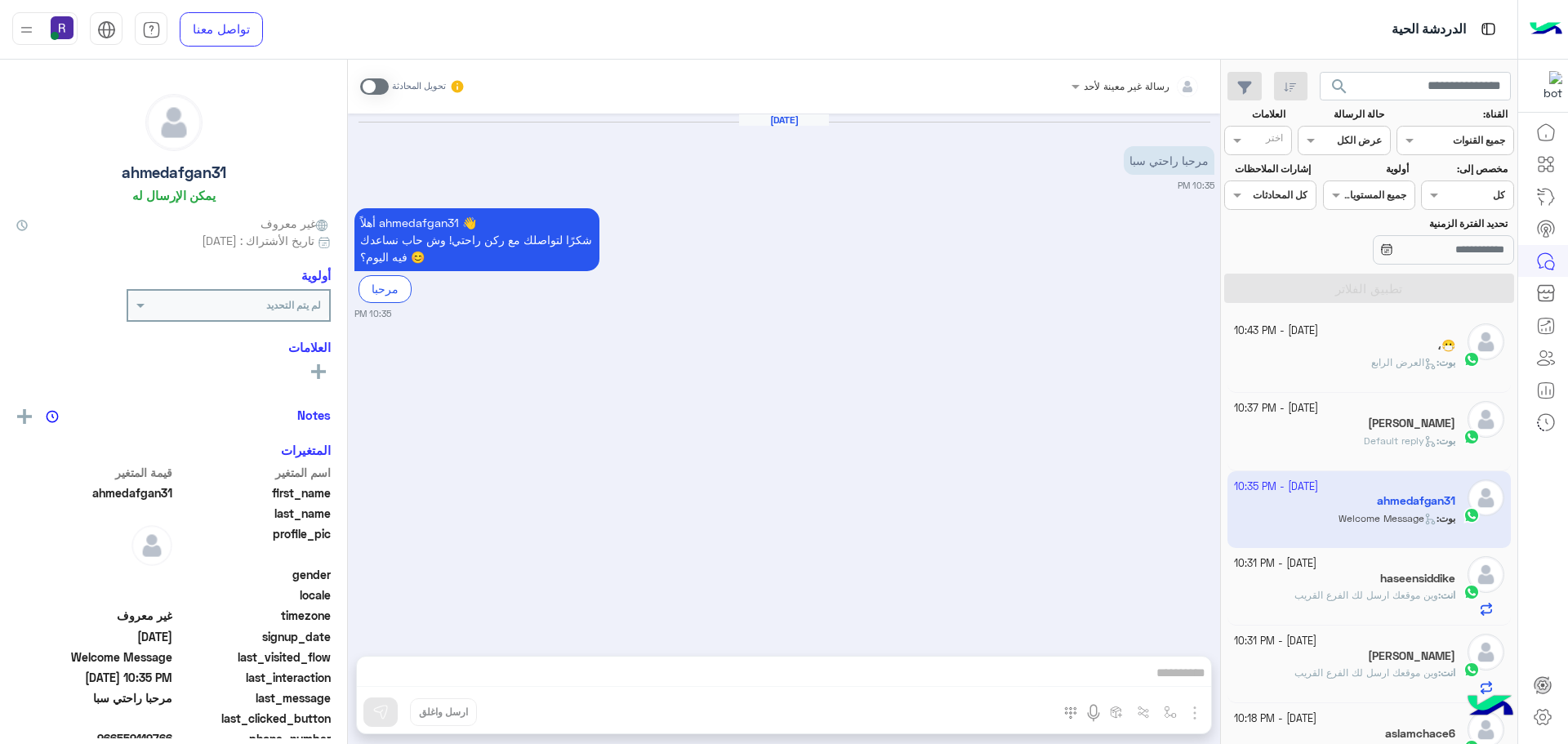
click at [362, 90] on span at bounding box center [375, 87] width 29 height 16
click at [1187, 715] on img "button" at bounding box center [1194, 713] width 20 height 20
click at [1162, 682] on span "الصور" at bounding box center [1163, 677] width 30 height 19
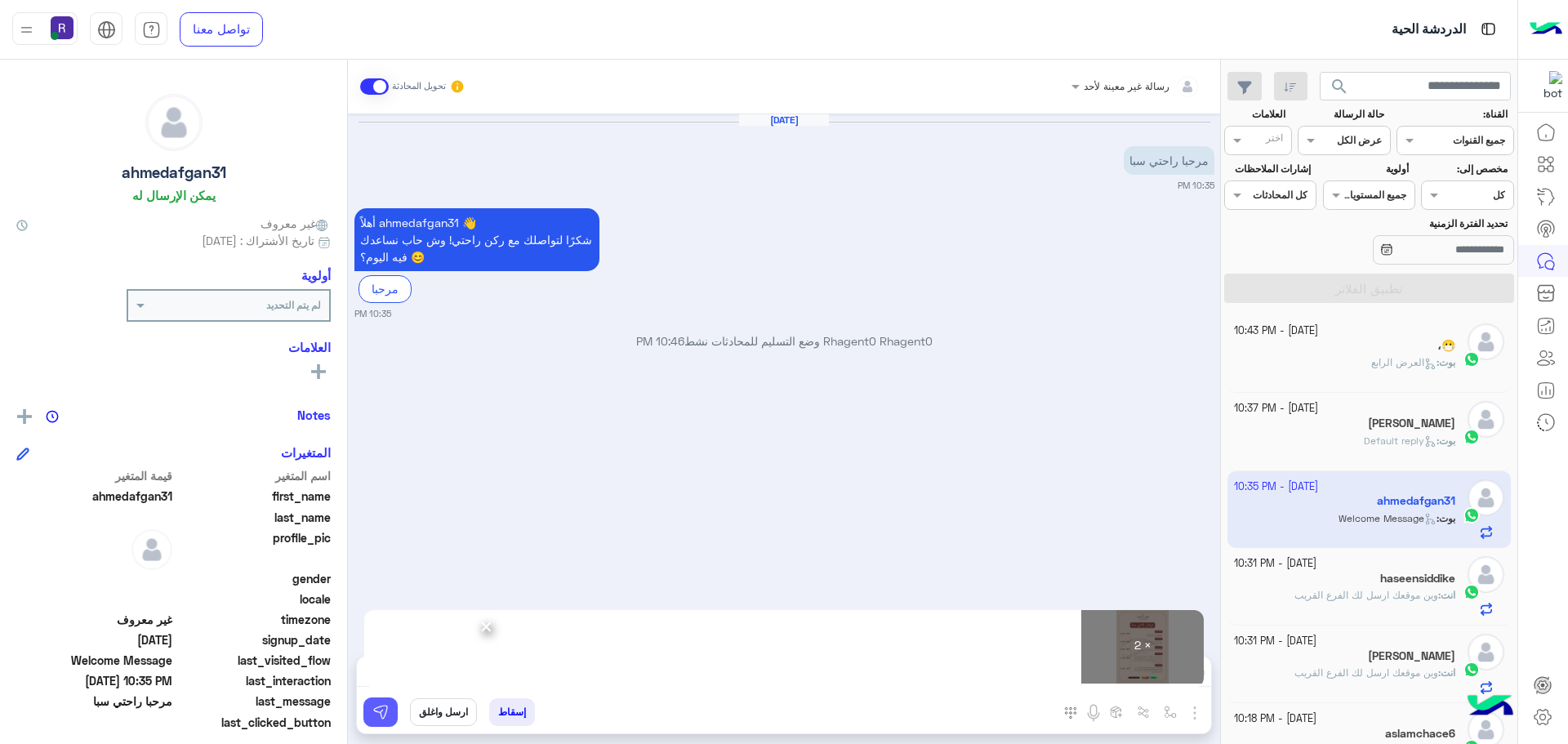
click at [381, 706] on img at bounding box center [380, 712] width 16 height 16
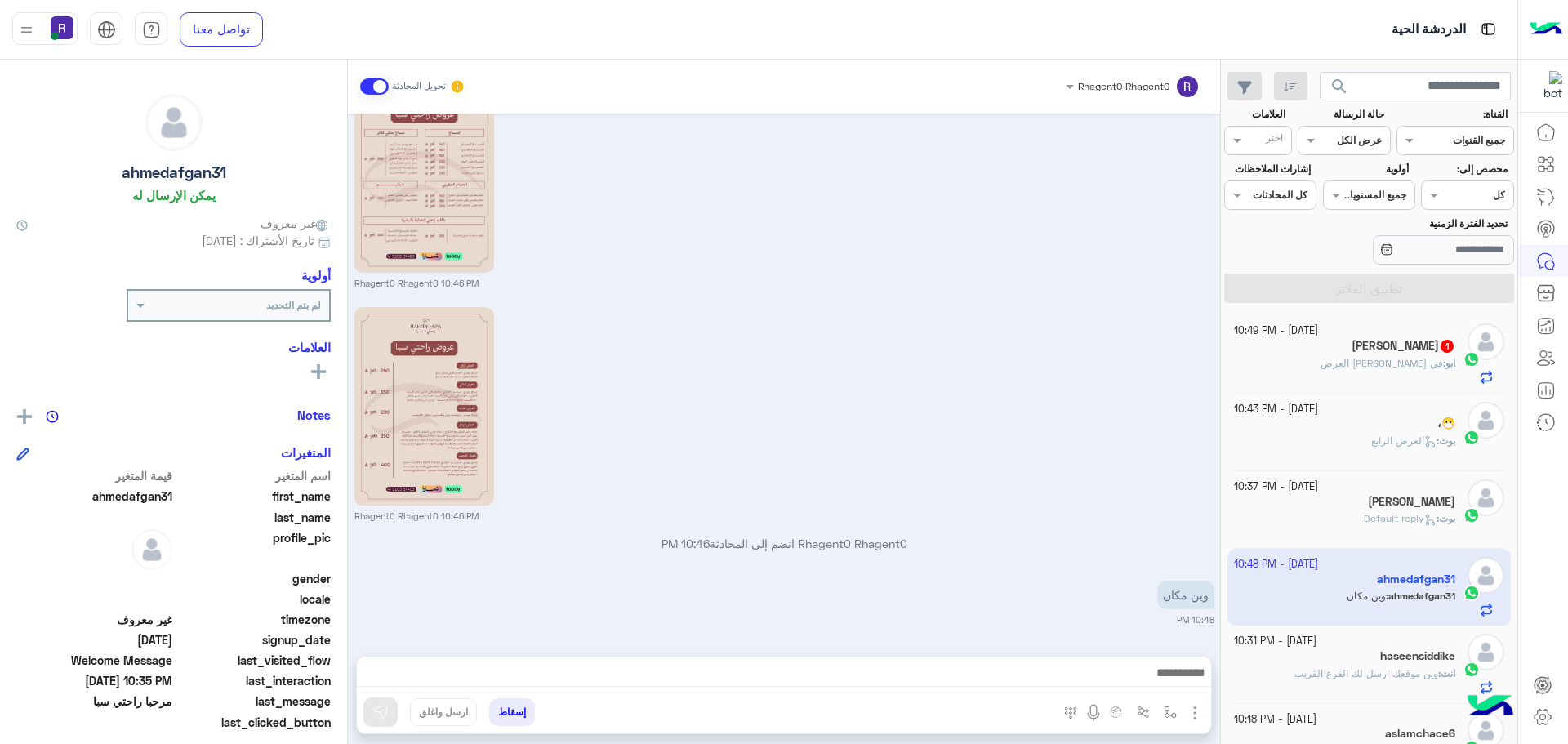
scroll to position [367, 0]
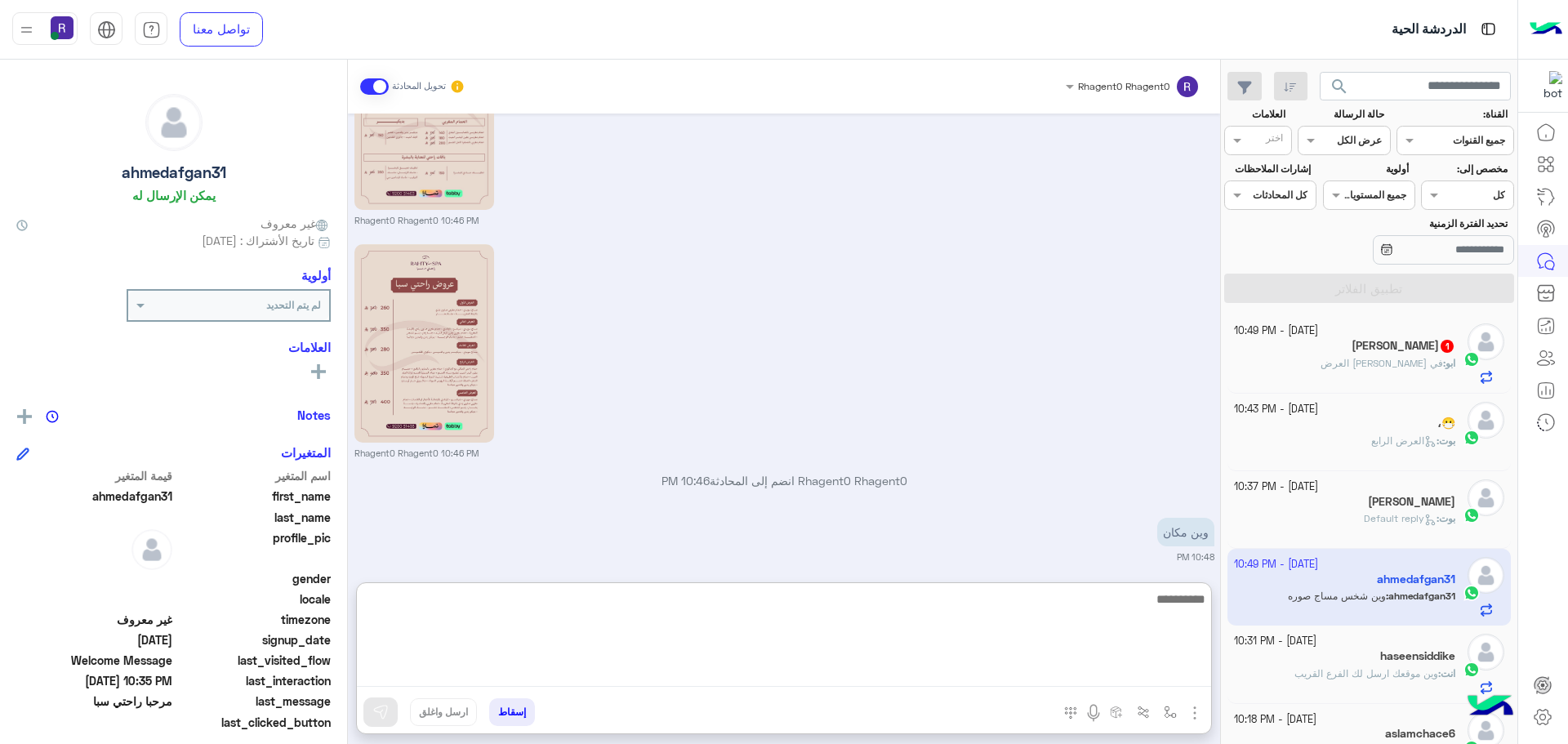
click at [1126, 682] on textarea at bounding box center [784, 638] width 854 height 98
paste textarea "**********"
type textarea "**********"
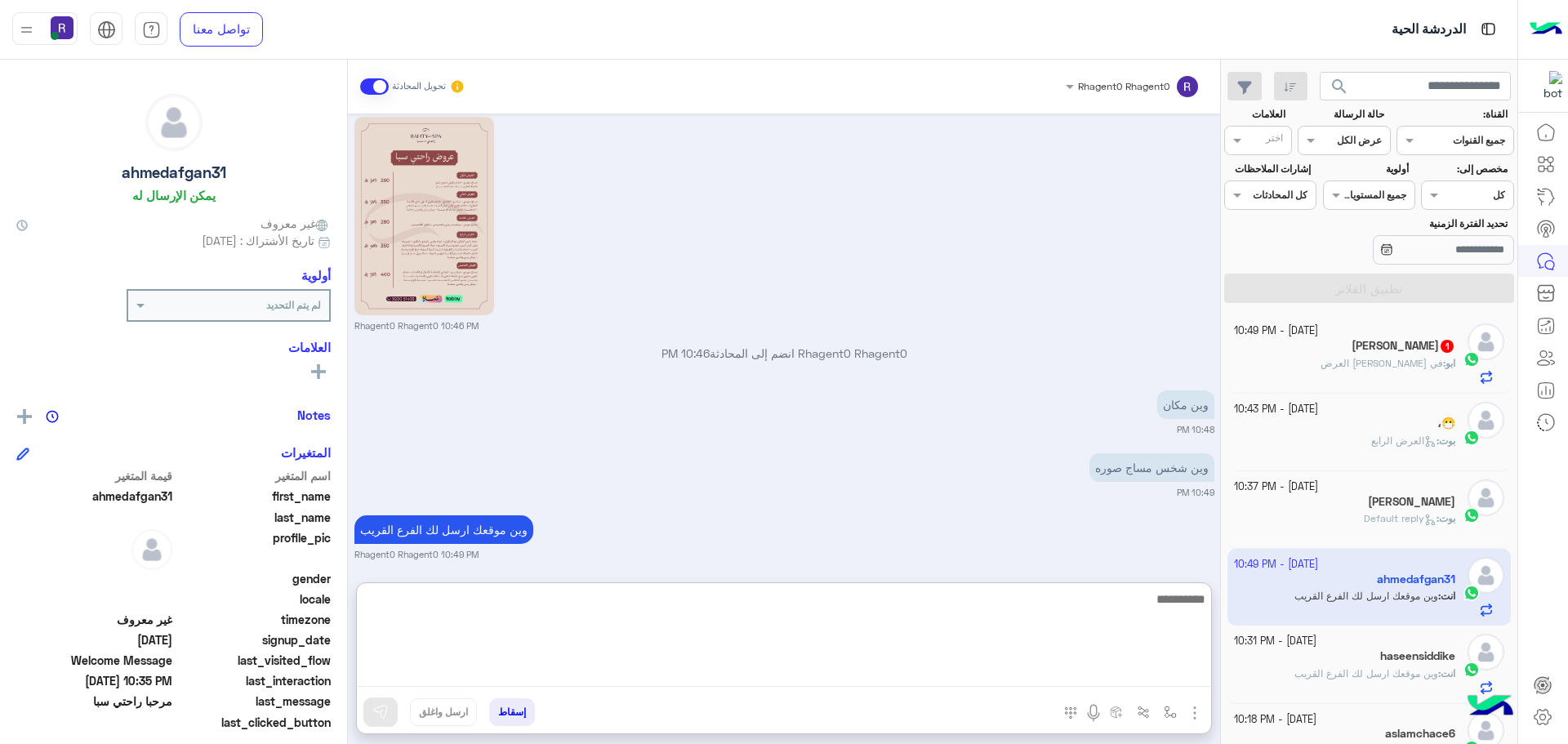
scroll to position [502, 0]
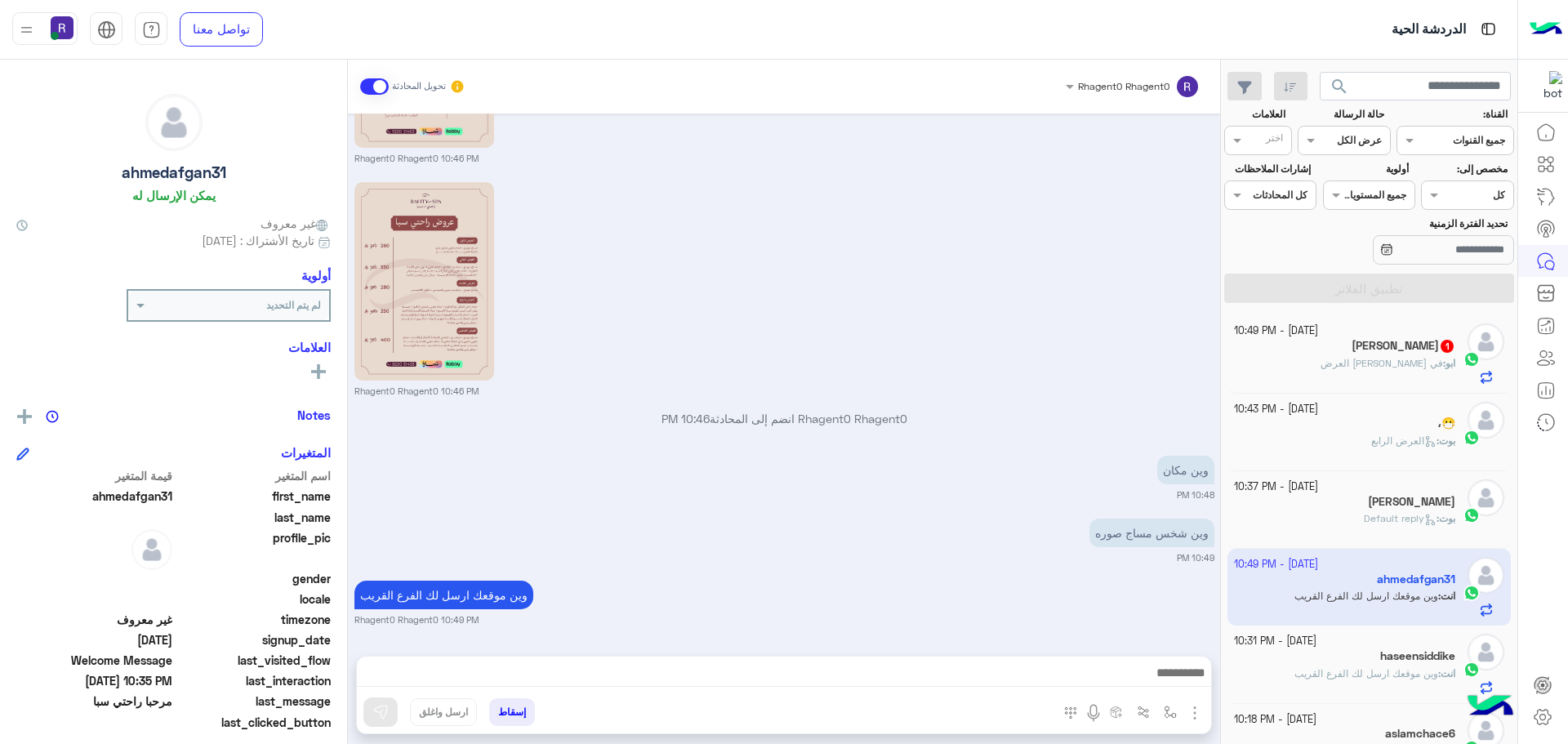
click at [1369, 356] on p "ابو : في الرياض حي العرض" at bounding box center [1387, 363] width 135 height 14
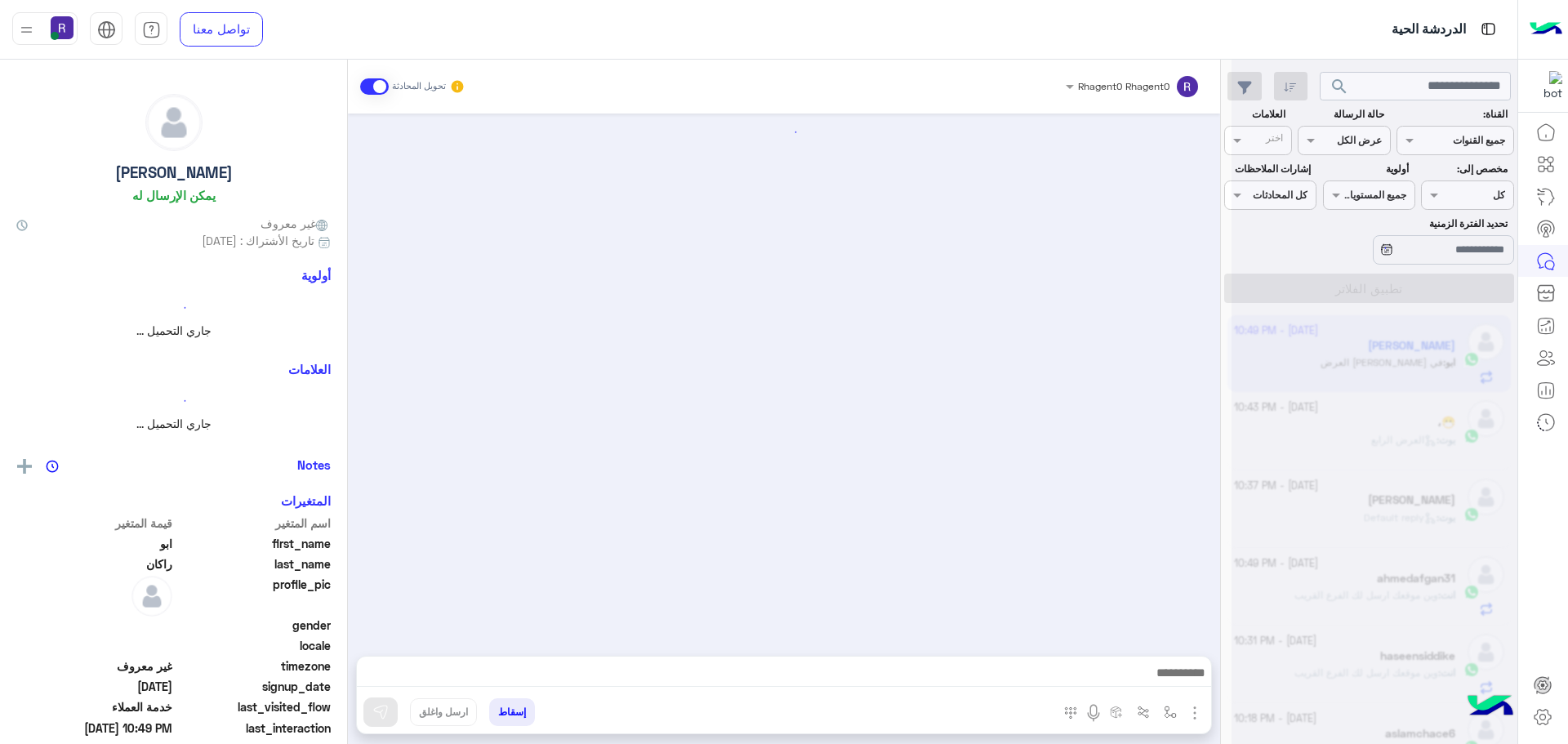
scroll to position [1125, 0]
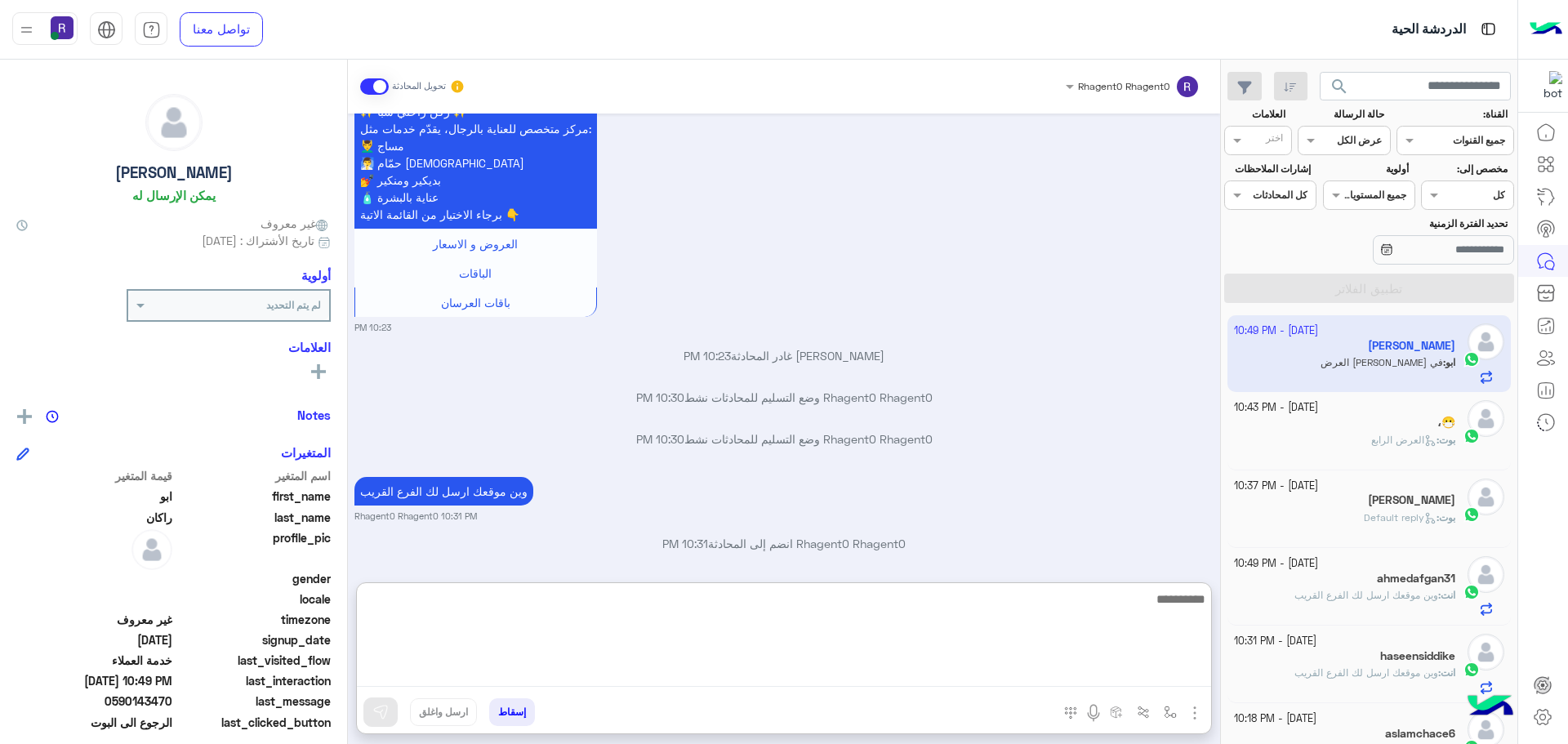
click at [1122, 681] on textarea at bounding box center [784, 638] width 854 height 98
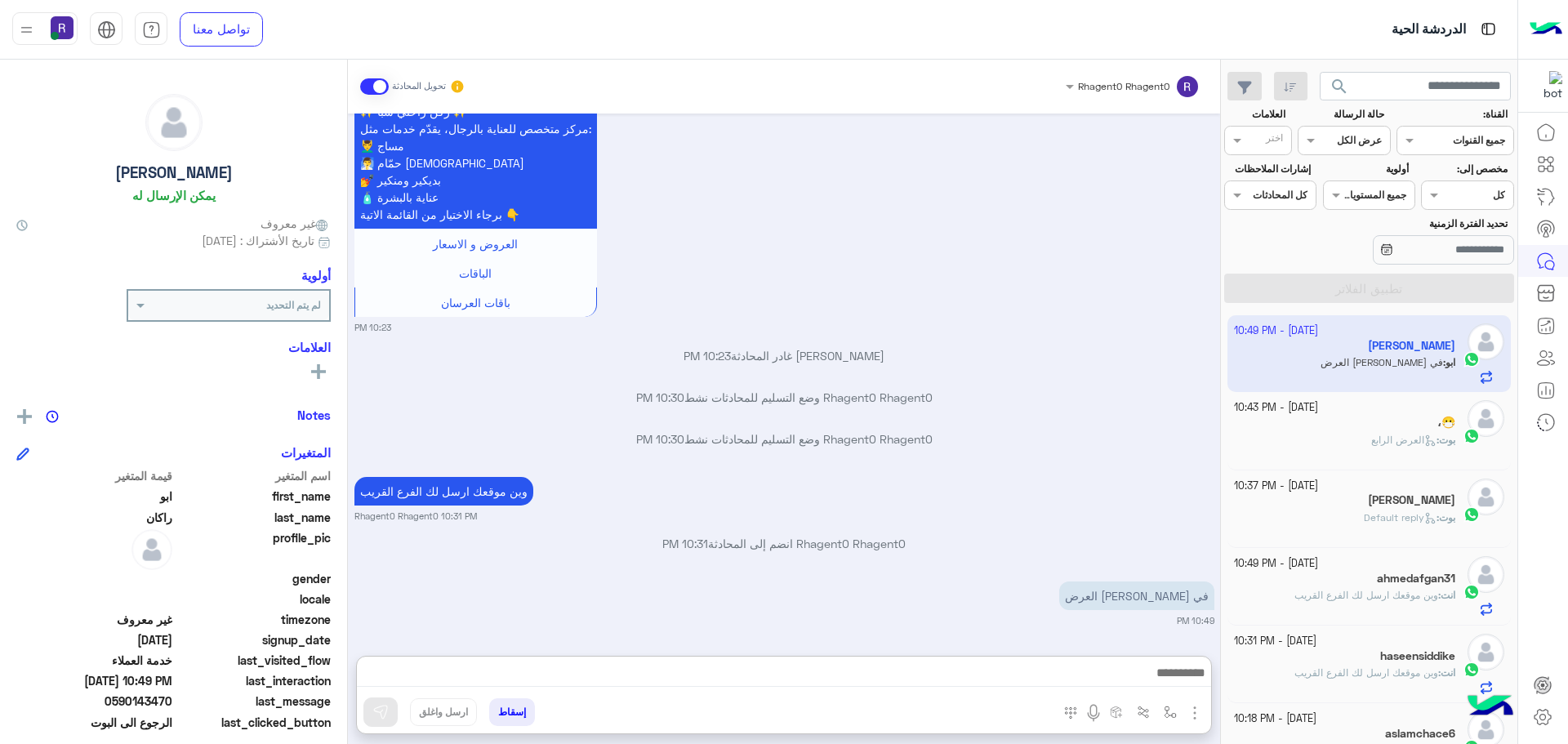
click at [1176, 490] on div "وين موقعك ارسل لك الفرع القريب Rhagent0 Rhagent0 10:31 PM" at bounding box center [784, 498] width 860 height 50
click at [1198, 710] on img "button" at bounding box center [1194, 713] width 20 height 20
click at [1147, 506] on div "وين موقعك ارسل لك الفرع القريب Rhagent0 Rhagent0 10:31 PM" at bounding box center [784, 498] width 860 height 50
click at [1164, 703] on button "button" at bounding box center [1170, 712] width 27 height 27
click at [1148, 661] on ng-select "أدخل اسم مجموعة الرسائل Welcome Message Default reply عربي القائمة الرئيسية الع…" at bounding box center [1112, 675] width 140 height 29
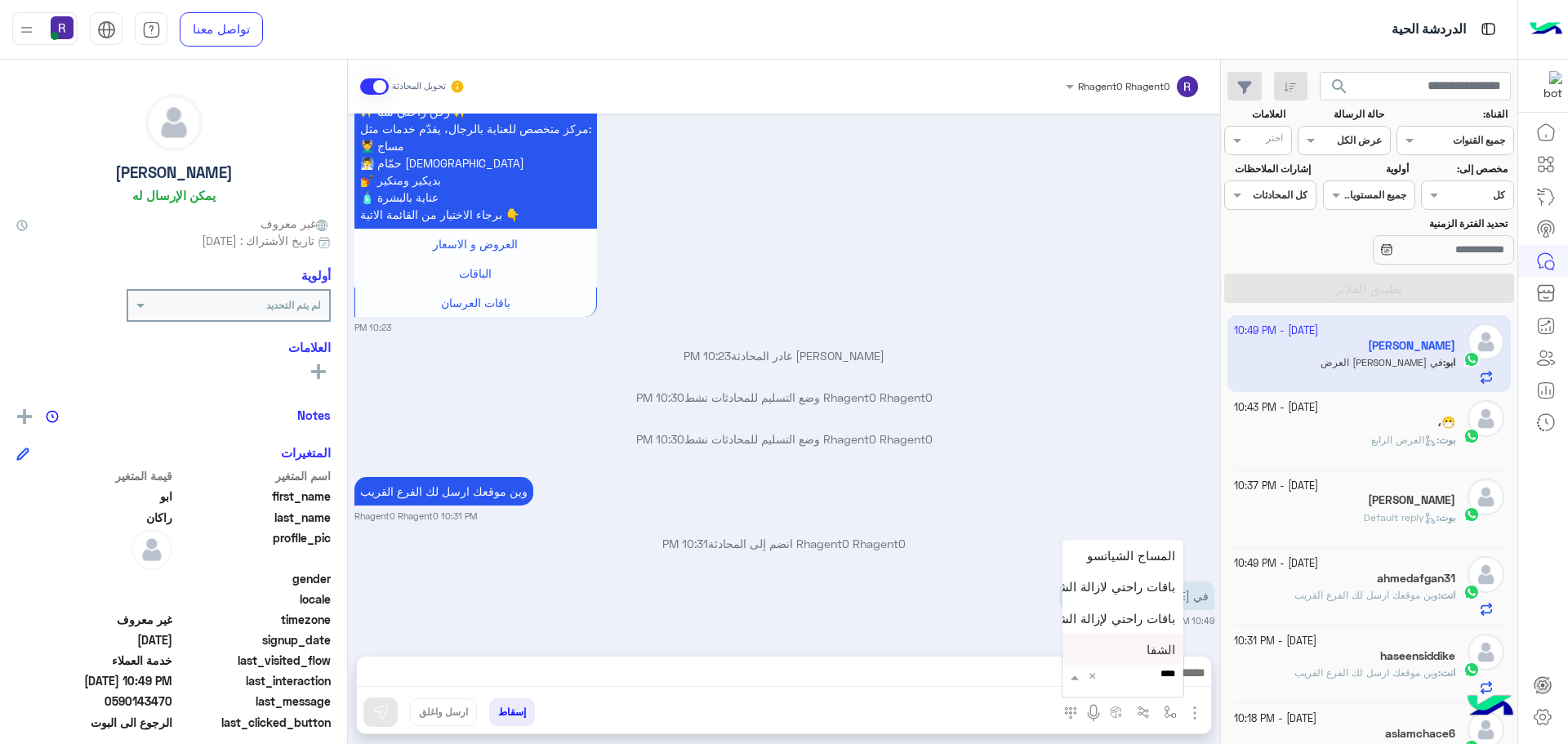
type input "*****"
click at [1135, 650] on div "الشفا" at bounding box center [1122, 648] width 120 height 32
type textarea "*****"
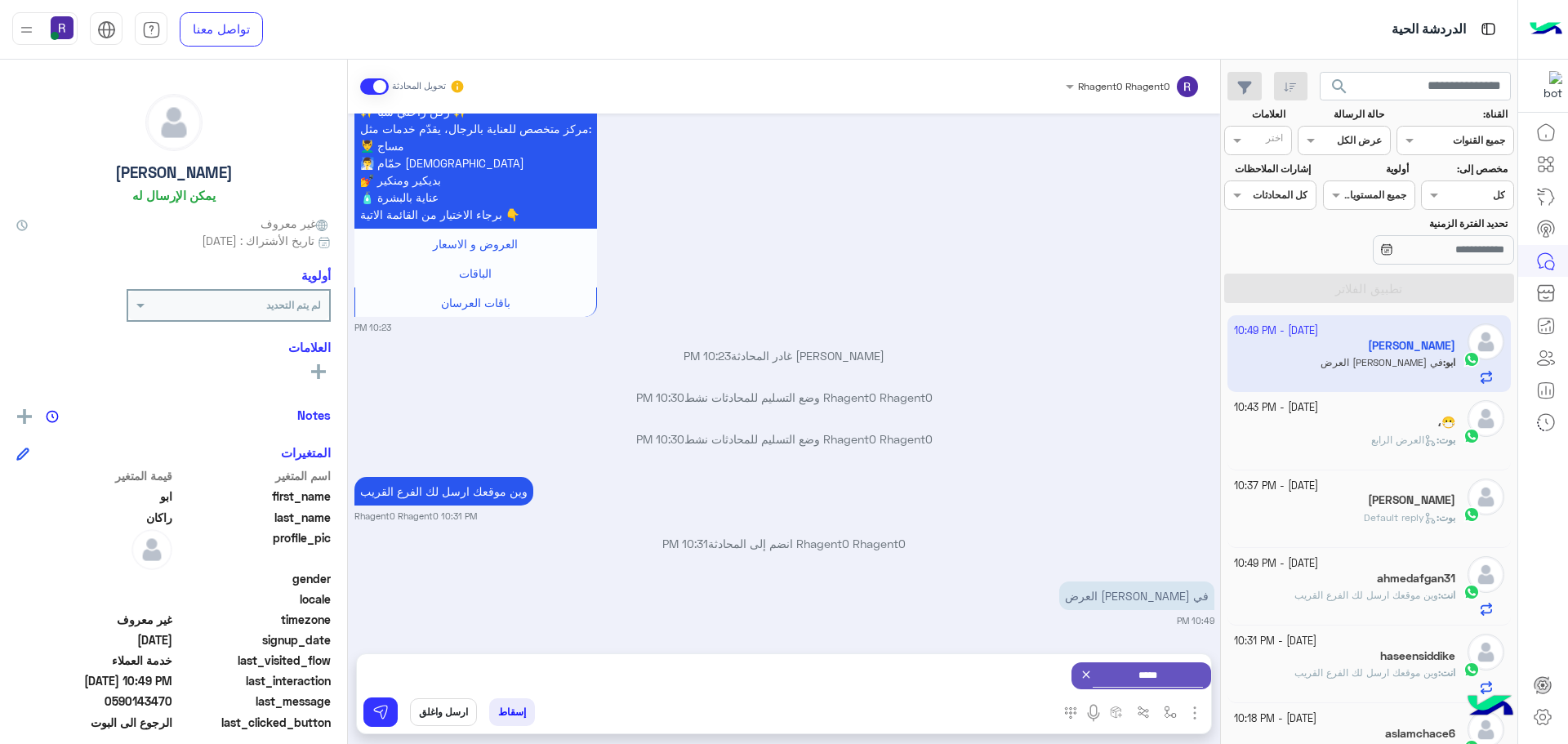
click at [398, 715] on div "إسقاط ارسل واغلق" at bounding box center [704, 715] width 695 height 36
click at [363, 720] on button at bounding box center [380, 712] width 34 height 29
click at [1176, 714] on img "button" at bounding box center [1169, 712] width 13 height 13
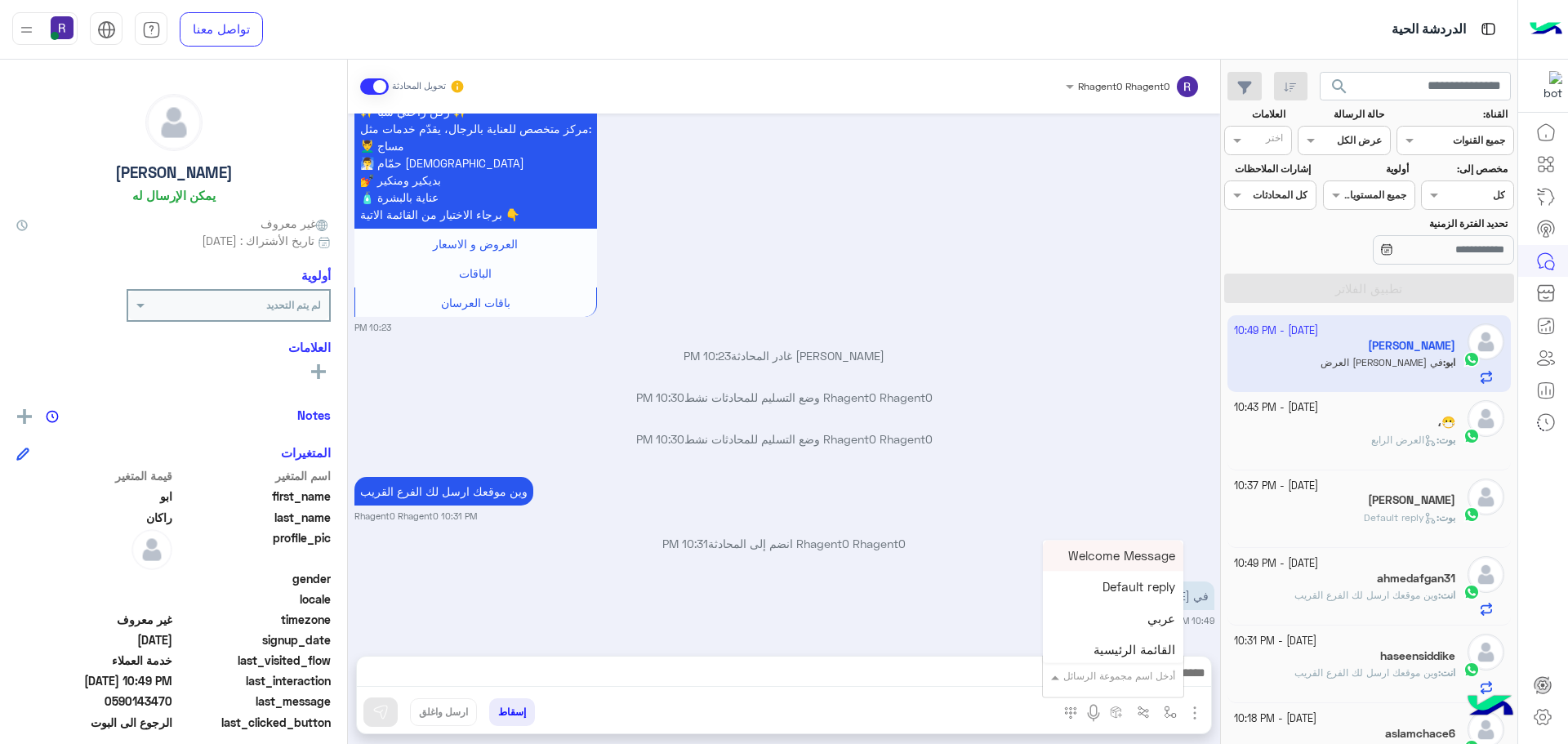
click at [1141, 681] on div "أدخل اسم مجموعة الرسائل" at bounding box center [1118, 676] width 111 height 14
type input "***"
click at [1153, 638] on div "لبن" at bounding box center [1122, 648] width 120 height 32
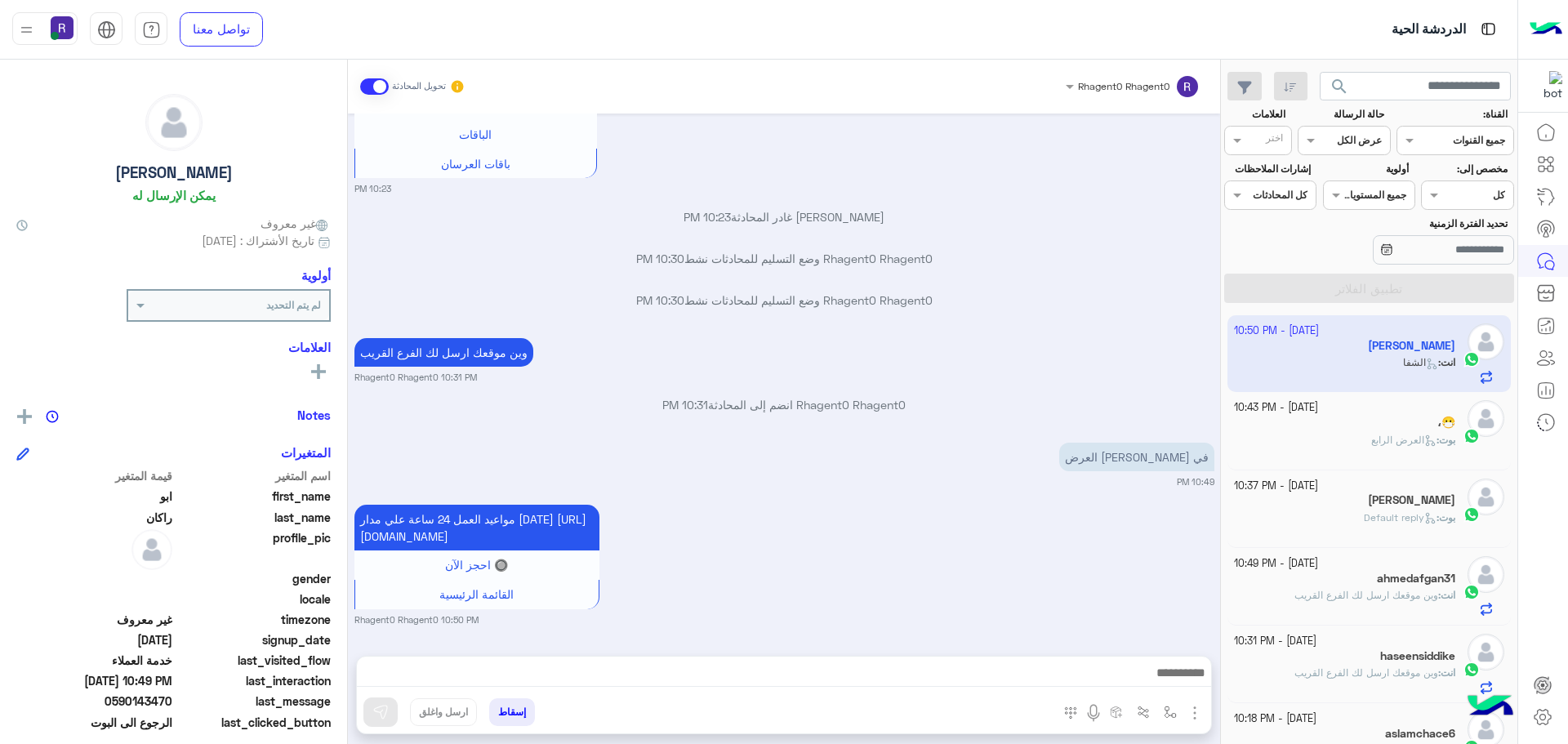
type textarea "***"
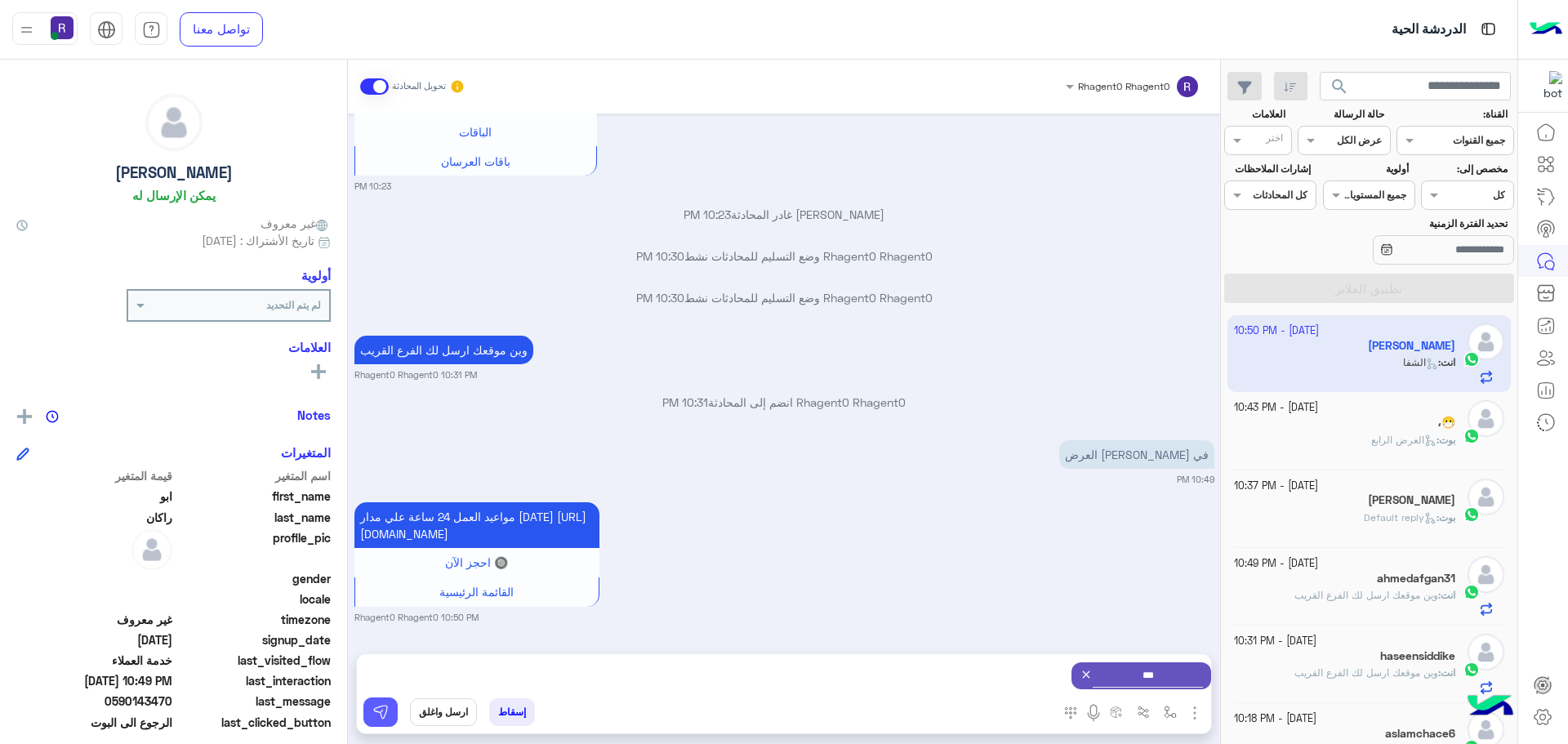
drag, startPoint x: 378, startPoint y: 709, endPoint x: 397, endPoint y: 709, distance: 19.0
click at [379, 709] on img at bounding box center [380, 712] width 16 height 16
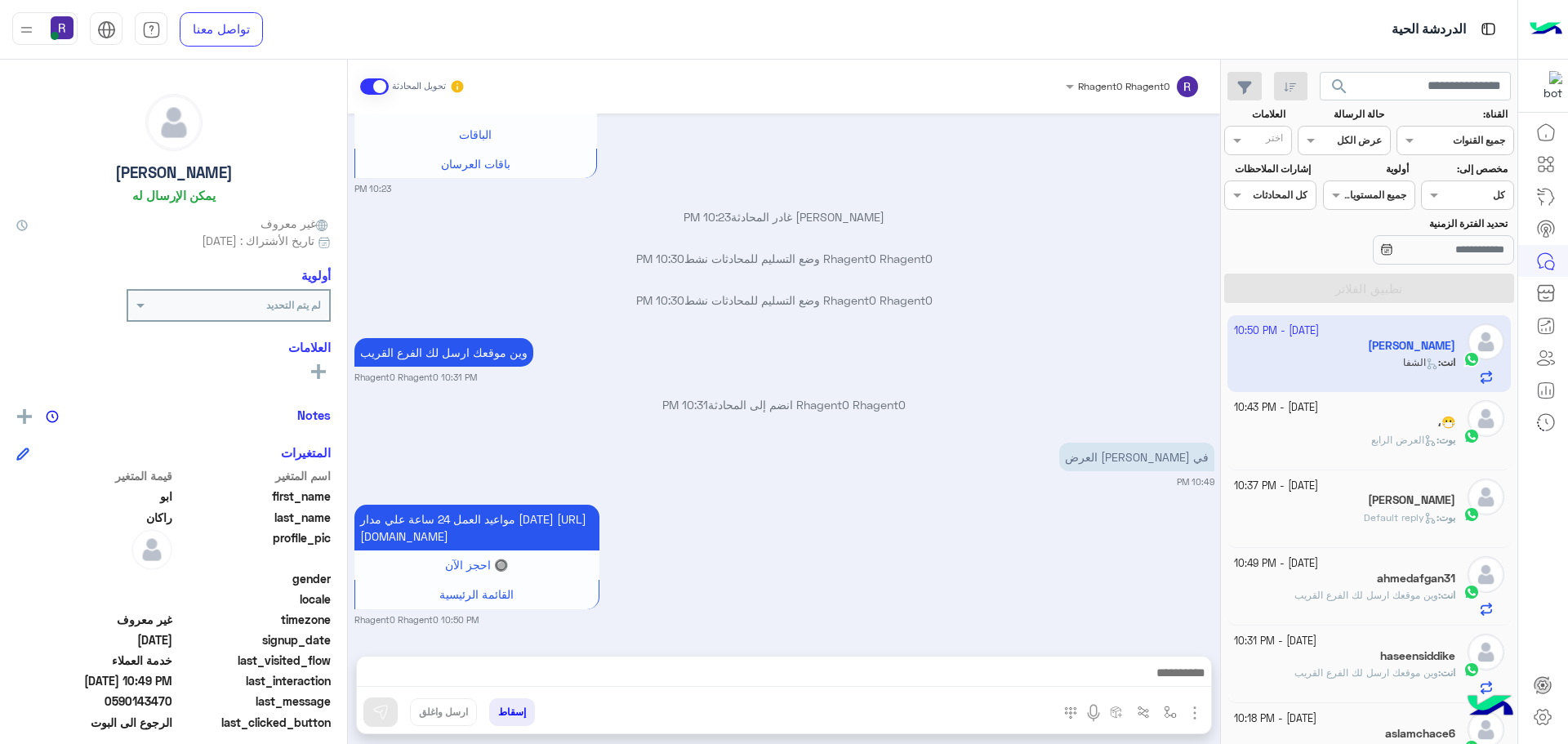
scroll to position [1281, 0]
click at [1170, 711] on img "button" at bounding box center [1169, 712] width 13 height 13
click at [1154, 669] on input "text" at bounding box center [1134, 674] width 82 height 14
type input "*****"
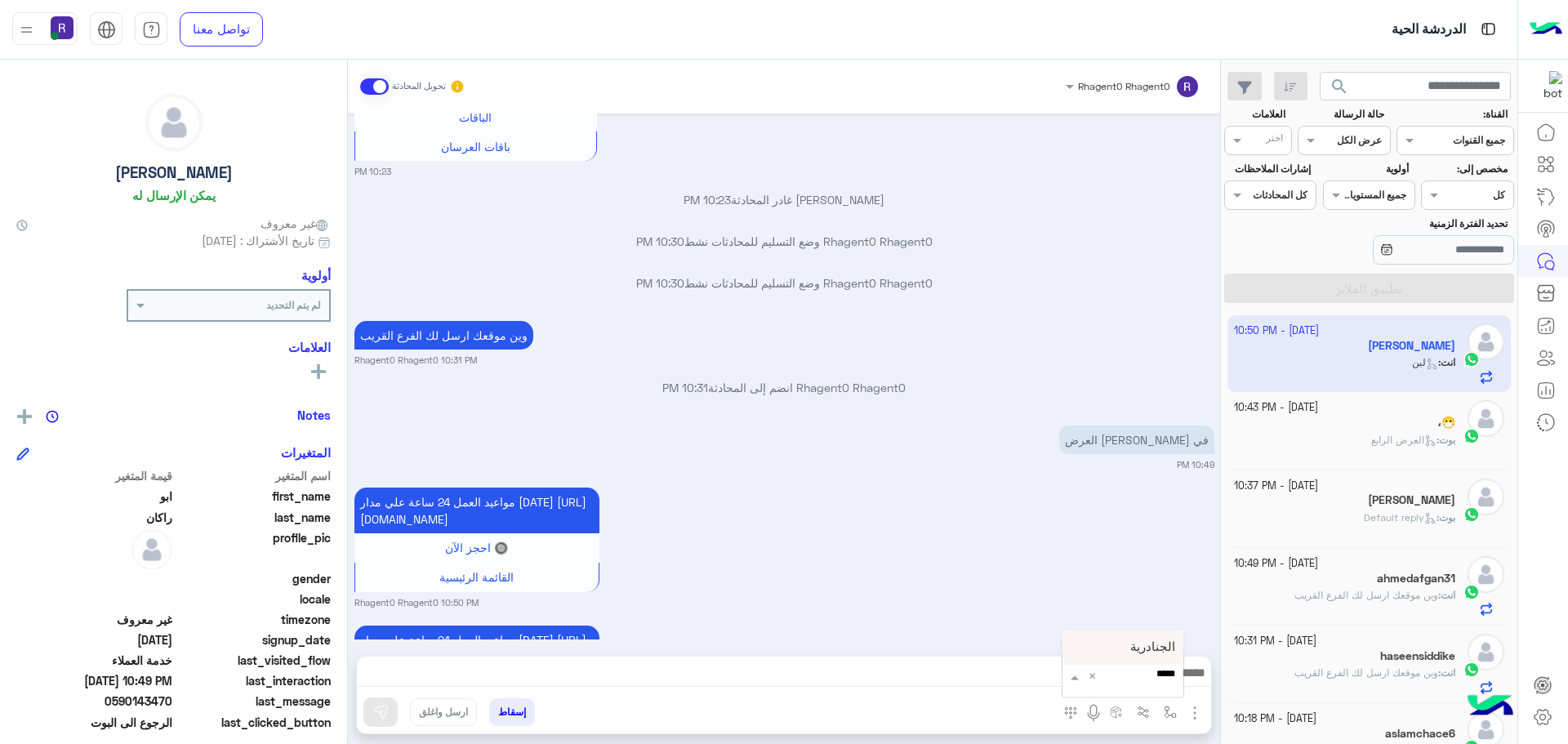
scroll to position [1436, 0]
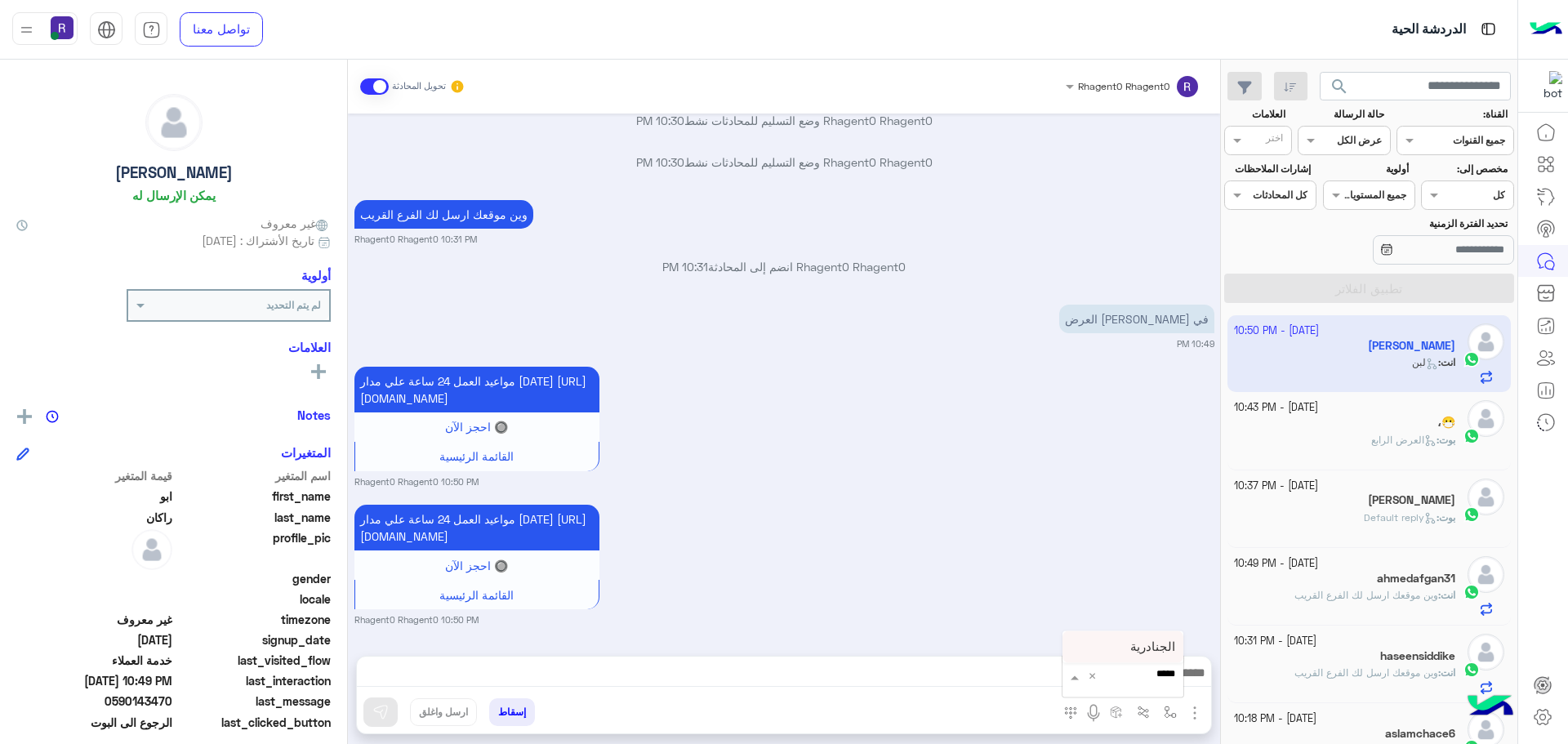
click at [1153, 651] on span "الجنادرية" at bounding box center [1152, 647] width 45 height 14
type textarea "*********"
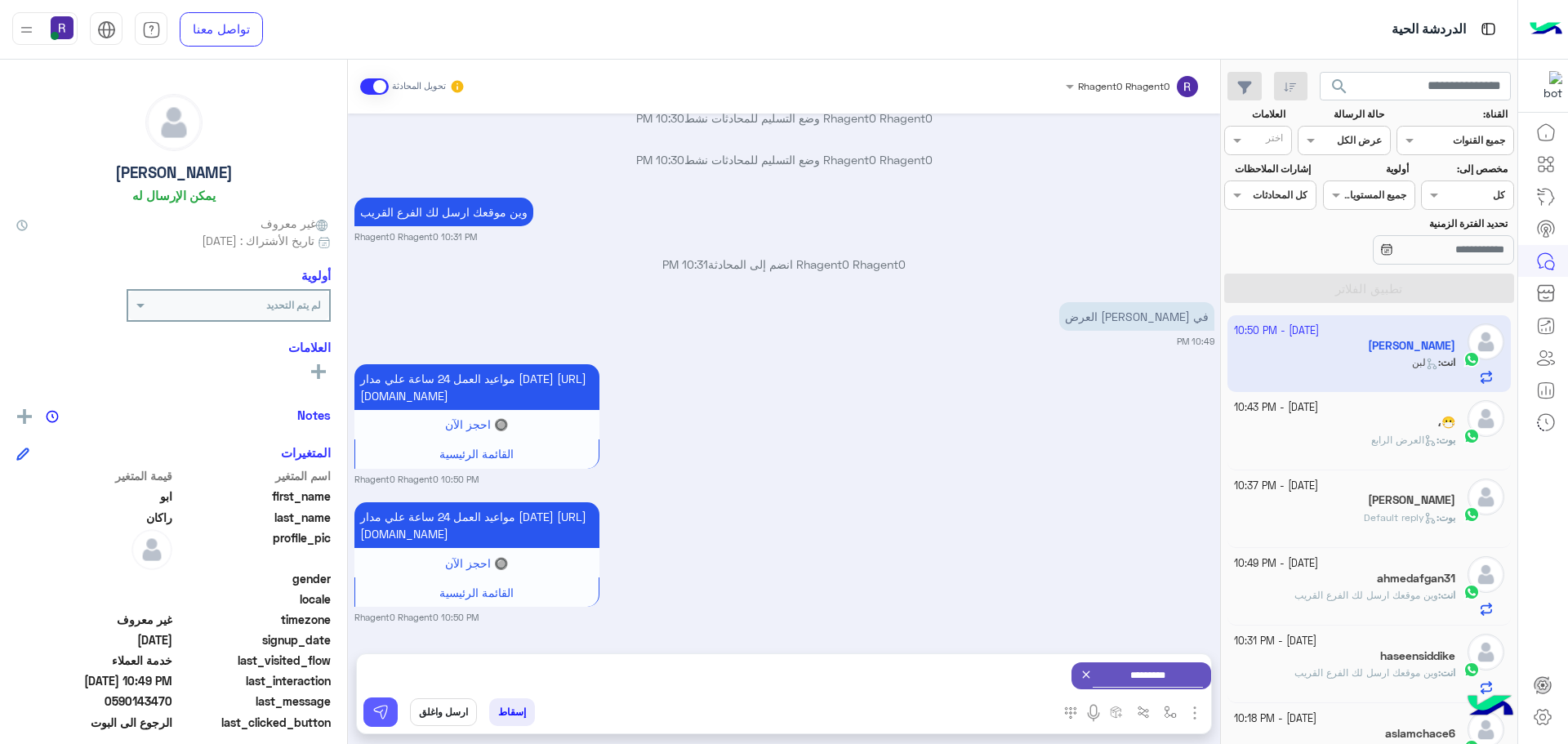
click at [380, 707] on img at bounding box center [380, 712] width 16 height 16
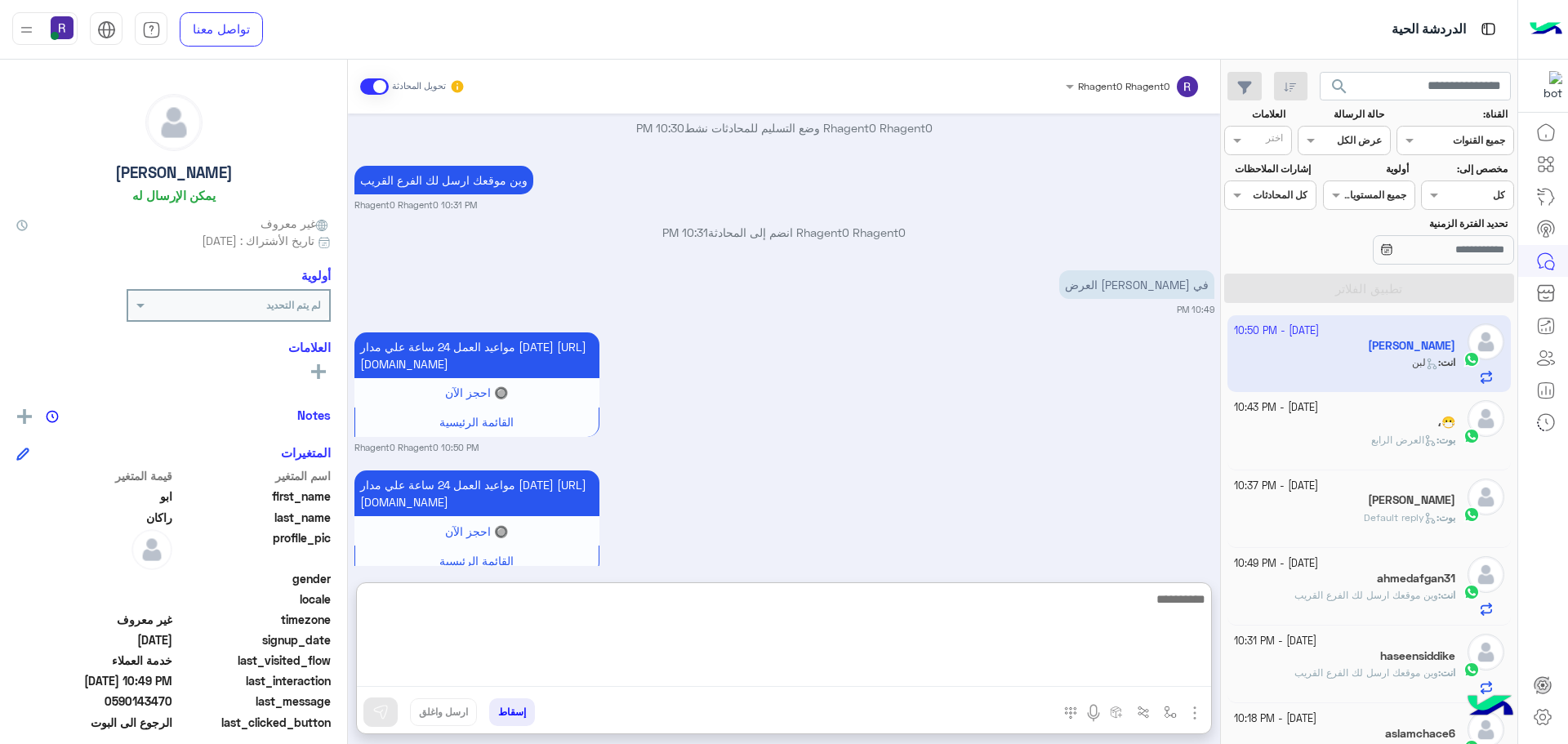
click at [756, 676] on textarea at bounding box center [784, 638] width 854 height 98
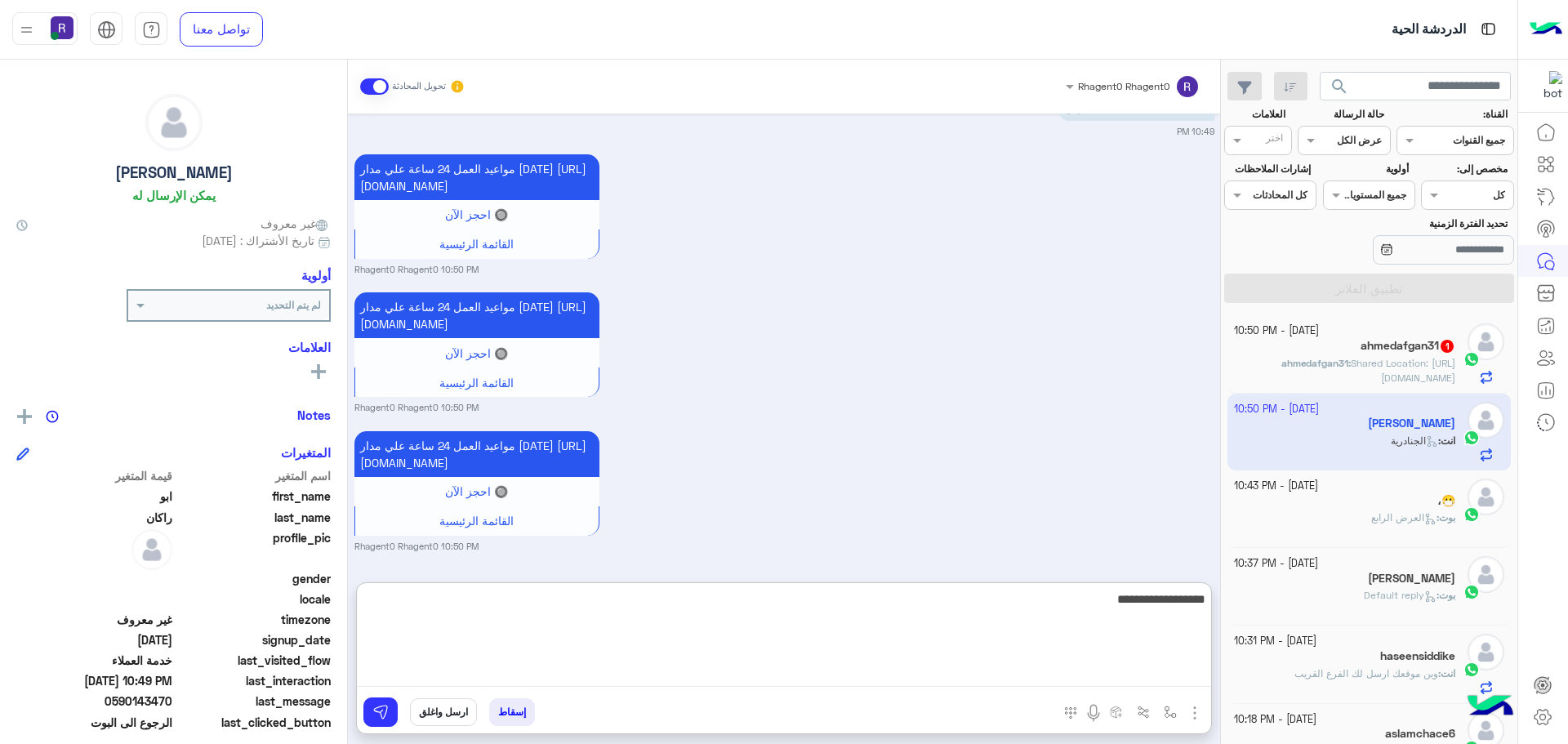
type textarea "**********"
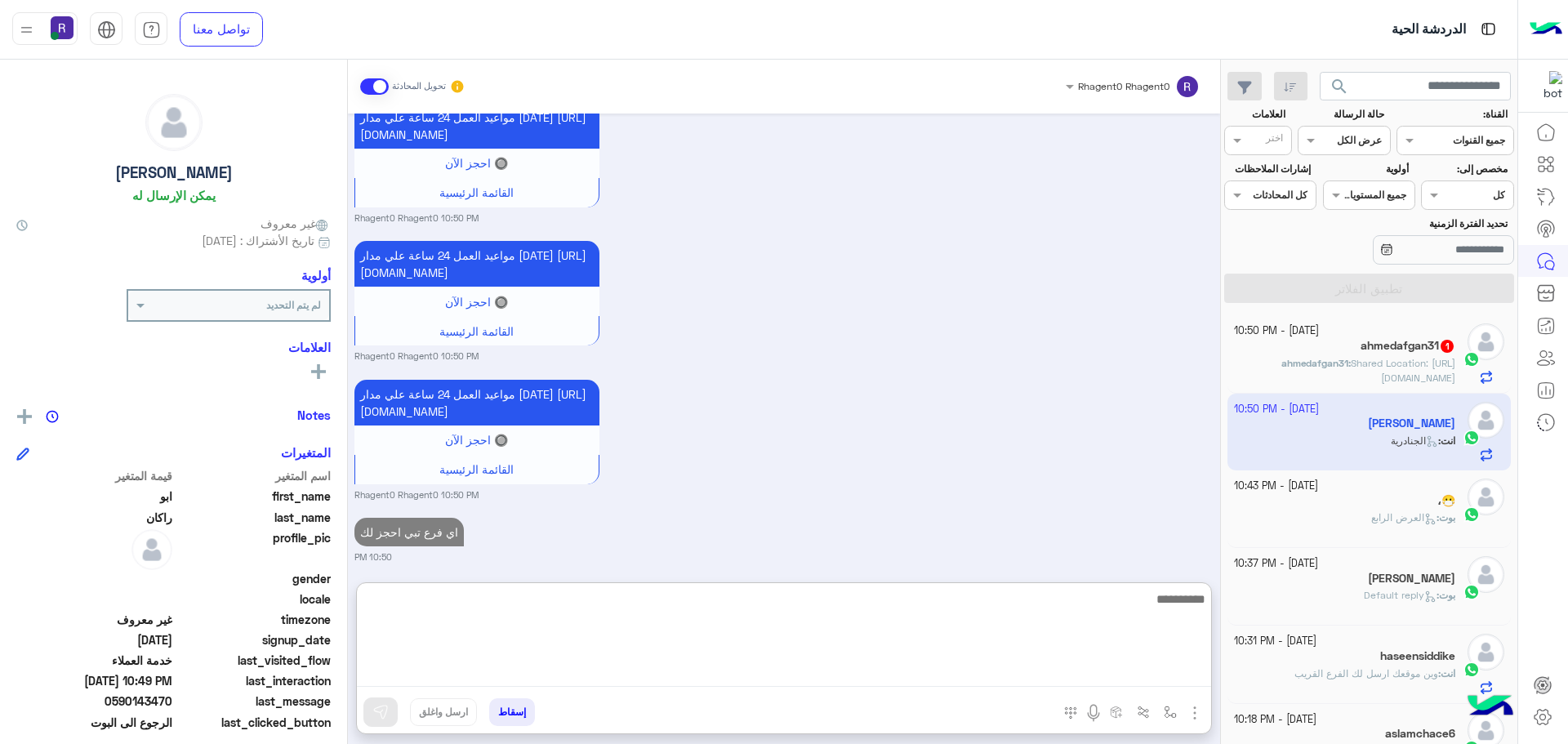
scroll to position [1728, 0]
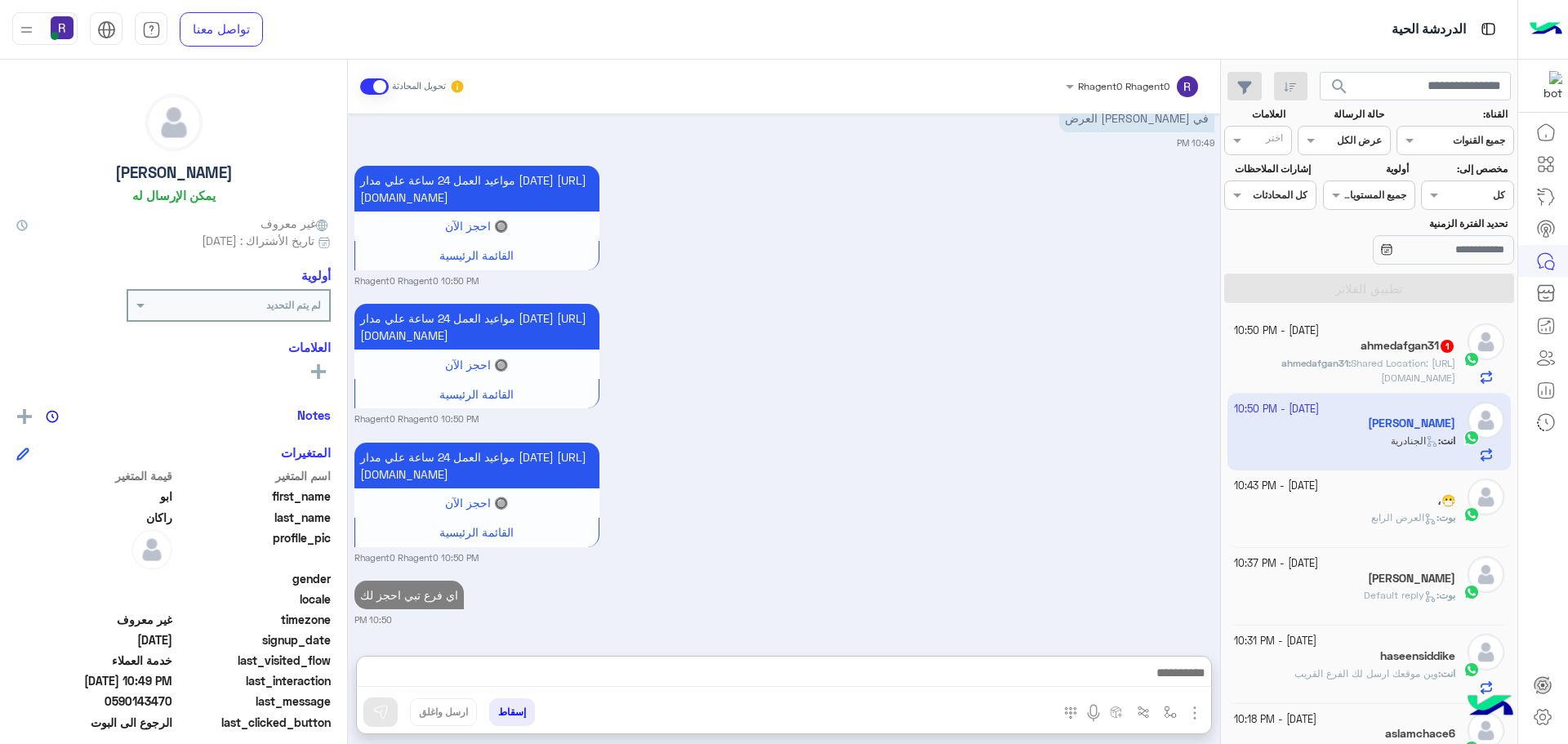
click at [1391, 362] on span "Shared Location: https://maps.google.com/maps?q=27.2647712,42.6485787" at bounding box center [1402, 370] width 104 height 27
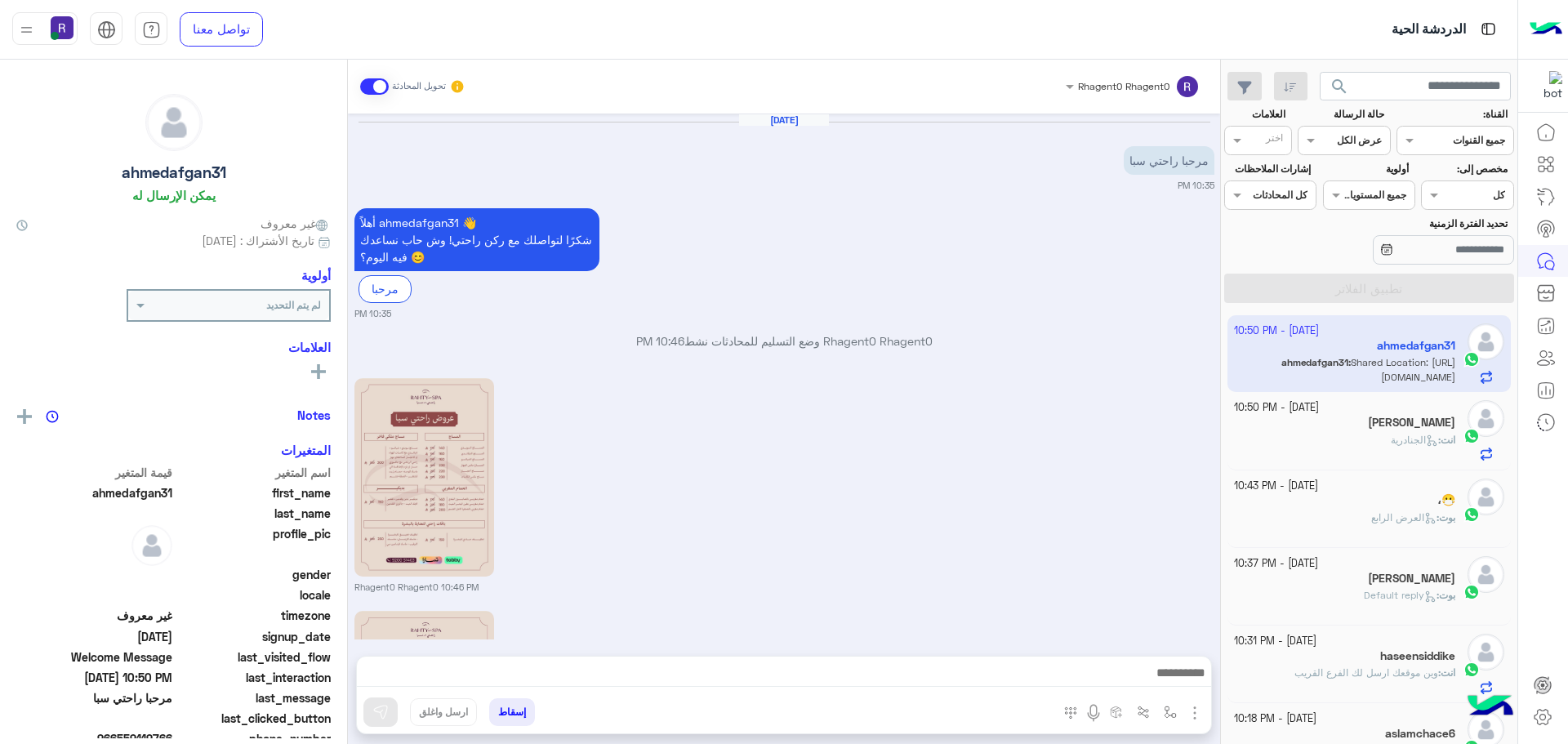
scroll to position [525, 0]
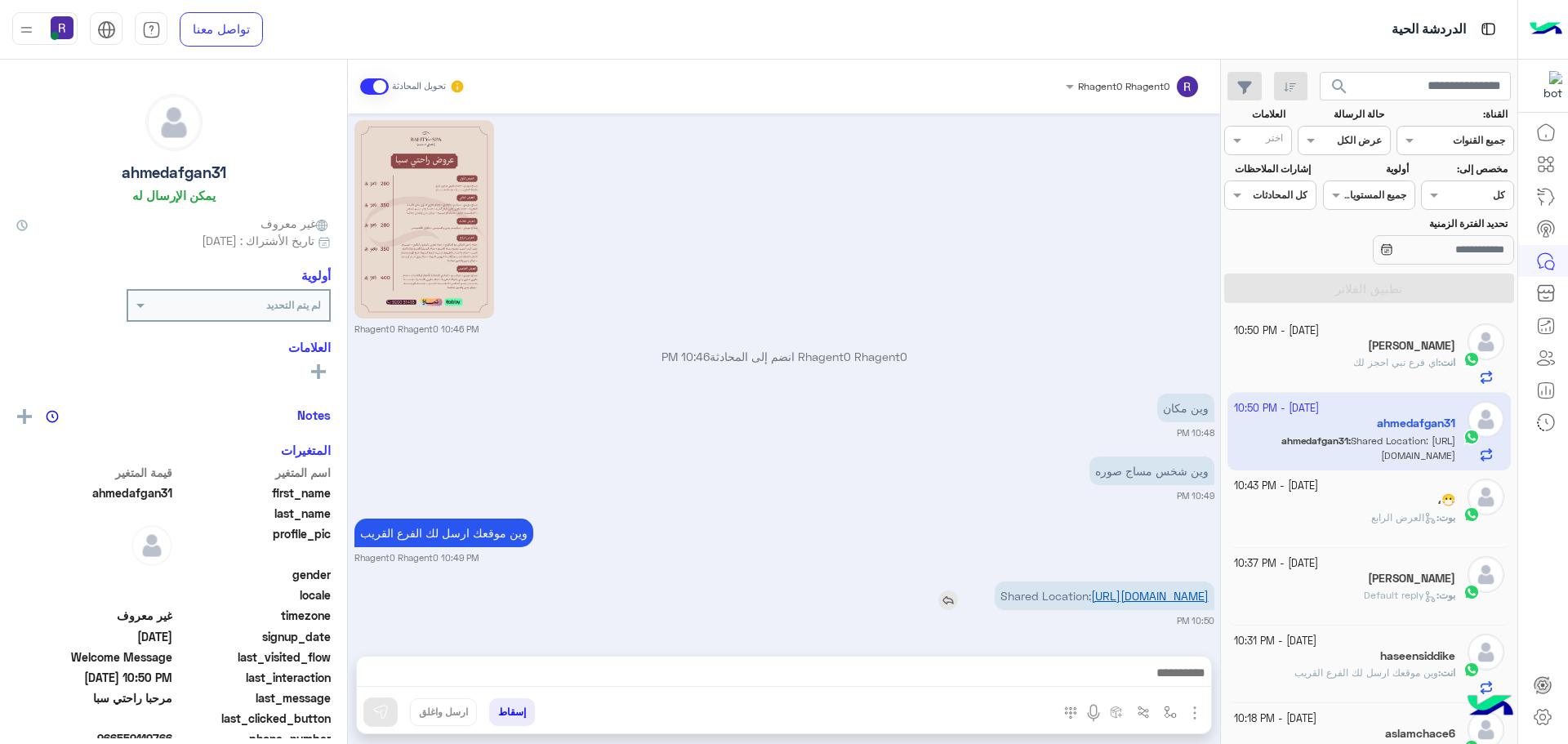
click at [1119, 589] on link "https://maps.google.com/maps?q=27.2647712,42.6485787" at bounding box center [1150, 596] width 118 height 14
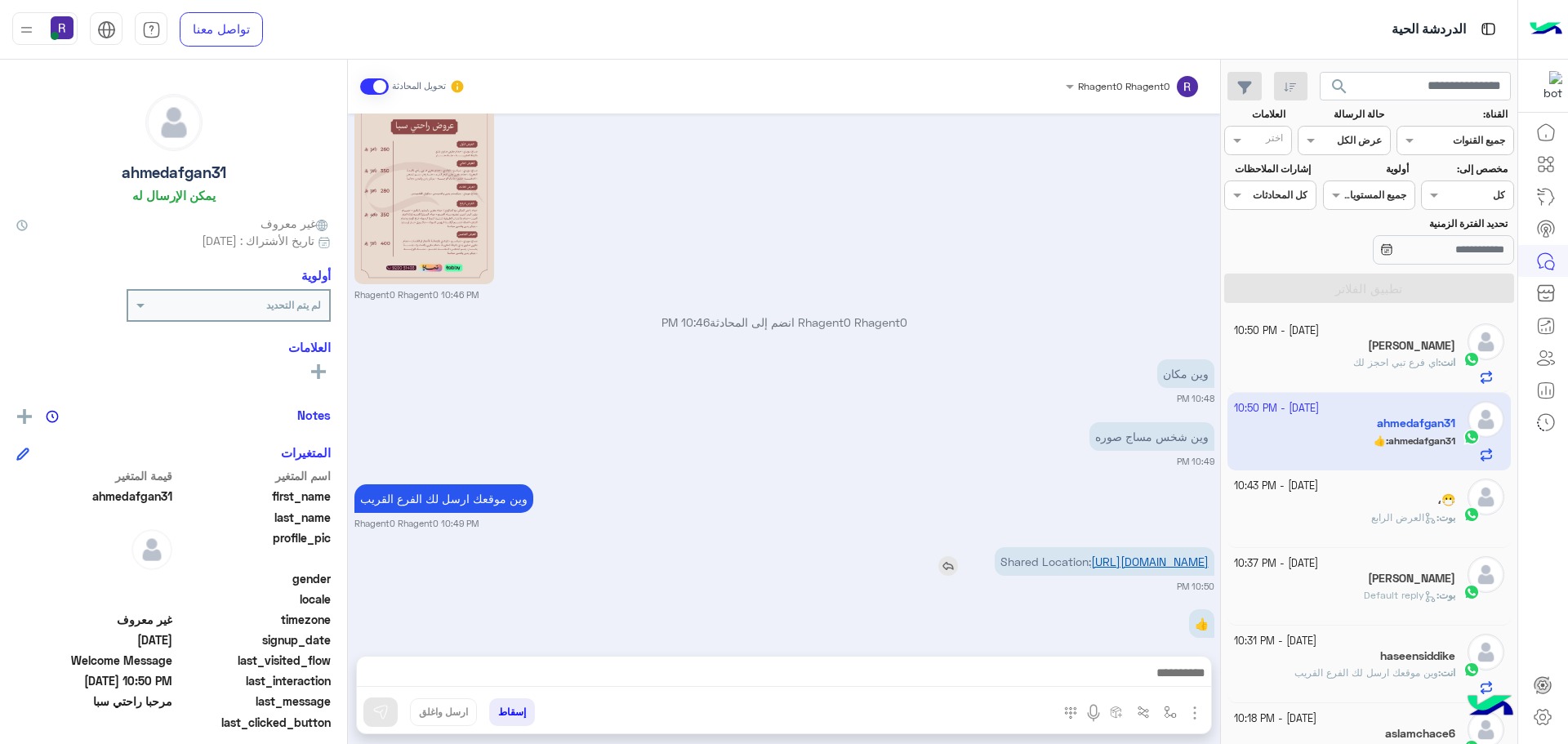
scroll to position [588, 0]
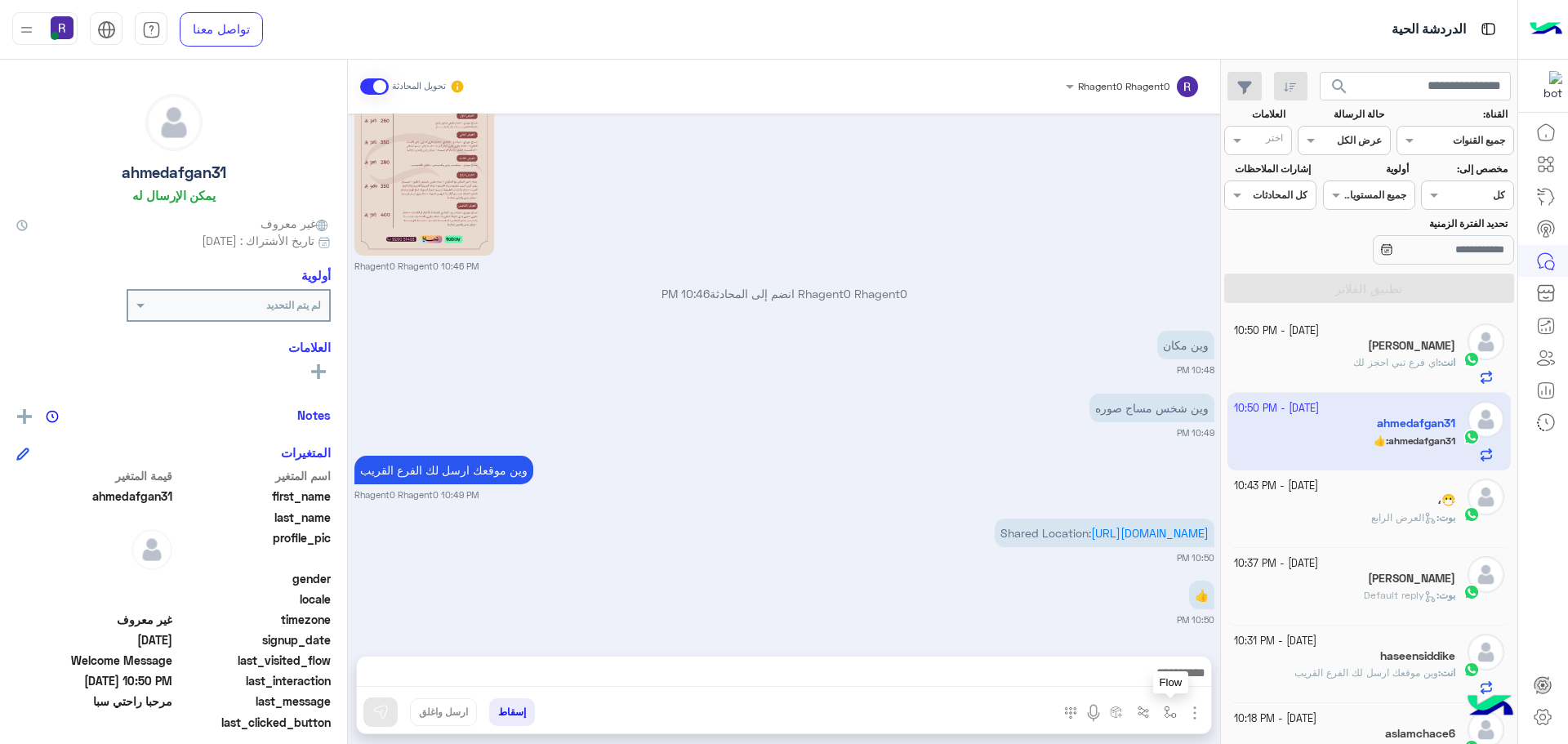
click at [1173, 719] on button "button" at bounding box center [1170, 712] width 27 height 27
click at [1153, 671] on input "text" at bounding box center [1134, 674] width 82 height 14
type input "*****"
click at [1152, 648] on span "الجنادرية" at bounding box center [1152, 647] width 45 height 14
type textarea "*********"
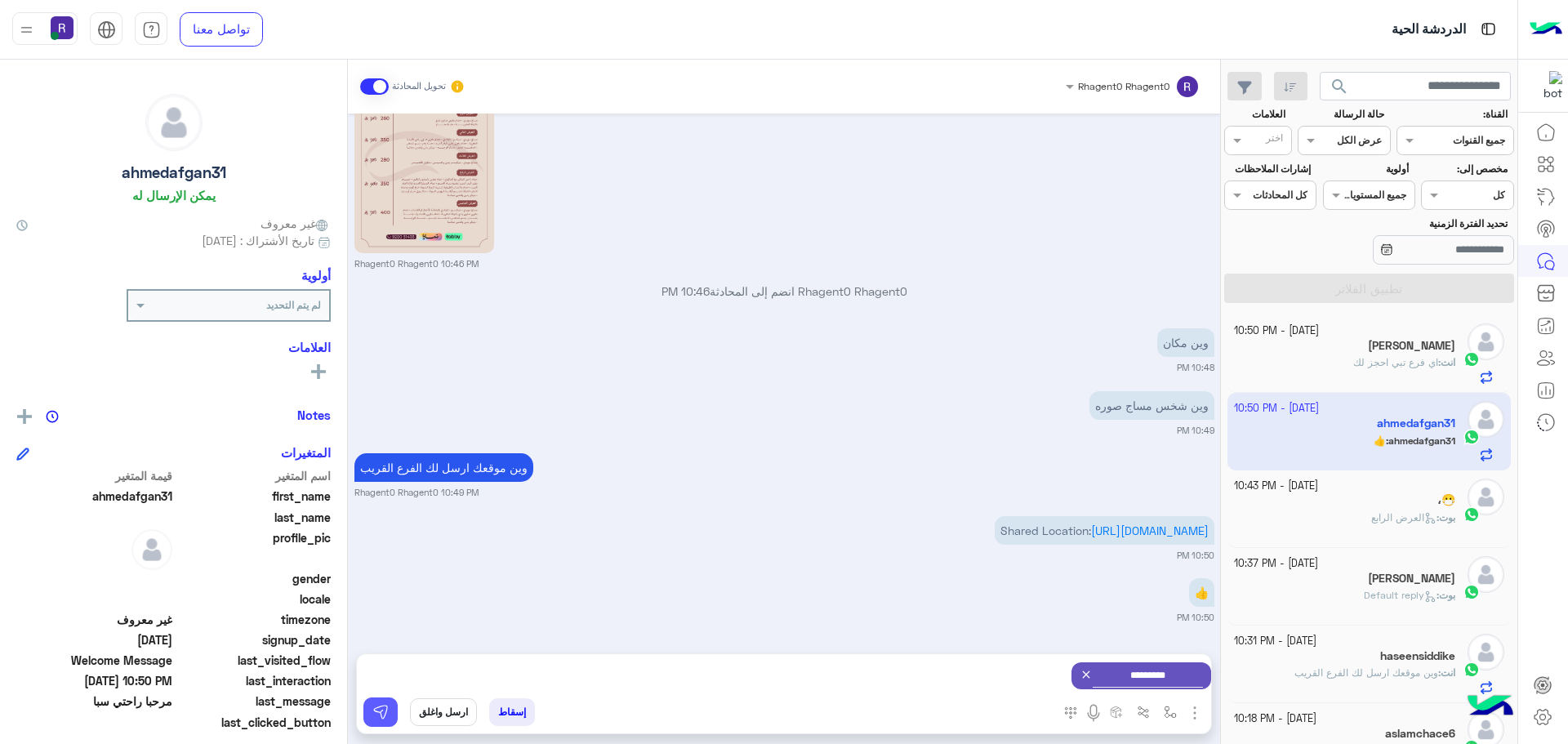
click at [388, 707] on button at bounding box center [380, 712] width 34 height 29
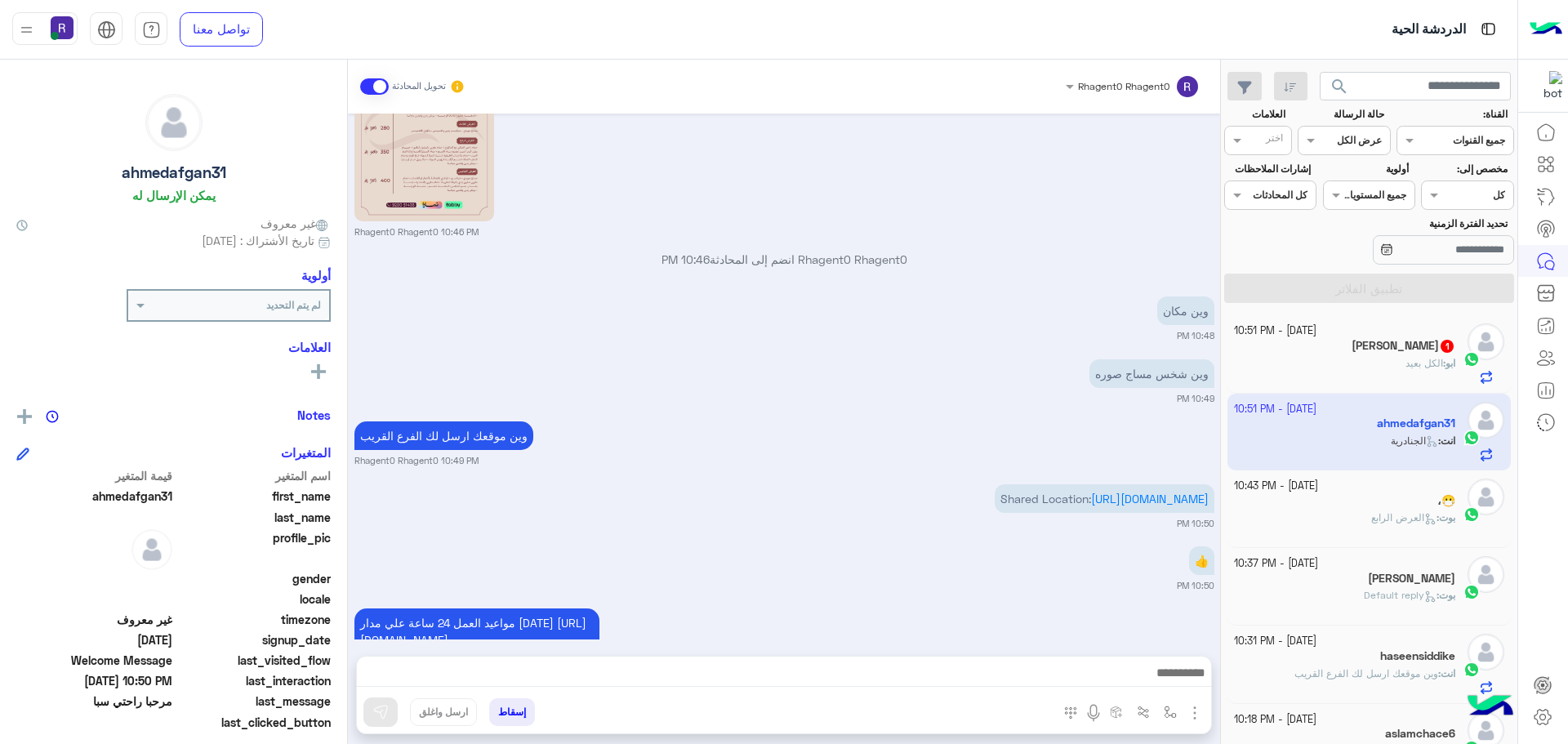
scroll to position [743, 0]
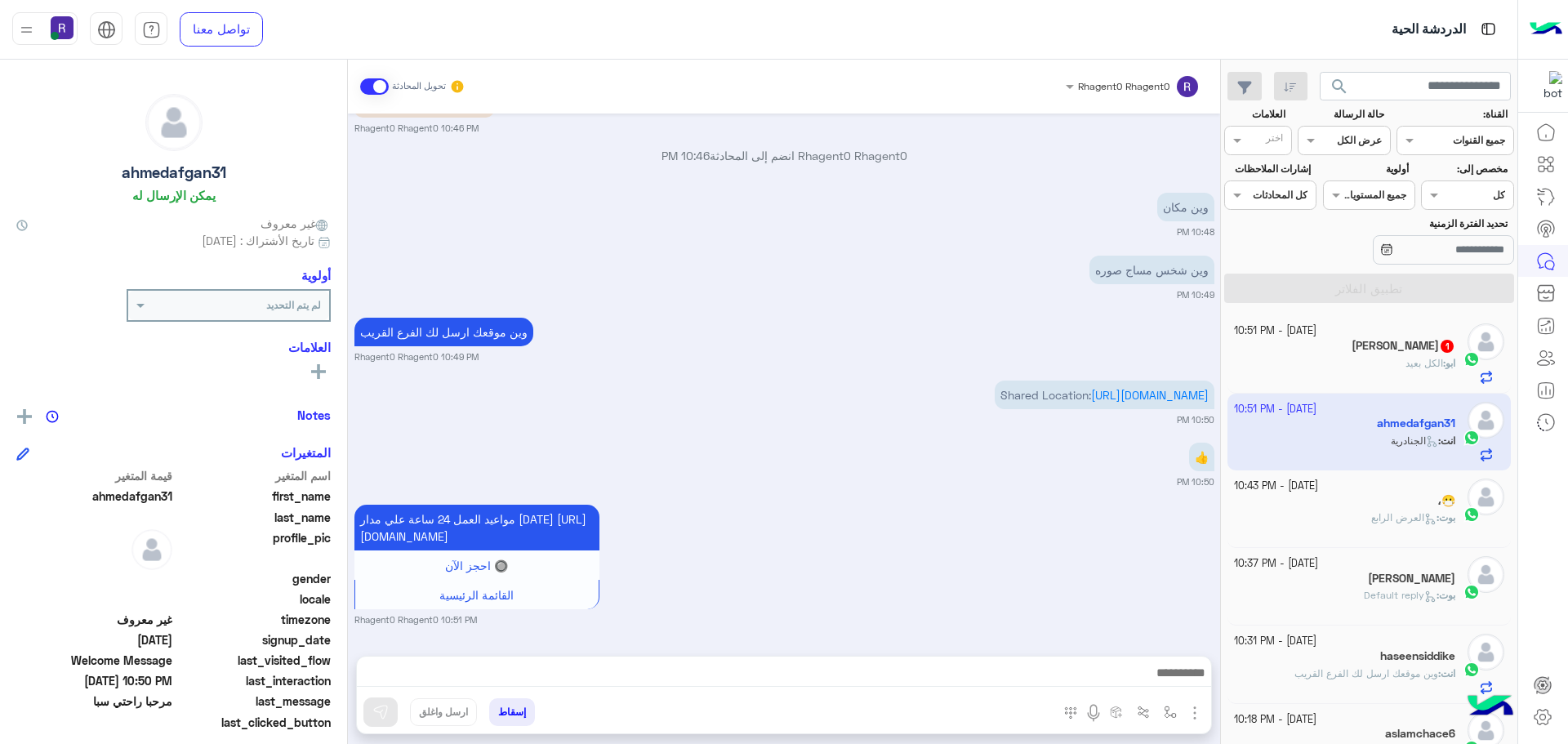
drag, startPoint x: 972, startPoint y: 555, endPoint x: 993, endPoint y: 543, distance: 24.2
click at [972, 555] on div "مواعيد العمل 24 ساعة علي مدار اليوم https://maps.google.com/?q=24.806667,46.864…" at bounding box center [784, 563] width 860 height 126
click at [1370, 360] on div "ابو : الكل بعيد" at bounding box center [1344, 370] width 222 height 29
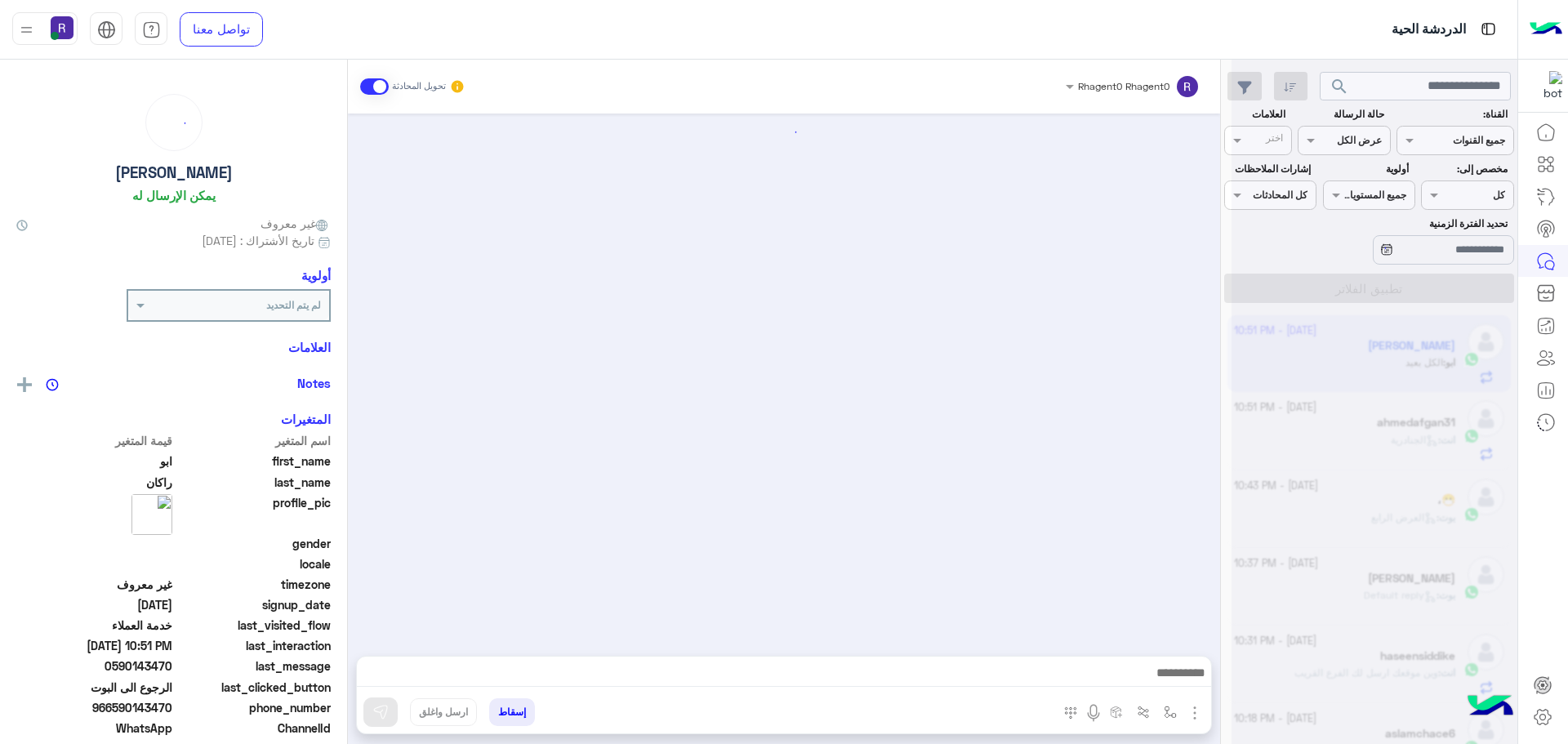
scroll to position [1211, 0]
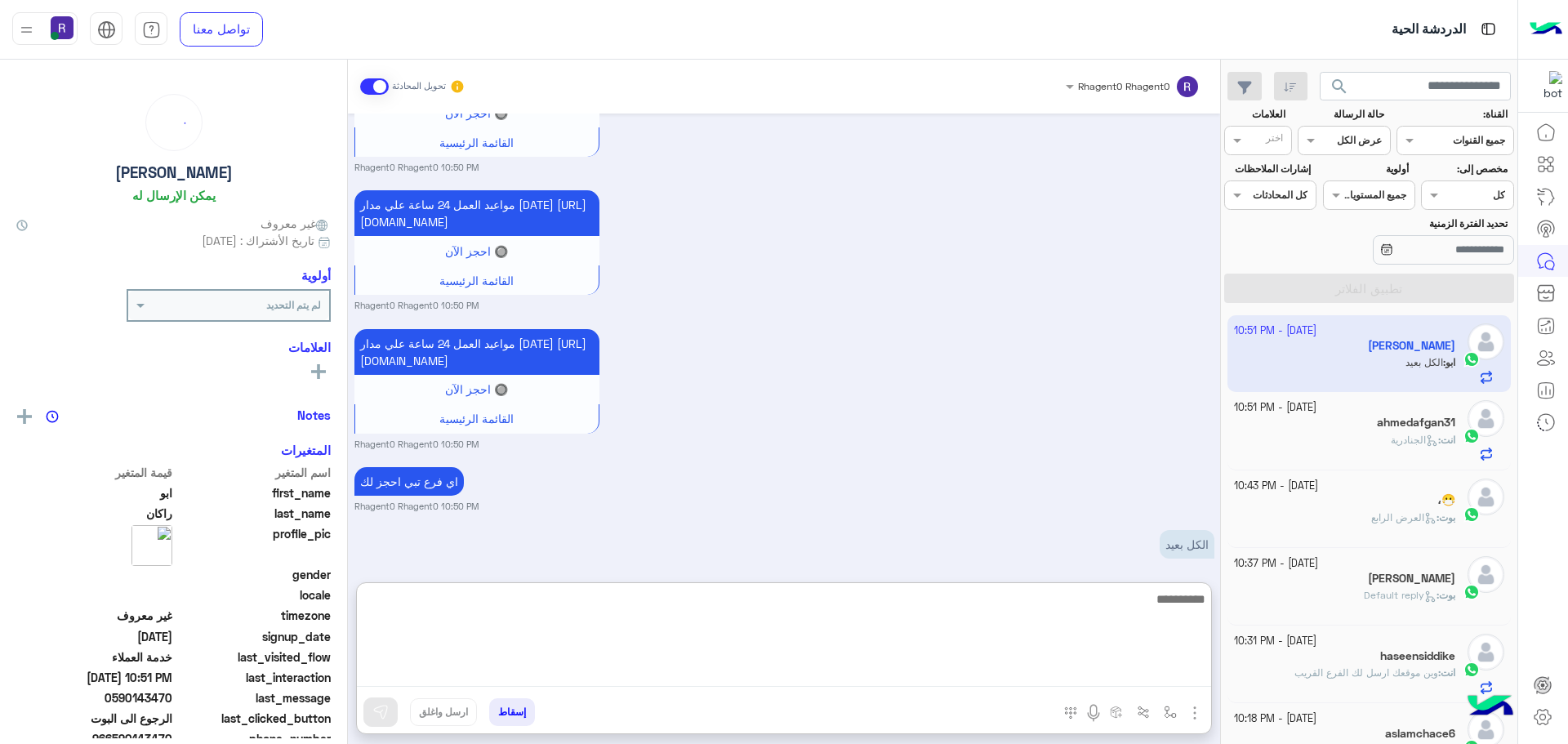
click at [1005, 677] on textarea at bounding box center [784, 638] width 854 height 98
type textarea "**********"
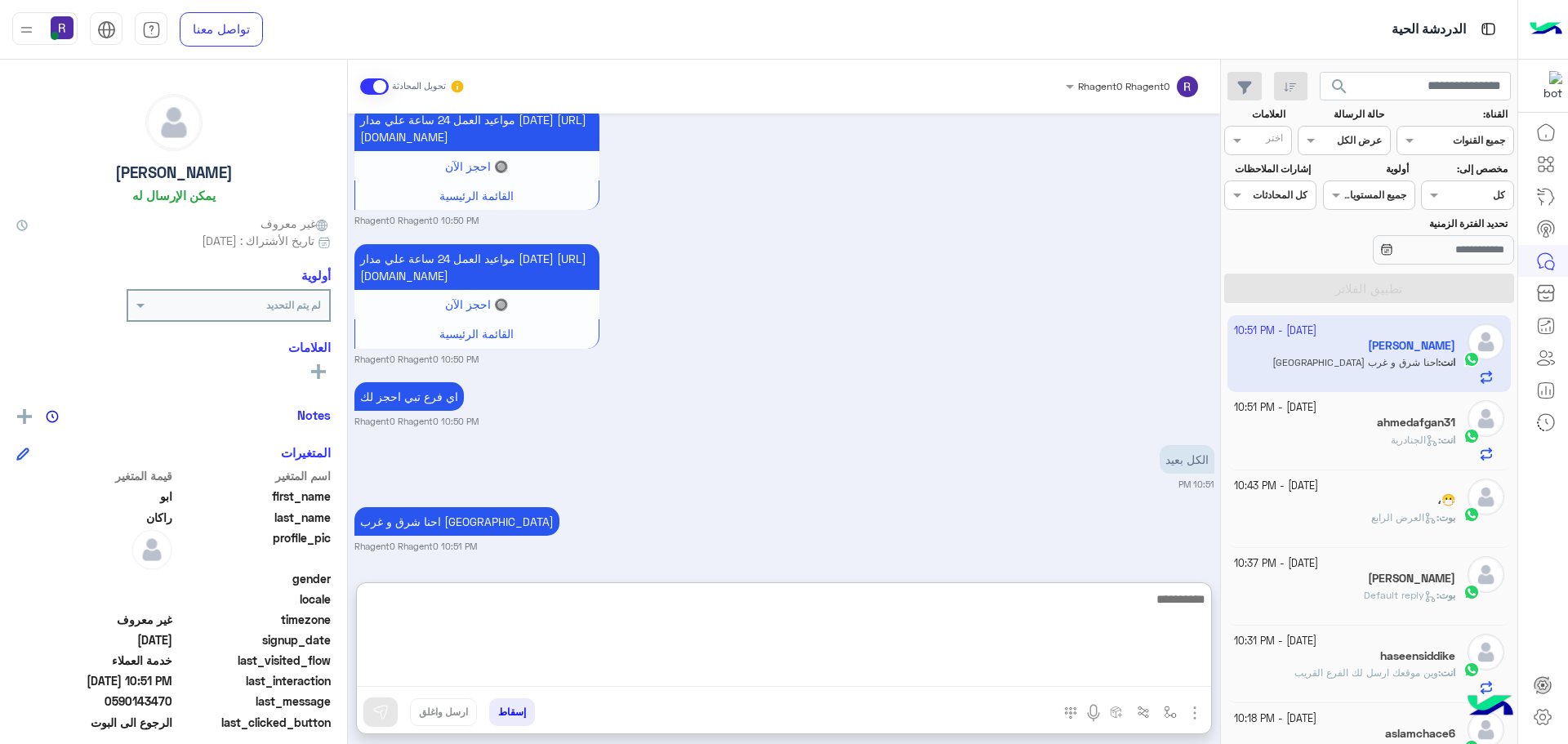
scroll to position [1348, 0]
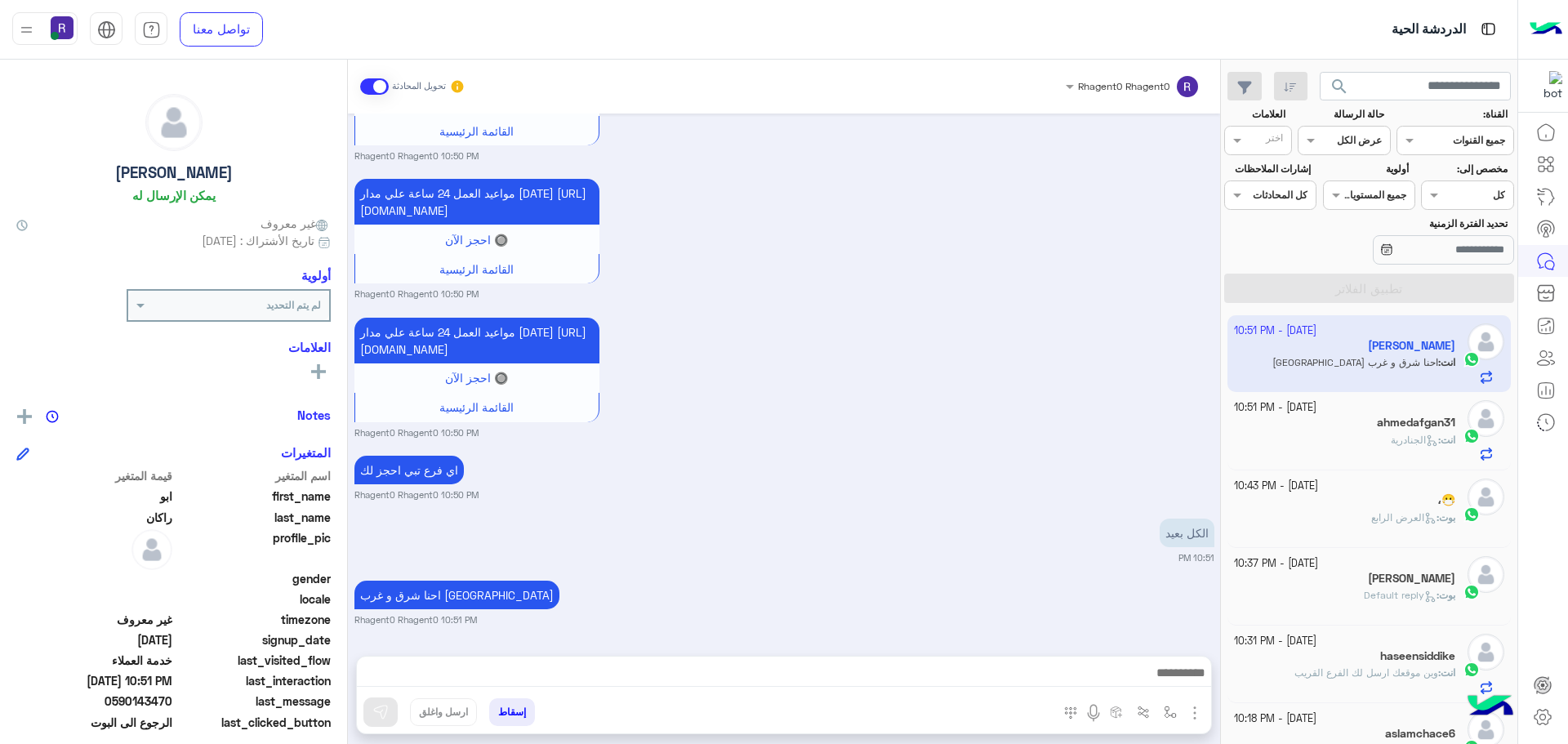
click at [1133, 451] on div "اي فرع تبي احجز لك Rhagent0 Rhagent0 10:50 PM" at bounding box center [784, 476] width 860 height 50
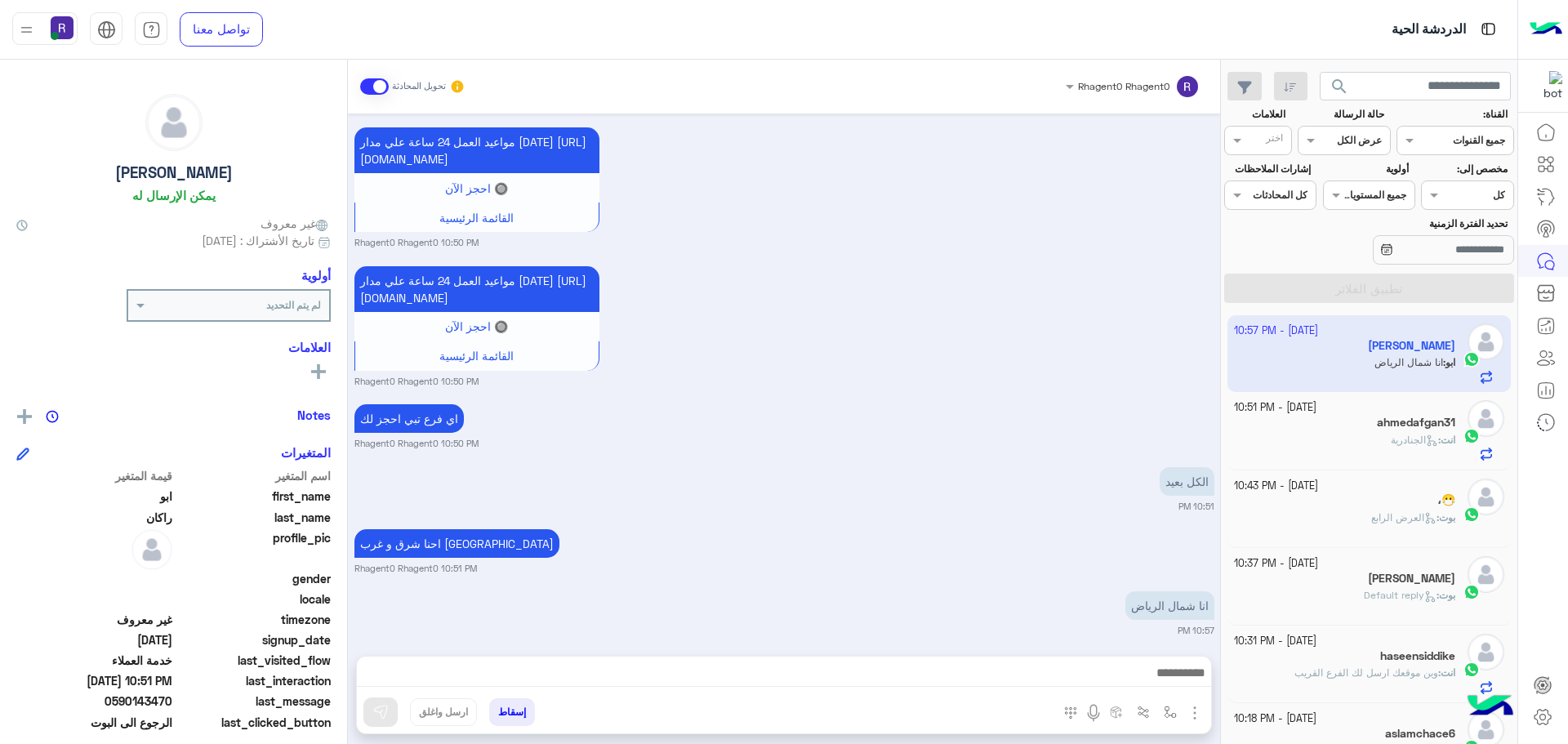
scroll to position [1336, 0]
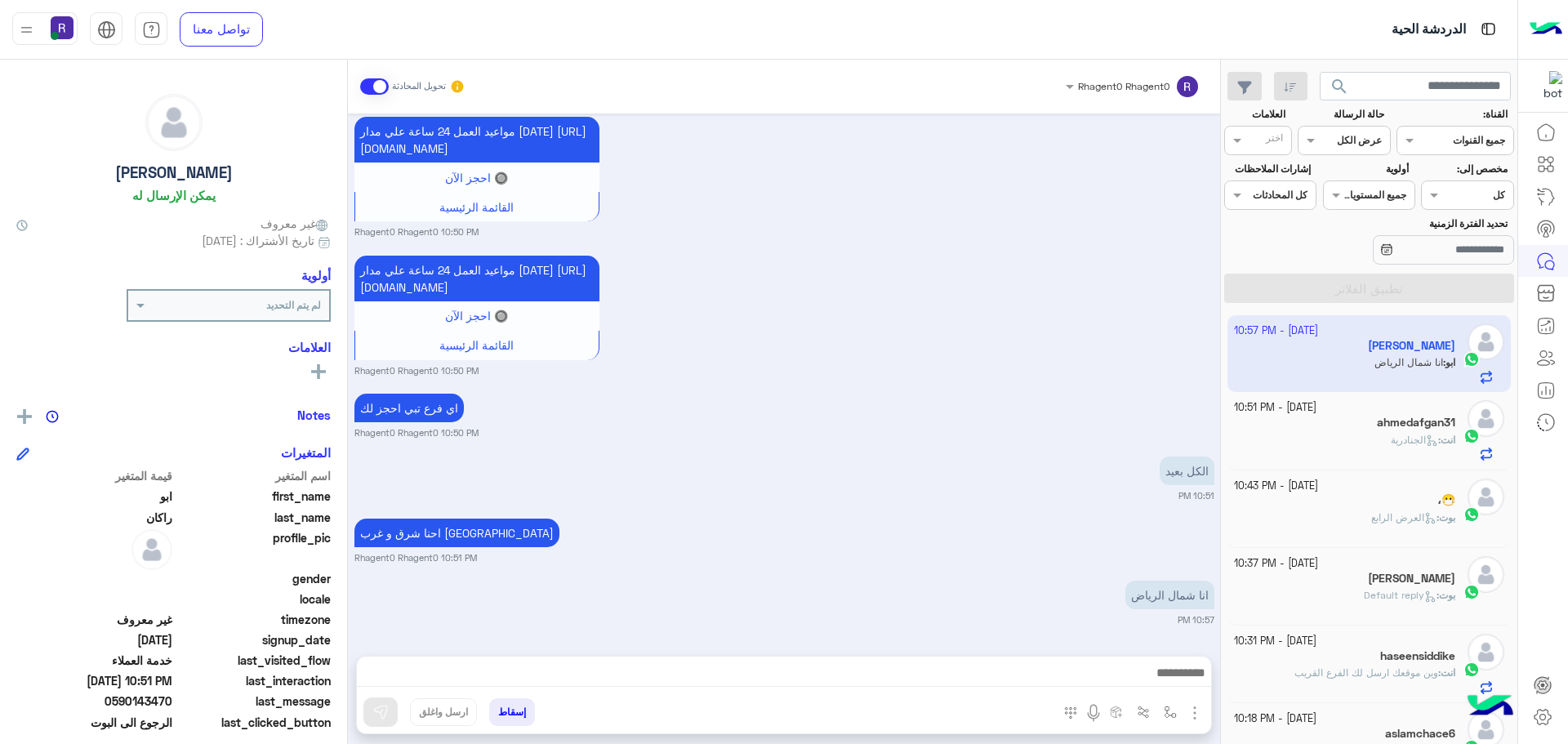
click at [1095, 529] on div "احنا شرق و غرب الرياض Rhagent0 Rhagent0 10:51 PM" at bounding box center [784, 540] width 860 height 50
click at [1108, 661] on div at bounding box center [784, 677] width 854 height 41
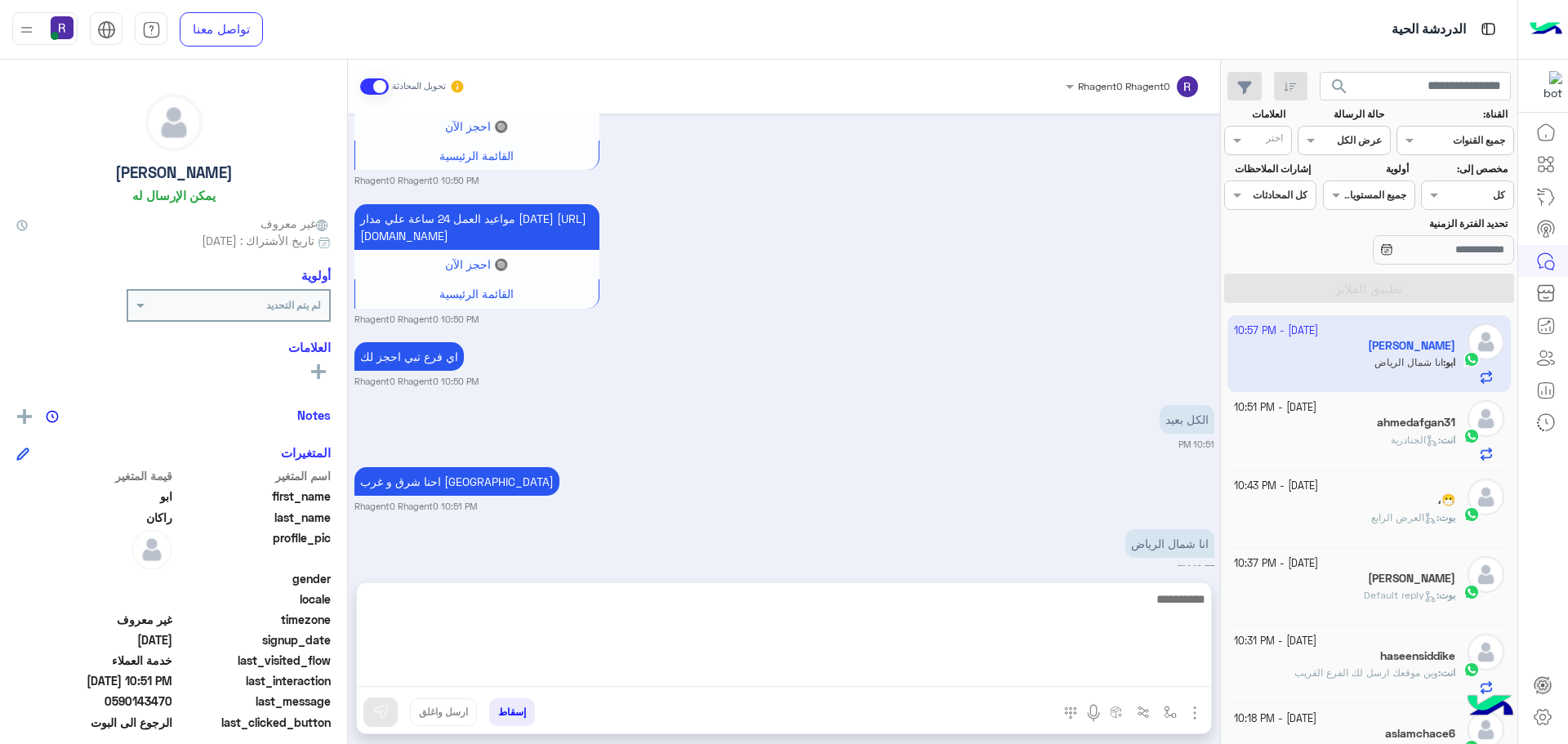
click at [1110, 669] on textarea at bounding box center [784, 638] width 854 height 98
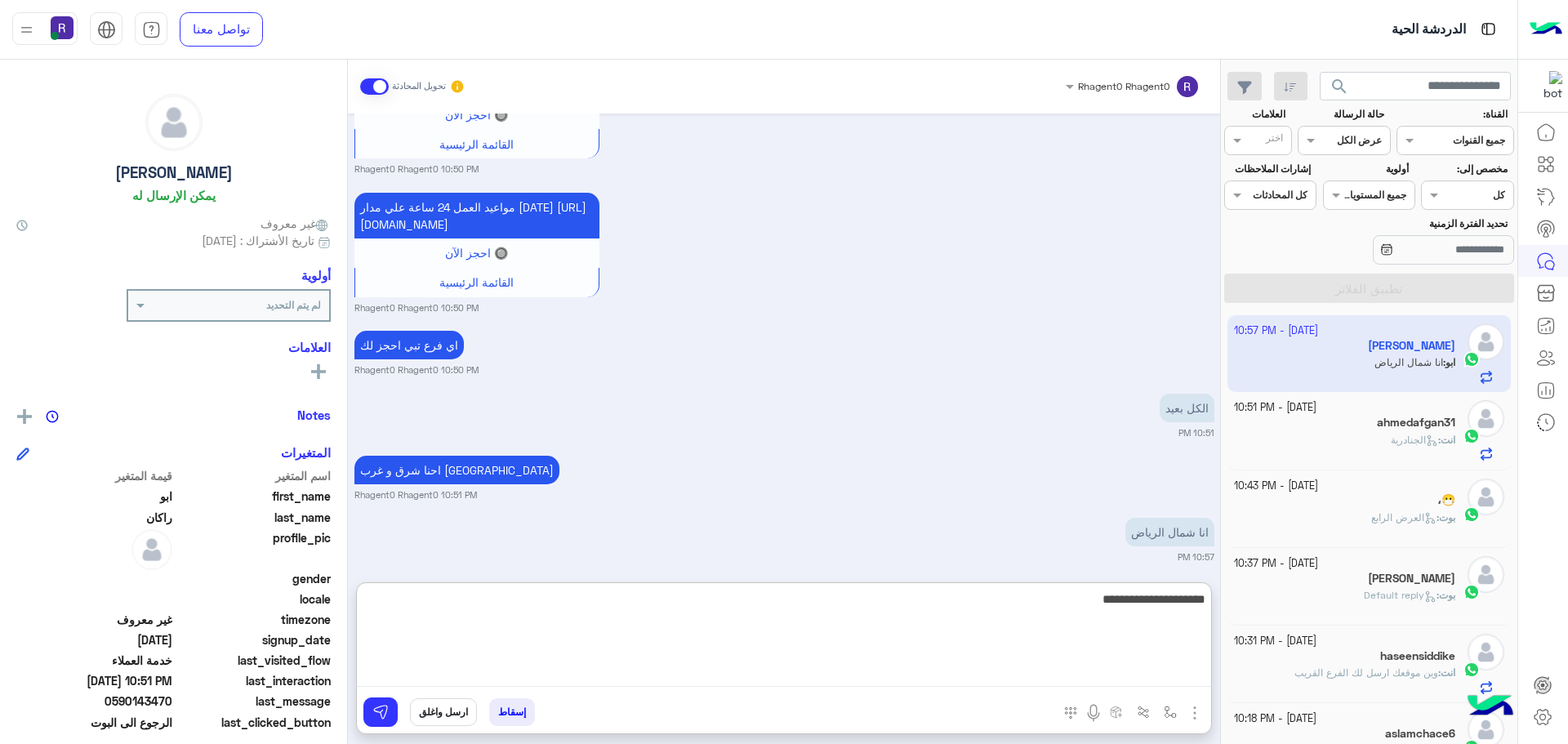
scroll to position [1473, 0]
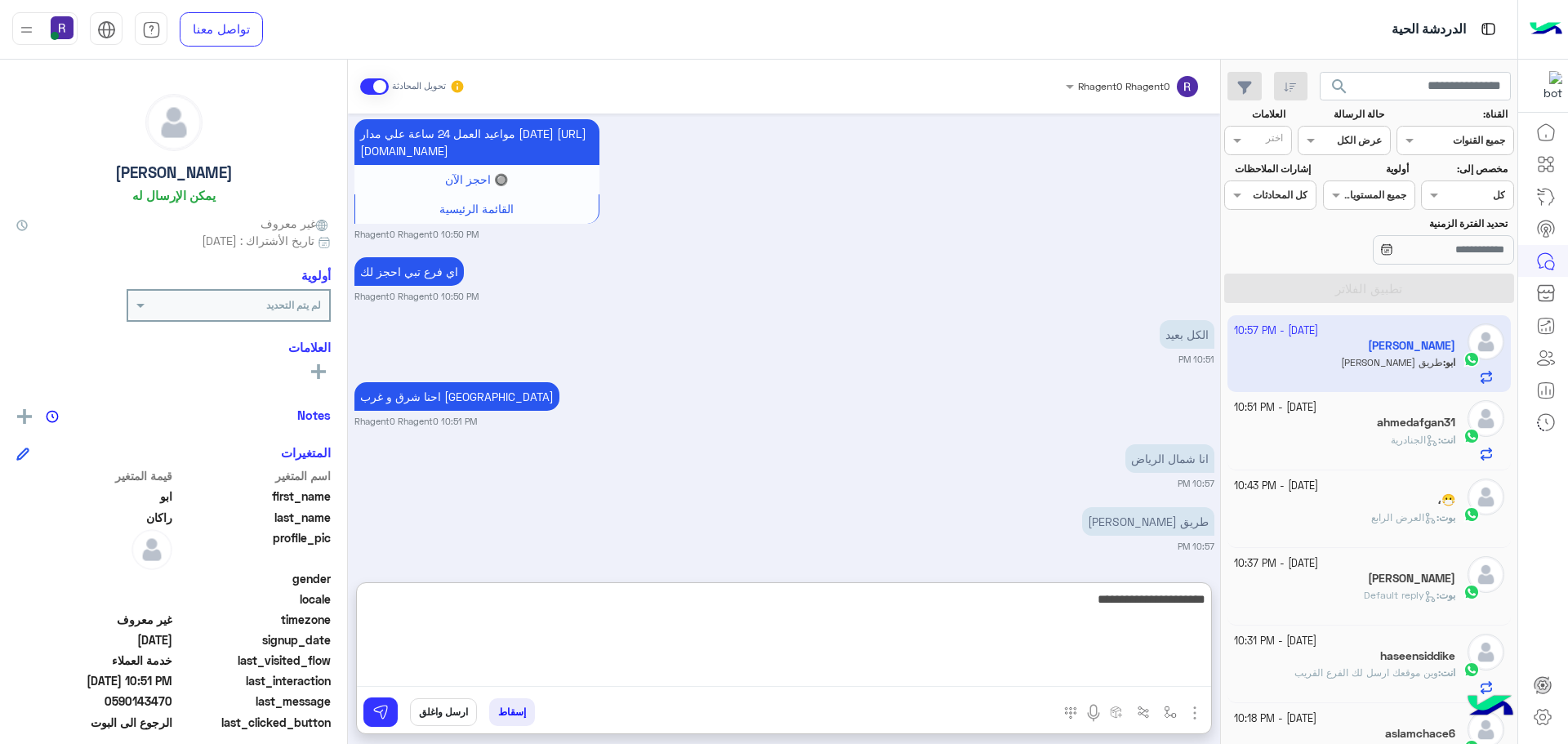
type textarea "**********"
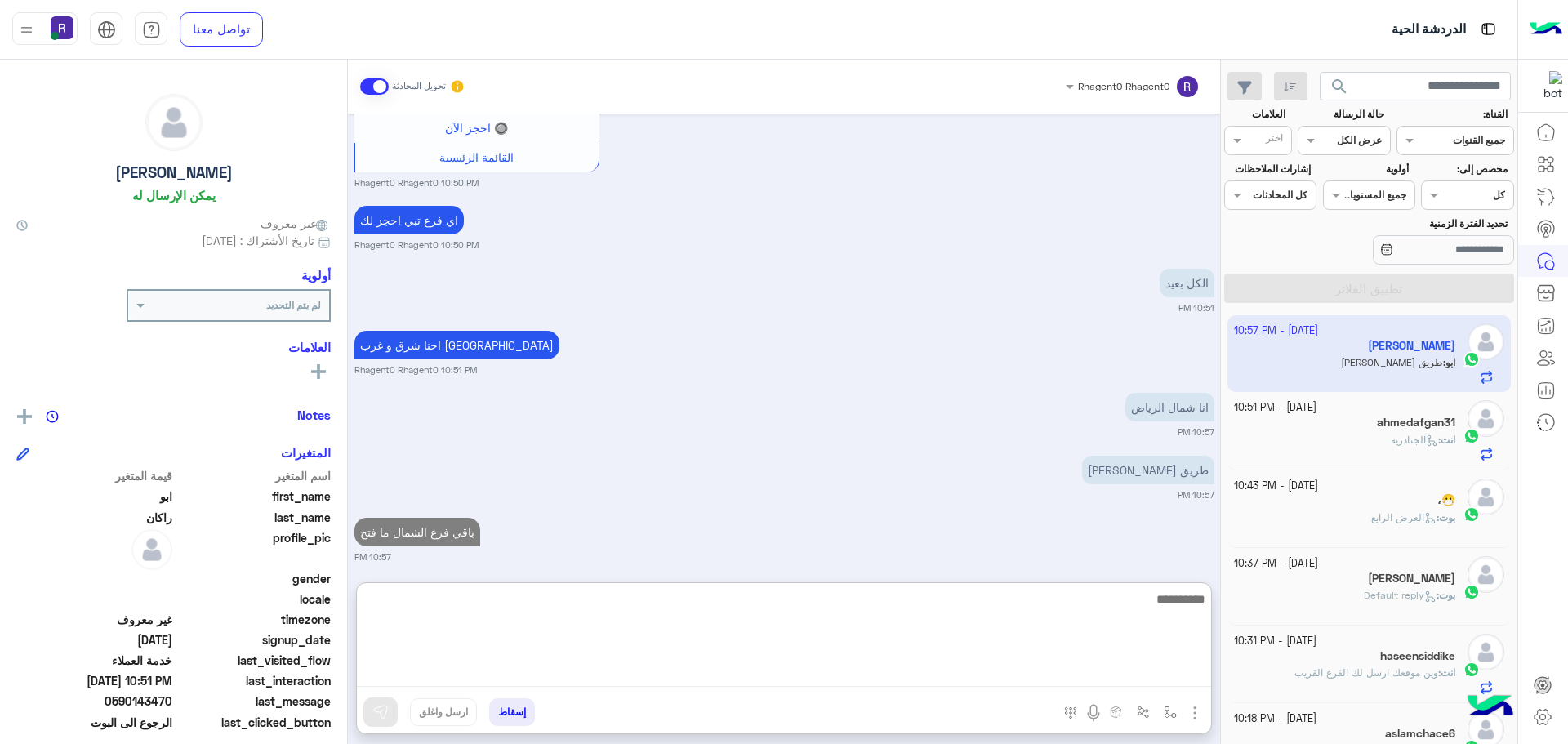
scroll to position [1535, 0]
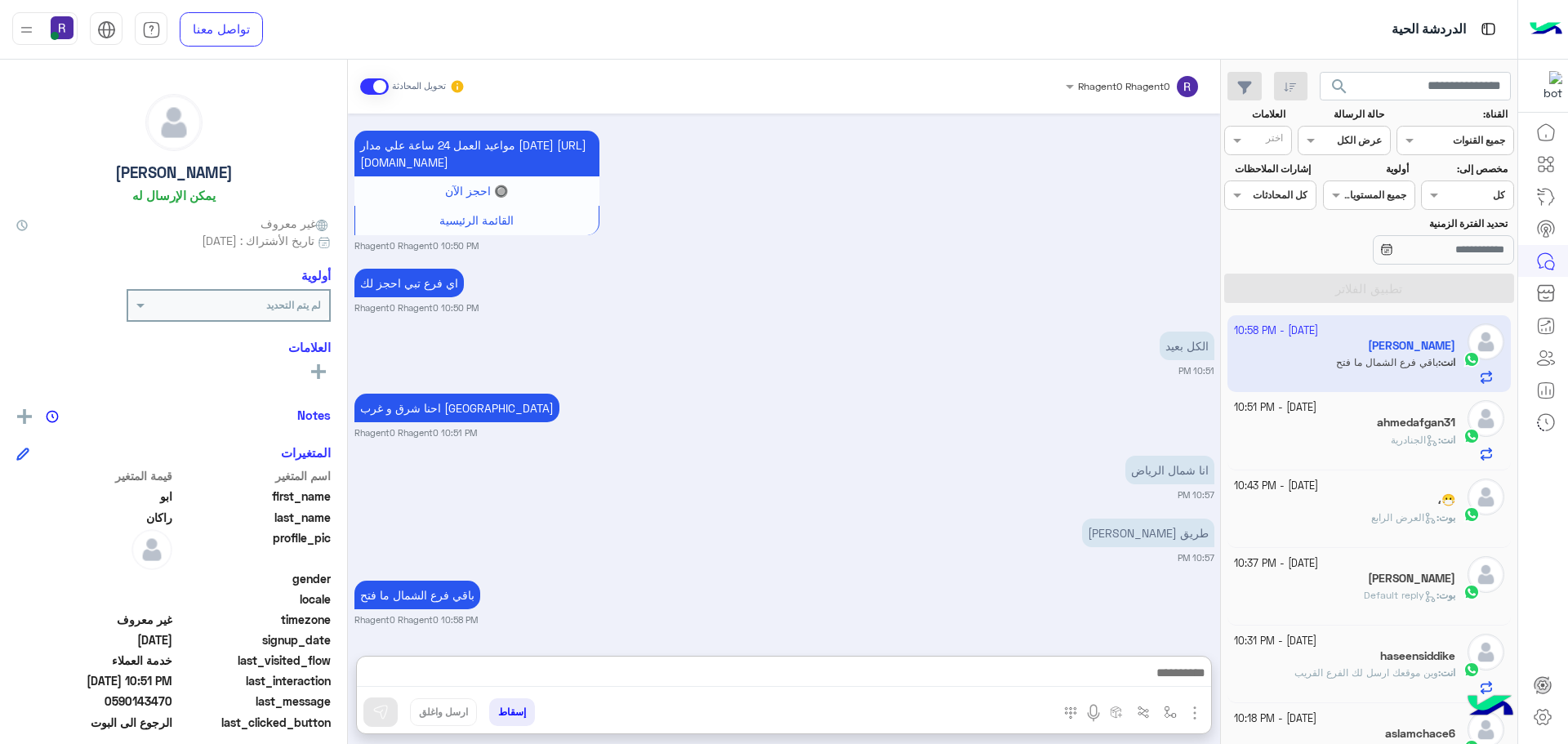
click at [1028, 514] on div "Oct 5, 2025 يرجى مشاركة رقم هاتفك 📱 10:22 PM 0590143470 10:22 PM نرجو تأكيد الح…" at bounding box center [784, 376] width 872 height 526
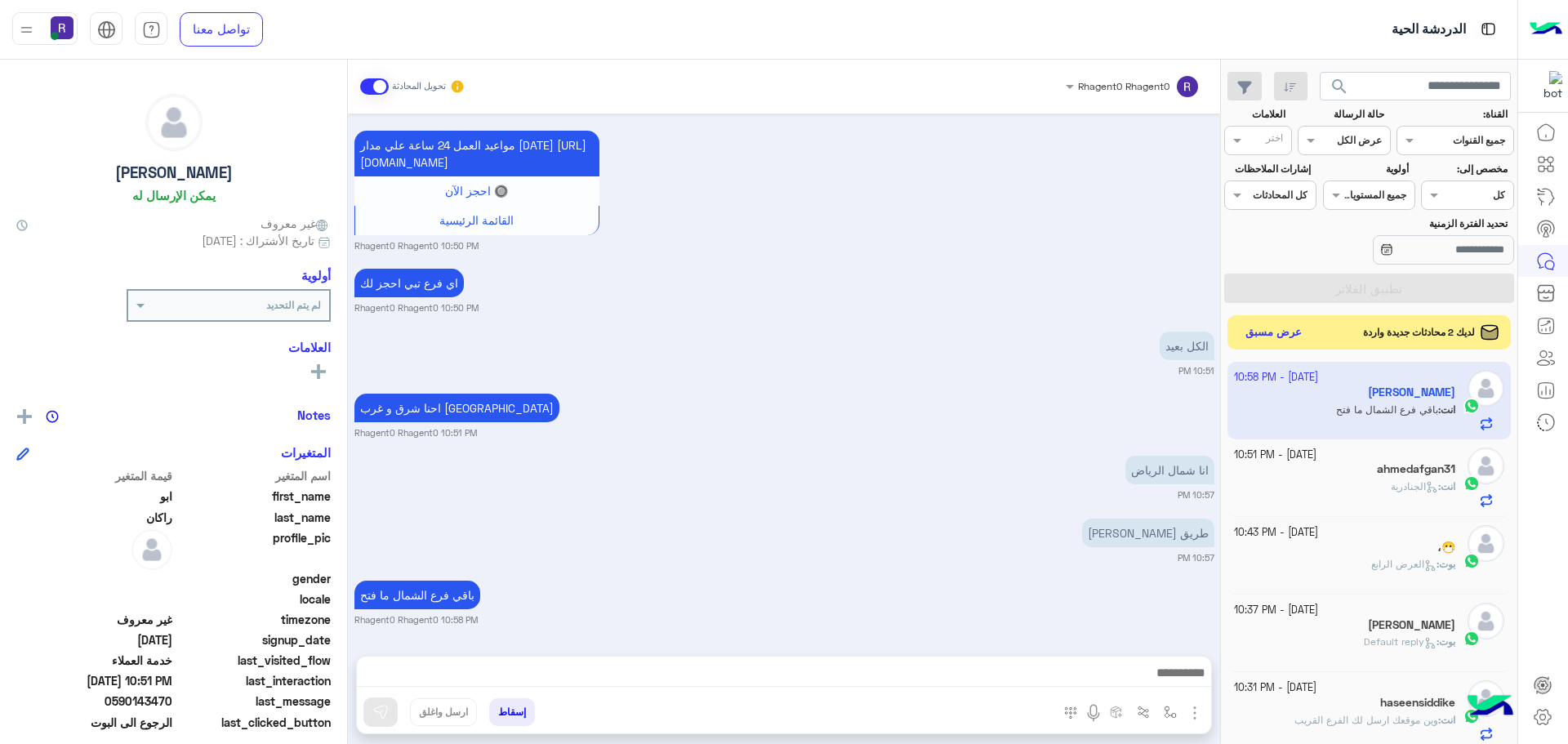
click at [1288, 343] on div "لديك 2 محادثات جديدة واردة عرض مسبق" at bounding box center [1369, 332] width 285 height 34
click at [1275, 323] on button "عرض مسبق" at bounding box center [1274, 333] width 69 height 22
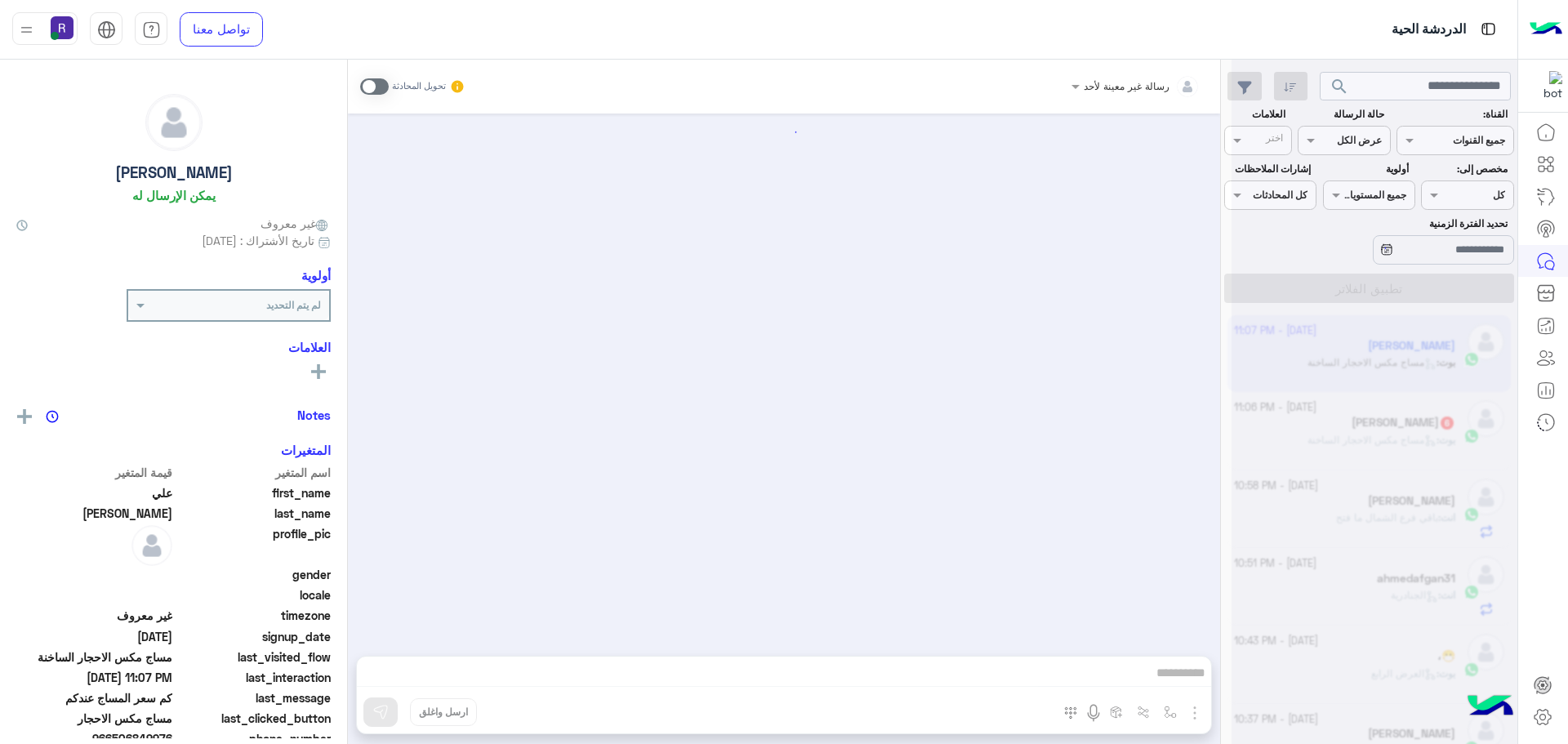
scroll to position [2685, 0]
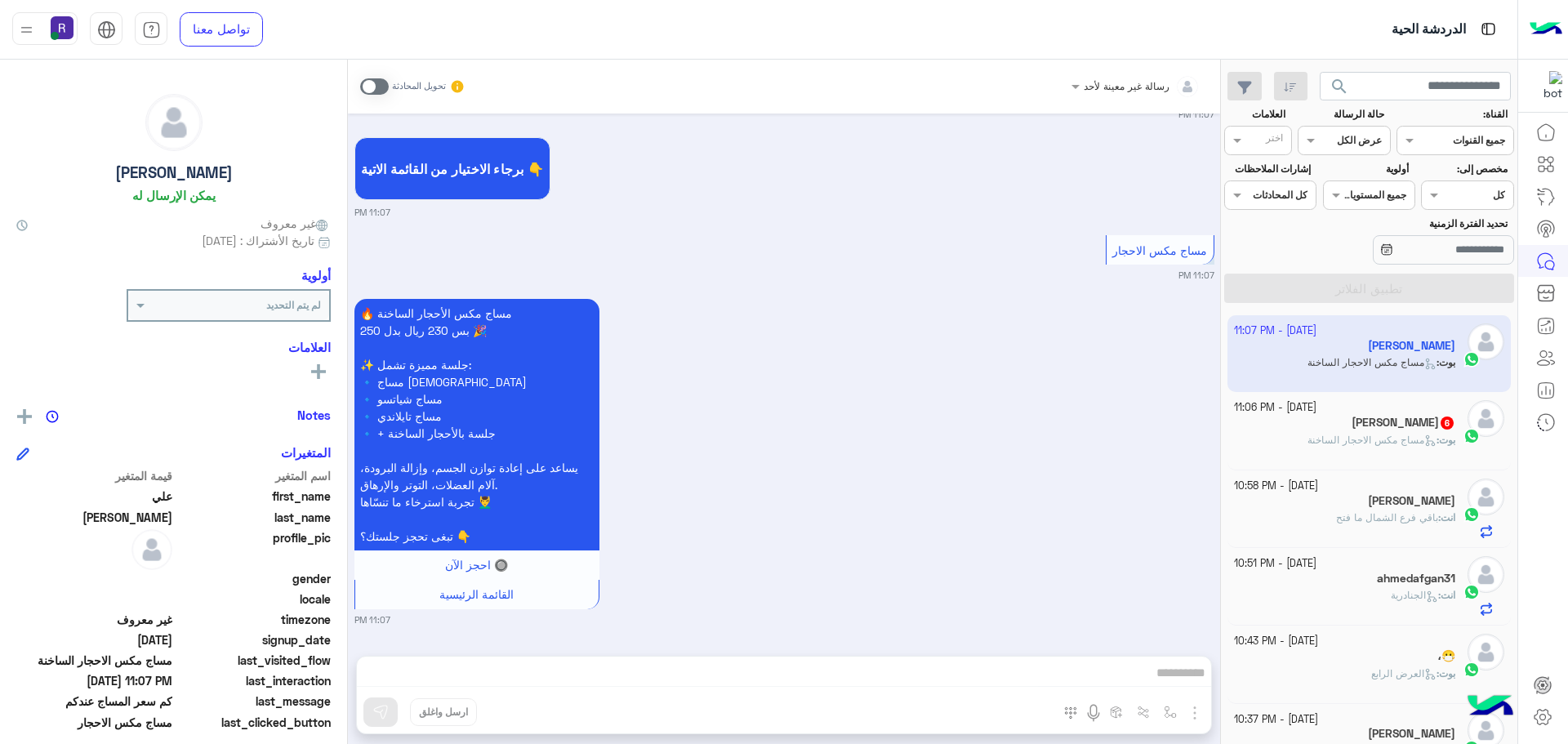
click at [1371, 428] on h5 "ahmed morgan 6" at bounding box center [1403, 423] width 103 height 14
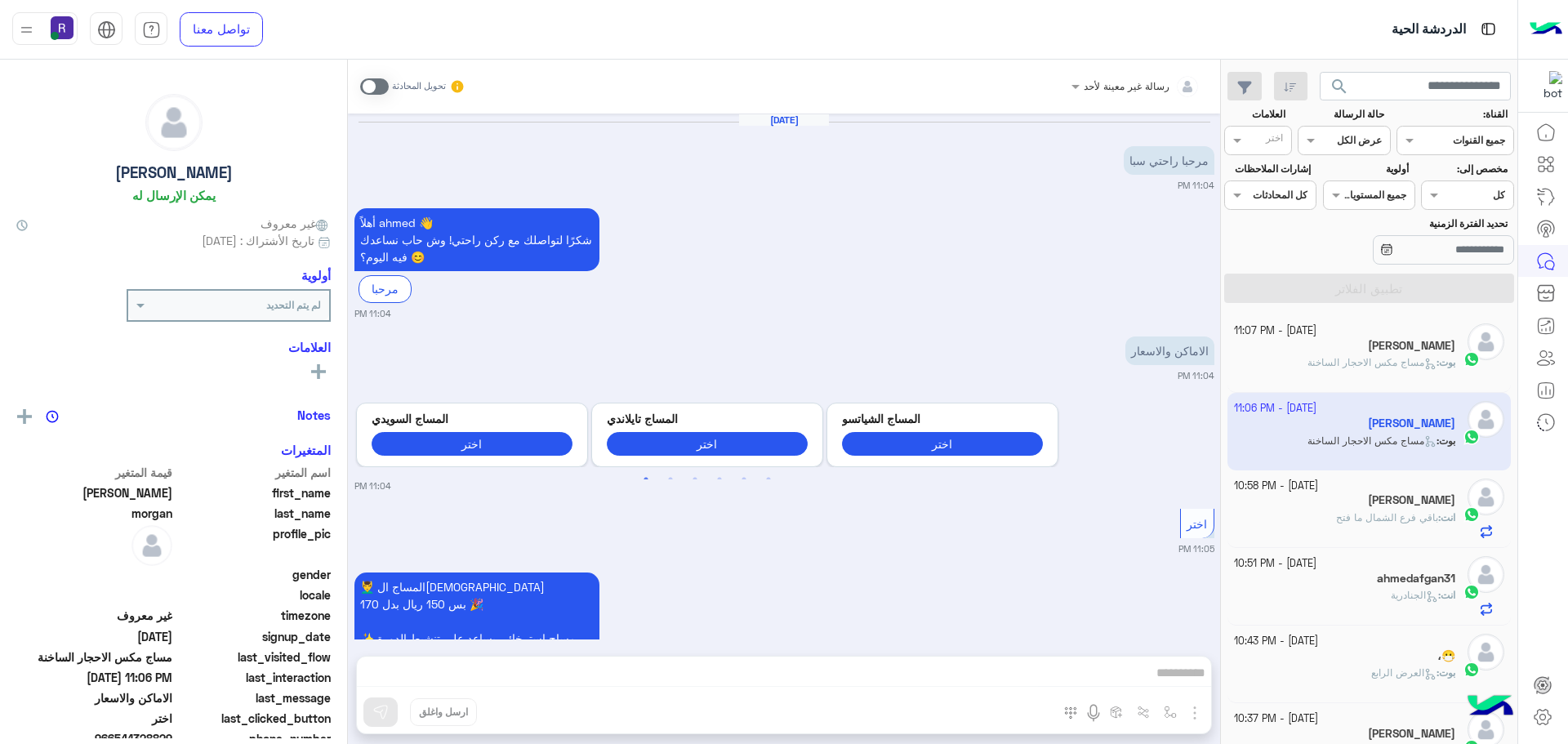
scroll to position [1221, 0]
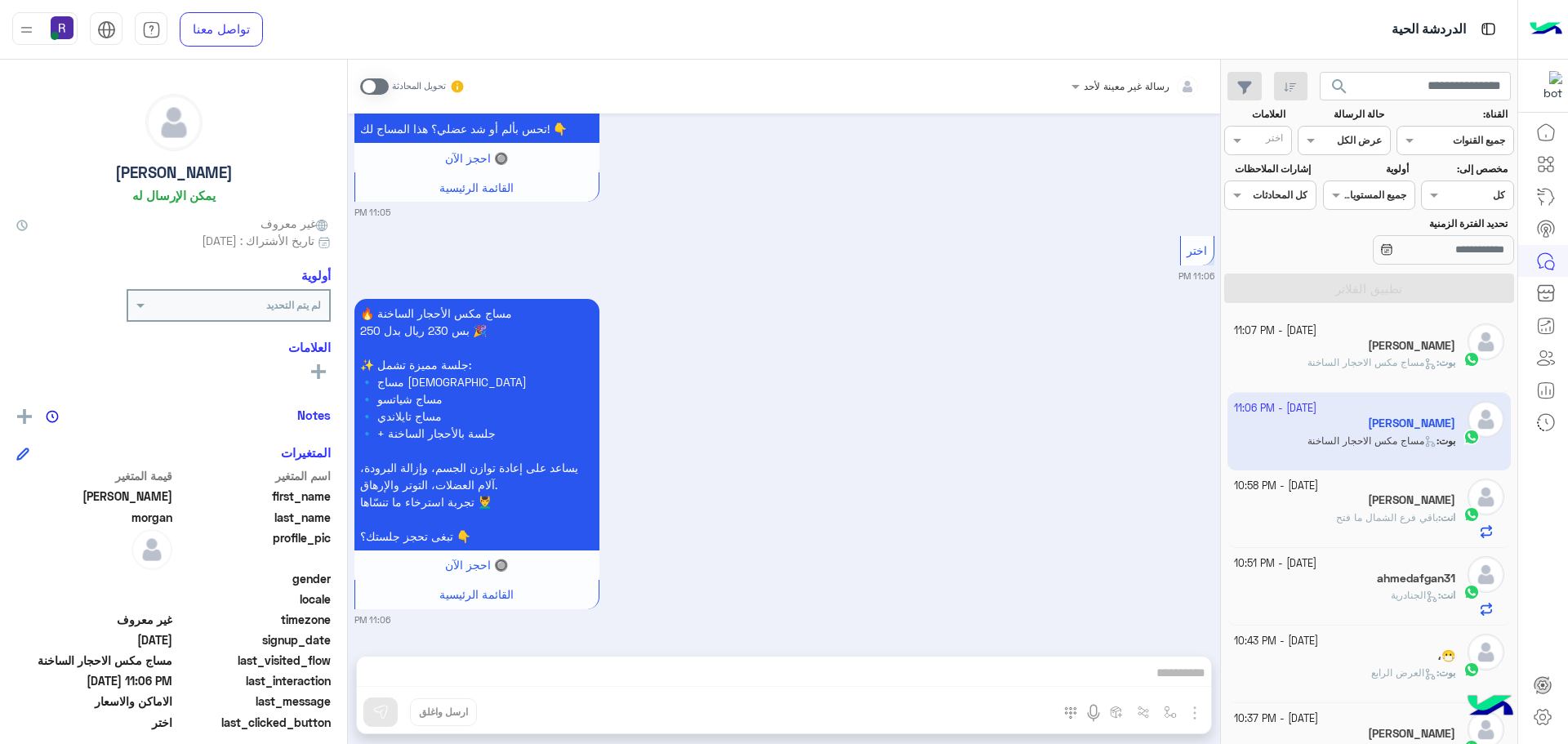
click at [1376, 359] on span "مساج مكس الاحجار الساخنة" at bounding box center [1372, 362] width 129 height 12
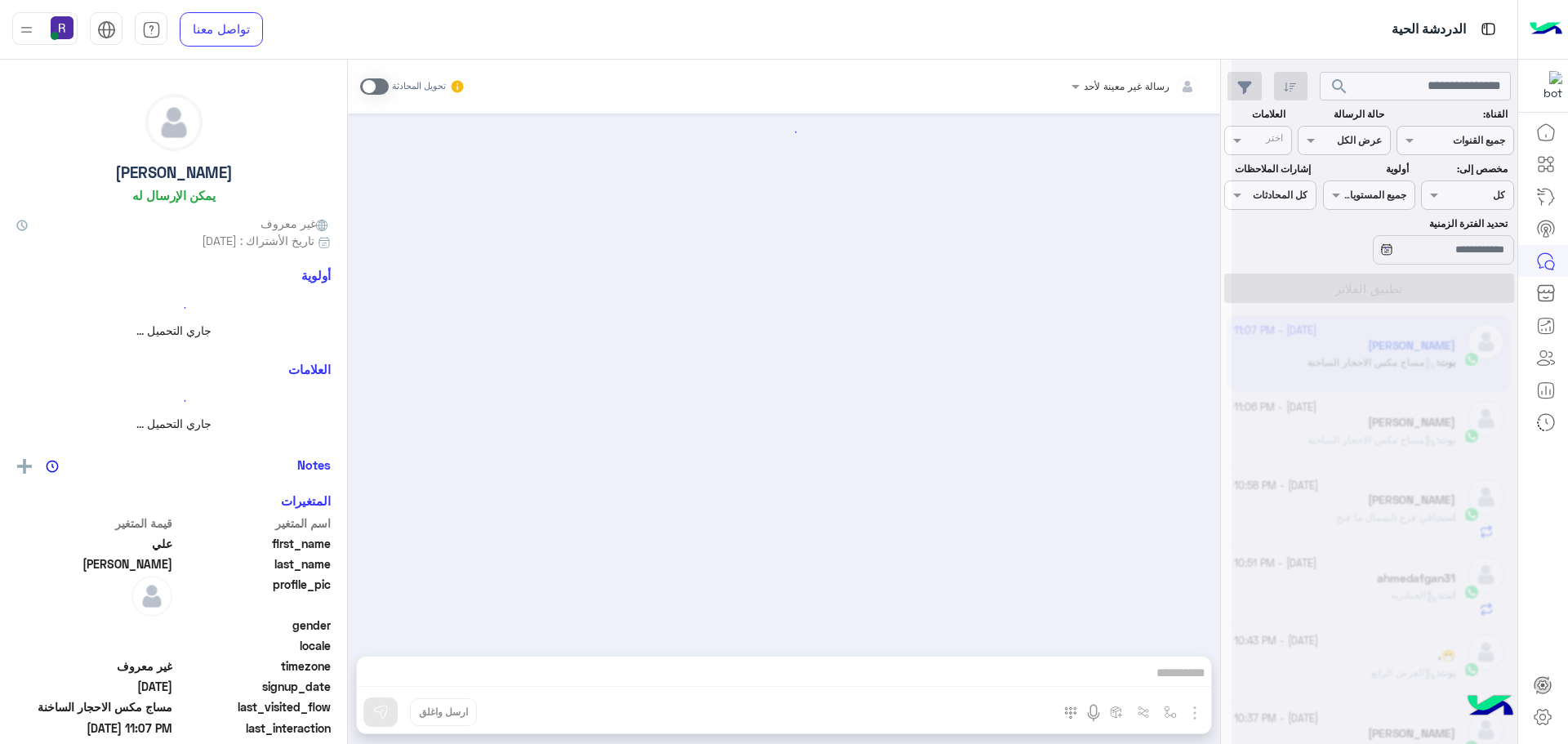
scroll to position [2685, 0]
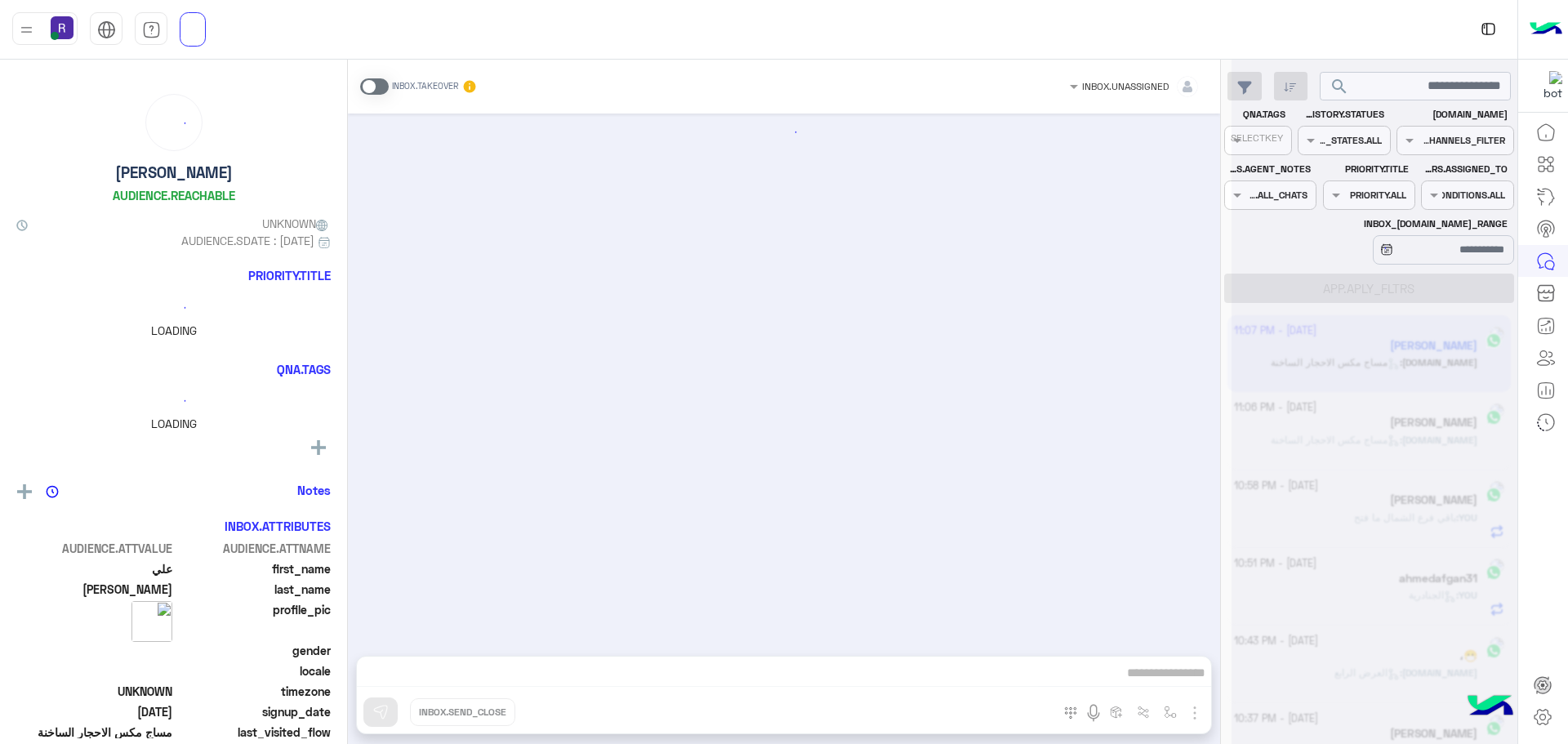
scroll to position [2685, 0]
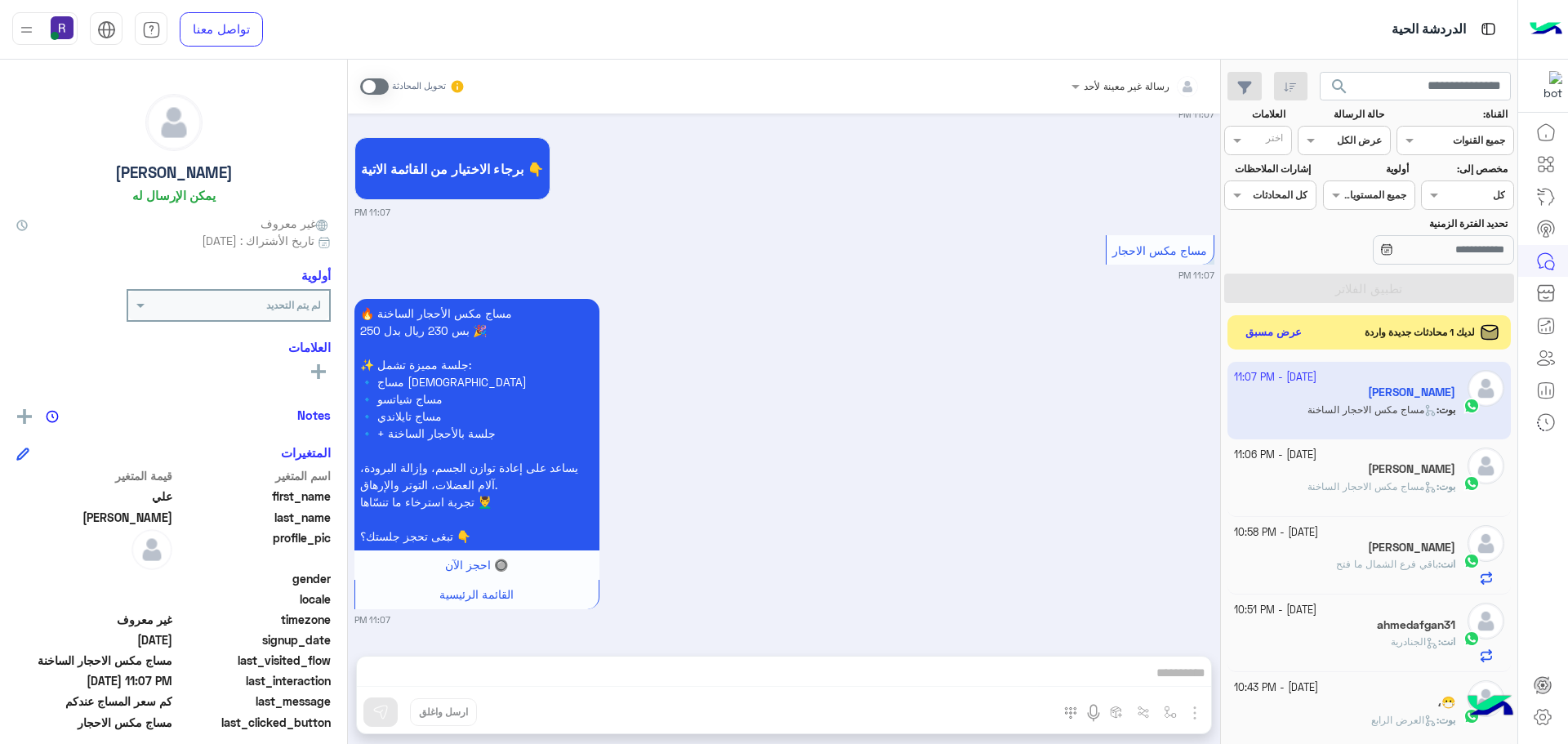
click at [1259, 329] on button "عرض مسبق" at bounding box center [1274, 333] width 69 height 22
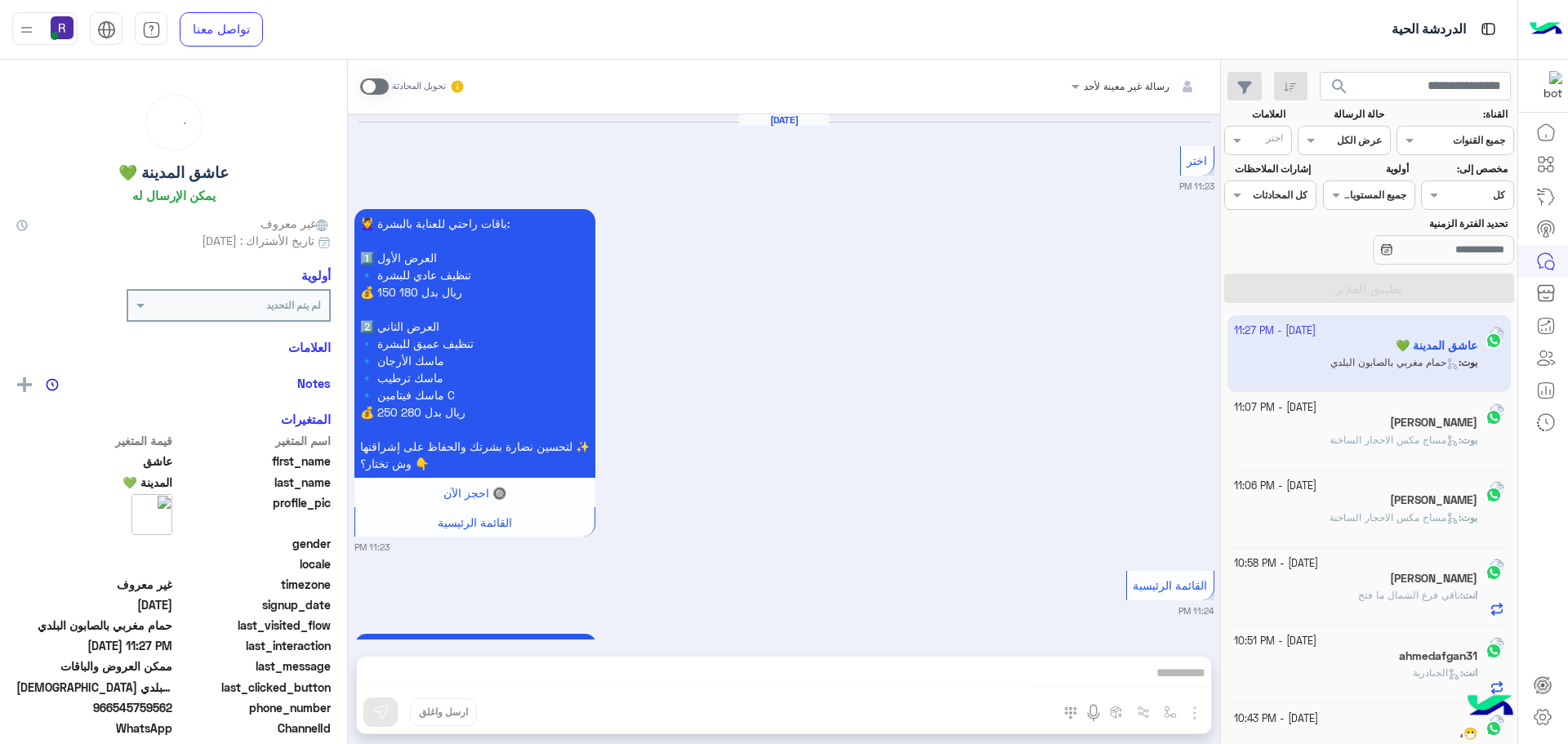
scroll to position [3498, 0]
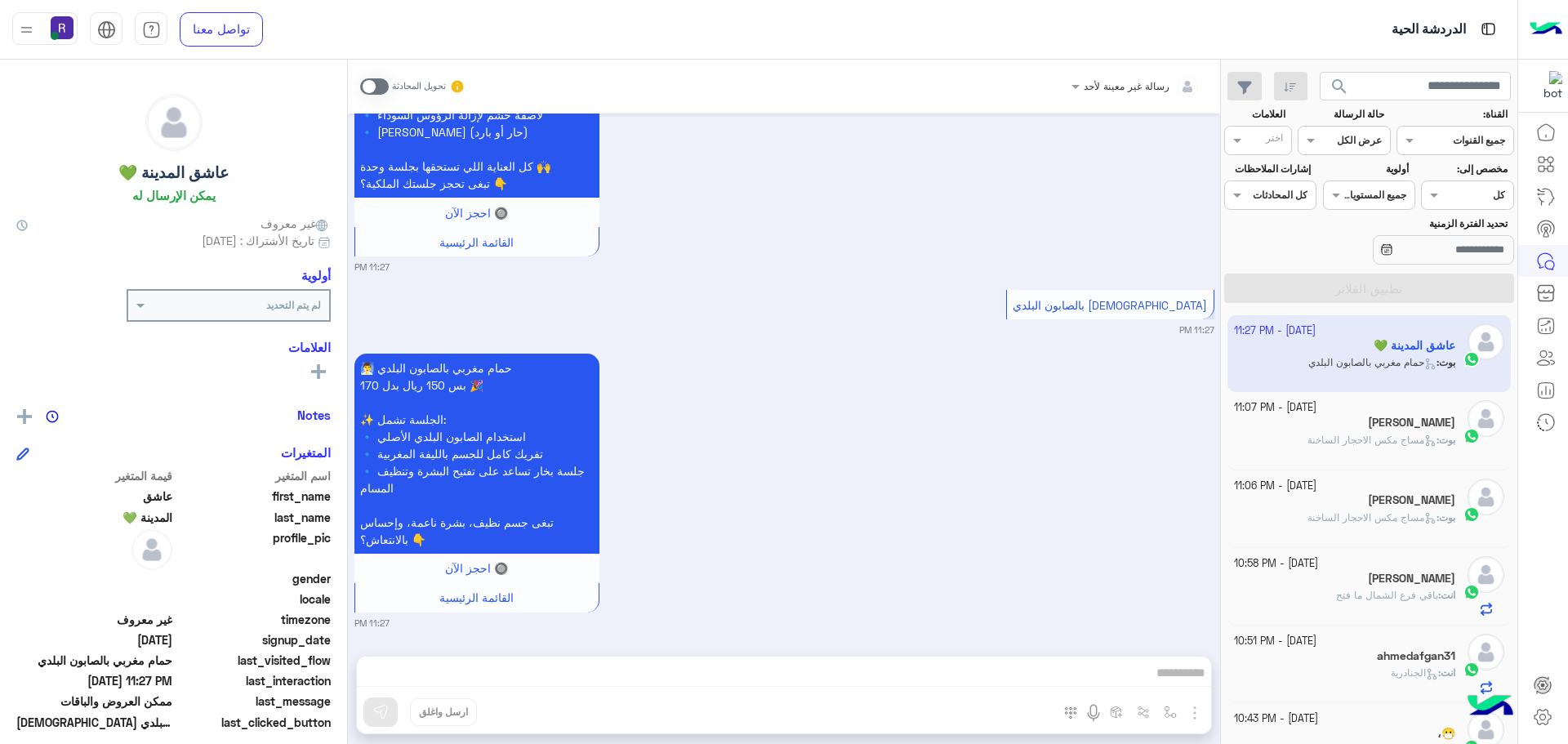
click at [364, 80] on span at bounding box center [375, 87] width 29 height 16
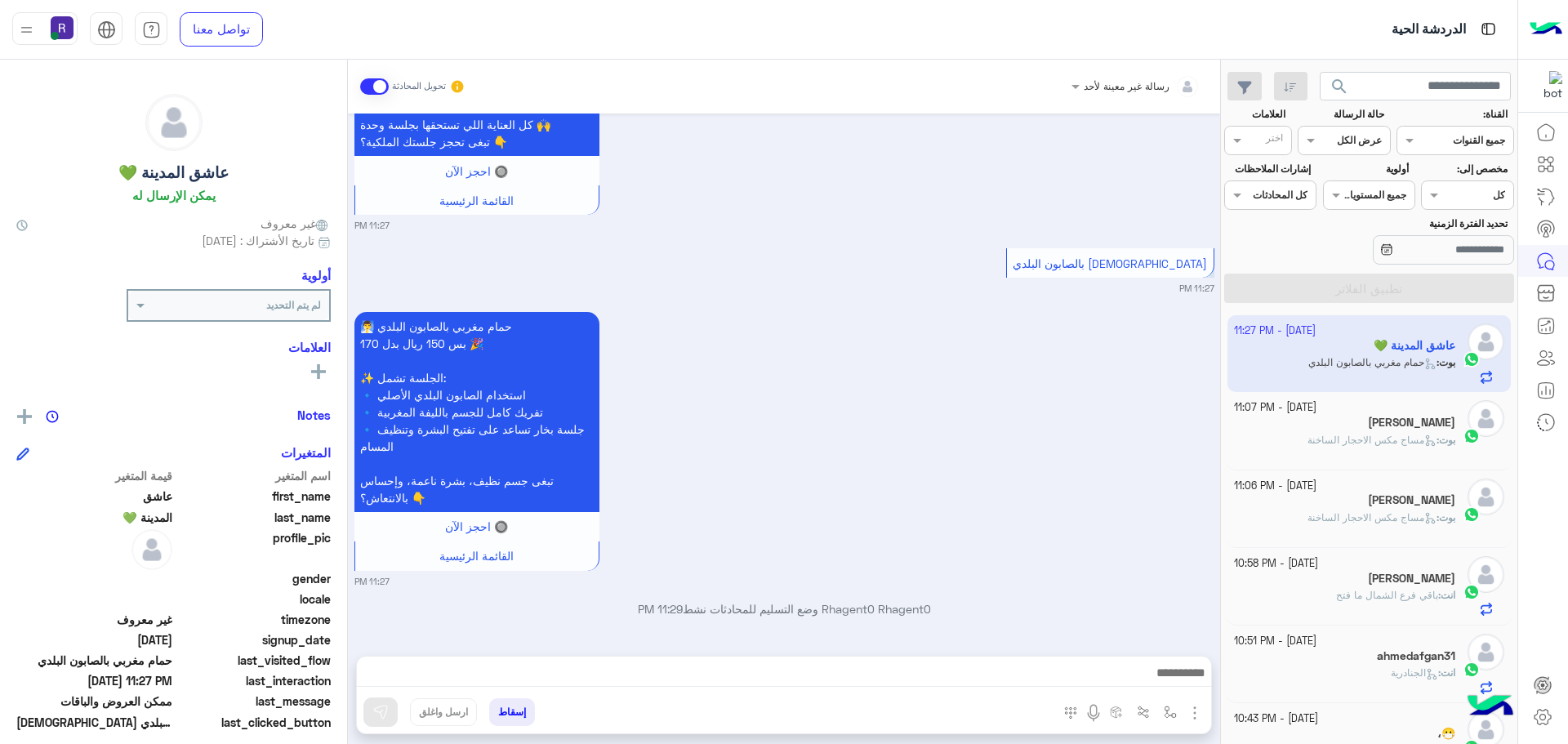
click at [1193, 705] on img "button" at bounding box center [1194, 713] width 20 height 20
click at [1160, 674] on span "الصور" at bounding box center [1163, 677] width 30 height 19
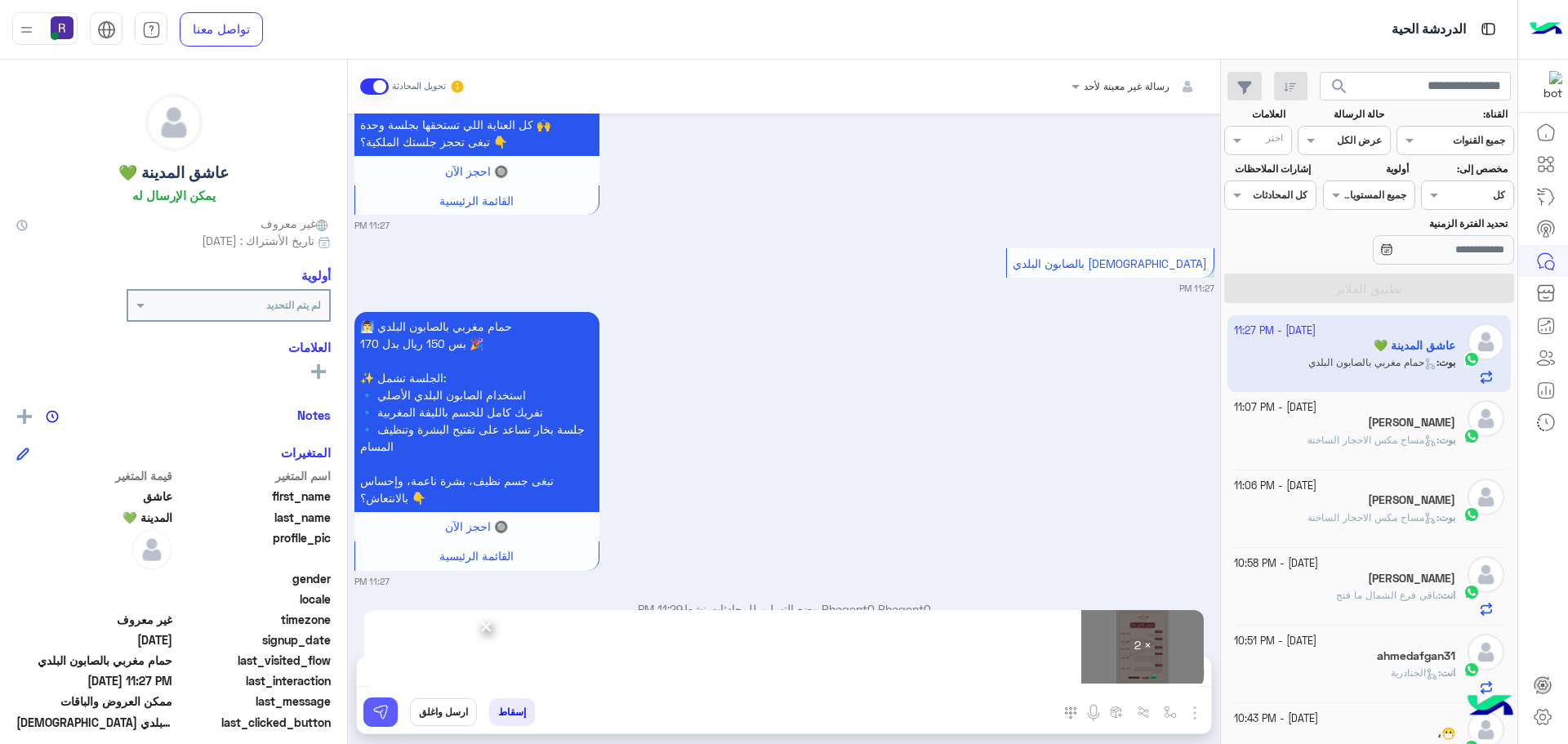
click at [385, 723] on button at bounding box center [380, 712] width 34 height 29
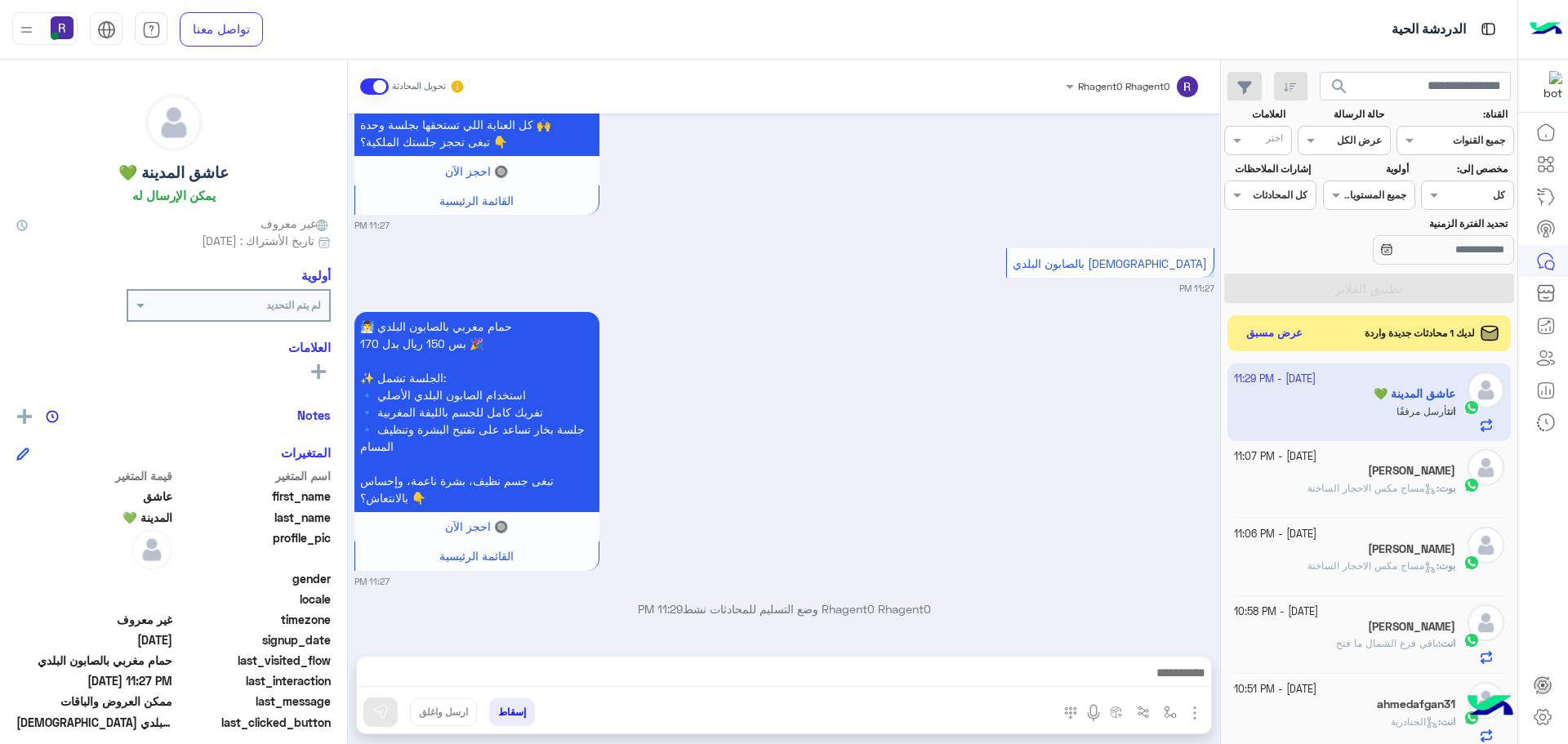
scroll to position [4046, 0]
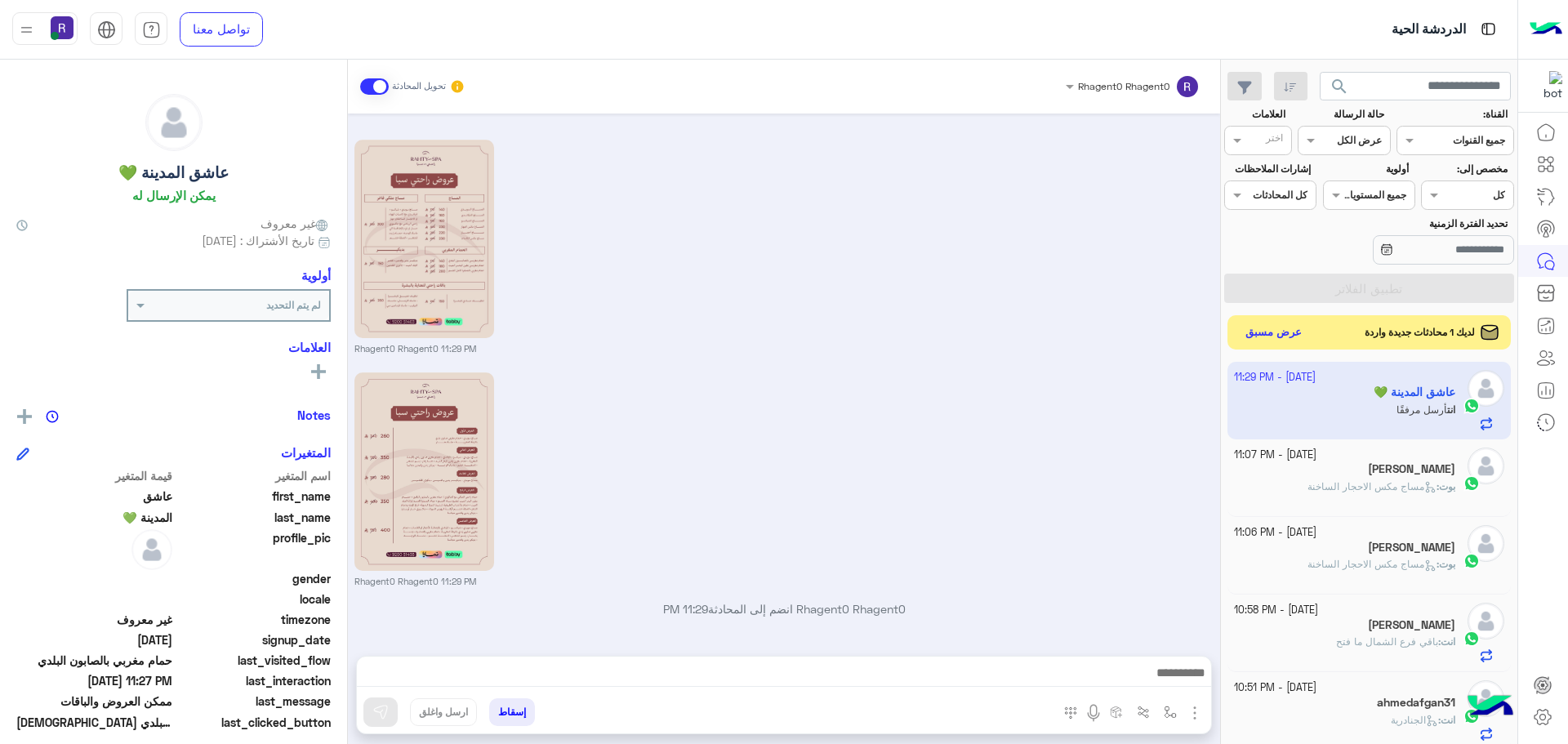
click at [1273, 330] on button "عرض مسبق" at bounding box center [1274, 333] width 69 height 22
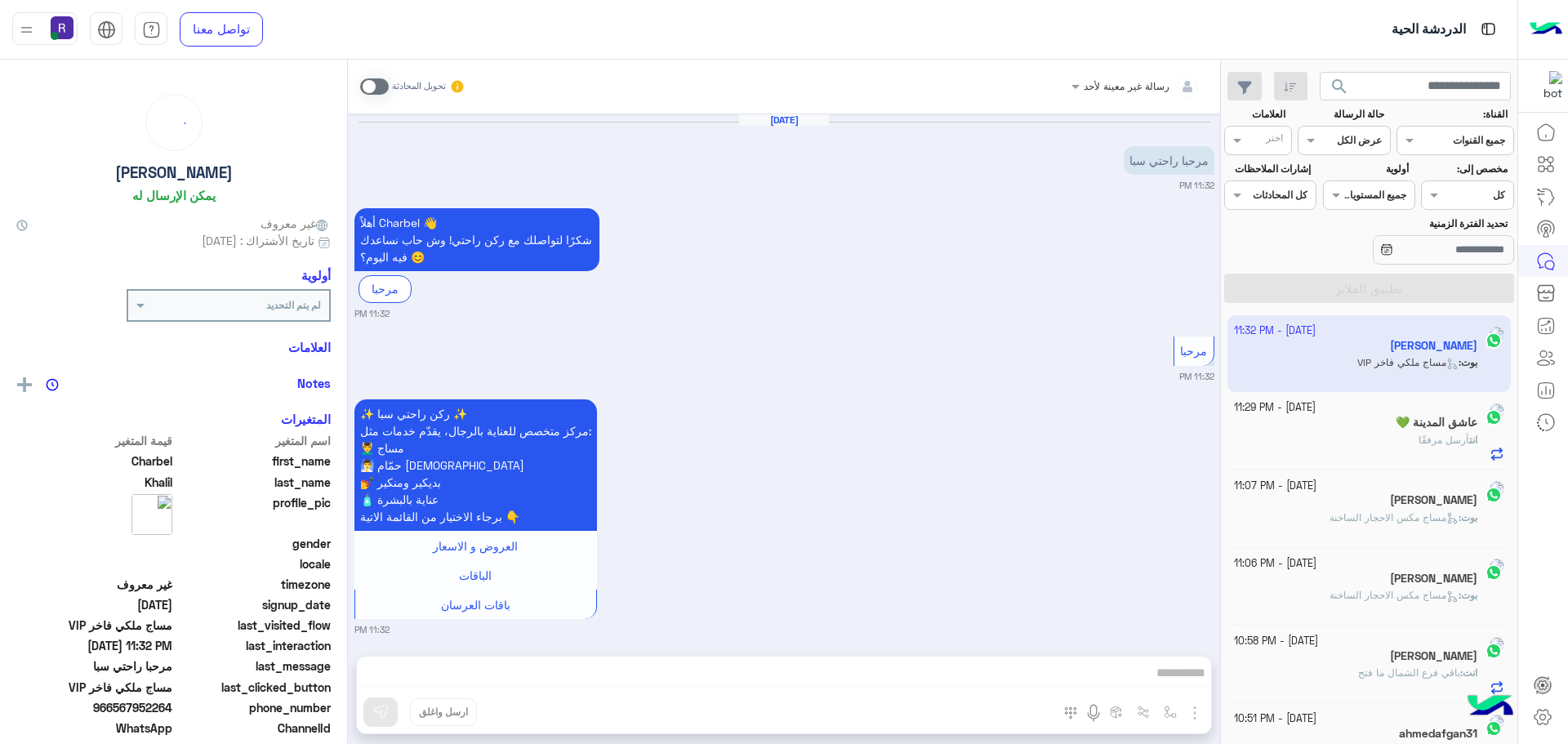
scroll to position [612, 0]
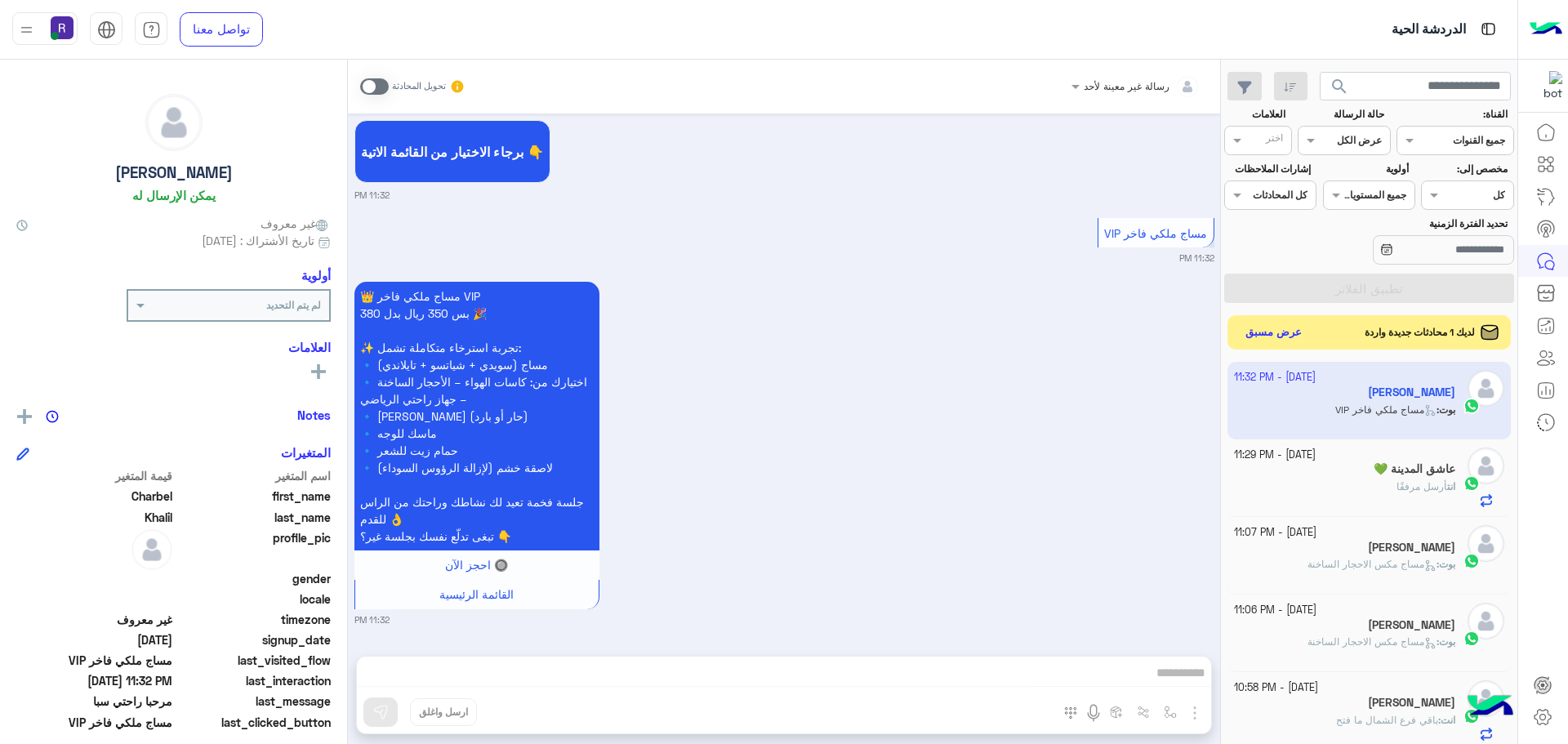
click at [1284, 338] on button "عرض مسبق" at bounding box center [1274, 333] width 69 height 22
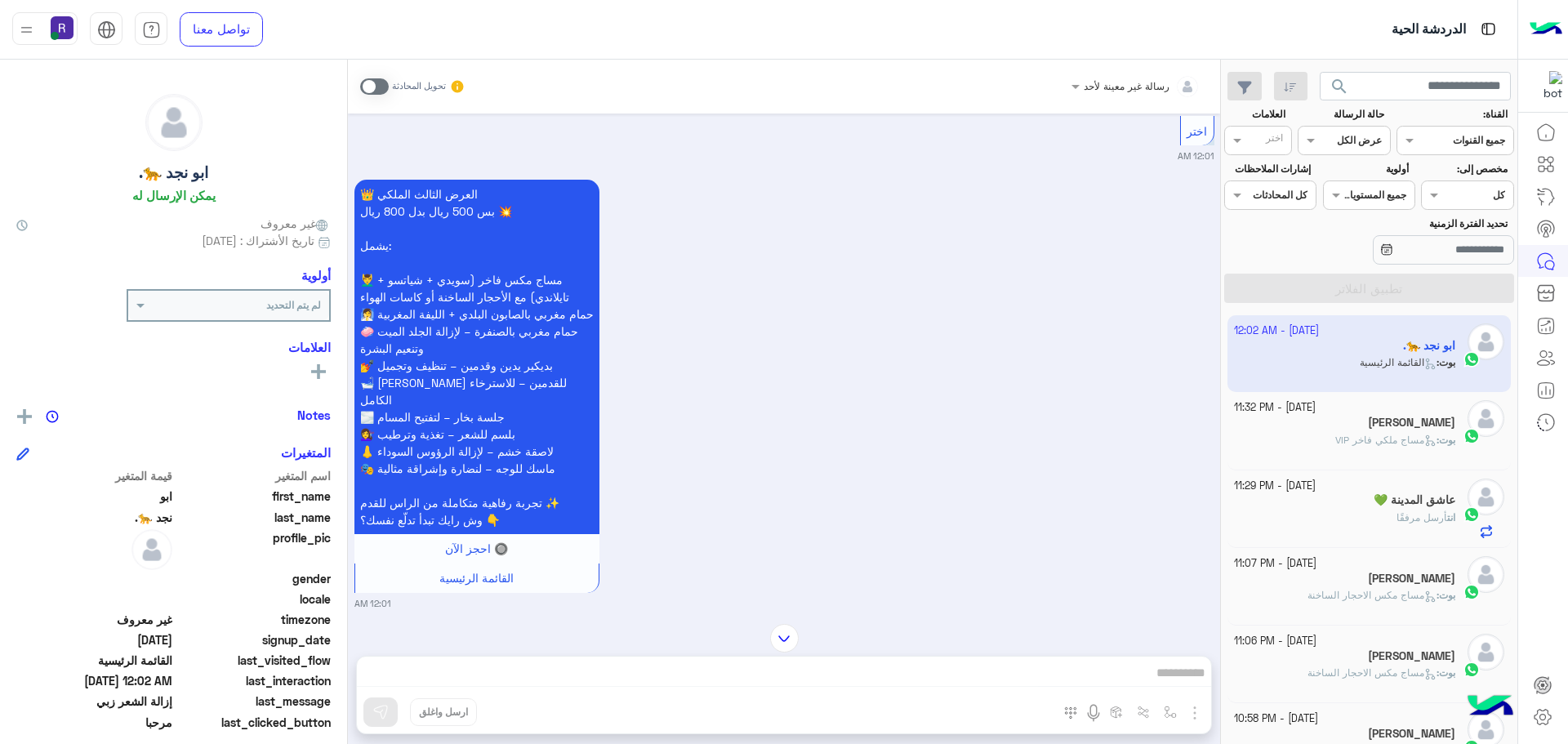
scroll to position [1887, 0]
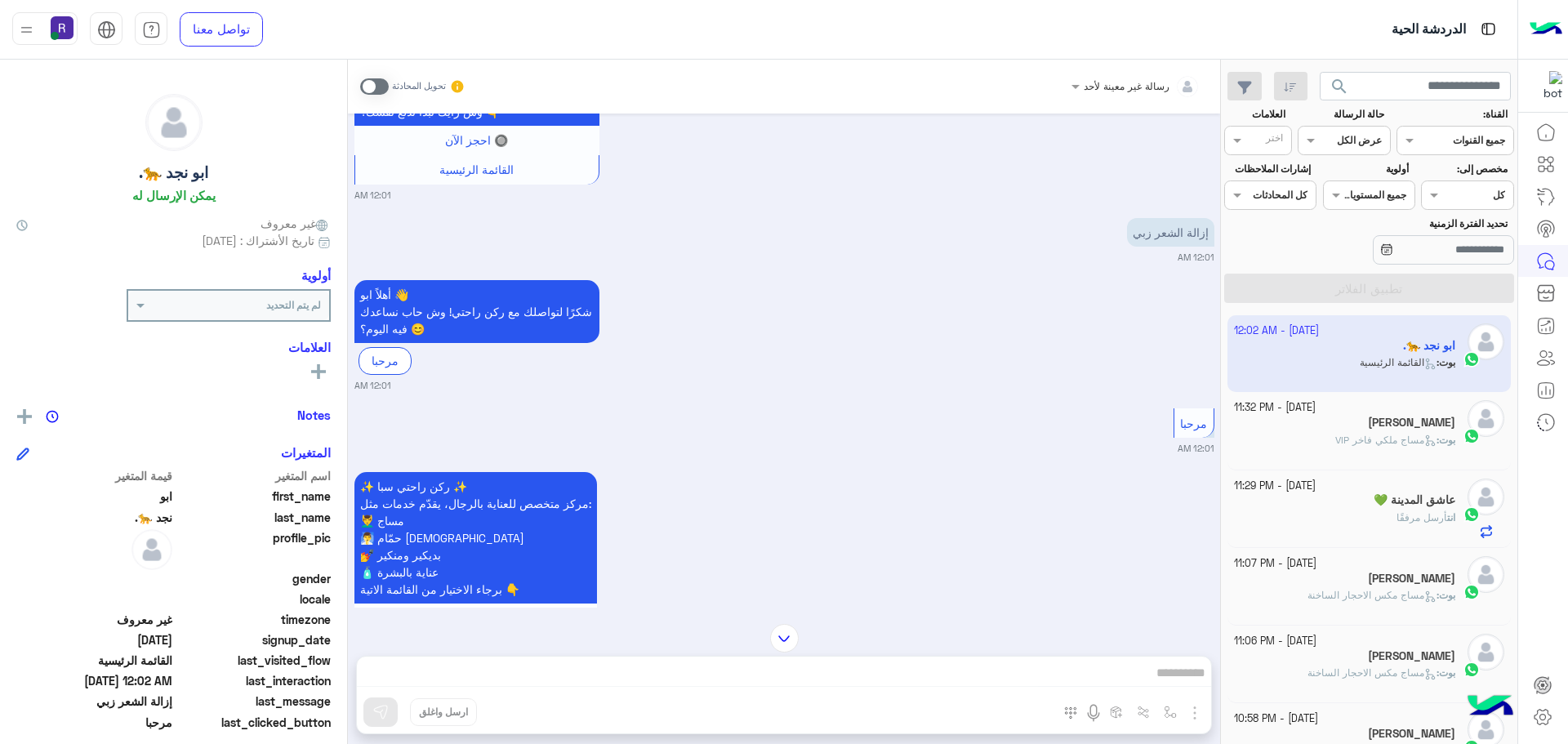
click at [1185, 337] on div "أهلاً ابو 👋 شكرًا لتواصلك مع ركن راحتي! وش حاب نساعدك فيه اليوم؟ 😊 مرحبا 12:01 …" at bounding box center [784, 334] width 860 height 116
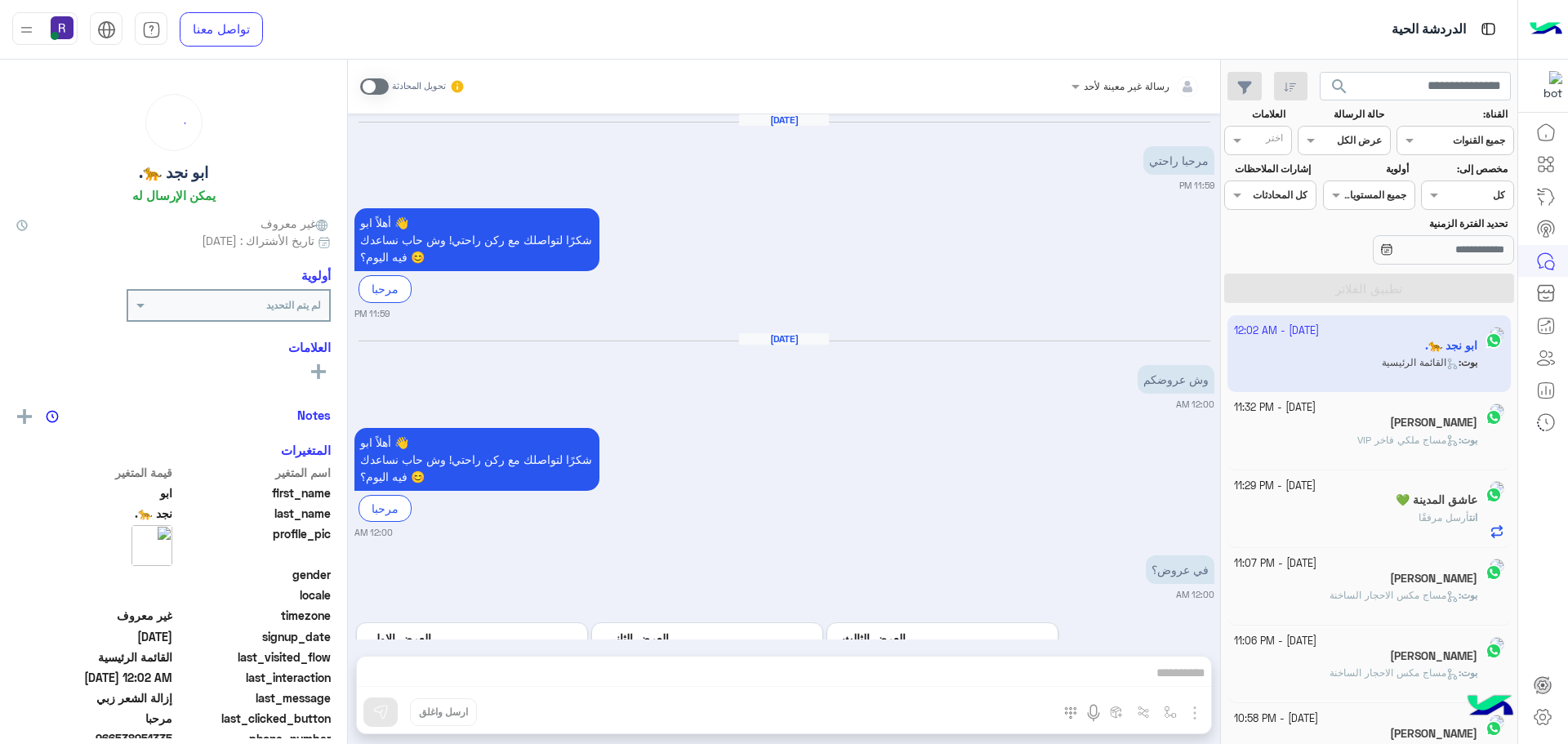
scroll to position [1968, 0]
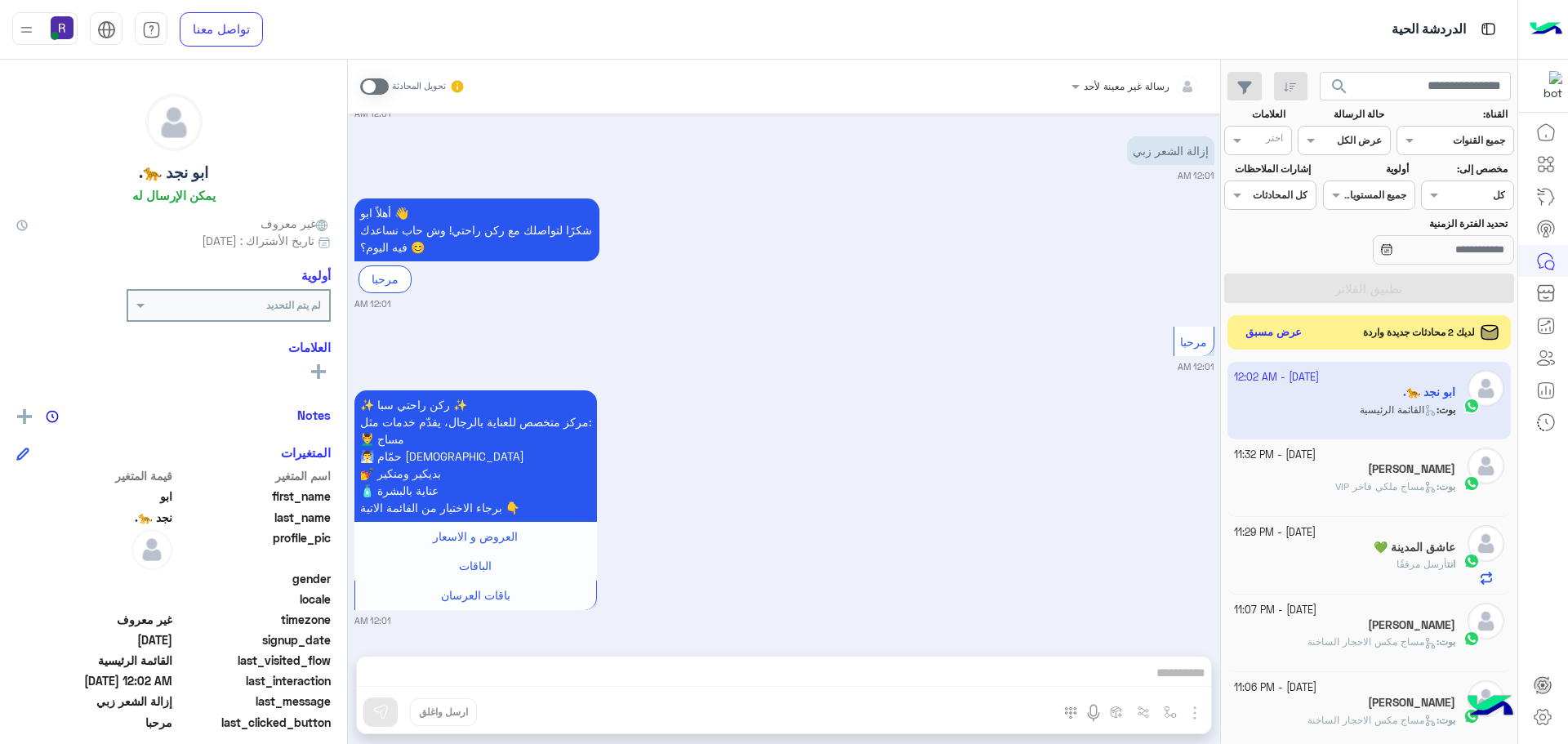
click at [1264, 333] on button "عرض مسبق" at bounding box center [1274, 333] width 69 height 22
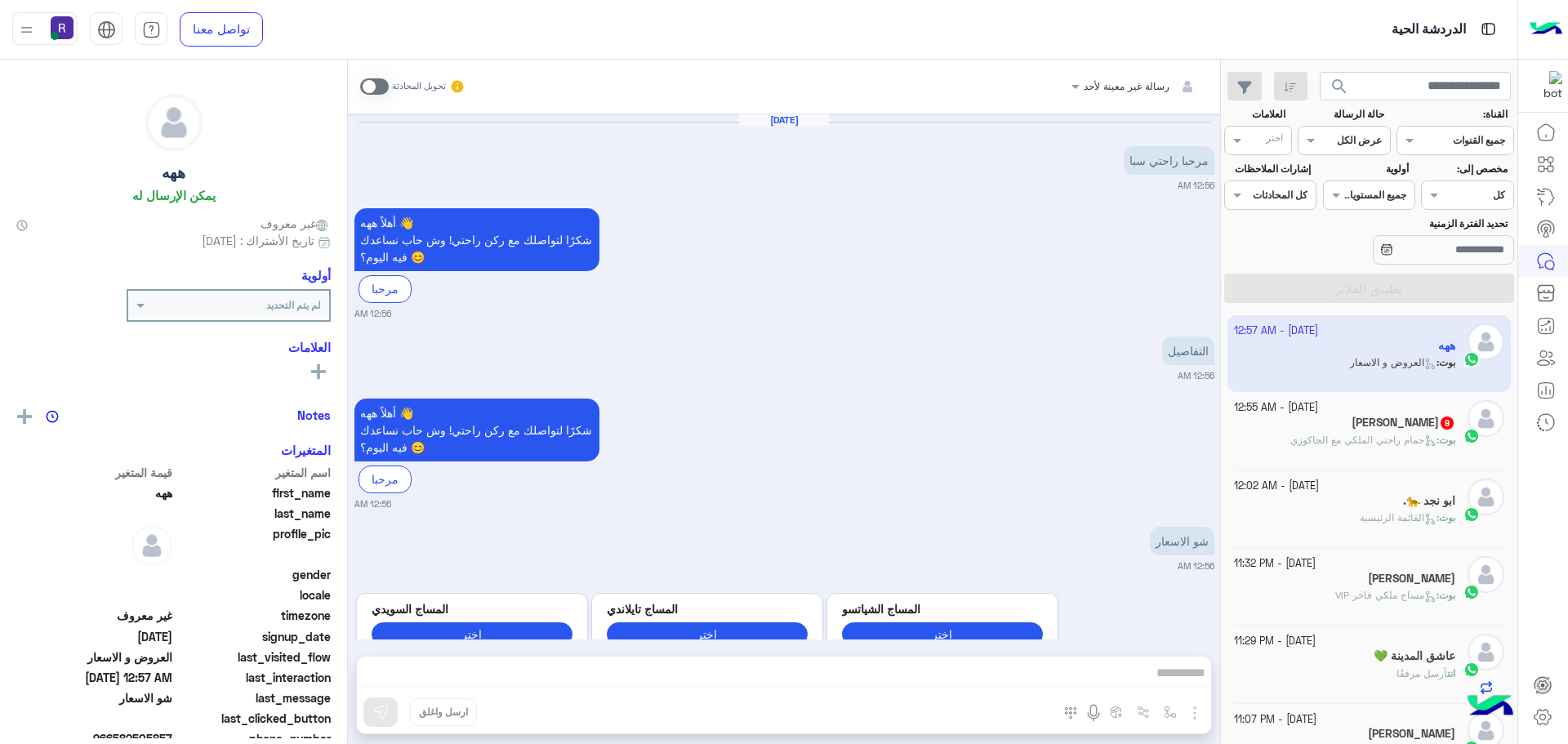
scroll to position [56, 0]
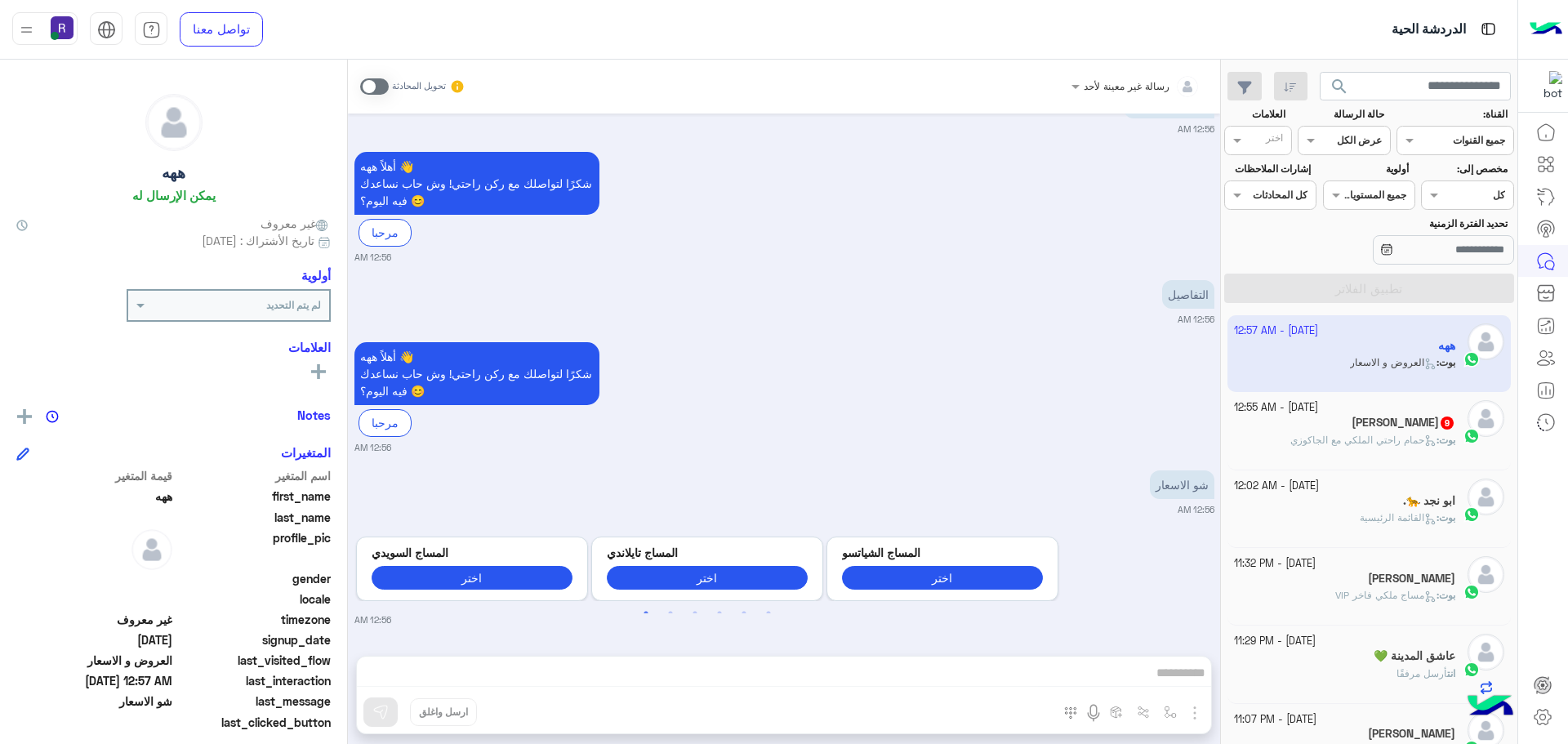
click at [379, 87] on span at bounding box center [375, 87] width 29 height 16
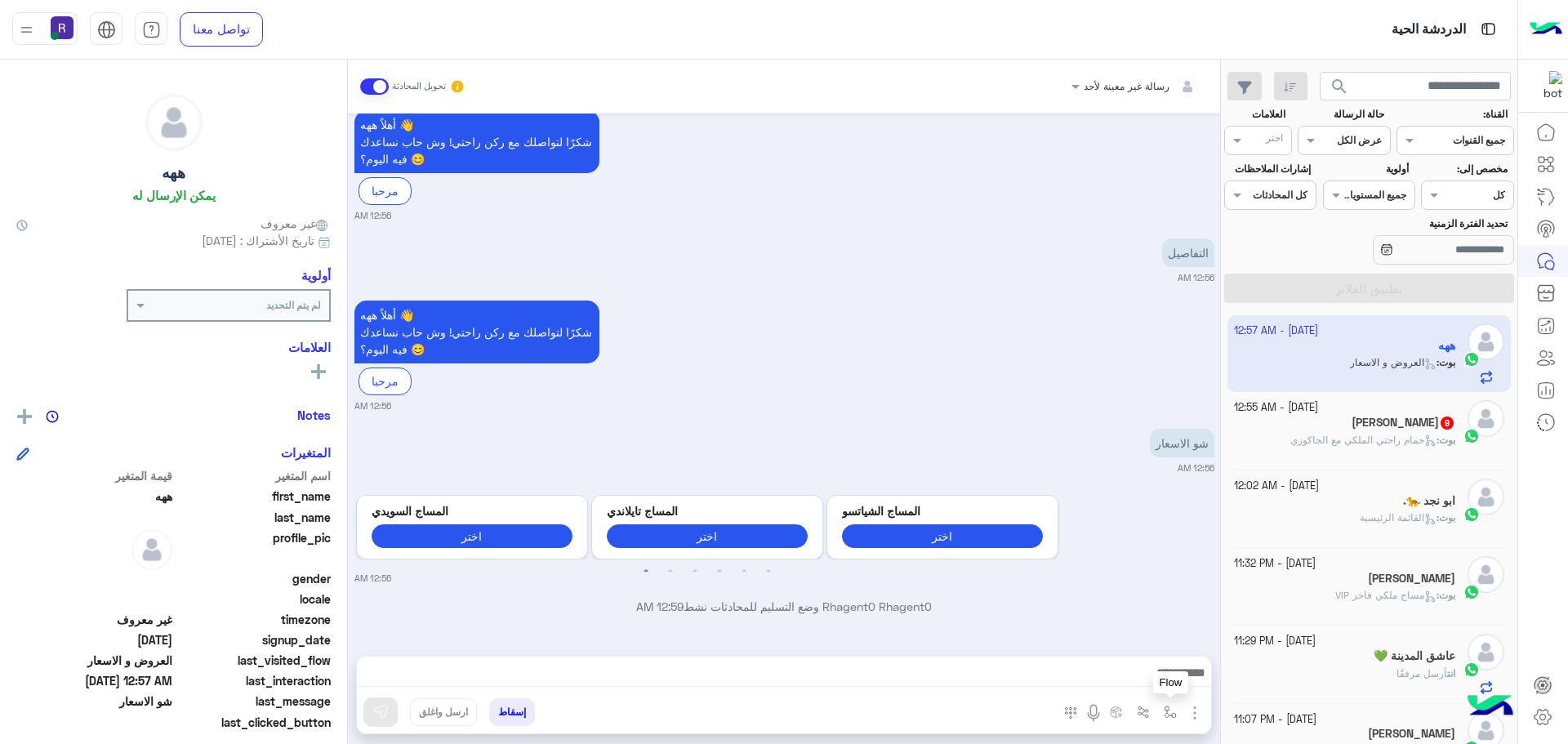
click at [1172, 713] on img "button" at bounding box center [1169, 712] width 13 height 13
click at [1198, 711] on img "button" at bounding box center [1194, 713] width 20 height 20
click at [1153, 687] on button "الصور" at bounding box center [1169, 677] width 70 height 33
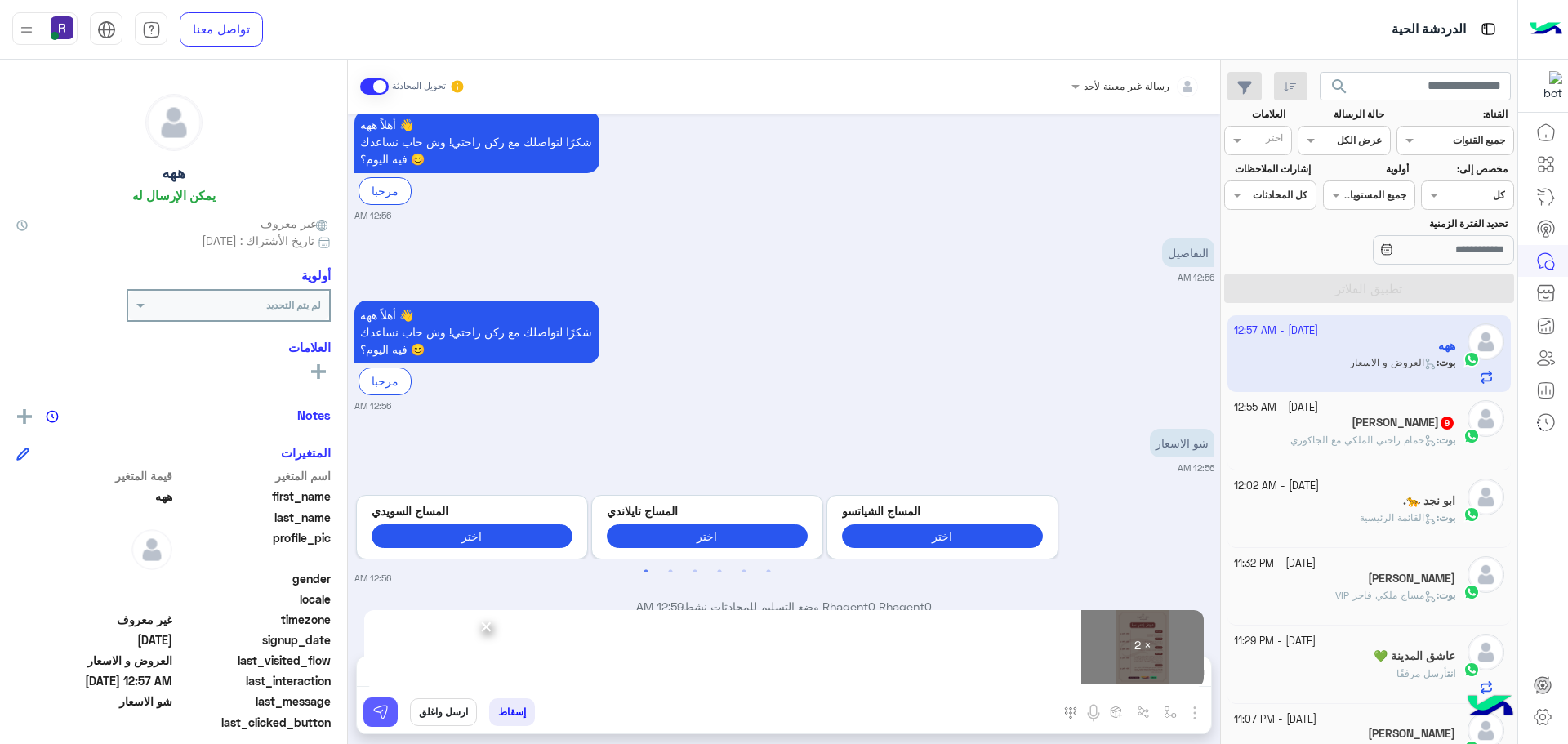
click at [391, 712] on button at bounding box center [380, 712] width 34 height 29
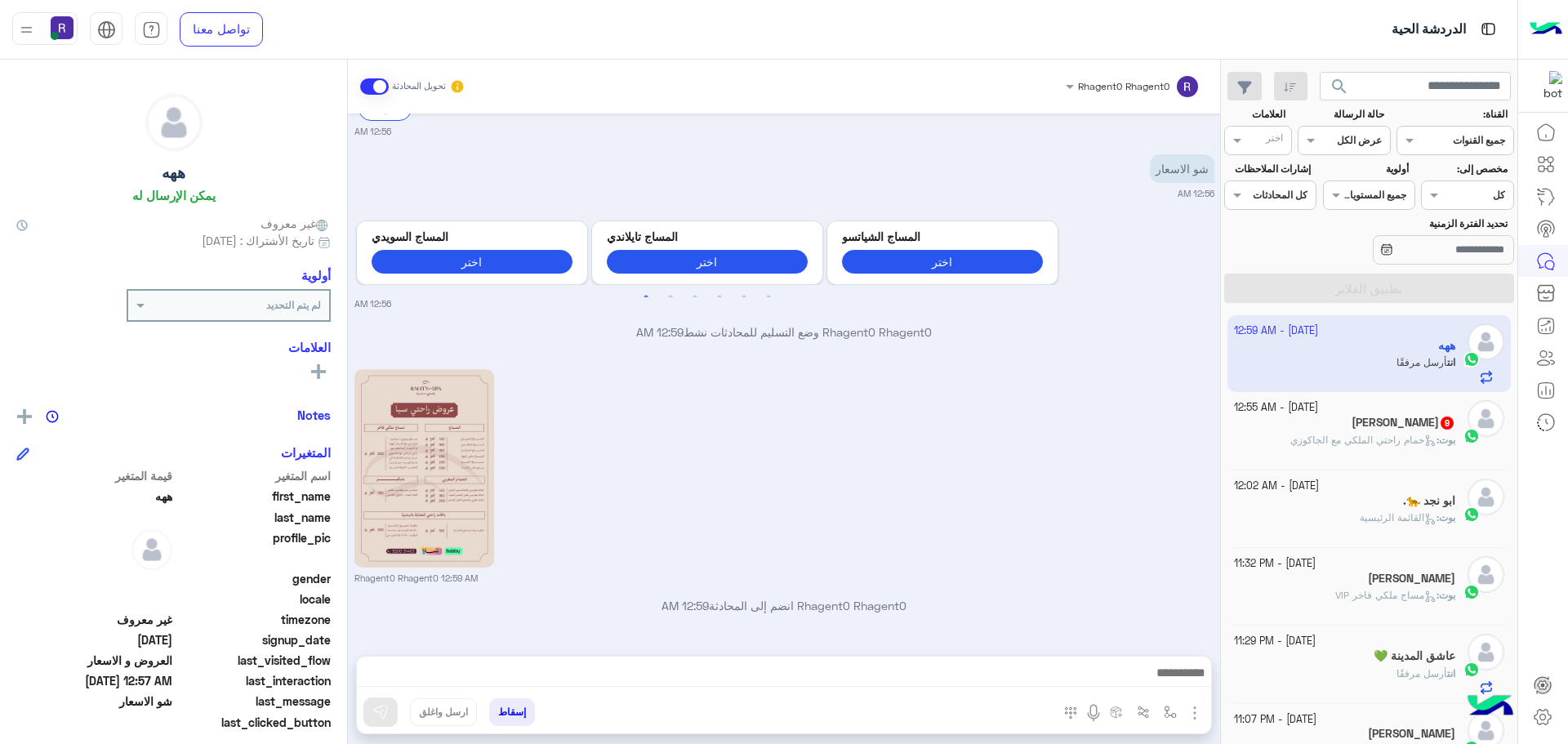
scroll to position [605, 0]
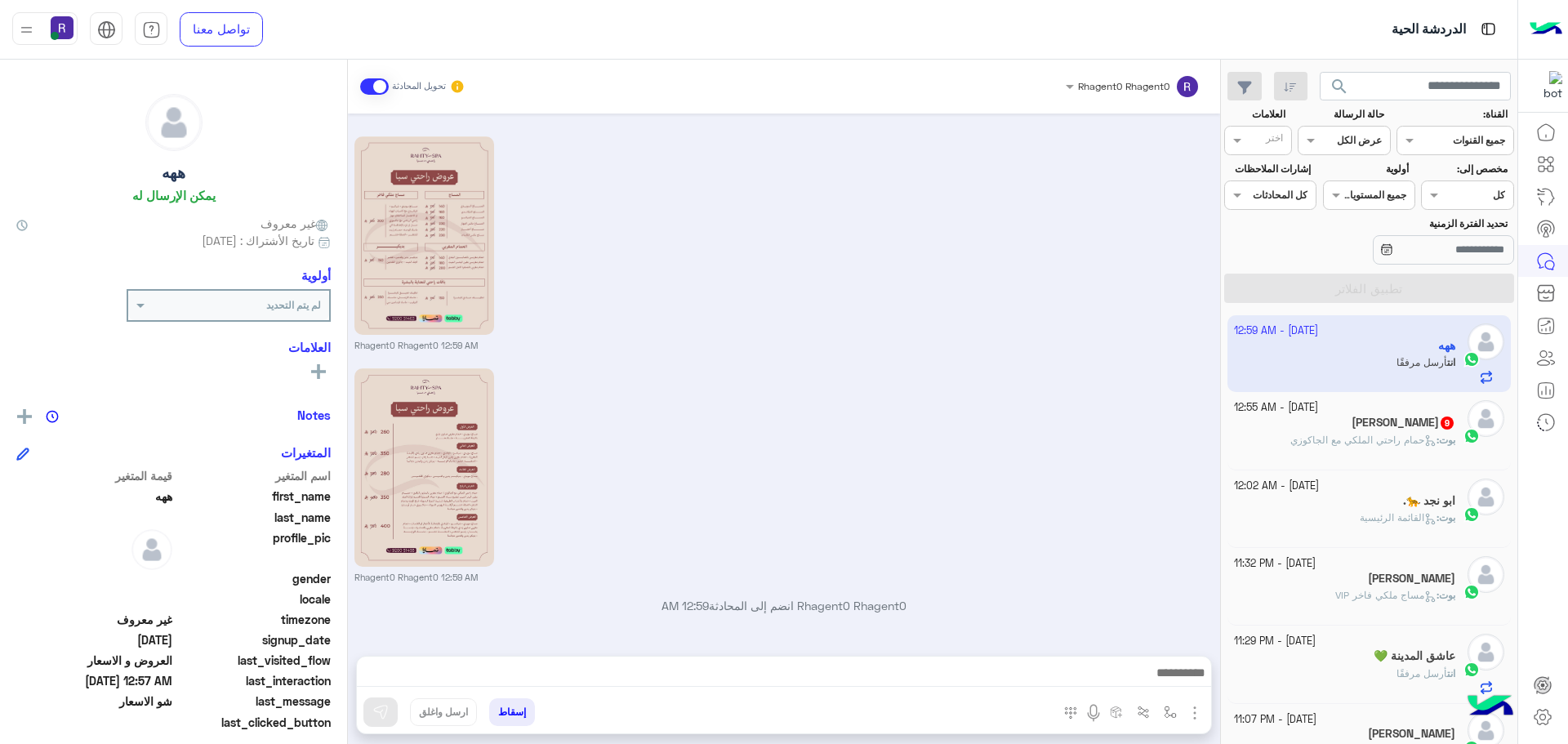
click at [1393, 414] on div "[DATE] - 12:55 AM" at bounding box center [1344, 408] width 222 height 15
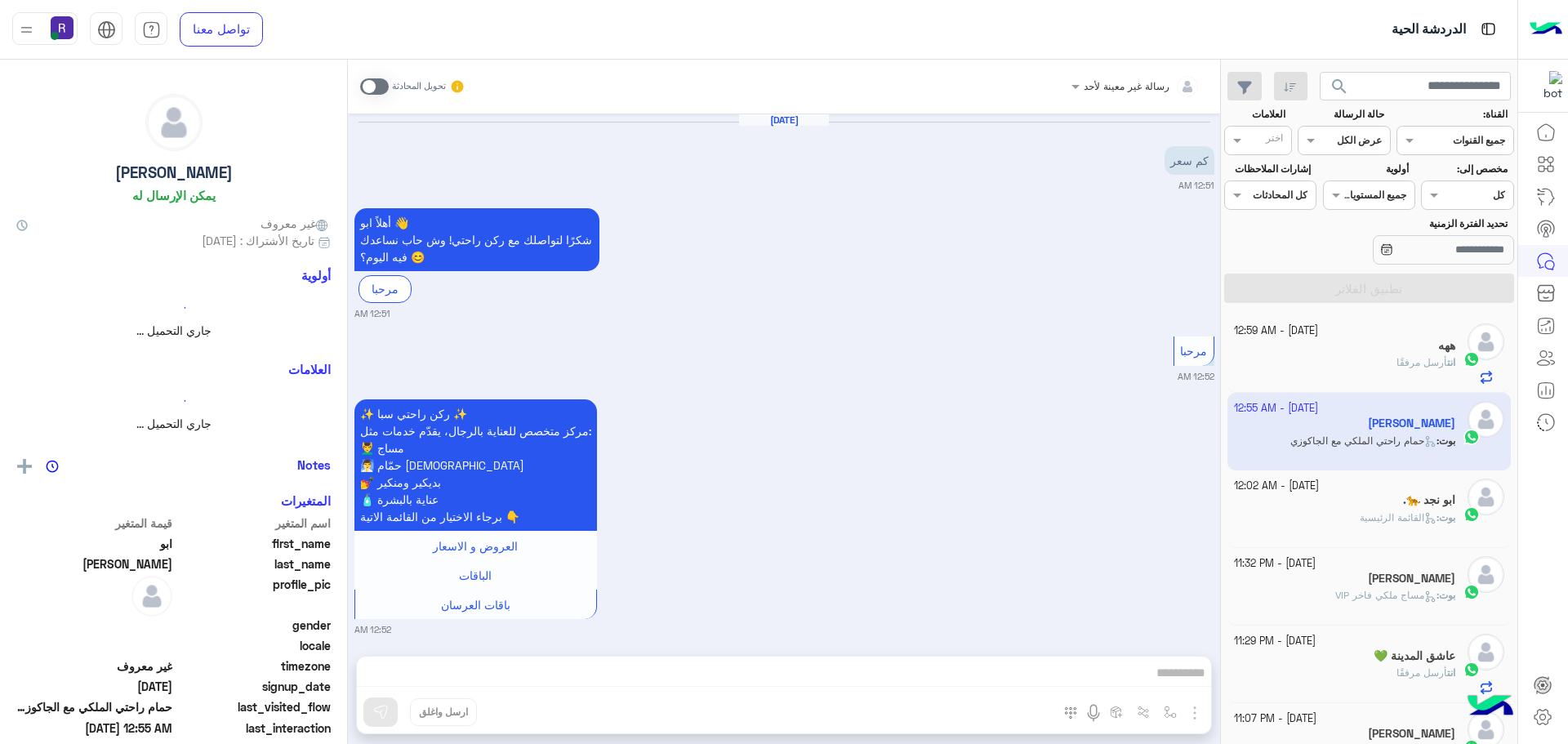
scroll to position [2009, 0]
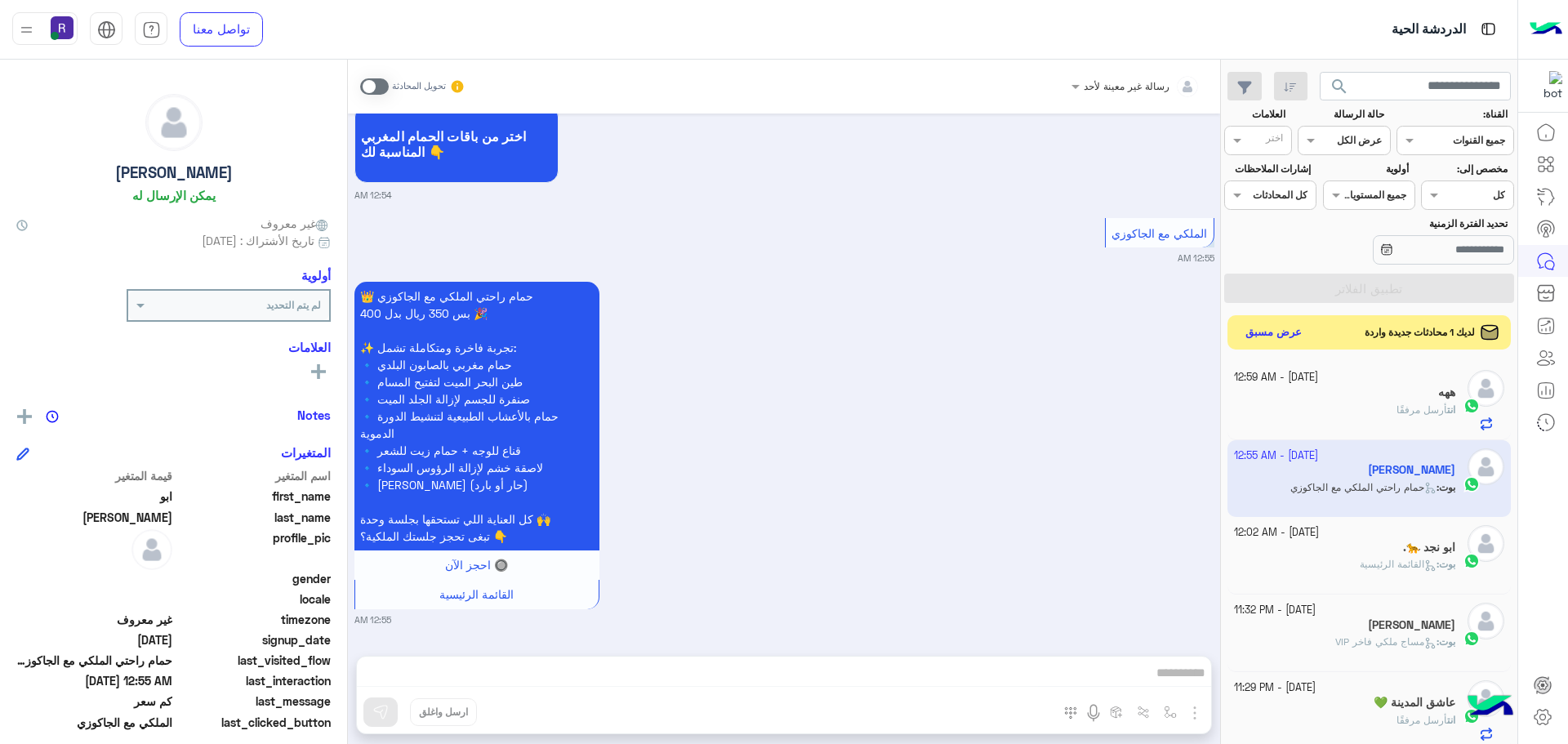
click at [1283, 326] on button "عرض مسبق" at bounding box center [1274, 333] width 69 height 22
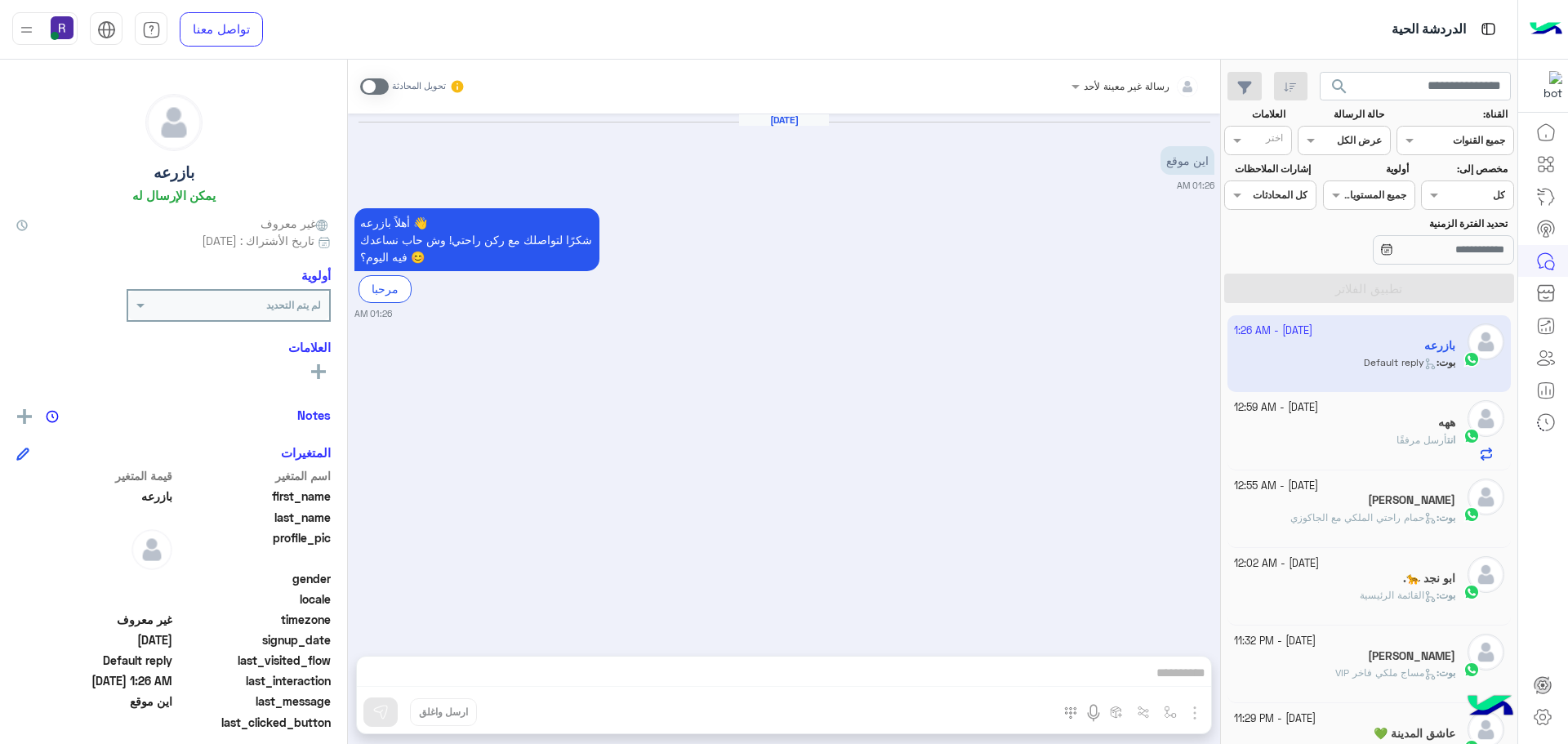
click at [375, 84] on span at bounding box center [375, 87] width 29 height 16
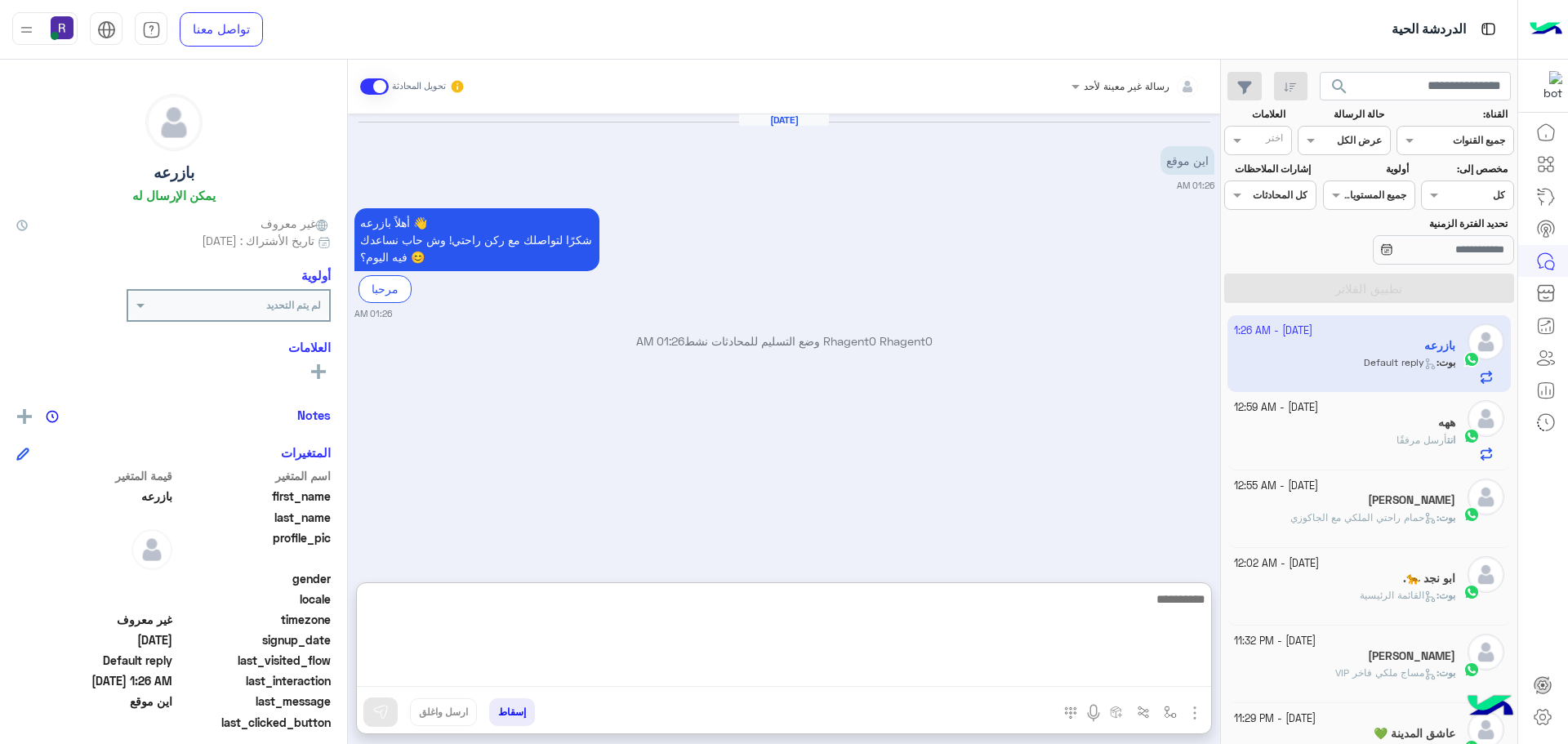
click at [879, 678] on textarea at bounding box center [784, 638] width 854 height 98
paste textarea "**********"
type textarea "**********"
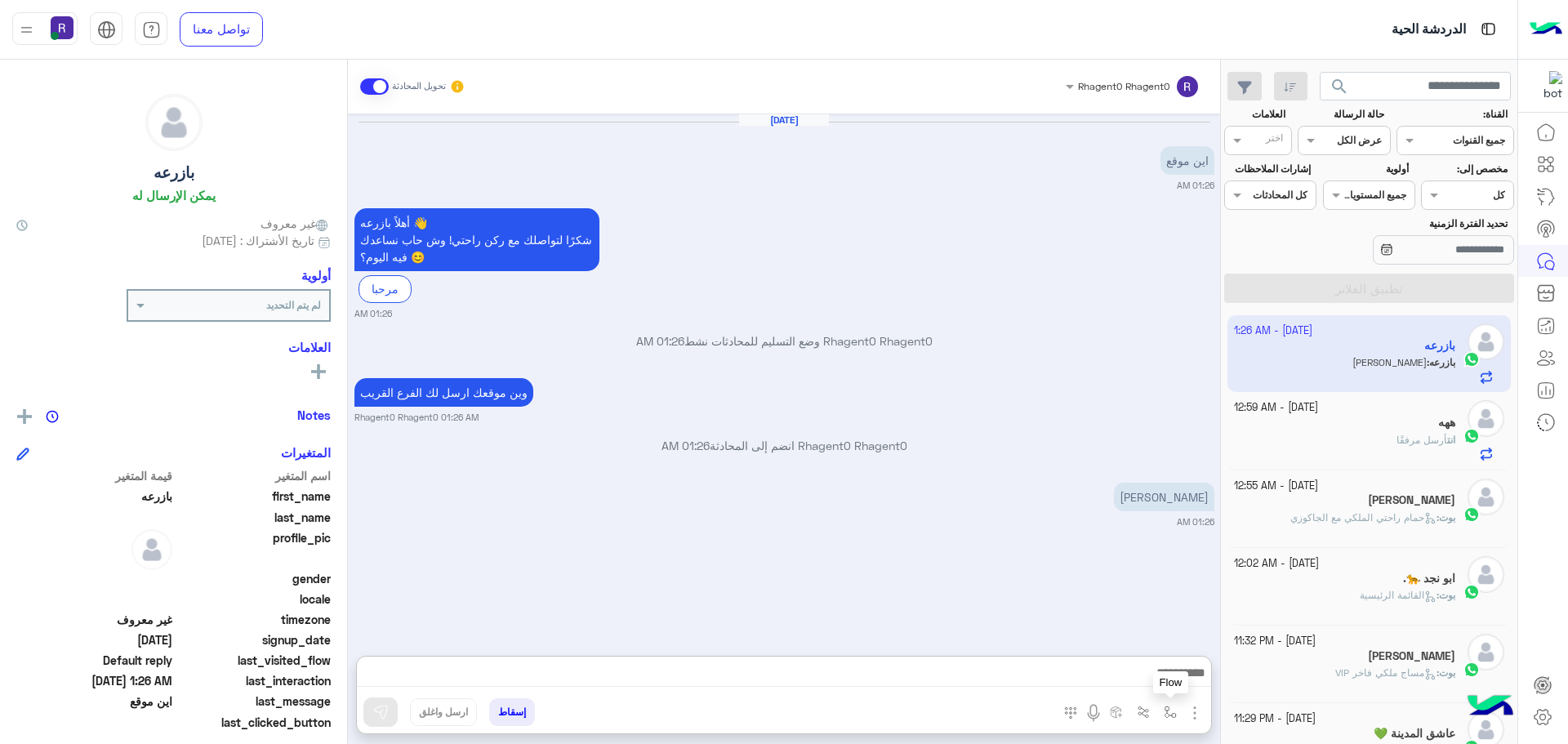
click at [1173, 715] on img "button" at bounding box center [1169, 712] width 13 height 13
click at [1137, 676] on input "text" at bounding box center [1134, 674] width 82 height 14
type input "***"
click at [1156, 642] on div "لبن" at bounding box center [1122, 648] width 120 height 32
type textarea "***"
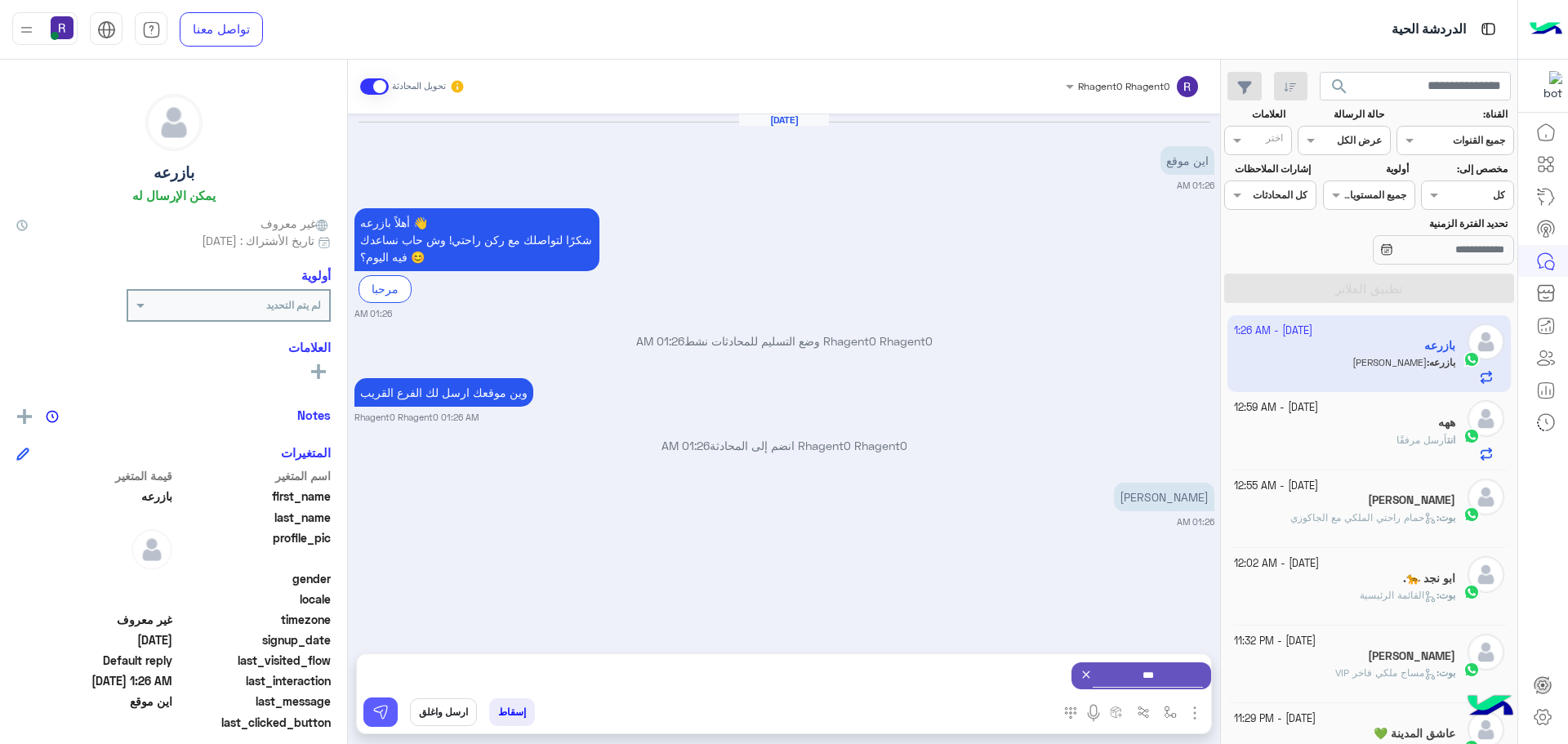
click at [385, 707] on img at bounding box center [380, 712] width 16 height 16
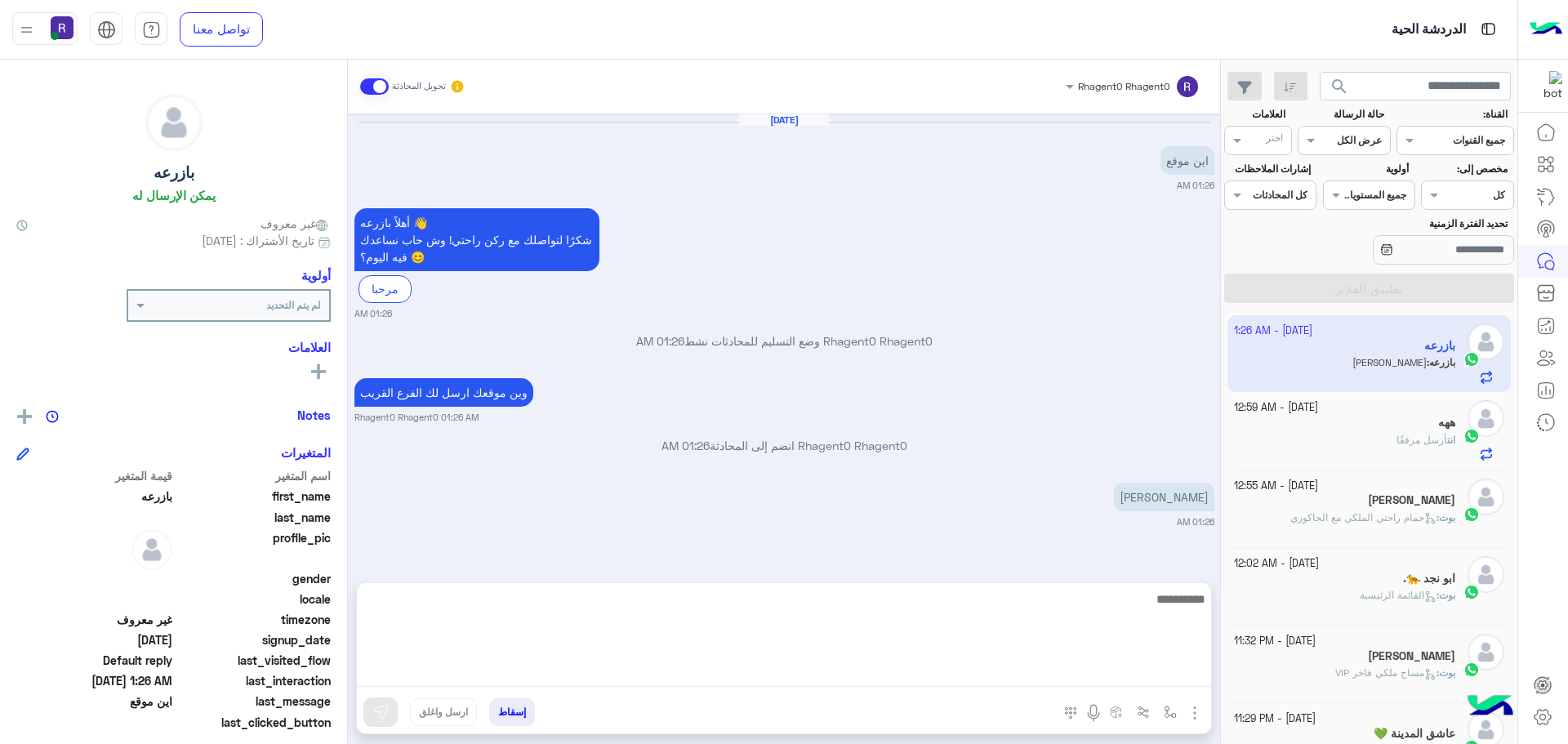
click at [693, 679] on textarea at bounding box center [784, 638] width 854 height 98
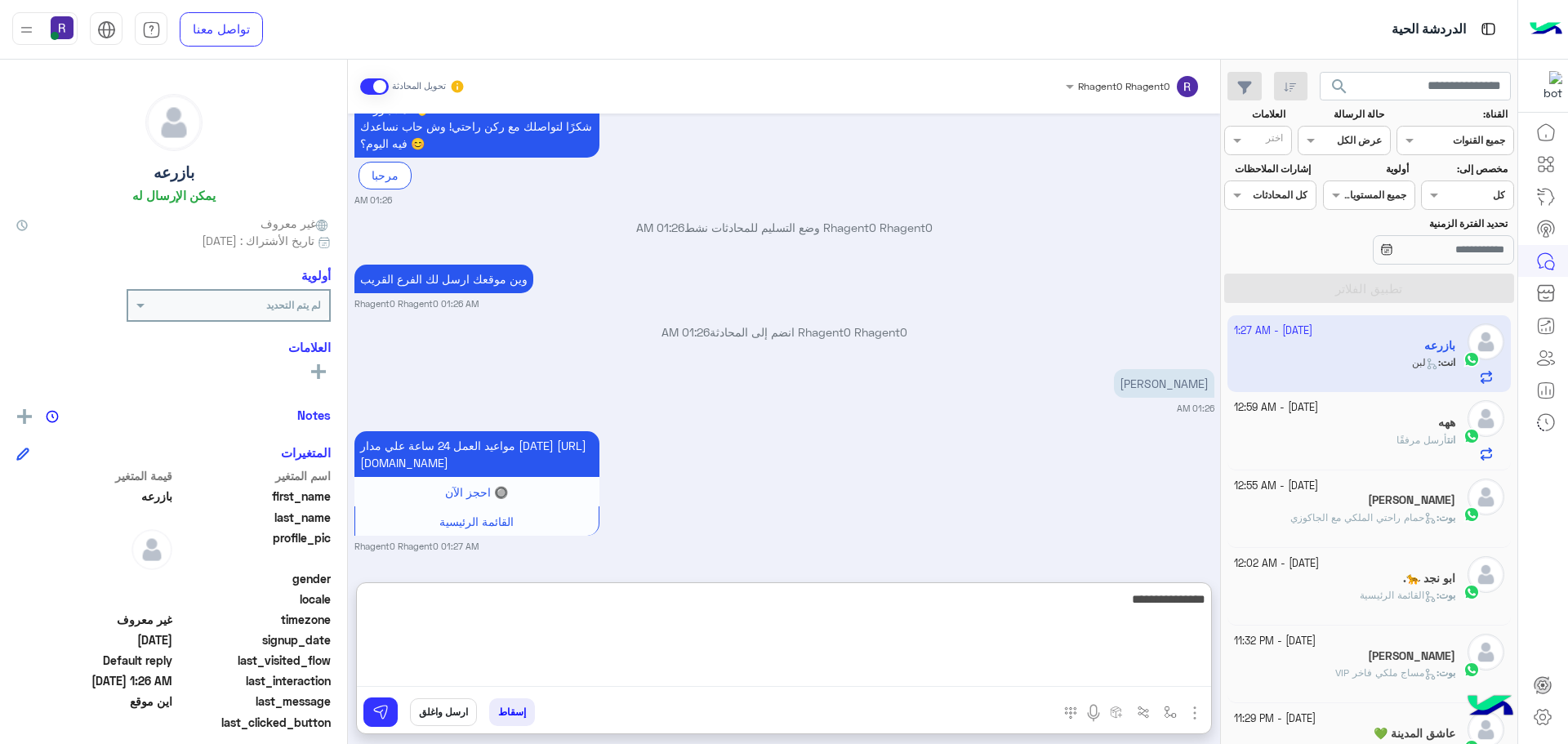
type textarea "**********"
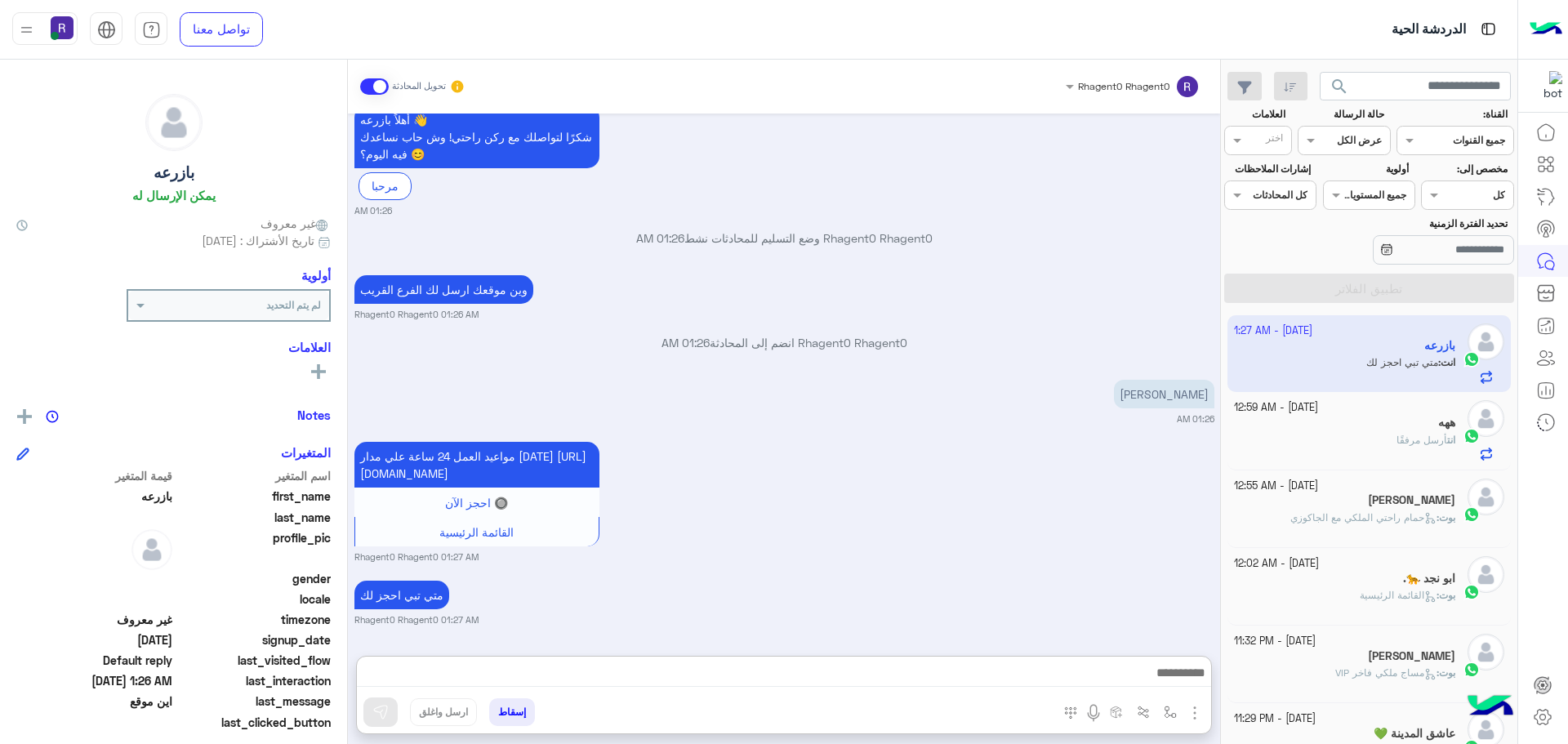
click at [1182, 438] on div "مواعيد العمل 24 ساعة علي مدار [DATE] [URL][DOMAIN_NAME] 🔘 احجز الآن القائمة الر…" at bounding box center [784, 500] width 860 height 126
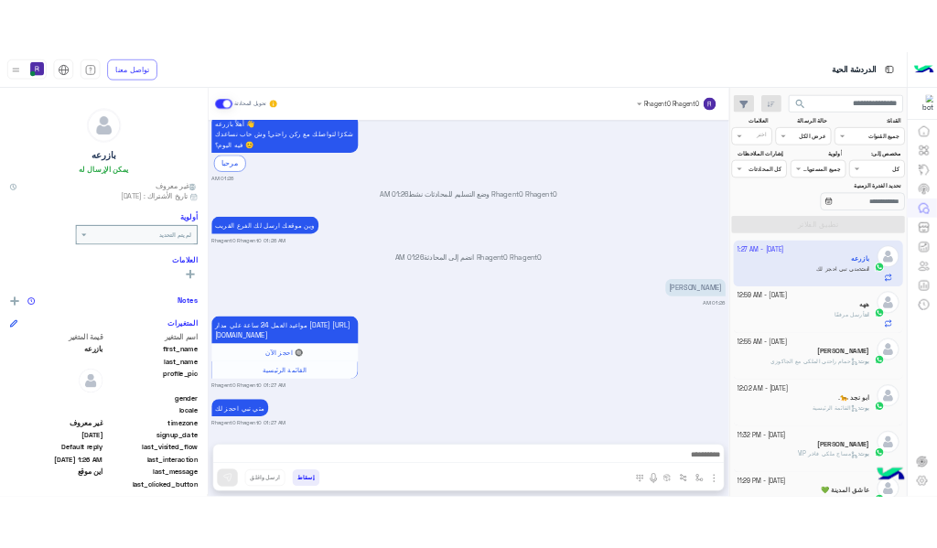
scroll to position [135, 0]
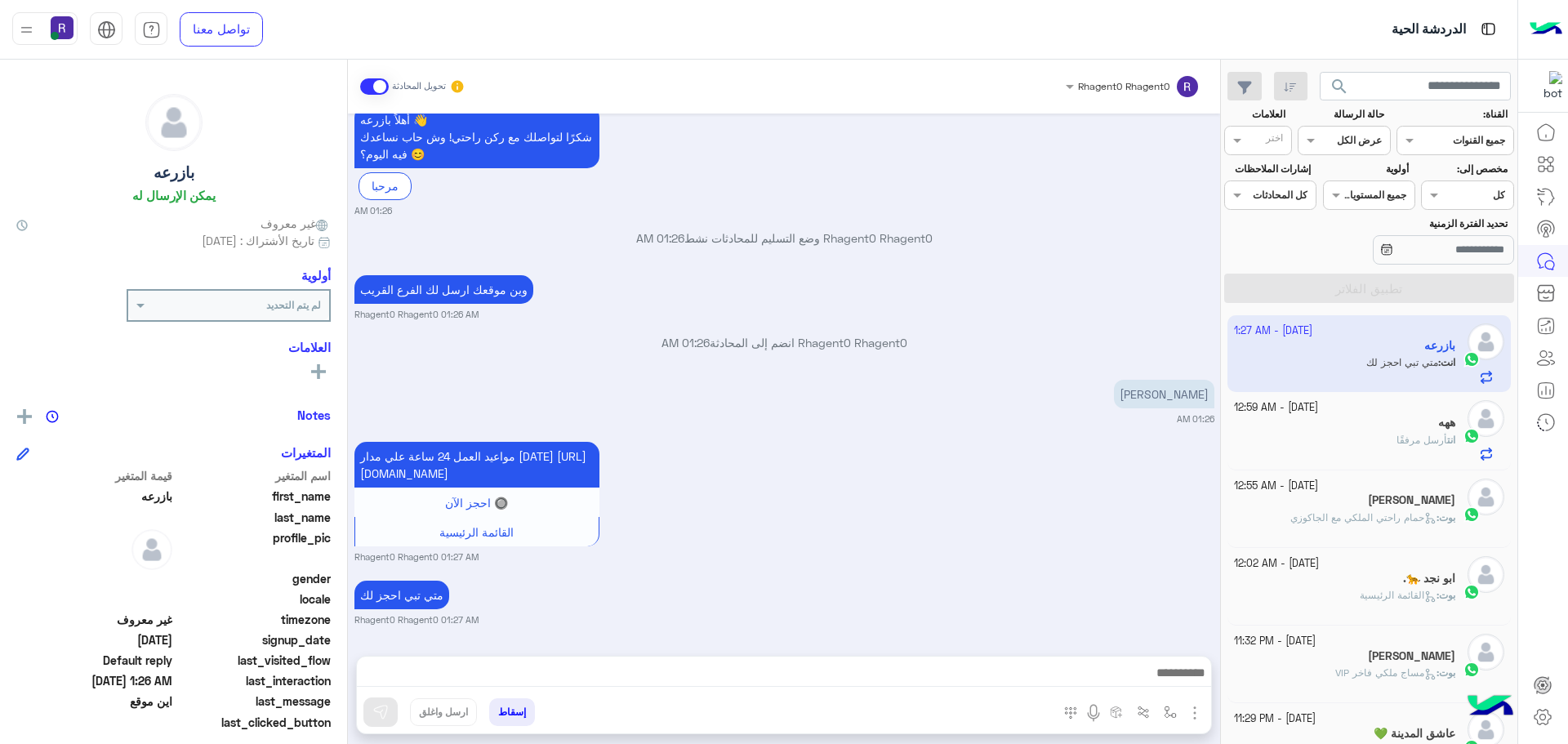
click at [865, 531] on div "مواعيد العمل 24 ساعة علي مدار [DATE] [URL][DOMAIN_NAME] 🔘 احجز الآن القائمة الر…" at bounding box center [784, 500] width 860 height 126
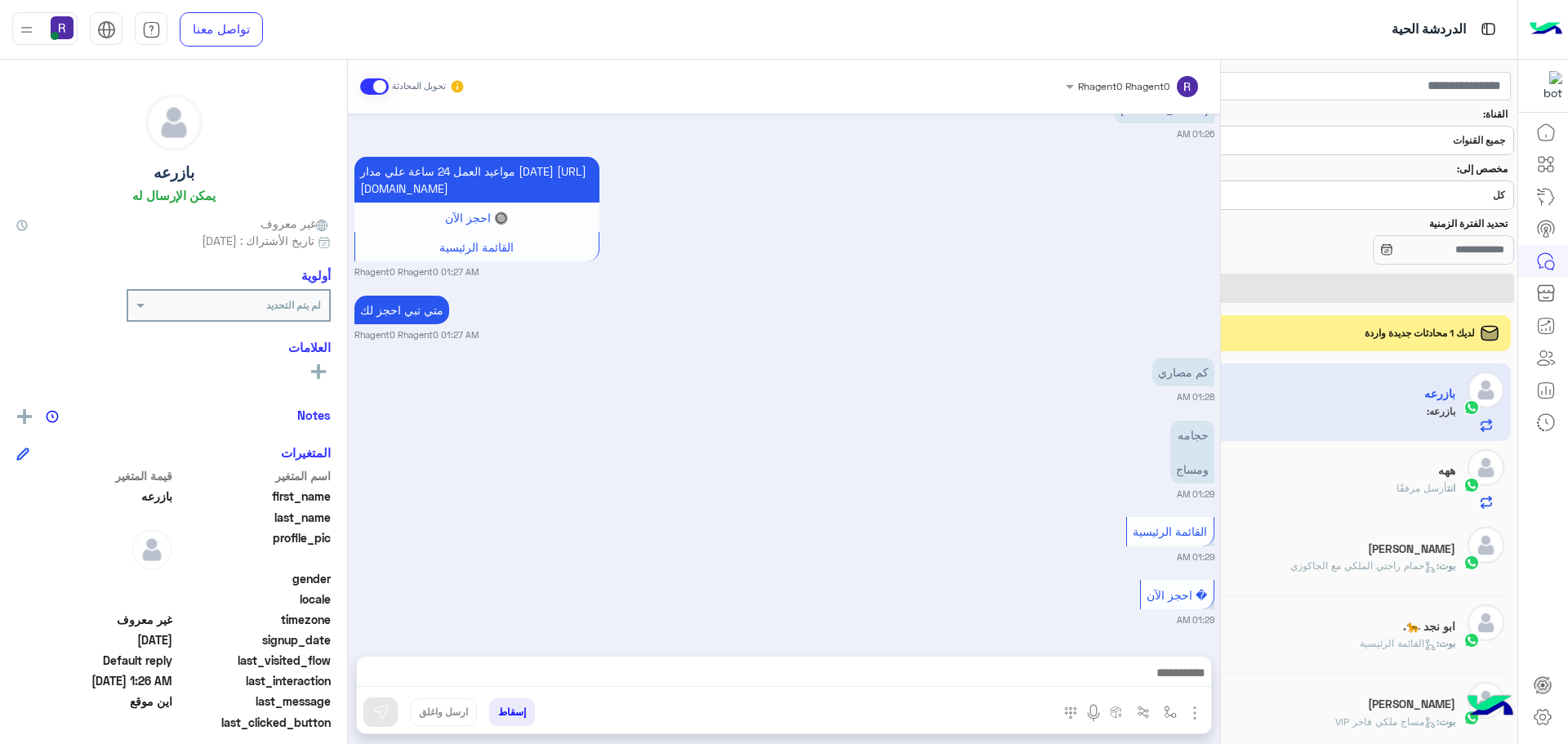
scroll to position [405, 0]
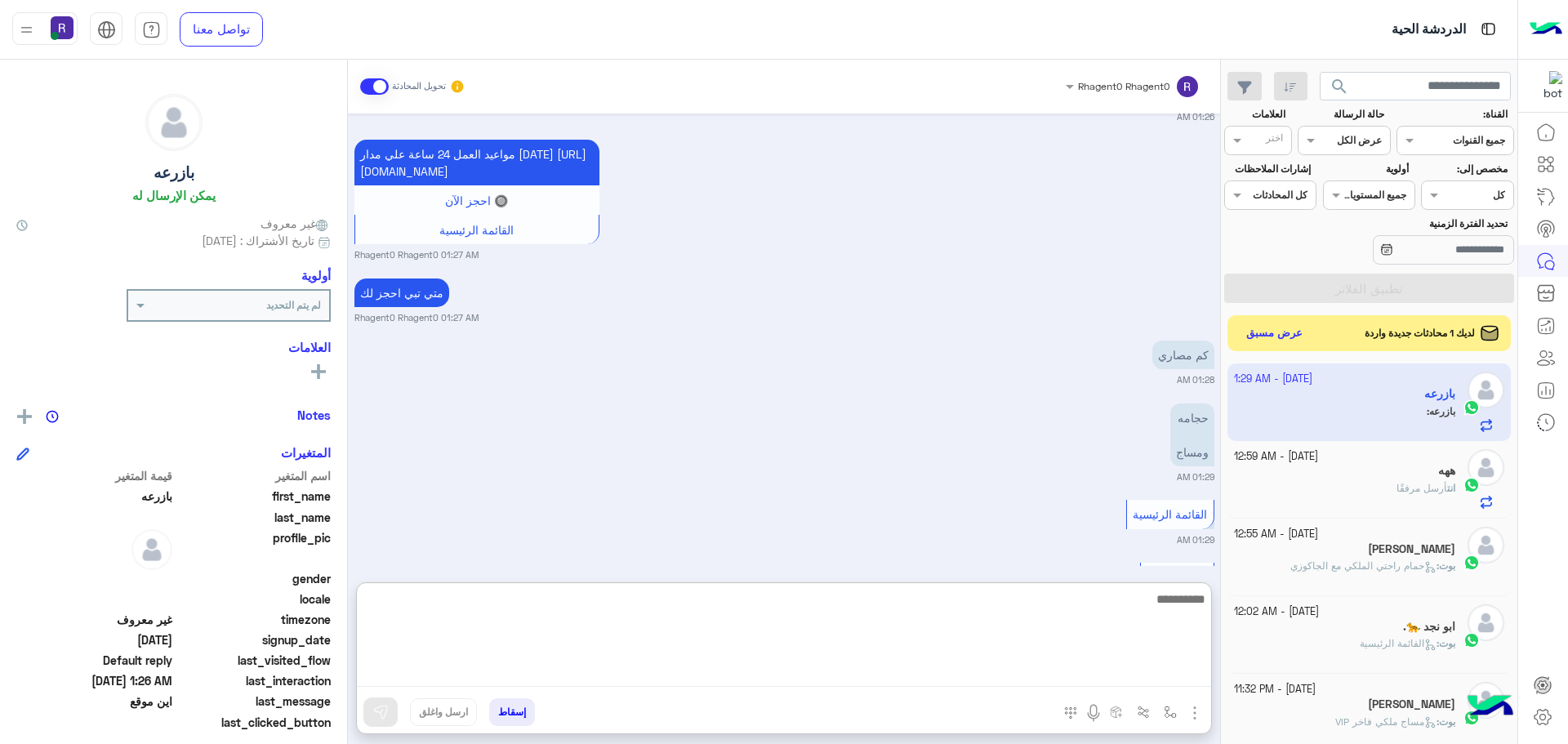
click at [1036, 675] on textarea at bounding box center [784, 638] width 854 height 98
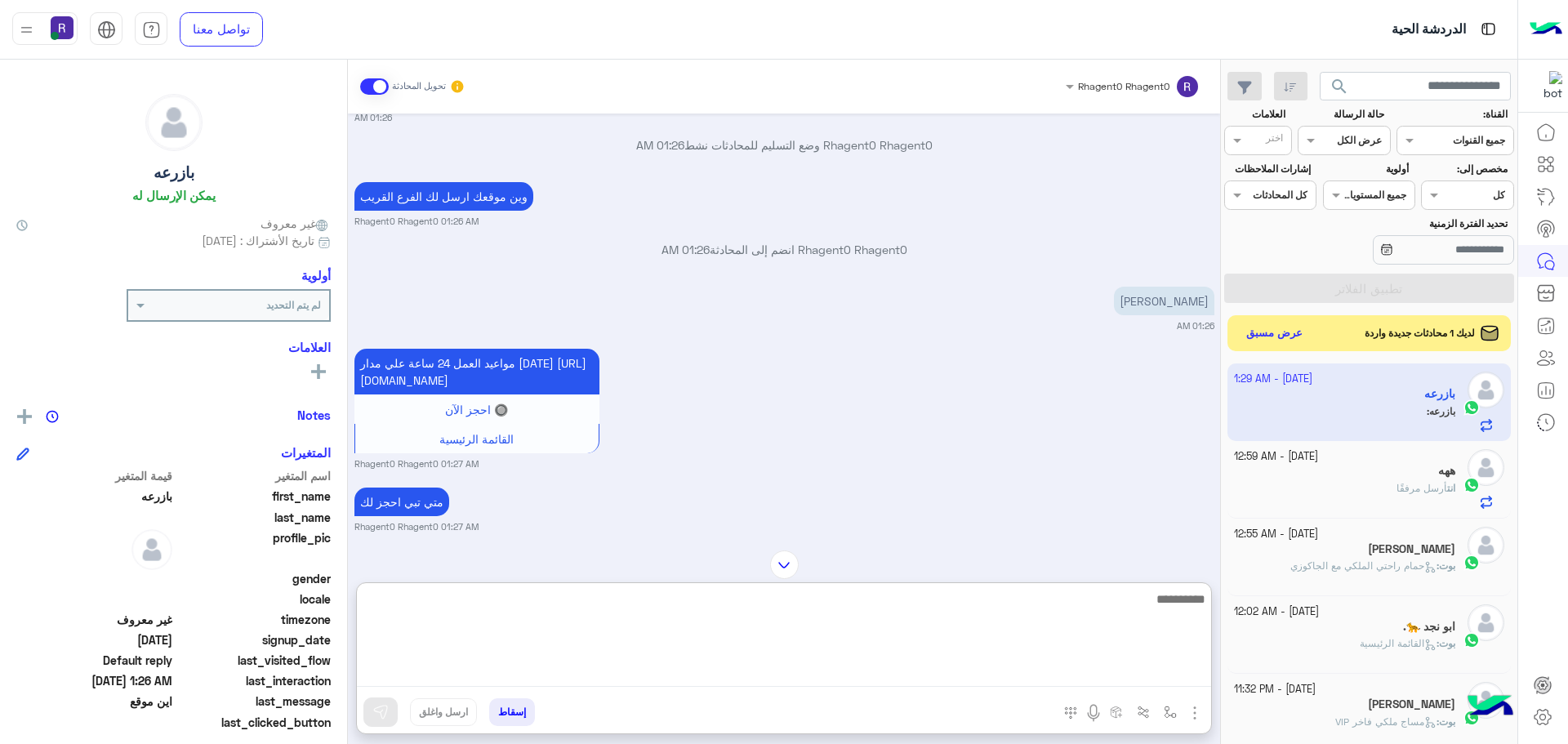
scroll to position [0, 0]
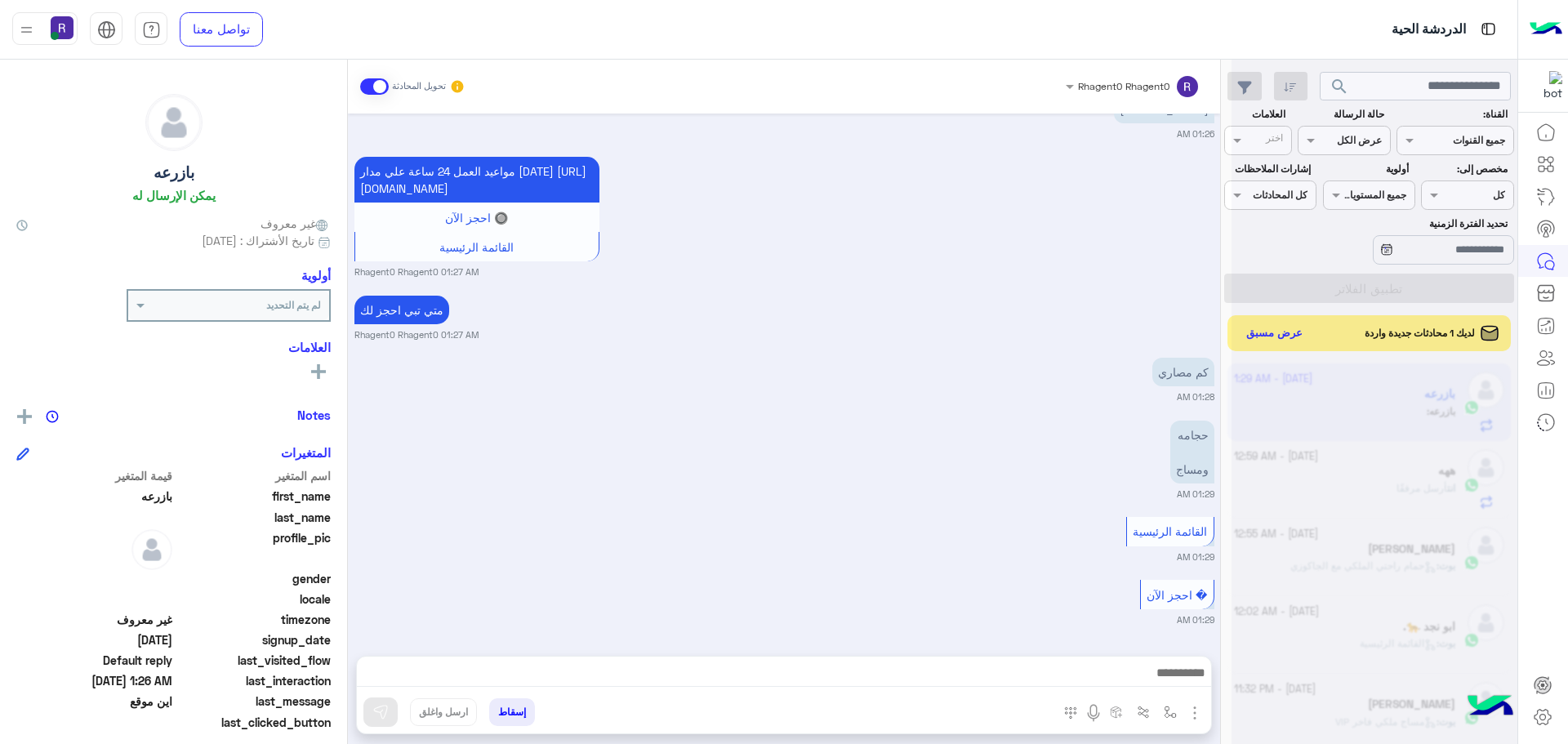
click at [1197, 724] on div "المرفقات الصور أدخل اسم مجموعة الرسائل" at bounding box center [1131, 715] width 160 height 34
click at [1194, 701] on button "button" at bounding box center [1194, 711] width 21 height 22
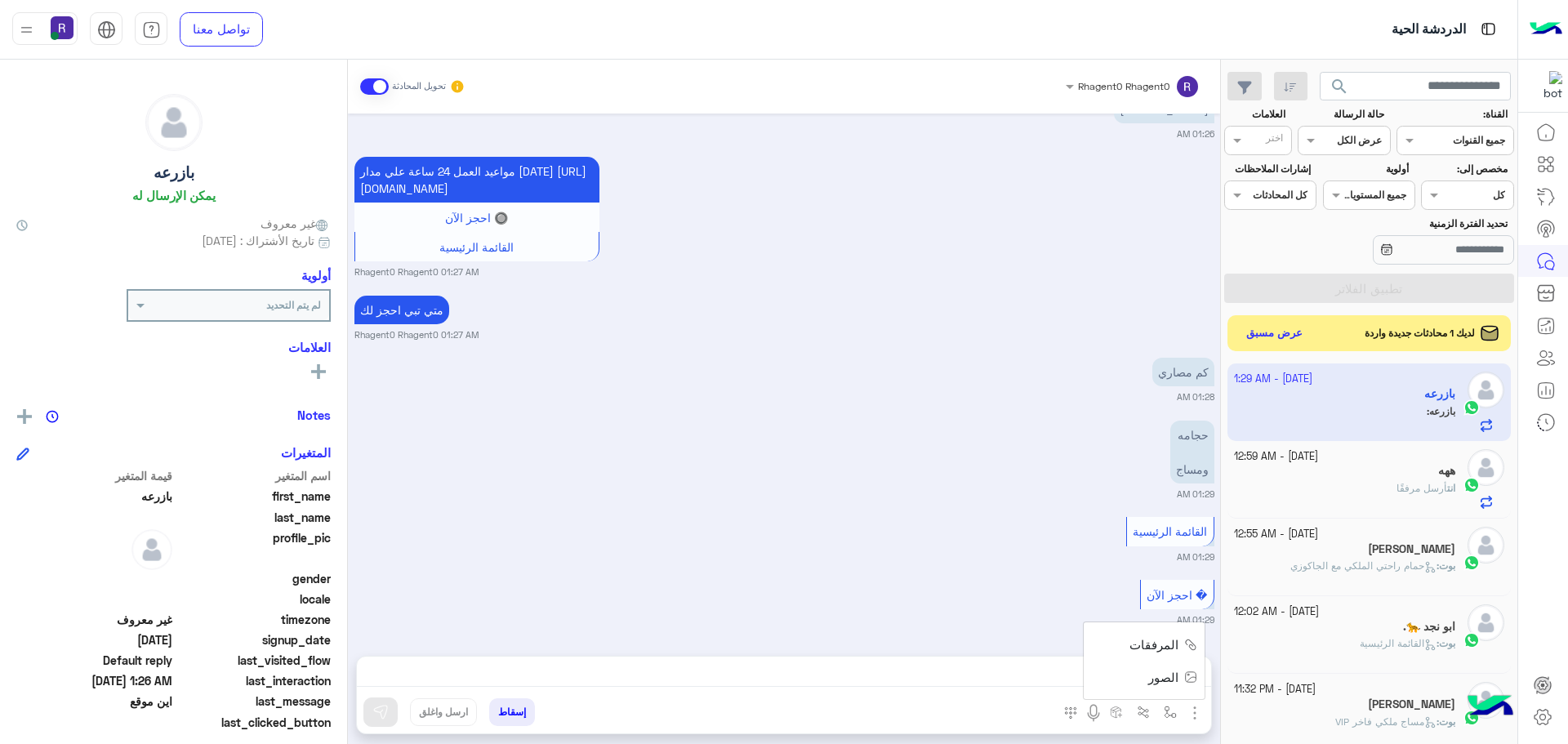
click at [1155, 680] on span "الصور" at bounding box center [1163, 677] width 30 height 19
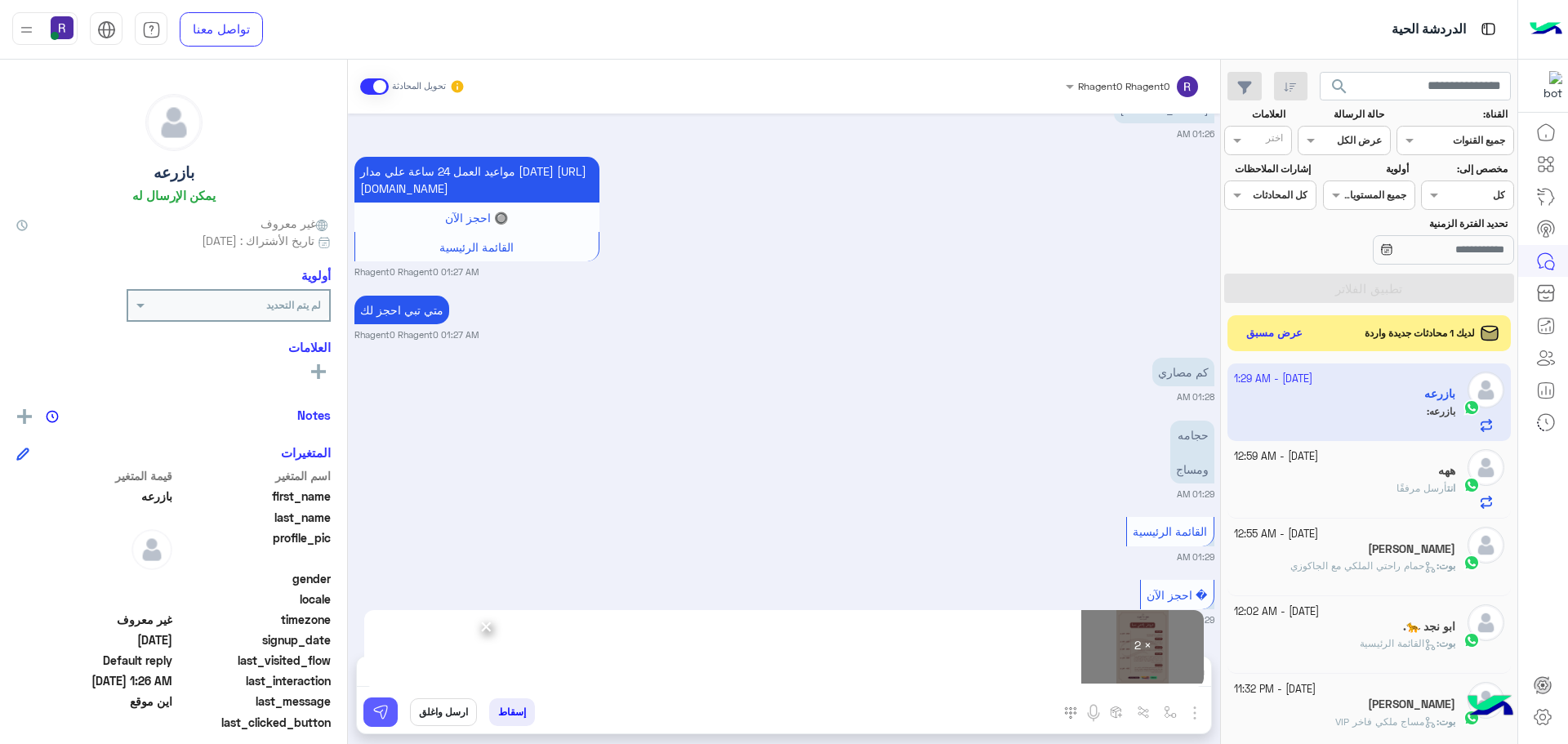
click at [384, 725] on button at bounding box center [380, 712] width 34 height 29
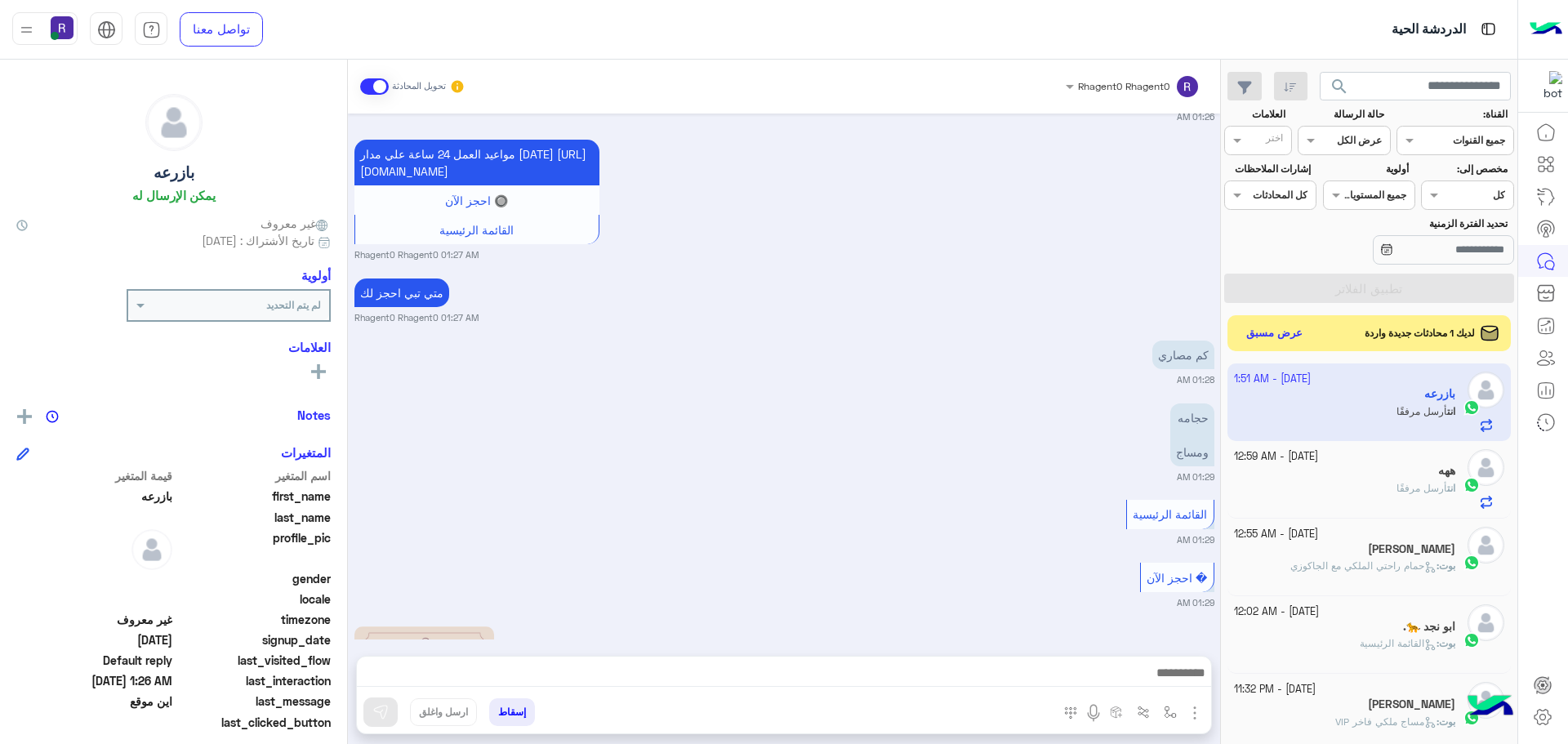
scroll to position [870, 0]
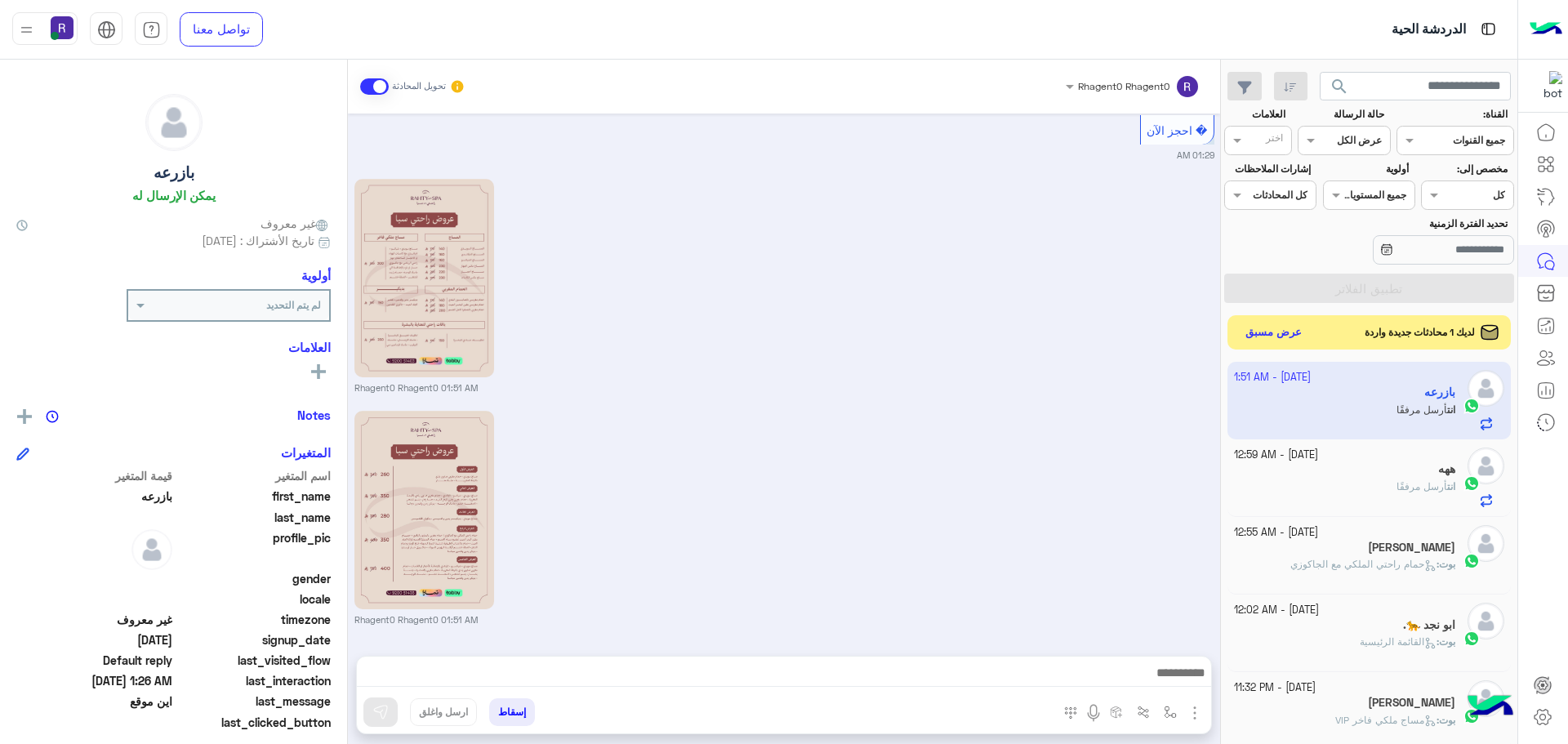
click at [1283, 336] on button "عرض مسبق" at bounding box center [1274, 333] width 69 height 22
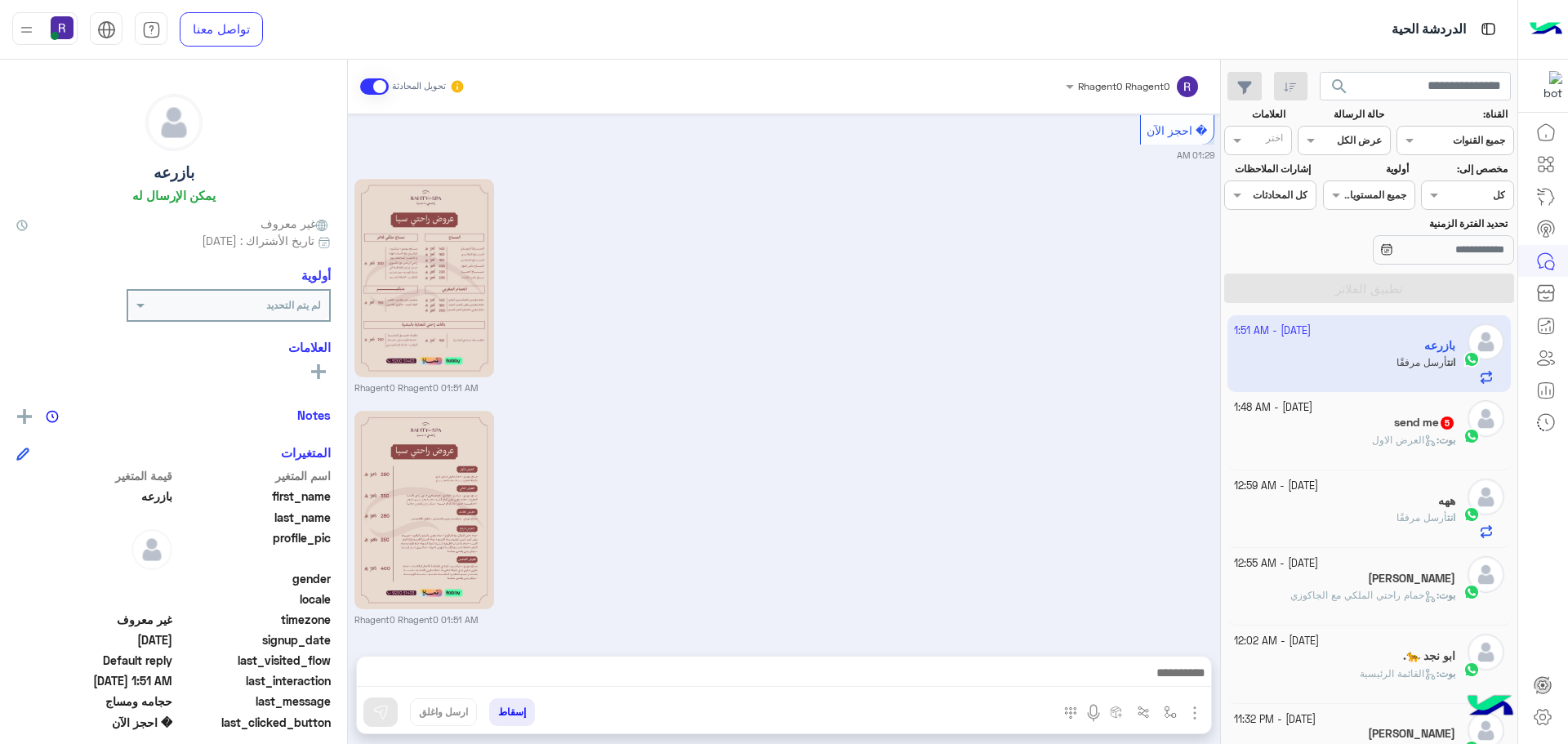
click at [1385, 445] on span "العرض الاول" at bounding box center [1404, 440] width 64 height 12
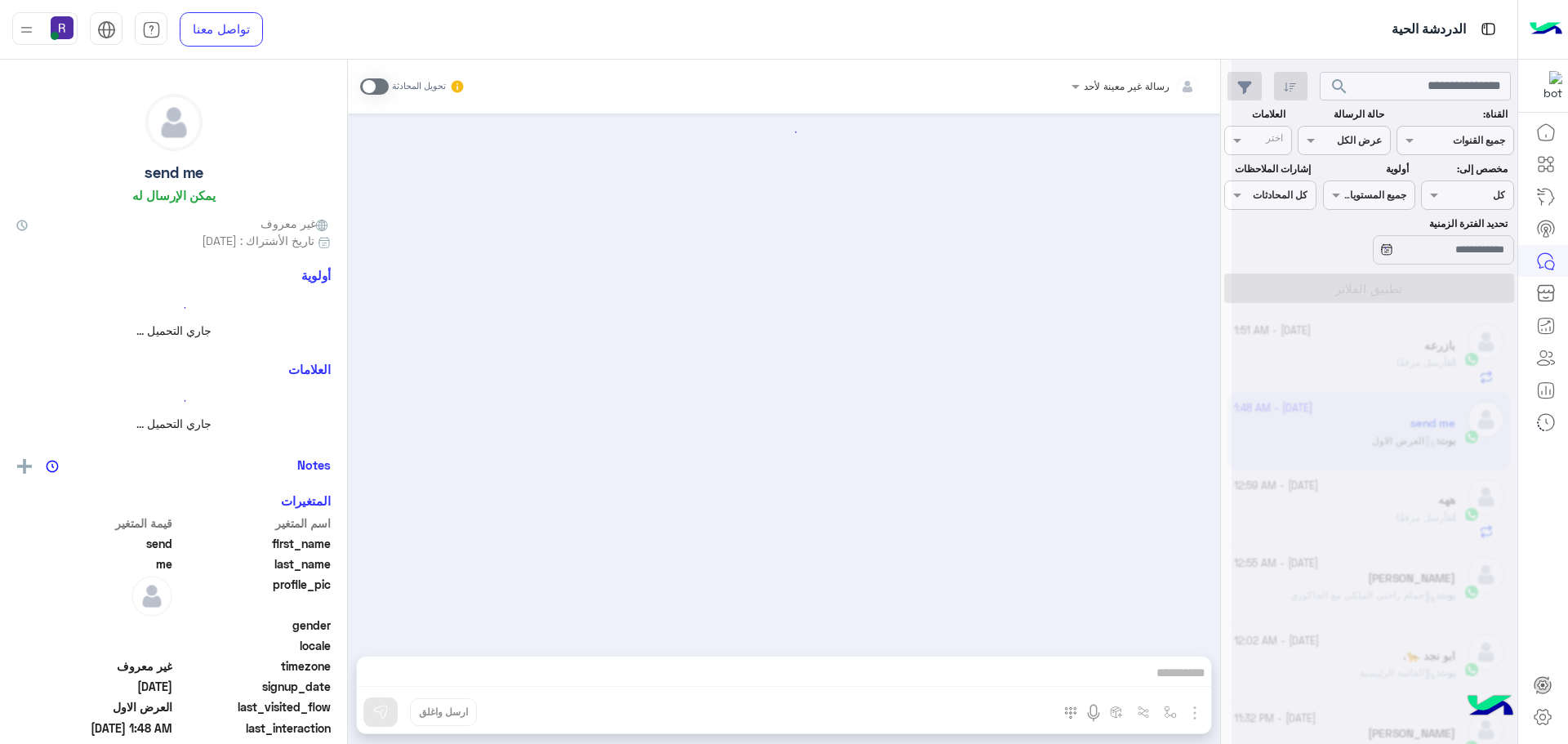
scroll to position [1159, 0]
